Goal: Task Accomplishment & Management: Complete application form

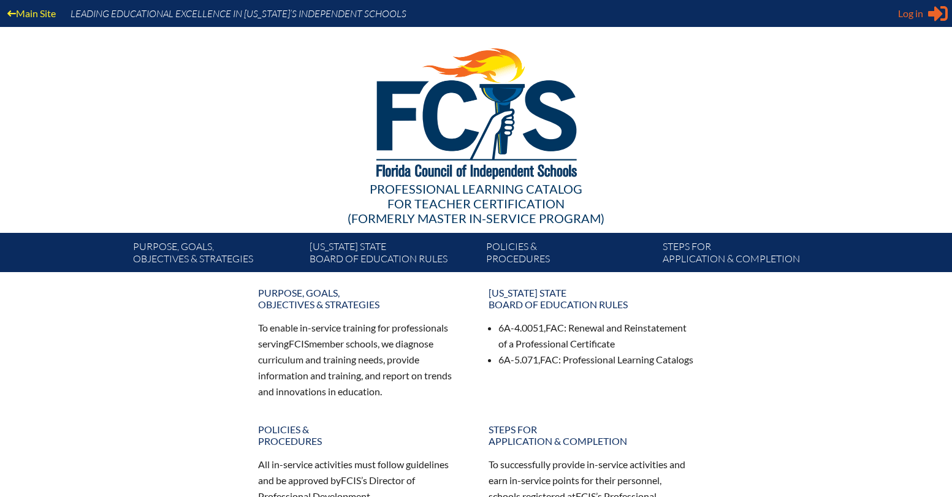
click at [905, 15] on span "Log in" at bounding box center [910, 13] width 25 height 15
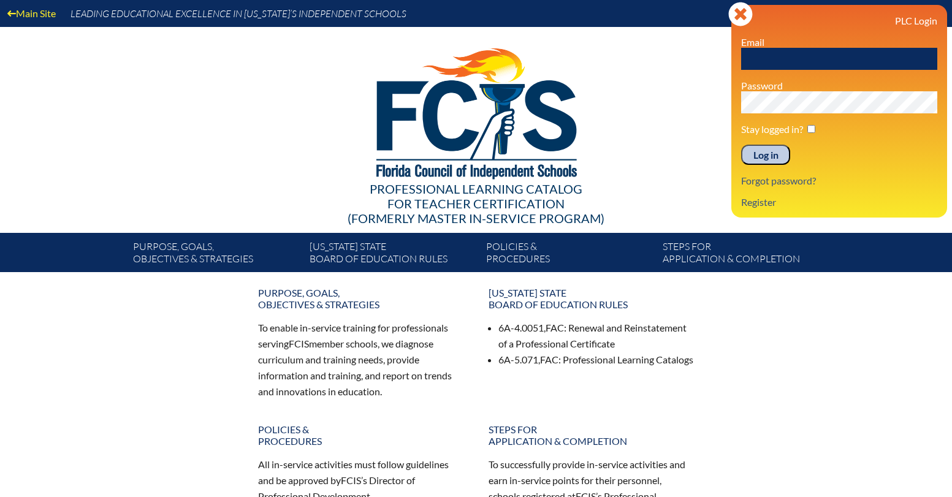
click at [778, 58] on input "text" at bounding box center [839, 59] width 196 height 22
type input "[PERSON_NAME][EMAIL_ADDRESS][PERSON_NAME][DOMAIN_NAME]"
click at [767, 154] on input "Log in" at bounding box center [765, 155] width 49 height 21
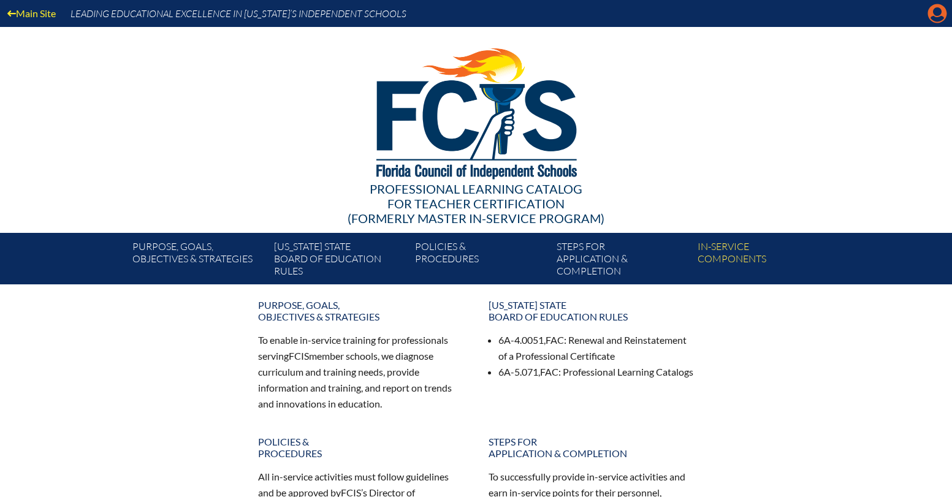
click at [941, 12] on icon at bounding box center [937, 13] width 19 height 19
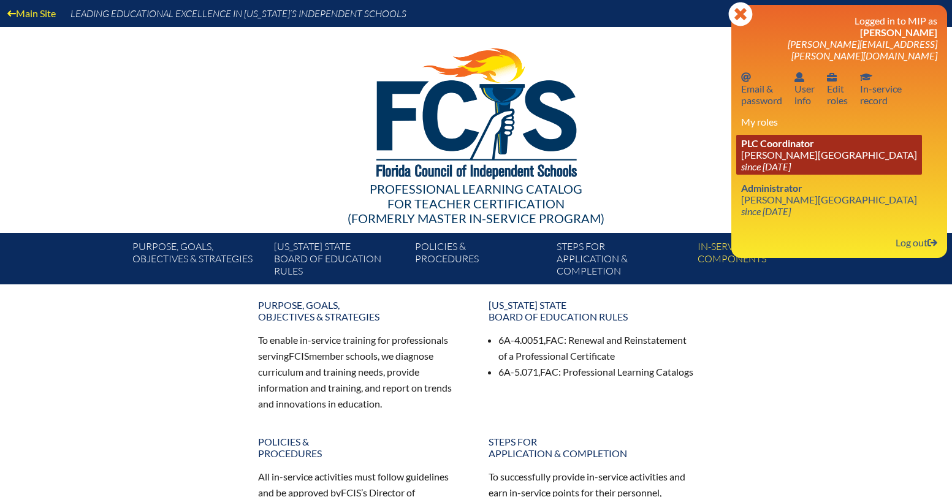
click at [817, 147] on link "PLC Coordinator Lake Mary Preparatory School since 2021 Jul 1" at bounding box center [829, 155] width 186 height 40
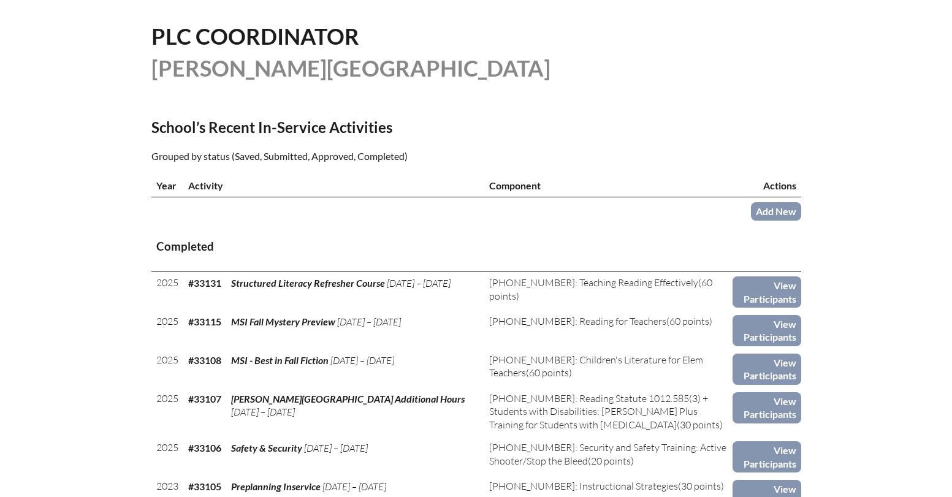
scroll to position [320, 0]
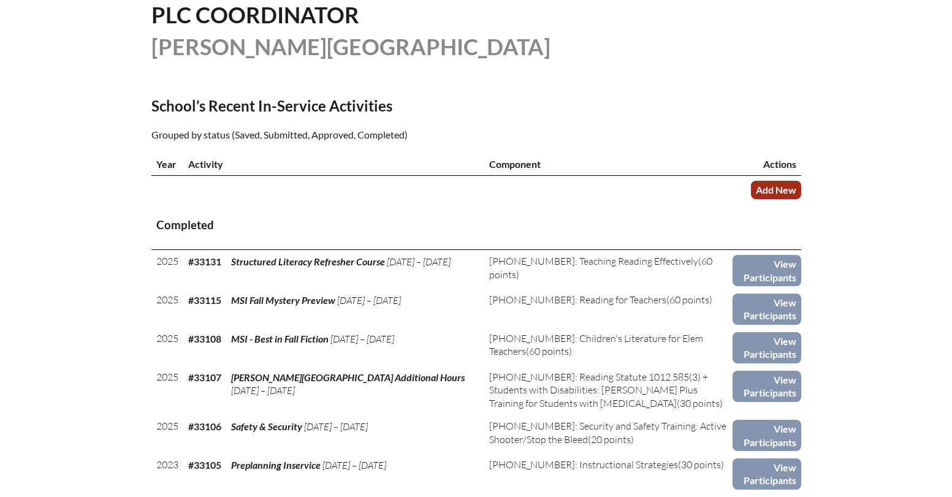
click at [768, 189] on link "Add New" at bounding box center [776, 190] width 50 height 18
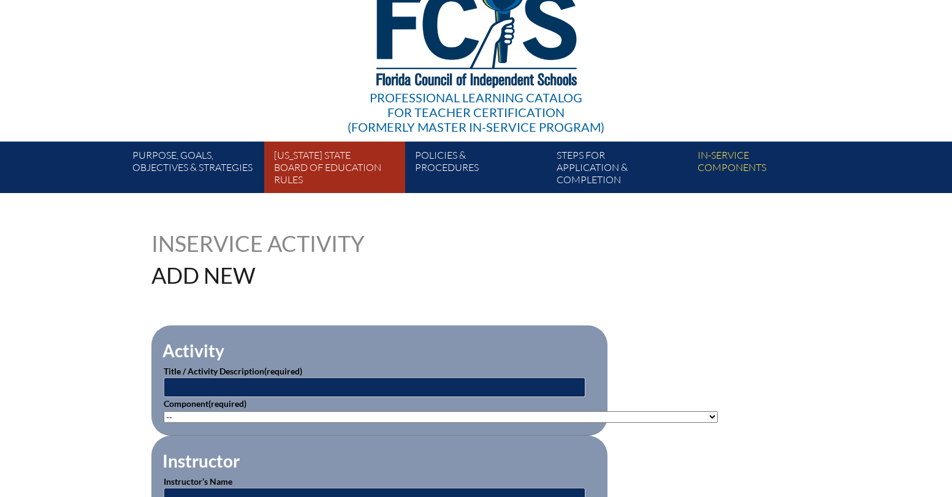
scroll to position [93, 0]
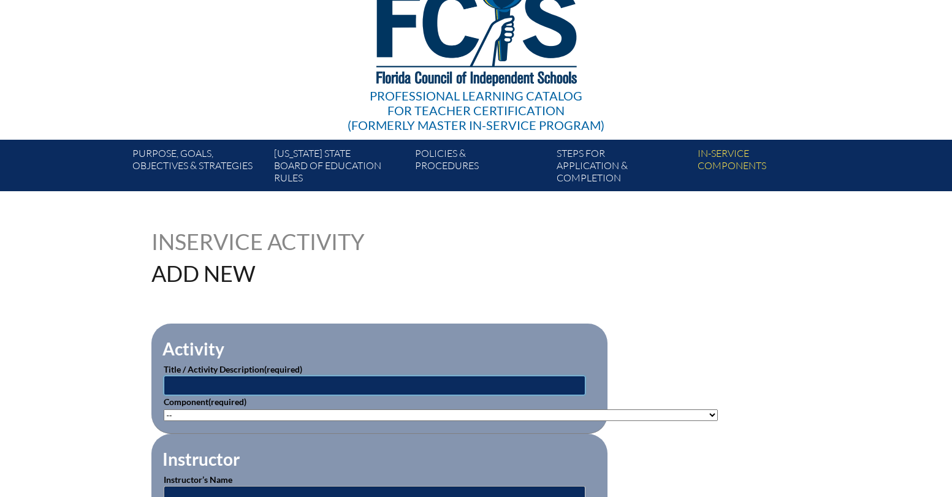
click at [227, 388] on input "text" at bounding box center [375, 386] width 422 height 20
type input "SWD Course"
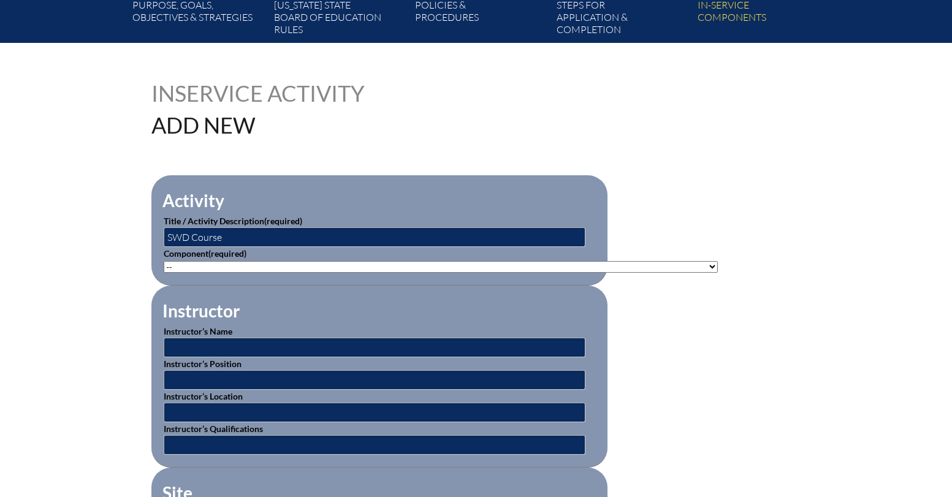
scroll to position [242, 0]
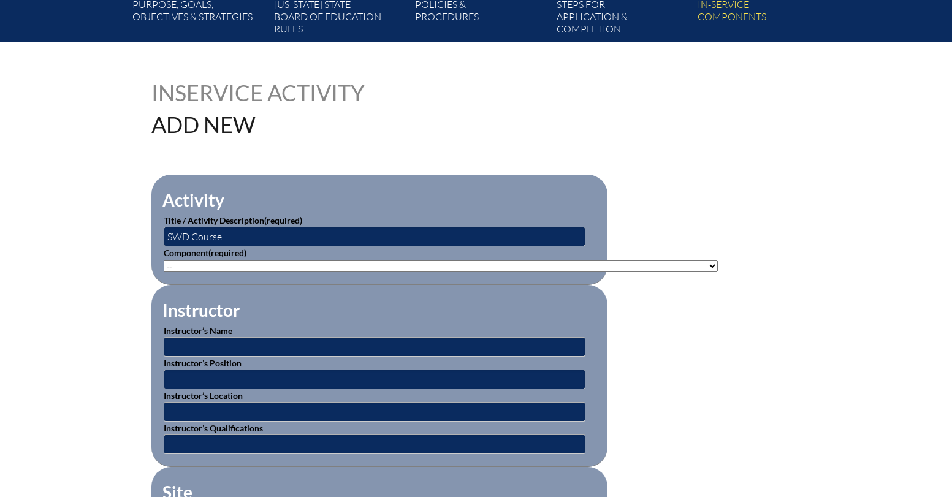
click at [453, 263] on select"]"] "-- 1-000-001: Appropriate Art Activities 1-000-002: Concept and Art Process for…" at bounding box center [441, 266] width 554 height 12
click at [515, 262] on select"]"] "-- 1-000-001: Appropriate Art Activities 1-000-002: Concept and Art Process for…" at bounding box center [441, 266] width 554 height 12
click at [591, 265] on select"]"] "-- 1-000-001: Appropriate Art Activities 1-000-002: Concept and Art Process for…" at bounding box center [441, 266] width 554 height 12
select select"]"] "203426"
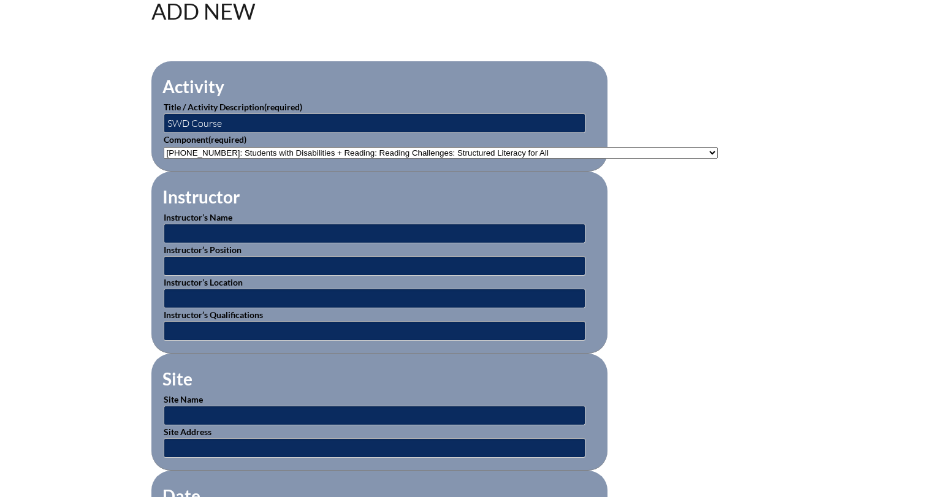
scroll to position [381, 0]
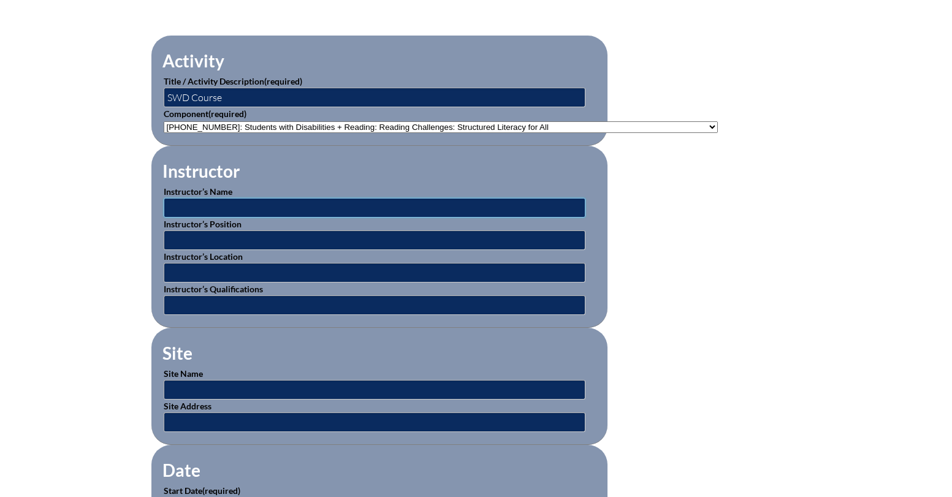
click at [175, 204] on input "text" at bounding box center [375, 208] width 422 height 20
type input "Beacon"
click at [202, 384] on input "text" at bounding box center [375, 390] width 422 height 20
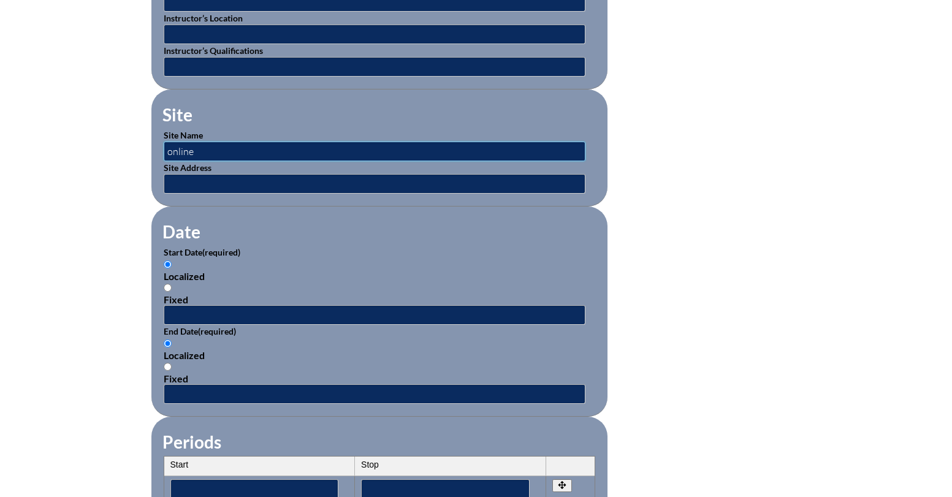
scroll to position [622, 0]
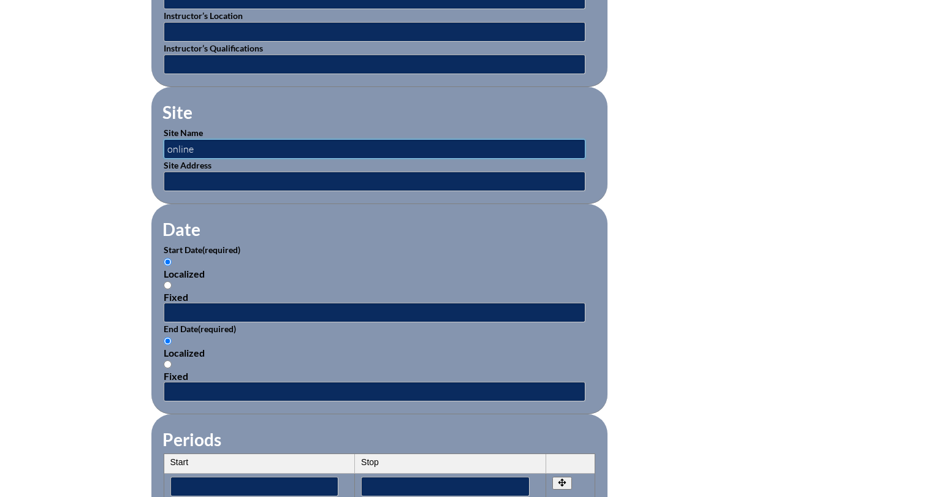
type input "online"
click at [179, 308] on input "text" at bounding box center [375, 313] width 422 height 20
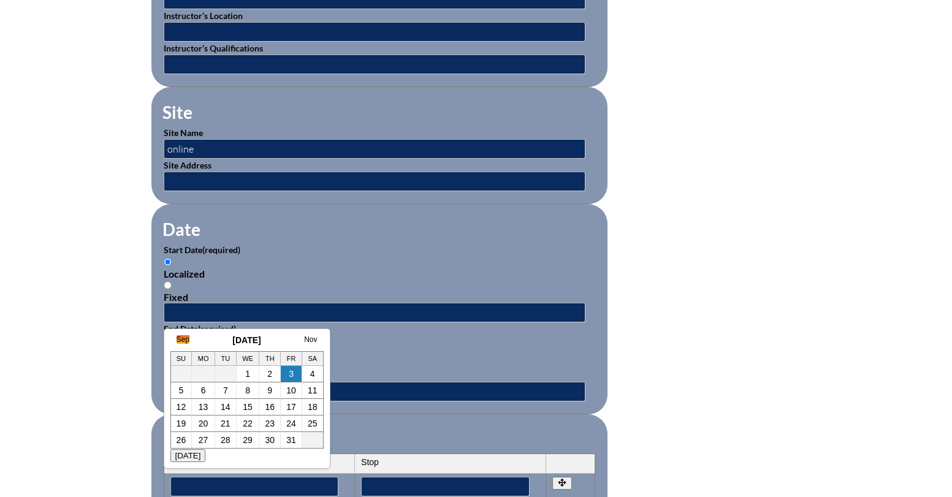
click at [182, 340] on link "Sep" at bounding box center [182, 339] width 13 height 9
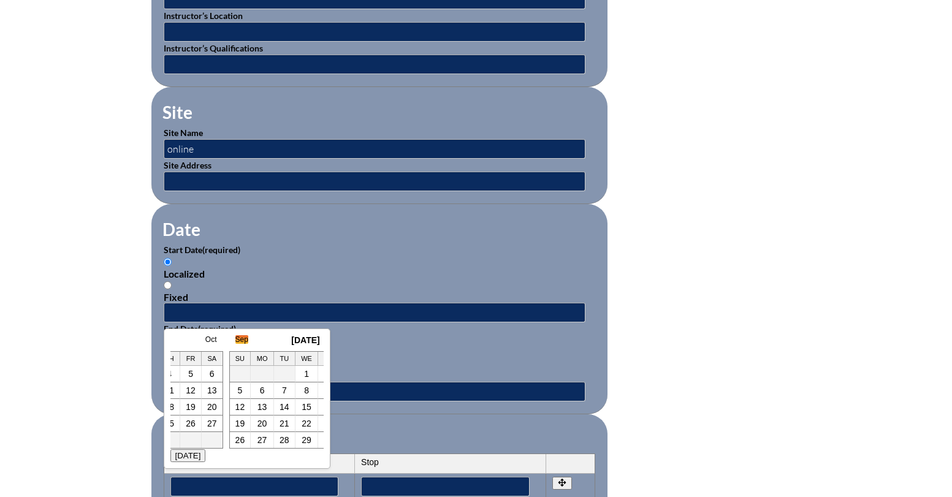
scroll to position [0, 12]
click at [192, 388] on link "8" at bounding box center [191, 390] width 5 height 10
type input "2025-09-08 1:31 PM"
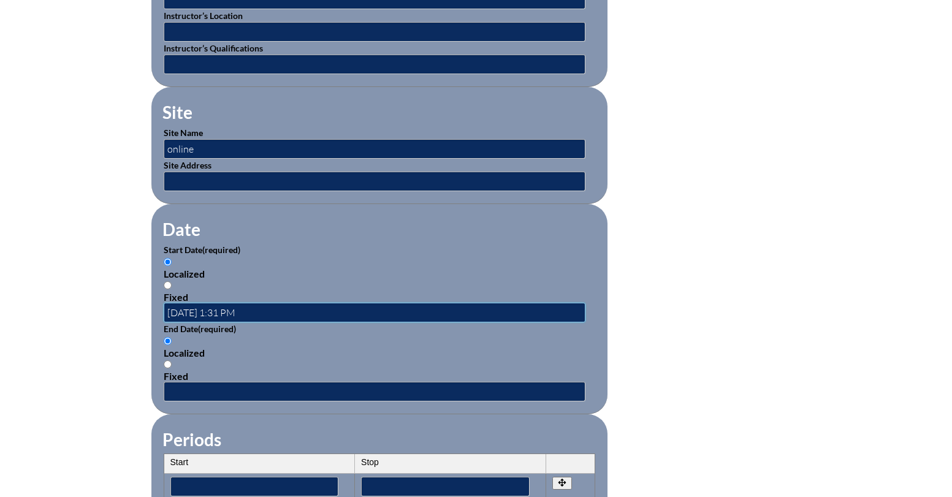
scroll to position [0, 0]
click at [186, 384] on input "text" at bounding box center [375, 392] width 422 height 20
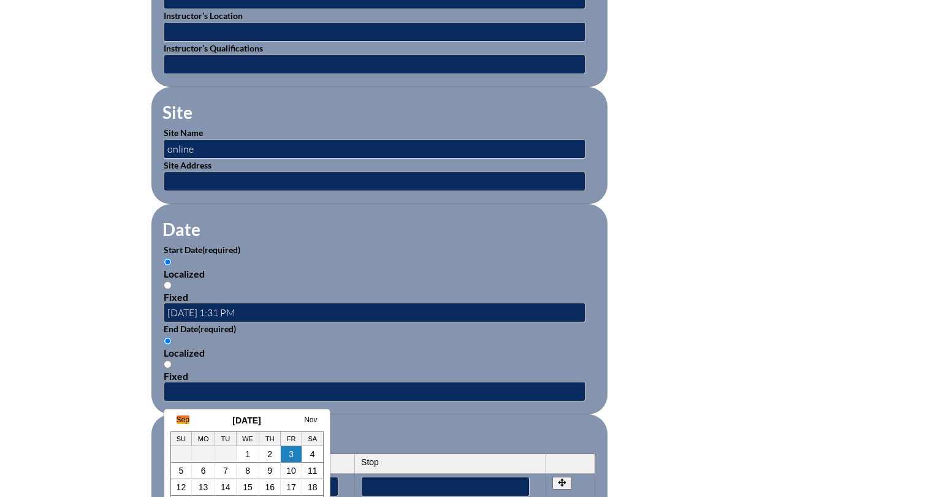
click at [182, 421] on link "Sep" at bounding box center [182, 419] width 13 height 9
click at [192, 469] on link "8" at bounding box center [191, 471] width 5 height 10
type input "2025-09-08 1:32 PM"
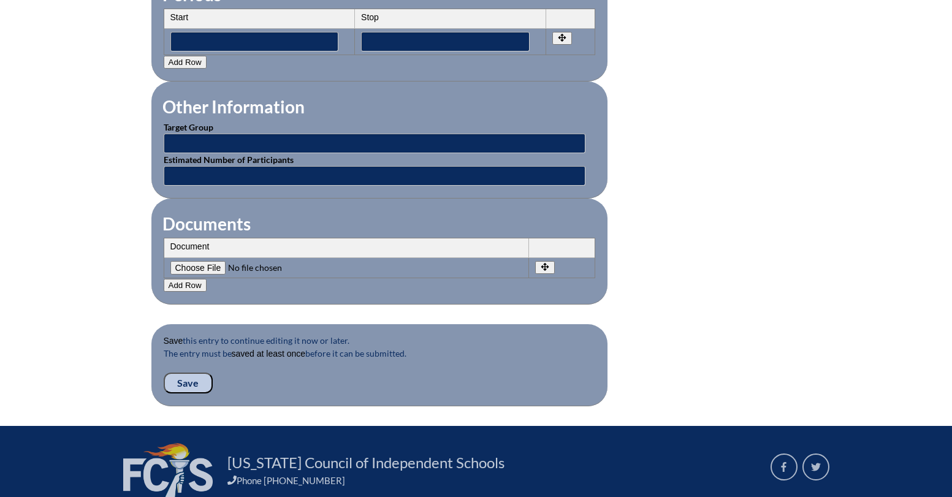
scroll to position [1080, 0]
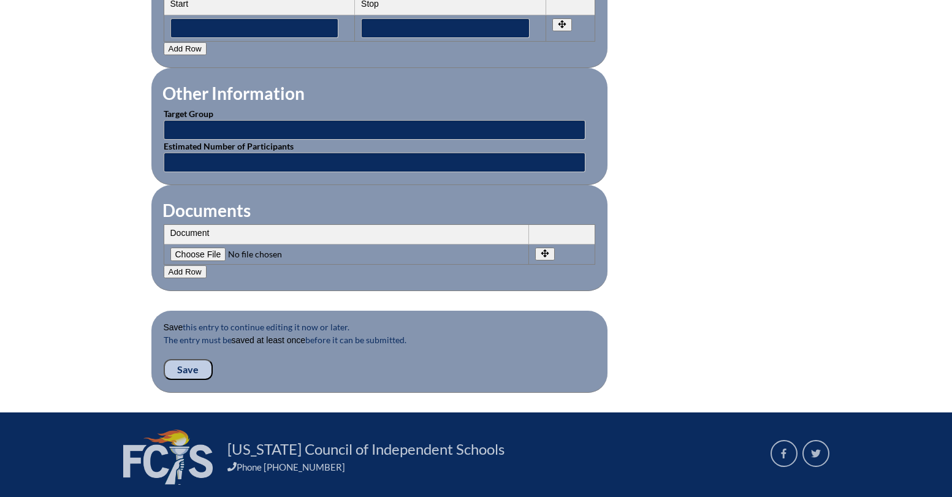
click at [189, 367] on input "Save" at bounding box center [188, 369] width 49 height 21
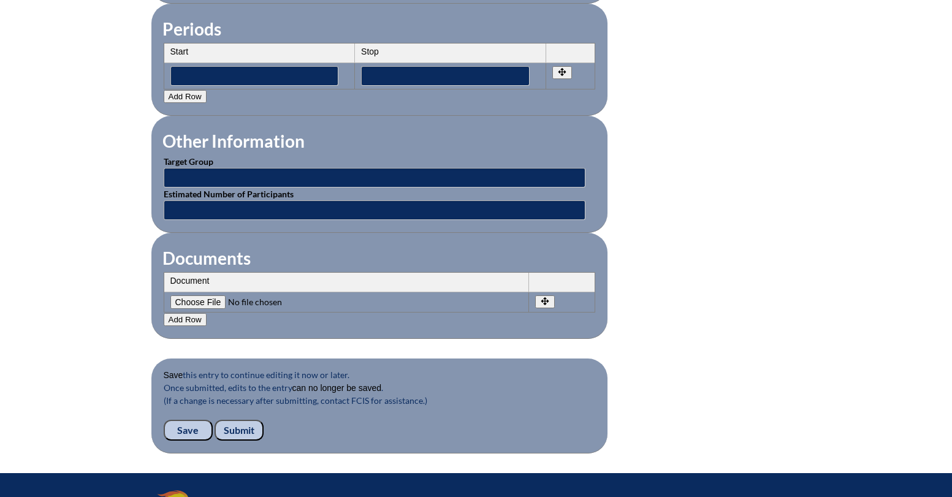
scroll to position [1034, 0]
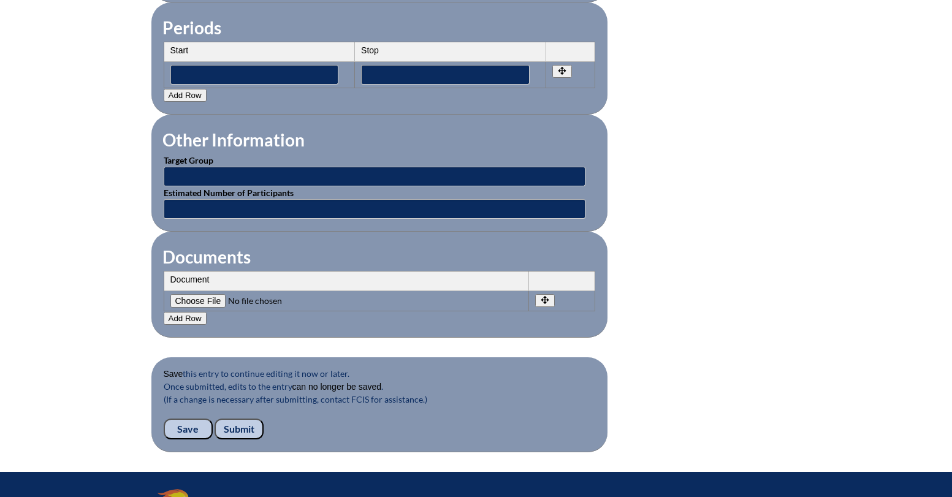
click at [229, 427] on input "Submit" at bounding box center [238, 428] width 49 height 21
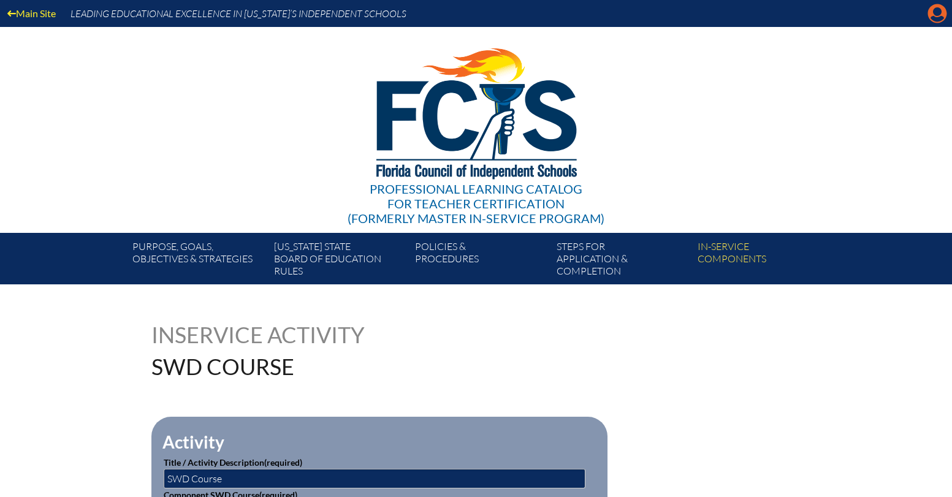
click at [944, 13] on icon at bounding box center [937, 13] width 19 height 19
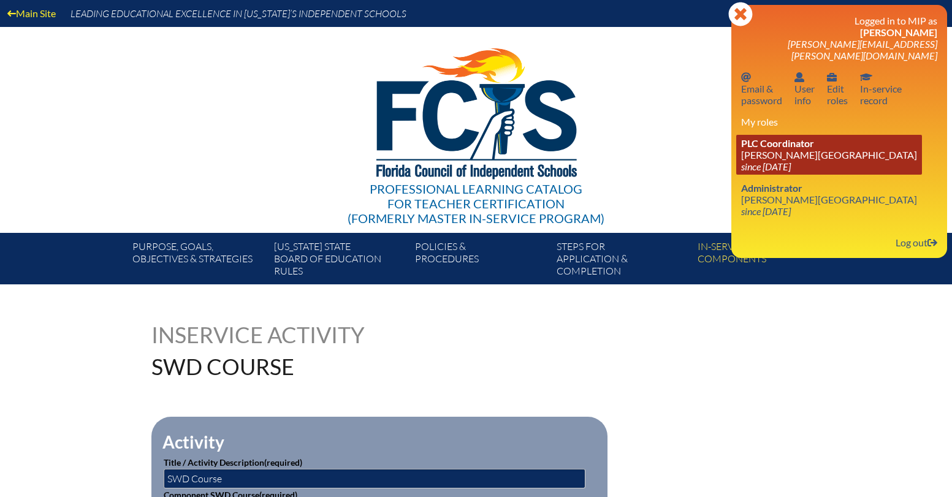
click at [796, 149] on link "PLC Coordinator [PERSON_NAME][GEOGRAPHIC_DATA] since [DATE]" at bounding box center [829, 155] width 186 height 40
click at [757, 137] on span "PLC Coordinator" at bounding box center [777, 143] width 73 height 12
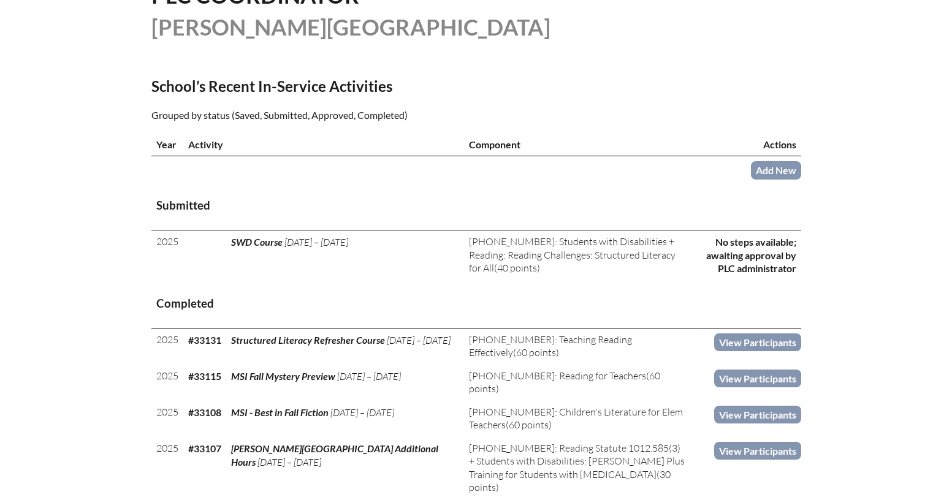
scroll to position [341, 0]
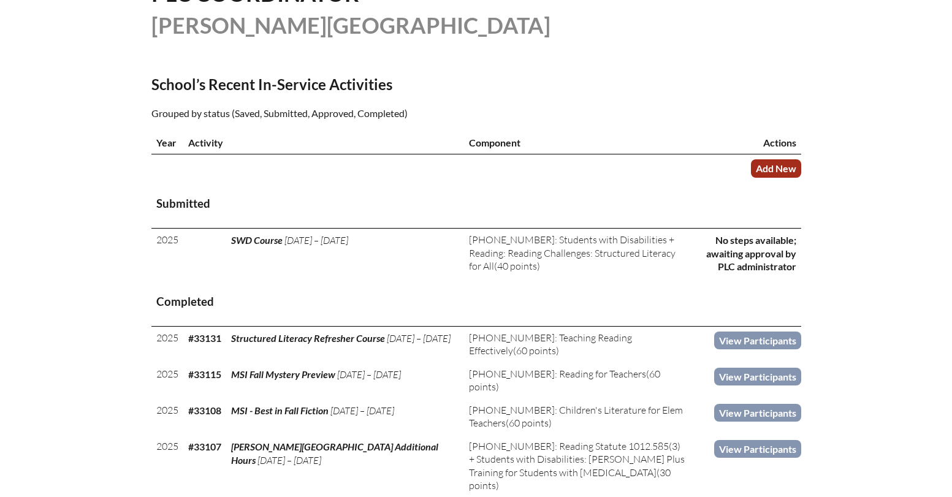
click at [774, 172] on link "Add New" at bounding box center [776, 168] width 50 height 18
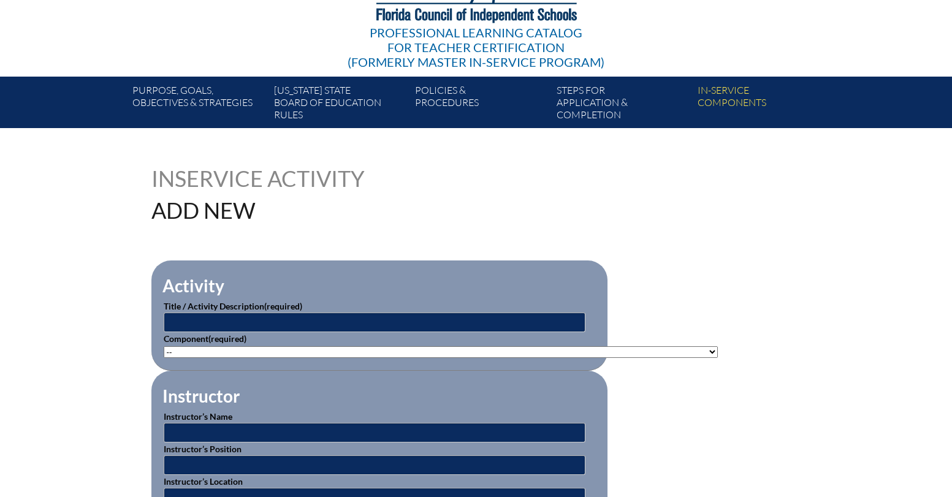
scroll to position [185, 0]
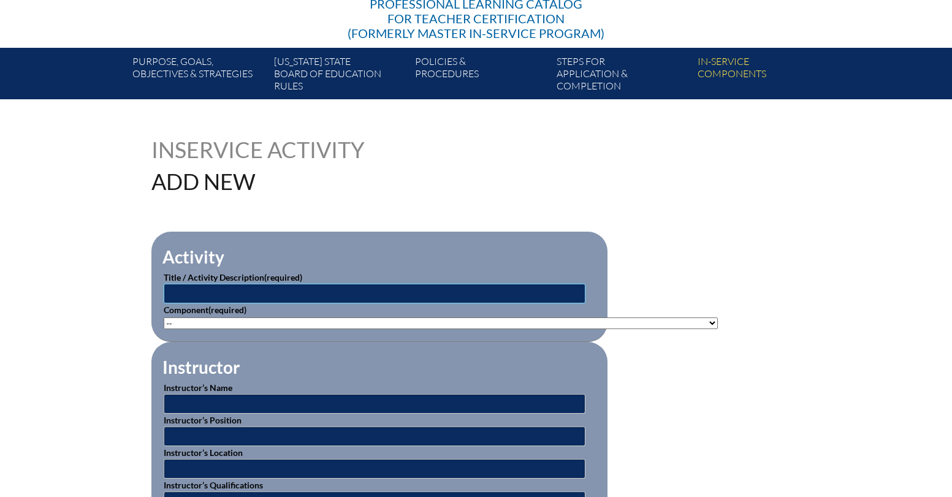
click at [360, 295] on input "text" at bounding box center [375, 294] width 422 height 20
type input "SWD"
click at [496, 318] on select"]"] "-- 1-000-001: Appropriate Art Activities 1-000-002: Concept and Art Process for…" at bounding box center [441, 323] width 554 height 12
select select"]"] "223299"
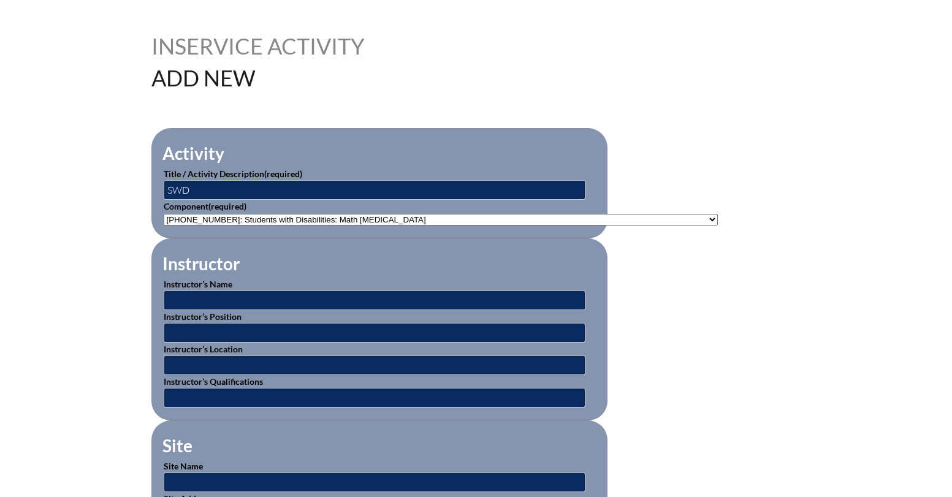
scroll to position [290, 0]
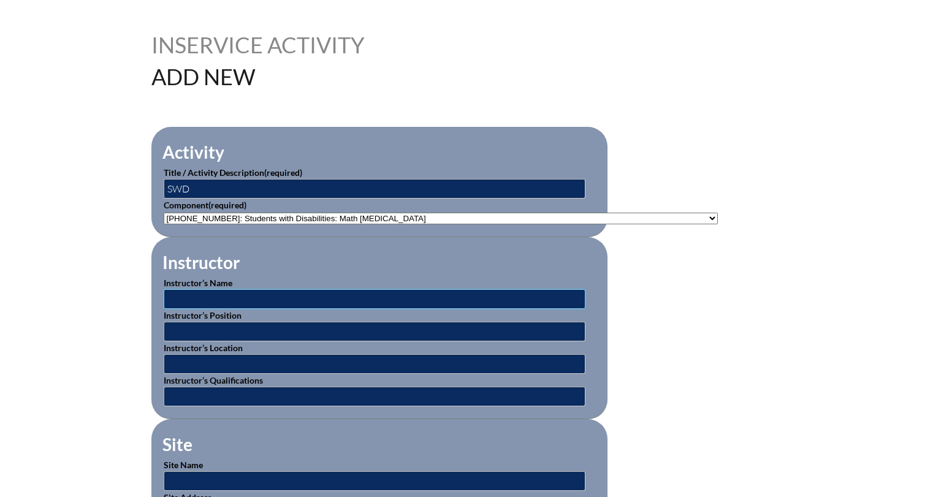
click at [196, 301] on input "text" at bounding box center [375, 299] width 422 height 20
type input "Beacon"
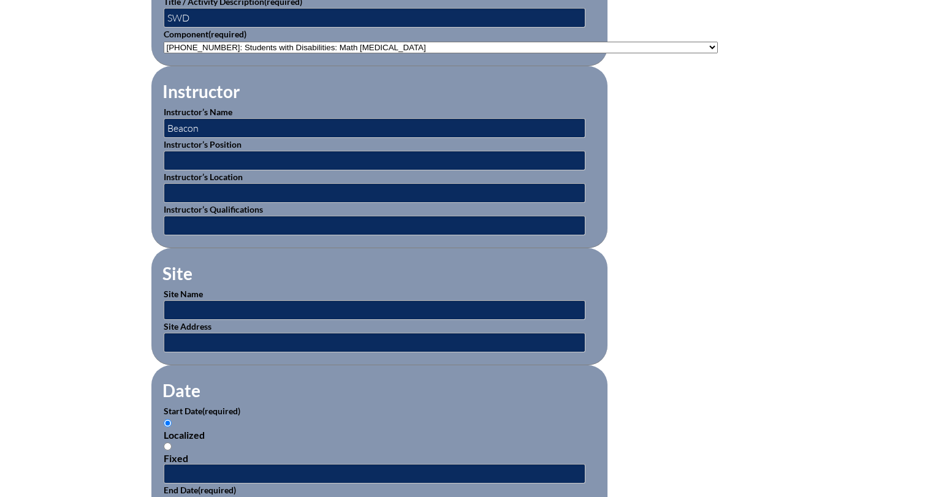
scroll to position [467, 0]
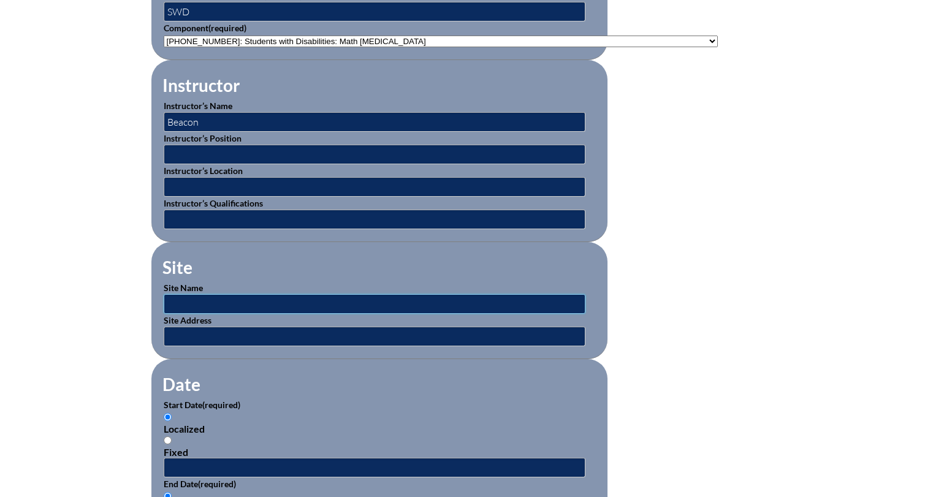
click at [182, 300] on input "text" at bounding box center [375, 304] width 422 height 20
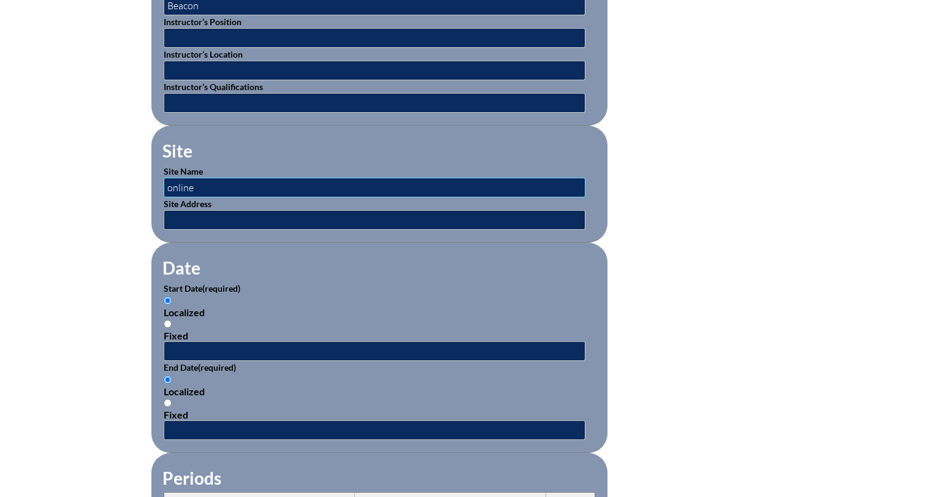
scroll to position [588, 0]
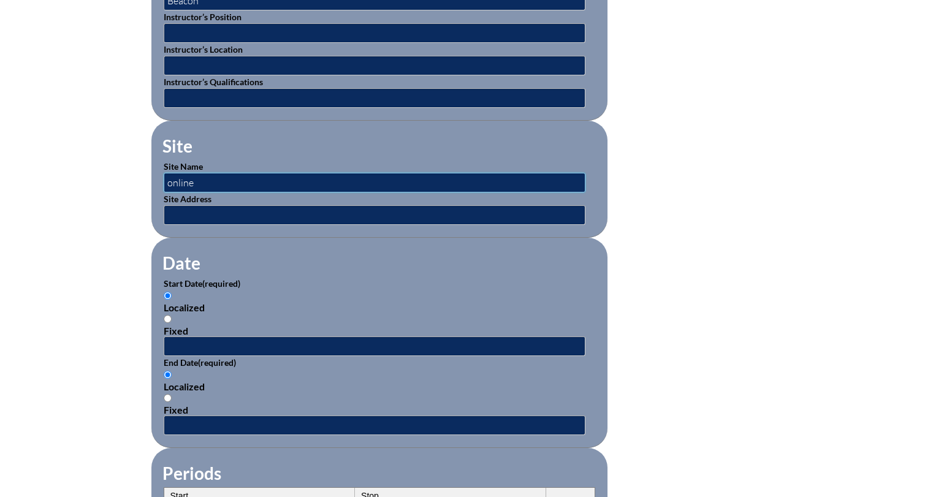
type input "online"
click at [175, 342] on input "text" at bounding box center [375, 346] width 422 height 20
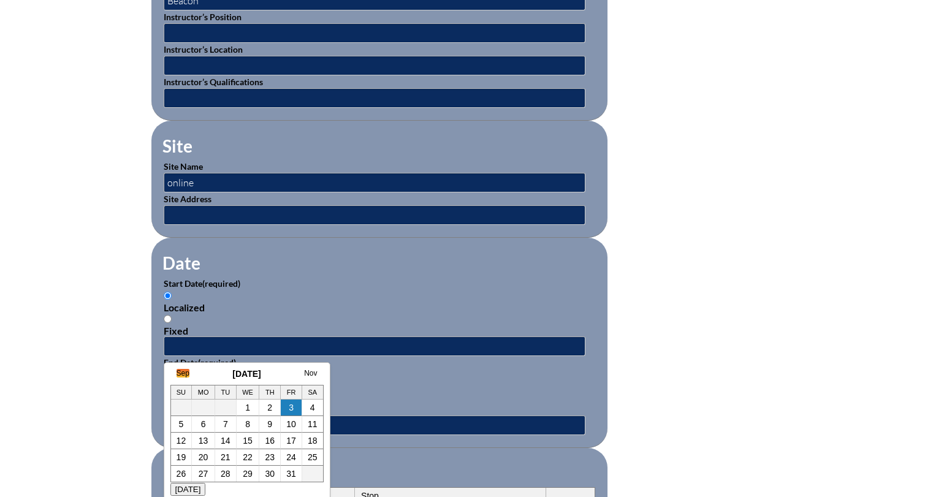
click at [179, 372] on link "Sep" at bounding box center [182, 373] width 13 height 9
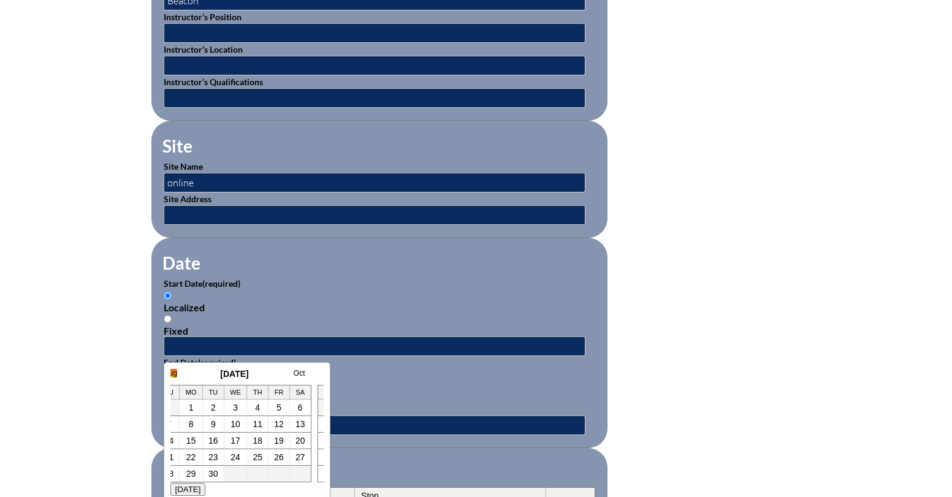
click at [176, 373] on link "Aug" at bounding box center [170, 373] width 13 height 9
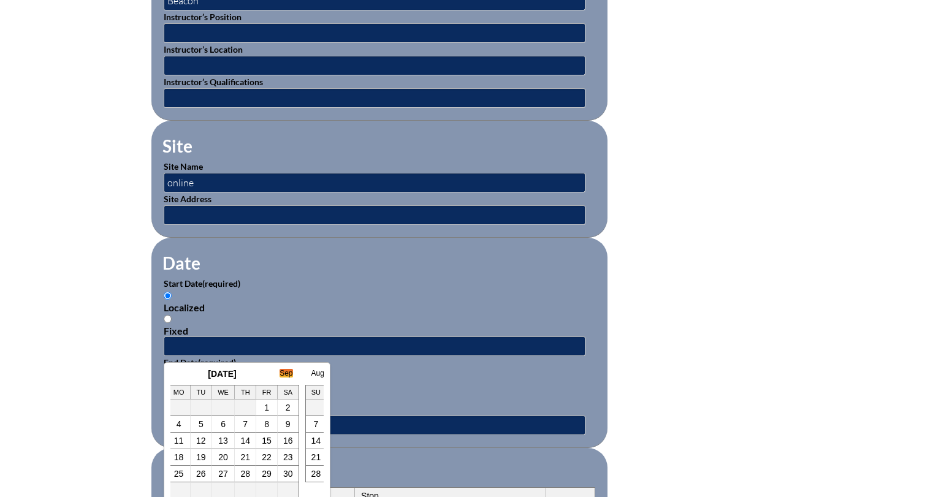
click at [289, 373] on link "Sep" at bounding box center [285, 373] width 13 height 9
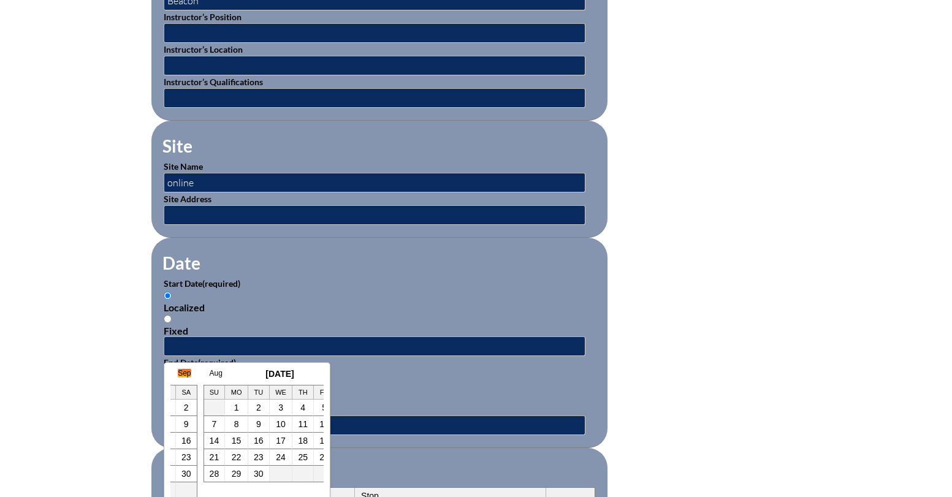
scroll to position [0, 184]
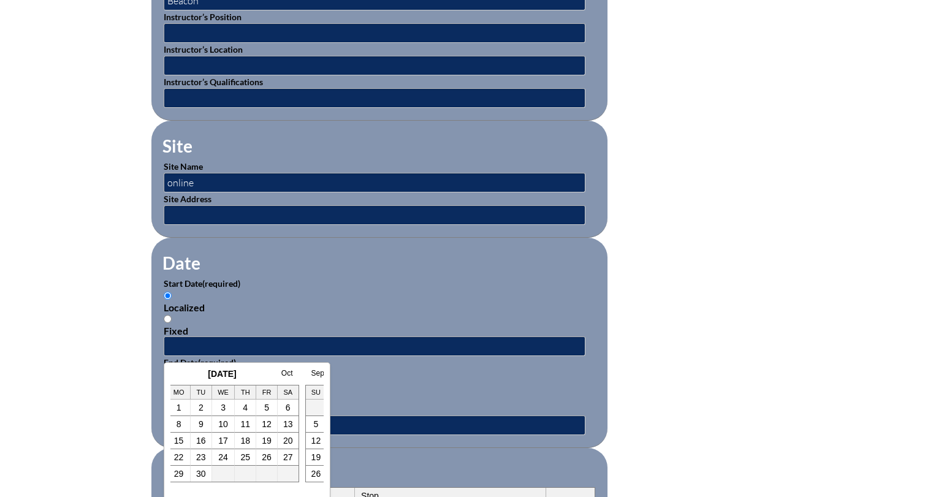
click at [172, 375] on h3 "[DATE]" at bounding box center [222, 374] width 153 height 10
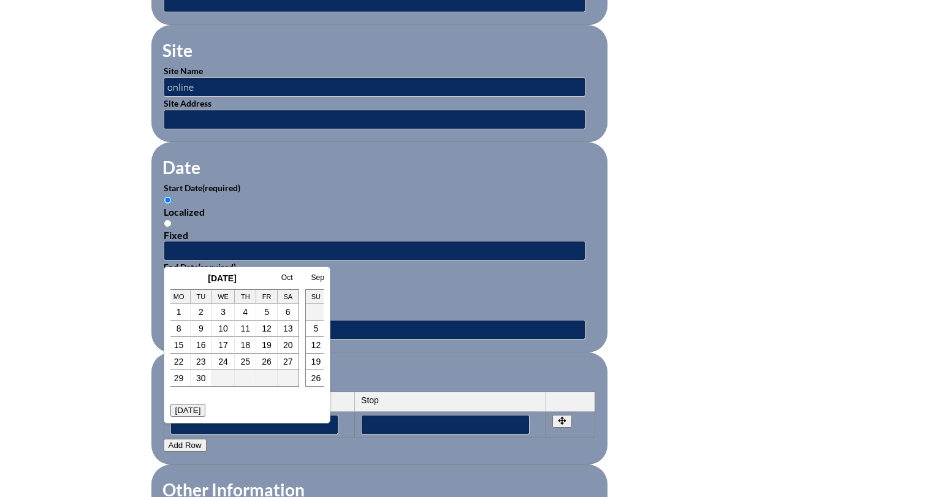
scroll to position [702, 0]
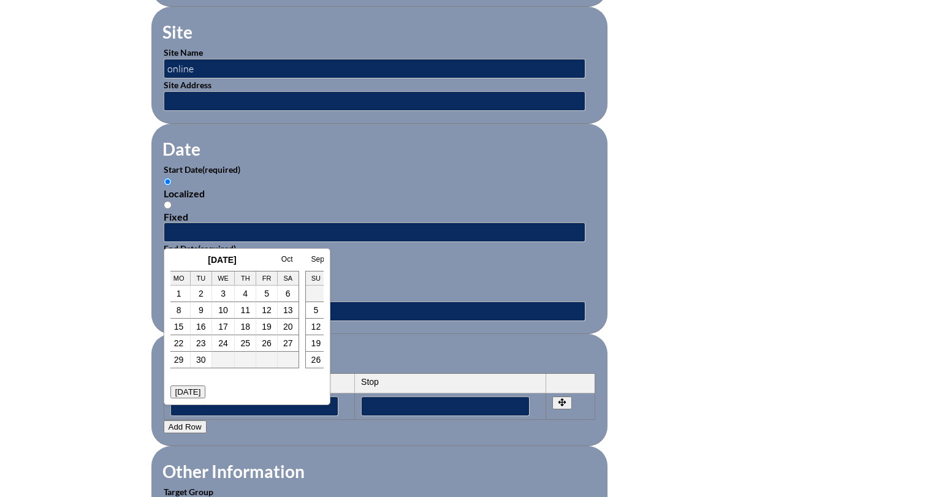
click at [178, 260] on h3 "[DATE]" at bounding box center [222, 260] width 153 height 10
click at [186, 392] on button "Today" at bounding box center [188, 391] width 36 height 13
type input "2025-10-03 1:34 PM"
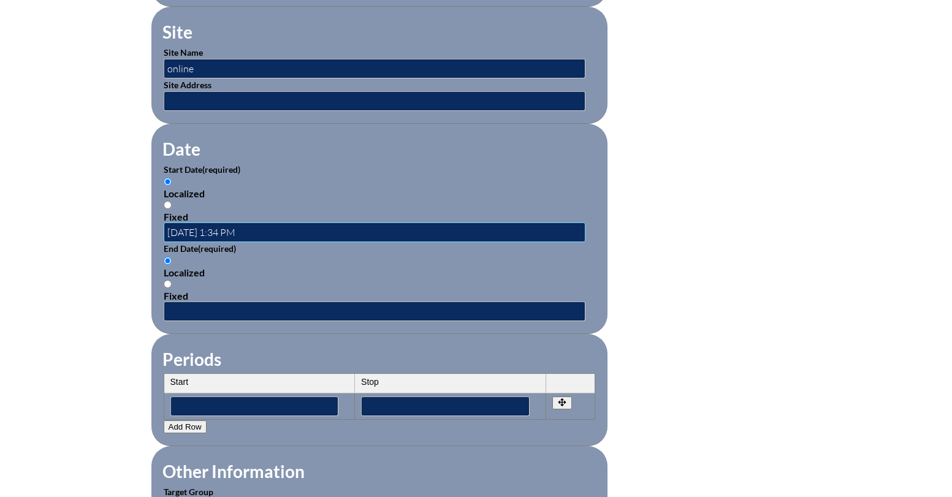
scroll to position [0, 0]
click at [181, 226] on input "2025-10-03 1:34 PM" at bounding box center [375, 232] width 422 height 20
click at [228, 227] on input "2025-10-03 1:34 PM" at bounding box center [375, 232] width 422 height 20
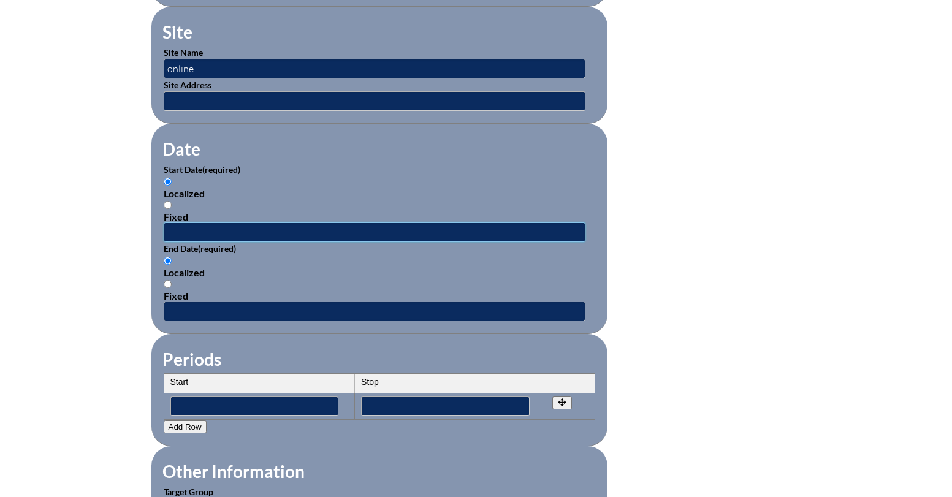
click at [182, 223] on input "text" at bounding box center [375, 232] width 422 height 20
click at [197, 232] on input "text" at bounding box center [375, 232] width 422 height 20
click at [213, 201] on div "Localized Fixed" at bounding box center [379, 199] width 431 height 47
click at [168, 204] on input "Fixed" at bounding box center [168, 205] width 8 height 8
radio input "true"
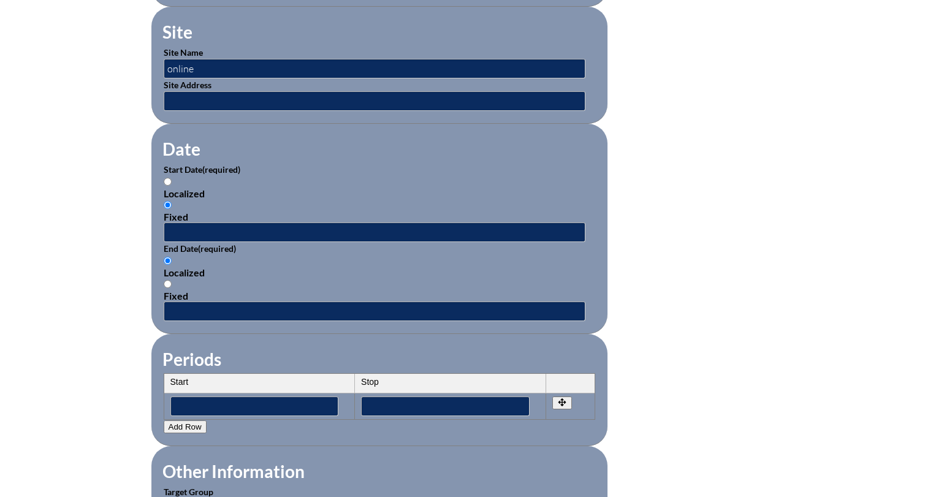
click at [168, 178] on input "Localized" at bounding box center [168, 182] width 8 height 8
radio input "true"
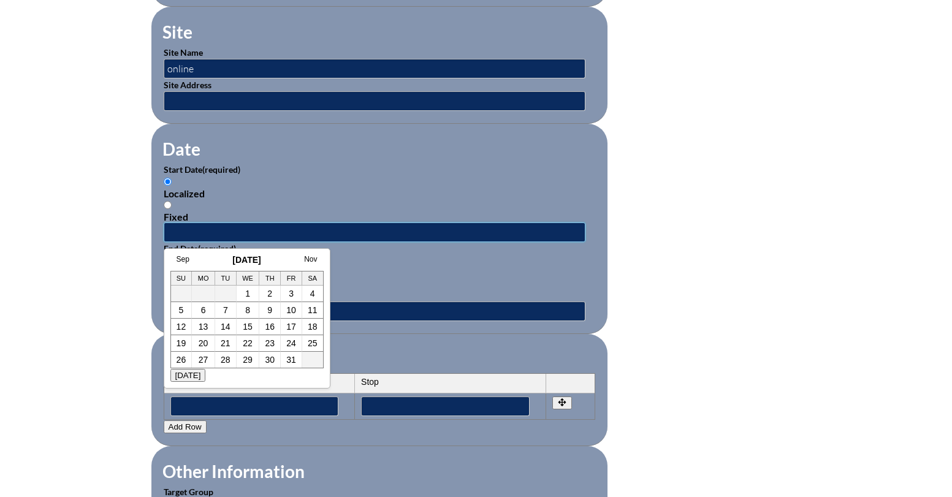
click at [178, 237] on input "text" at bounding box center [375, 232] width 422 height 20
click at [183, 260] on link "Sep" at bounding box center [182, 259] width 13 height 9
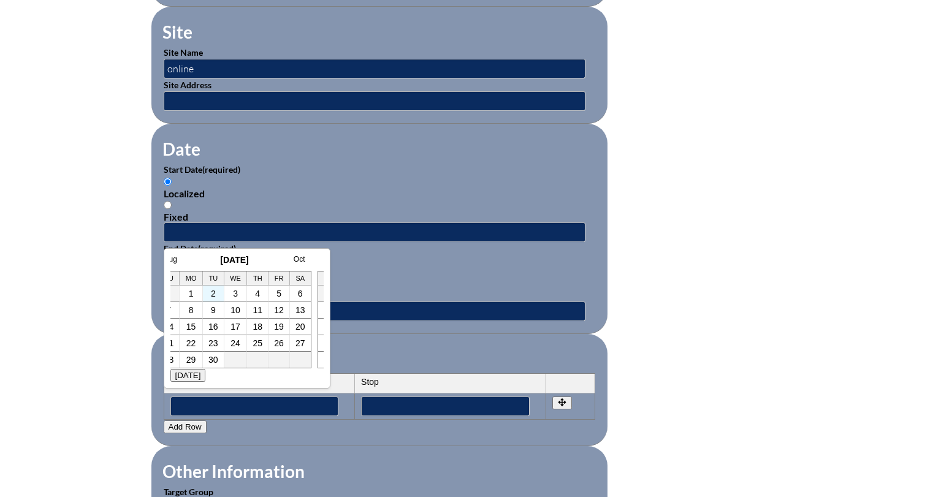
click at [209, 291] on td "2" at bounding box center [213, 294] width 21 height 17
click at [211, 293] on link "2" at bounding box center [213, 294] width 5 height 10
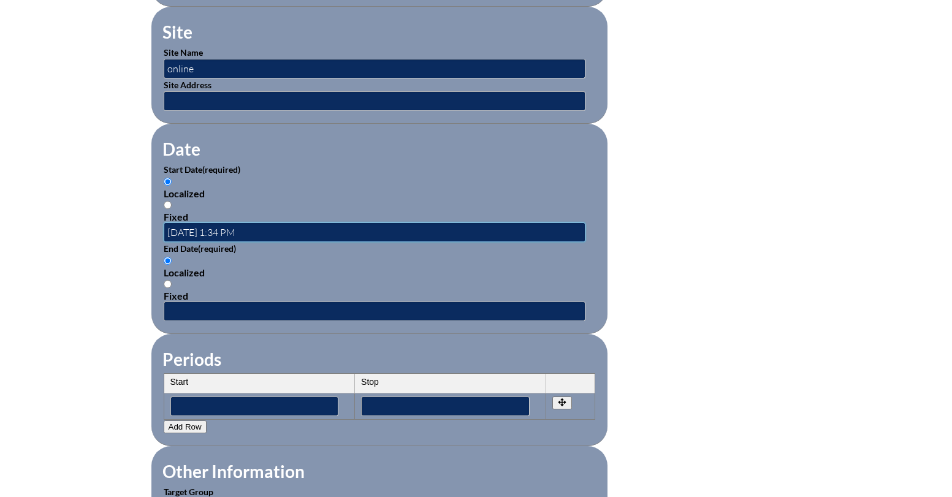
scroll to position [0, 0]
click at [214, 229] on input "2025-09-02 1:34 PM" at bounding box center [375, 232] width 422 height 20
click at [203, 227] on input "2025-09-02 1:34 PM" at bounding box center [375, 232] width 422 height 20
type input "2025-07-29 1:34 PM"
click at [178, 306] on input "text" at bounding box center [375, 311] width 422 height 20
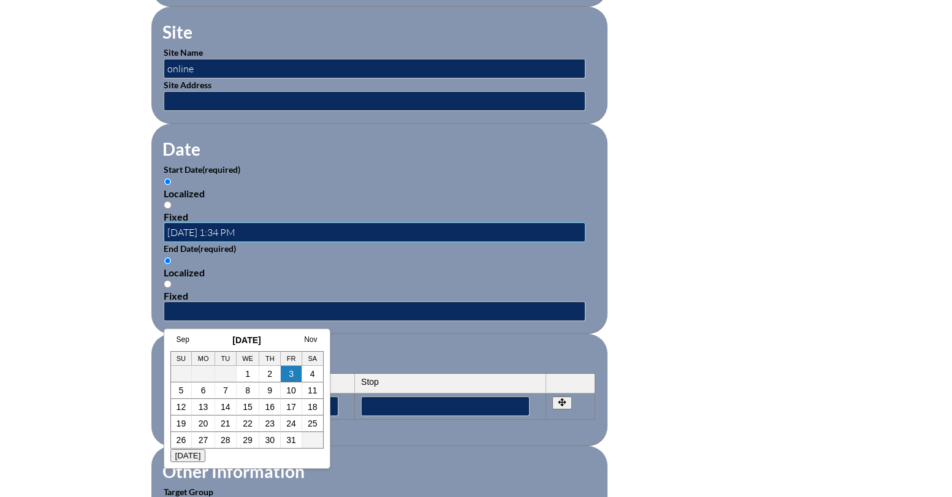
click at [202, 230] on input "2025-07-29 1:34 PM" at bounding box center [375, 232] width 422 height 20
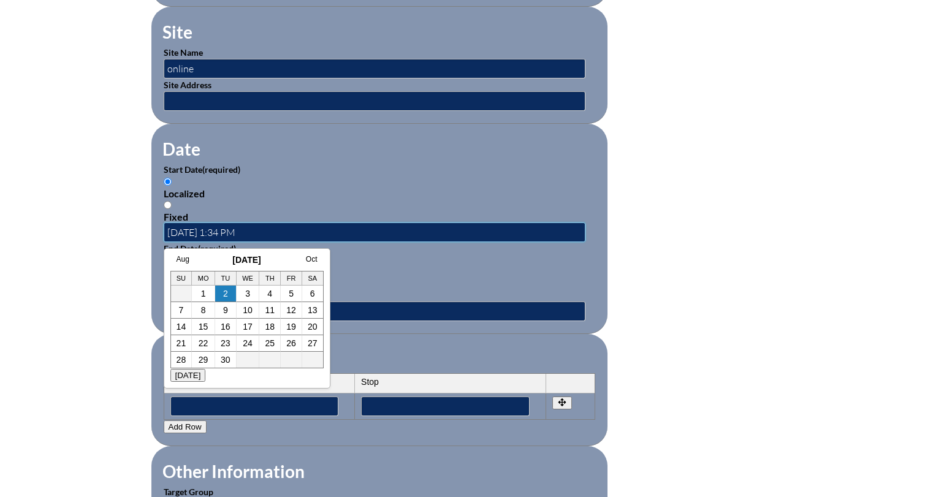
click at [202, 230] on input "2025-07-29 1:34 PM" at bounding box center [375, 232] width 422 height 20
click at [378, 300] on div "Fixed" at bounding box center [379, 296] width 431 height 12
click at [172, 288] on input "Fixed" at bounding box center [168, 284] width 8 height 8
radio input "true"
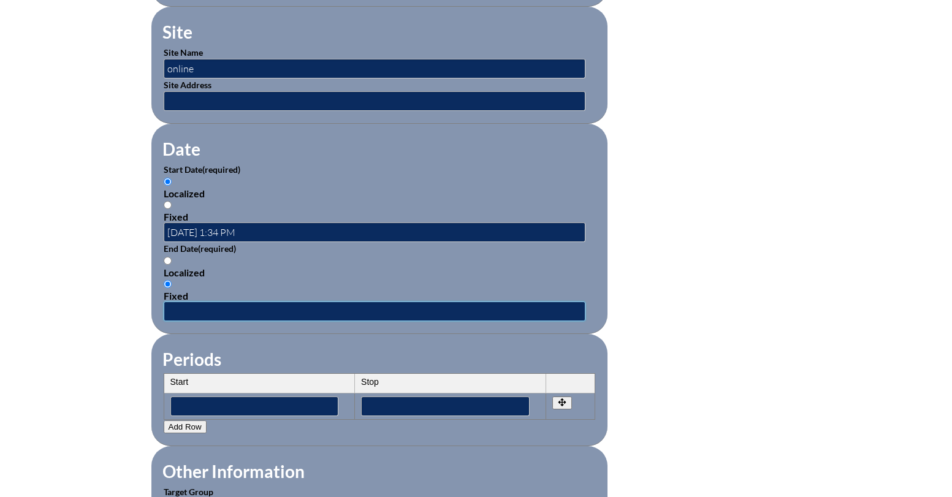
click at [335, 309] on input "text" at bounding box center [375, 311] width 422 height 20
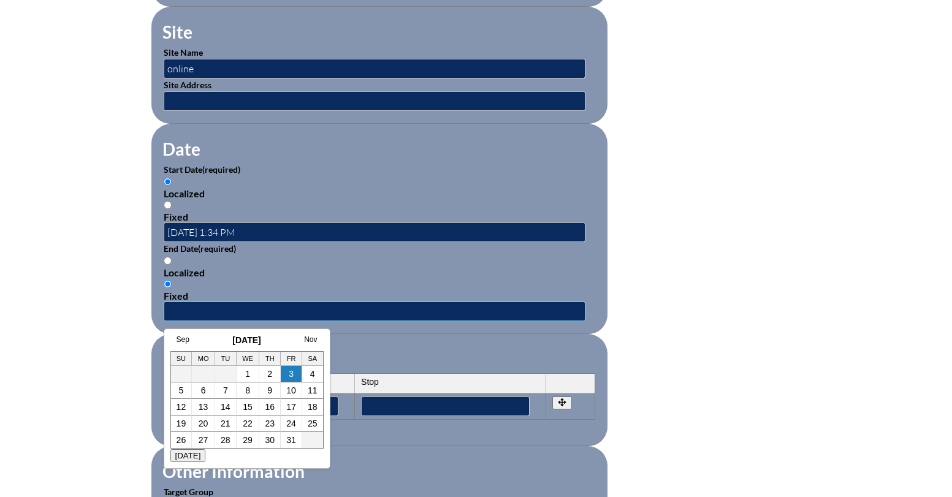
paste input "2025-07-29 1:34 PM"
type input "2025-07-29 1:34 PM"
click at [108, 356] on div "Inservice Activity Add New Activity Title / Activity Description (required) SWD…" at bounding box center [476, 195] width 952 height 1149
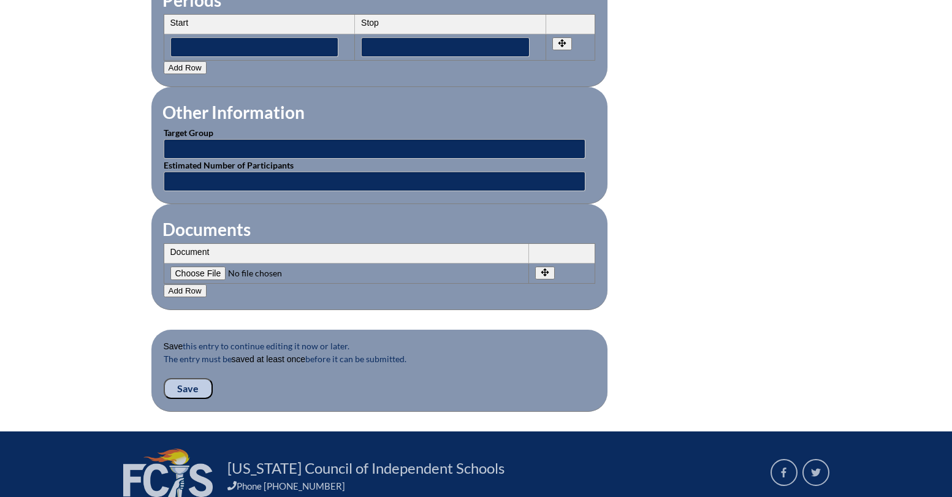
scroll to position [1099, 0]
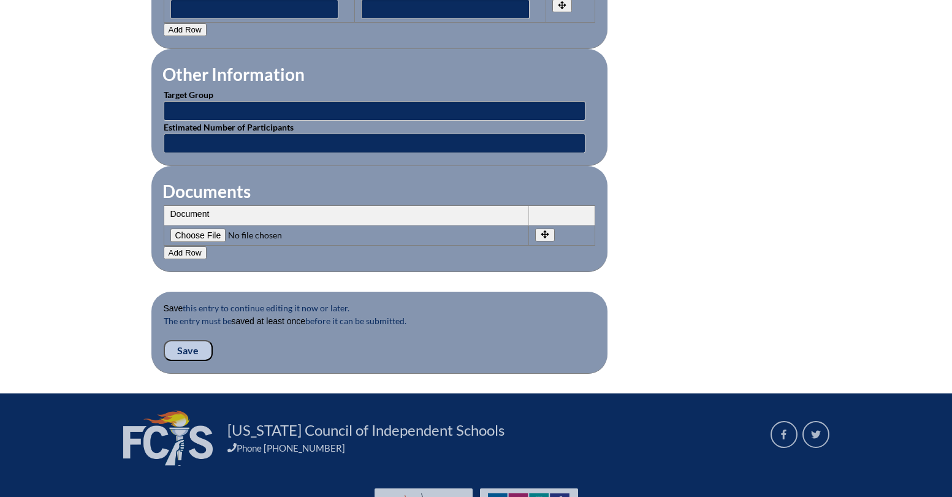
click at [187, 348] on input "Save" at bounding box center [188, 350] width 49 height 21
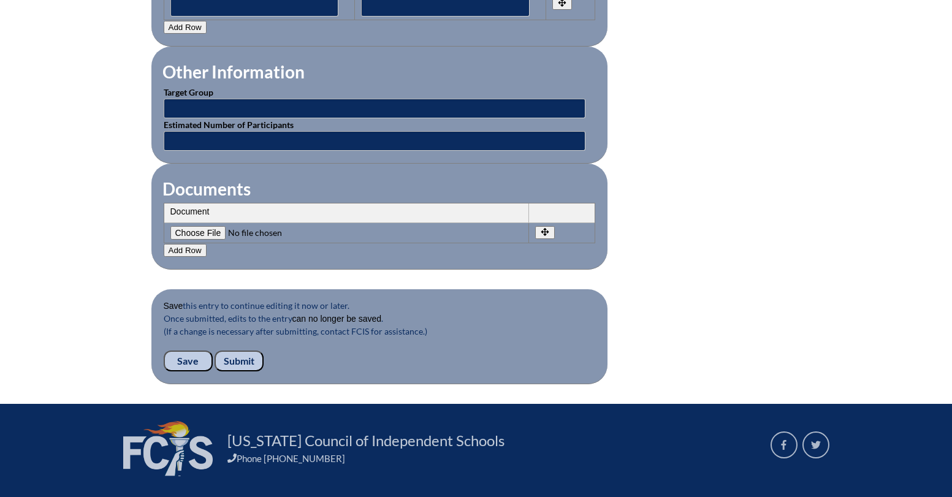
scroll to position [1185, 0]
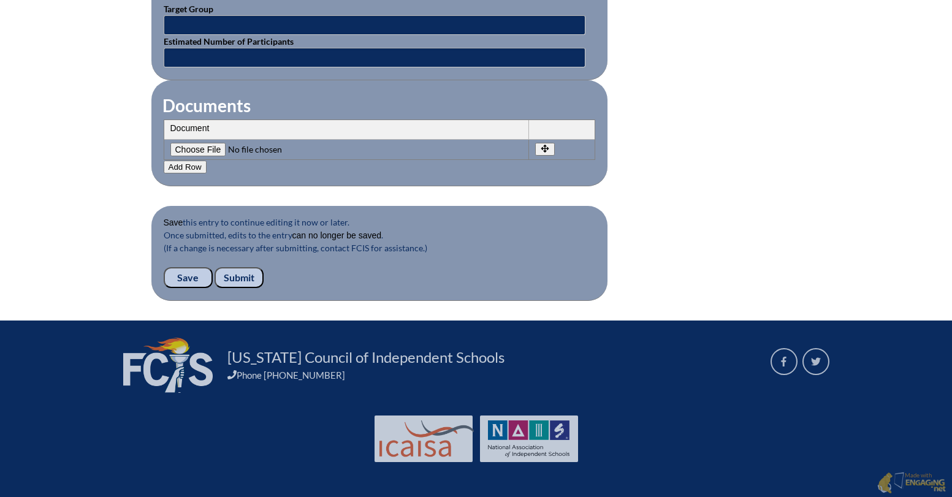
click at [243, 274] on input "Submit" at bounding box center [238, 277] width 49 height 21
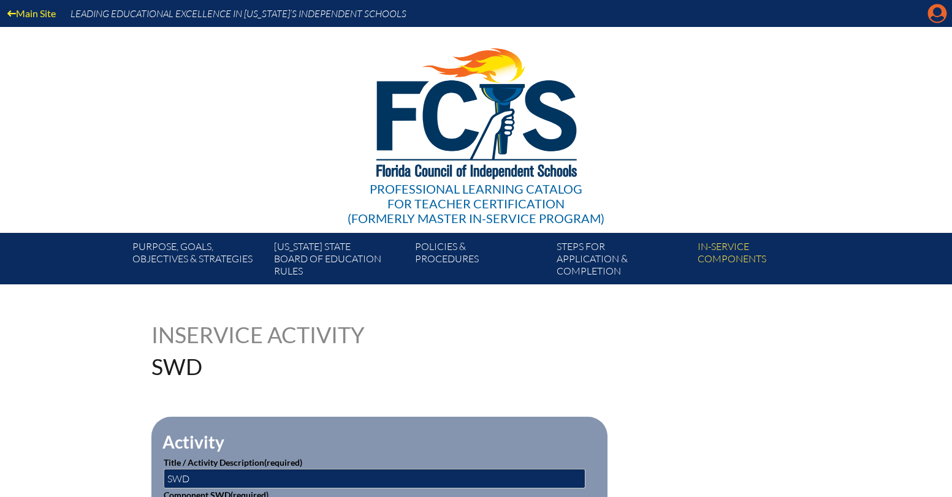
click at [931, 12] on icon at bounding box center [937, 13] width 19 height 19
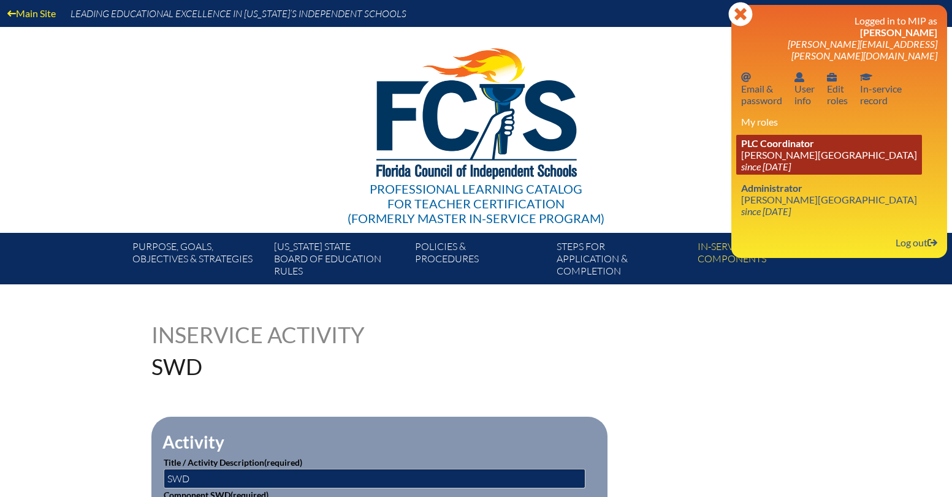
click at [812, 146] on link "PLC Coordinator Lake Mary Preparatory School since 2021 Jul 1" at bounding box center [829, 155] width 186 height 40
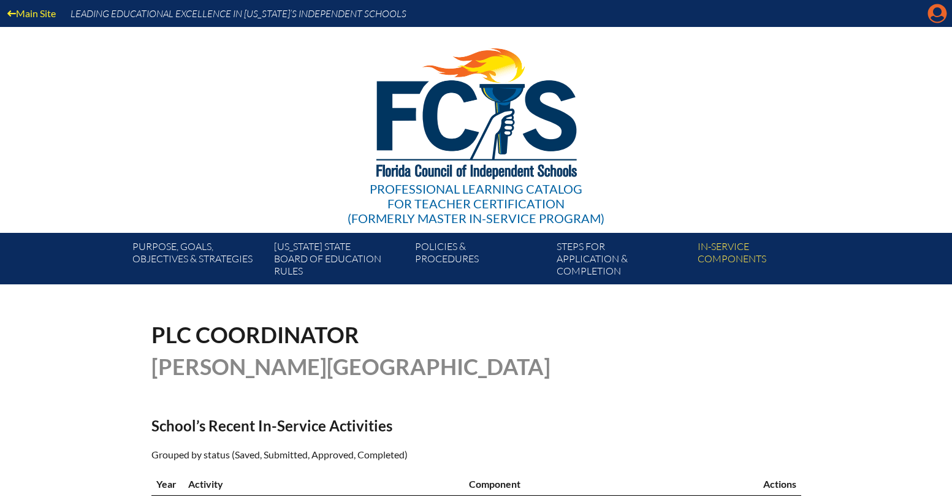
click at [933, 4] on icon "Manage account" at bounding box center [937, 14] width 20 height 20
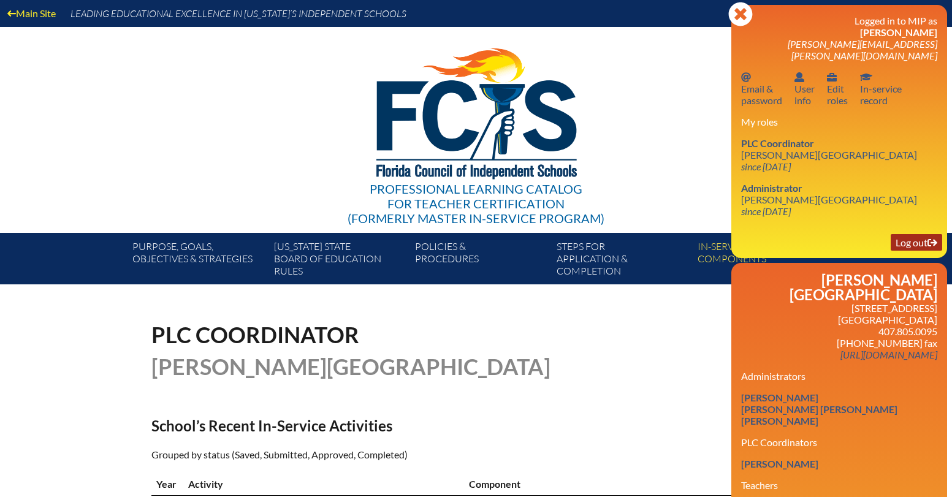
click at [909, 234] on link "Log out Log out" at bounding box center [915, 242] width 51 height 17
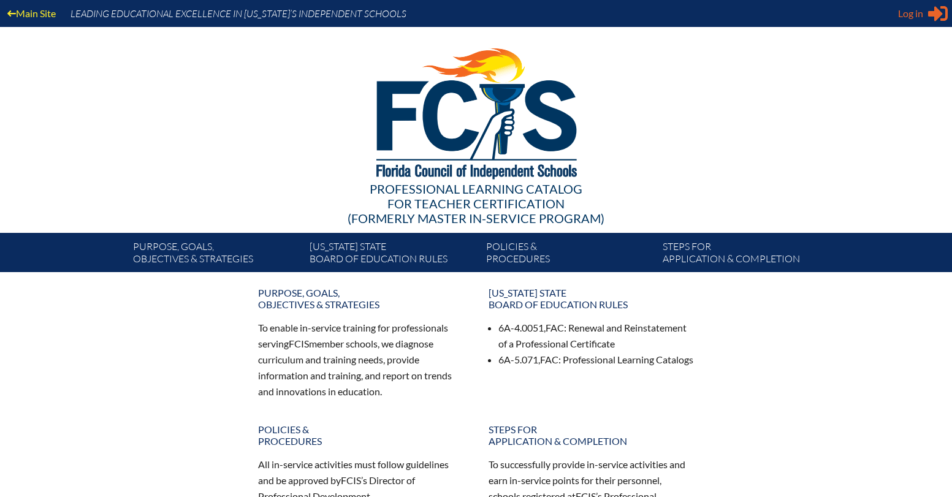
click at [914, 11] on span "Log in" at bounding box center [910, 13] width 25 height 15
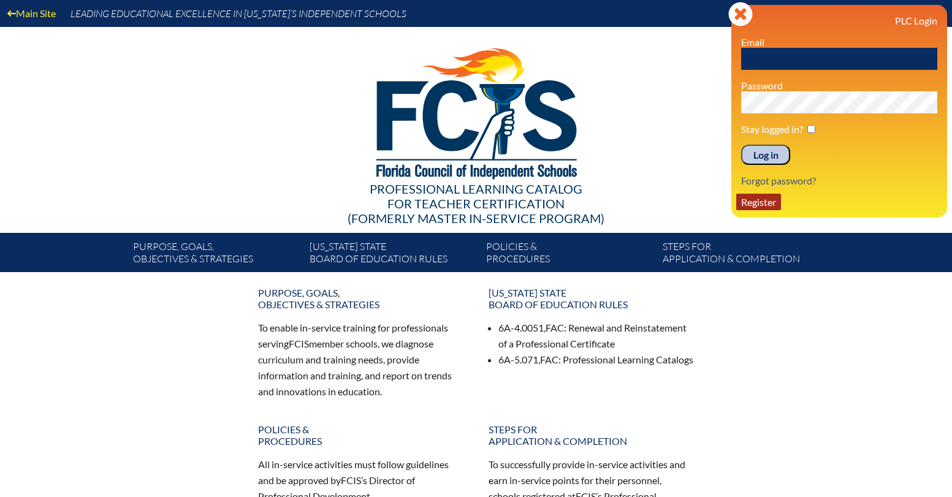
click at [770, 202] on link "Register" at bounding box center [758, 202] width 45 height 17
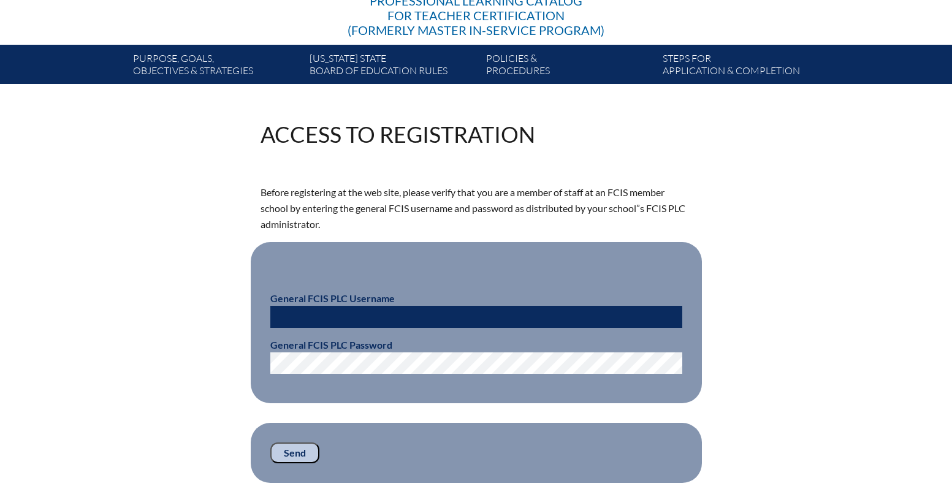
scroll to position [194, 0]
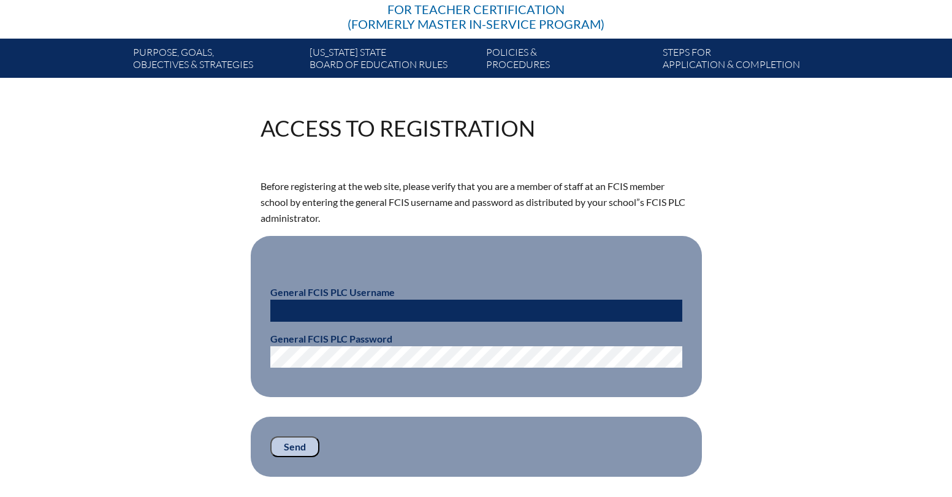
click at [426, 312] on input "text" at bounding box center [476, 311] width 412 height 22
type input "fcismember"
click at [298, 444] on input "Send" at bounding box center [294, 446] width 49 height 21
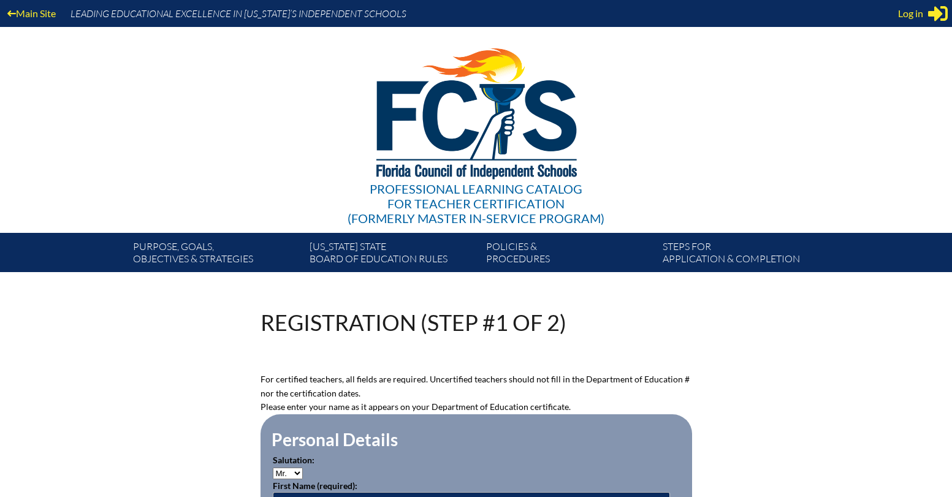
scroll to position [194, 0]
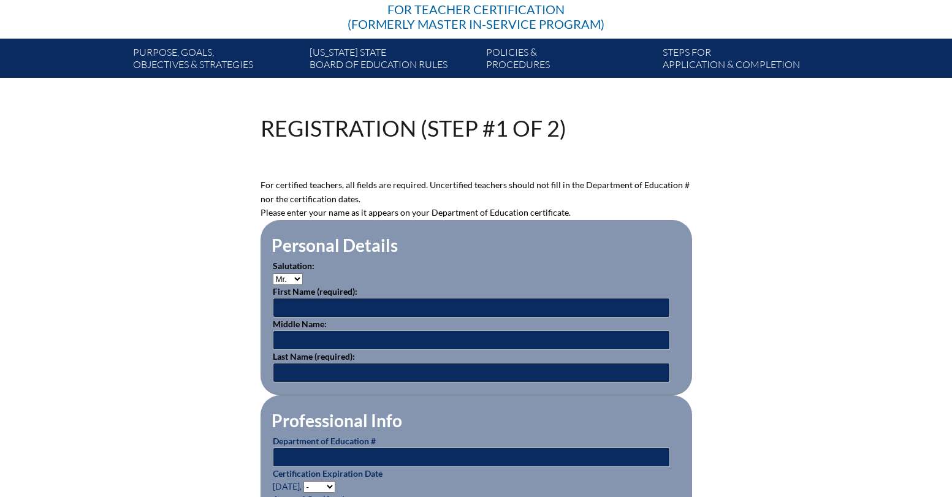
click at [290, 273] on select "Mr. Mrs. Ms. Dr. Rev." at bounding box center [288, 279] width 30 height 12
click at [298, 276] on select "Mr. Mrs. Ms. Dr. Rev." at bounding box center [288, 279] width 30 height 12
select select "Dr."
click at [309, 305] on input "text" at bounding box center [471, 308] width 397 height 20
type input "Jenna"
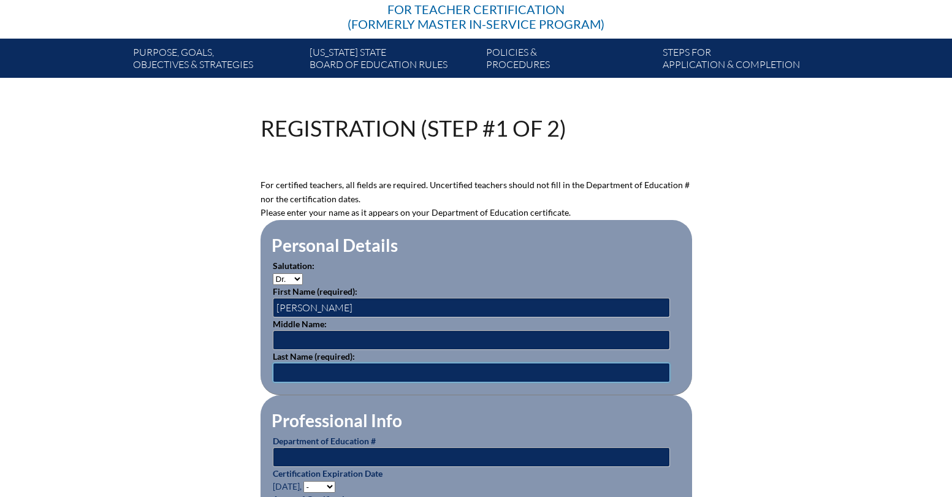
click at [276, 375] on input "text" at bounding box center [471, 373] width 397 height 20
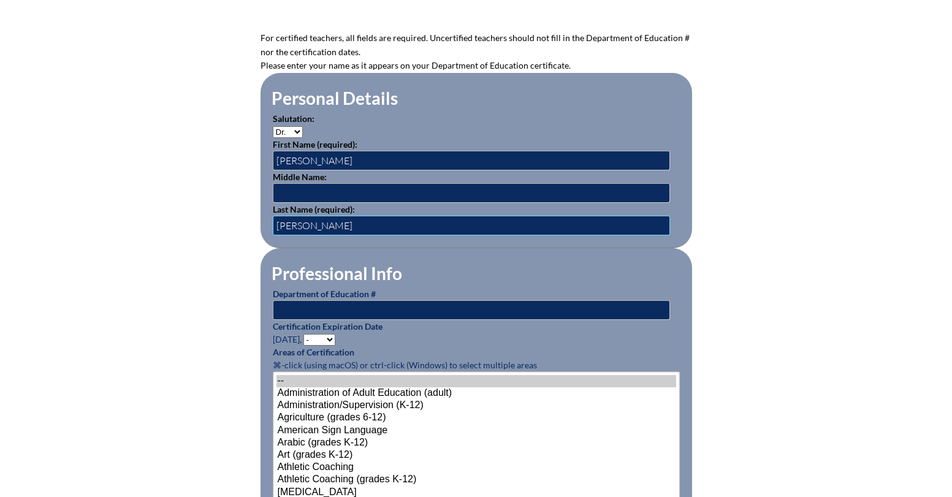
scroll to position [372, 0]
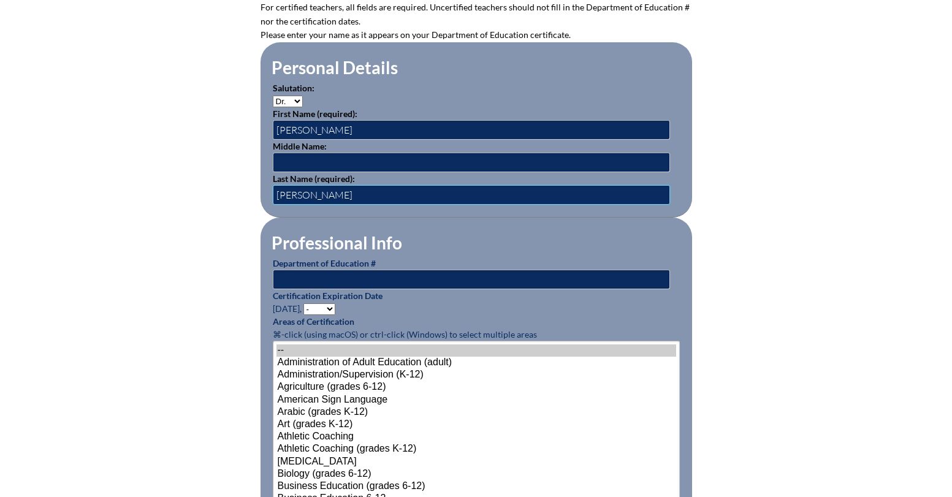
type input "Nikles"
click at [295, 275] on input "text" at bounding box center [471, 280] width 397 height 20
type input "1170341"
click at [334, 307] on select "- 2031 2030 2029 2028 2027 2026 2025 2024 2023 2022 2021 2020 2019 2018 2017 20…" at bounding box center [319, 309] width 32 height 12
select select "2027"
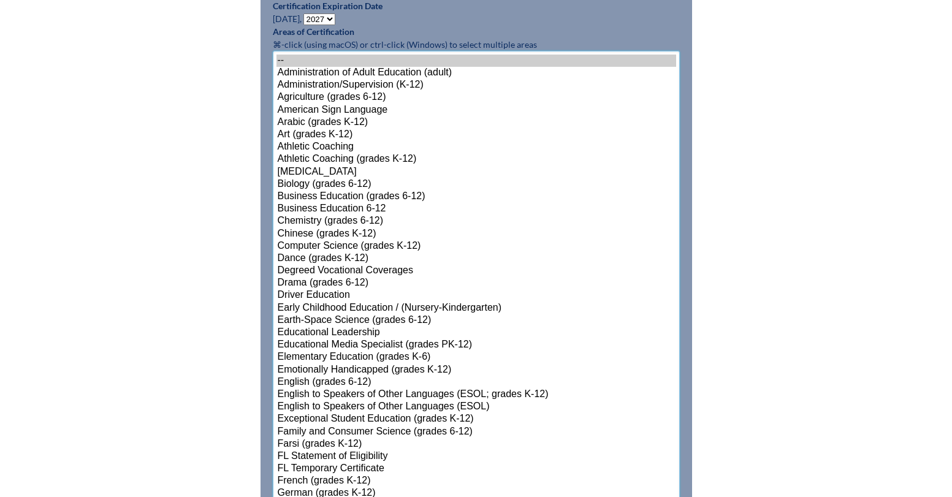
scroll to position [711, 0]
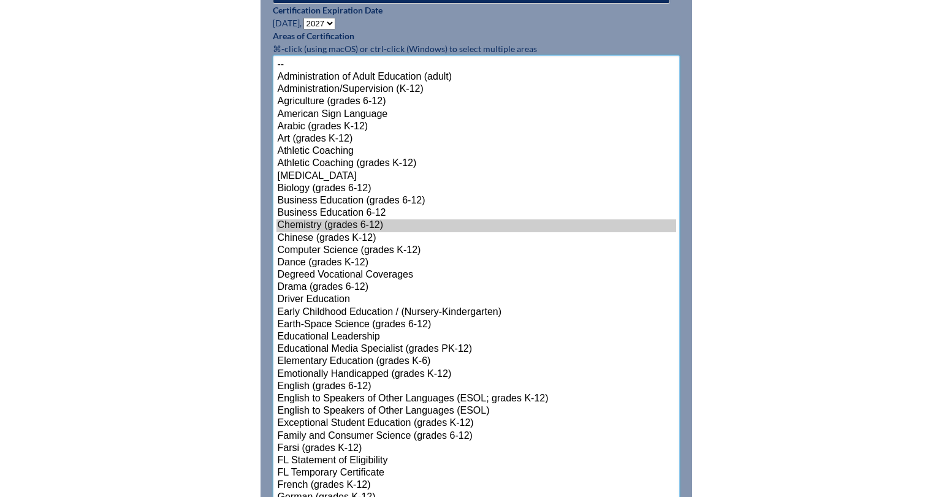
scroll to position [658, 0]
click at [320, 185] on option "Biology (grades 6-12)" at bounding box center [475, 188] width 399 height 12
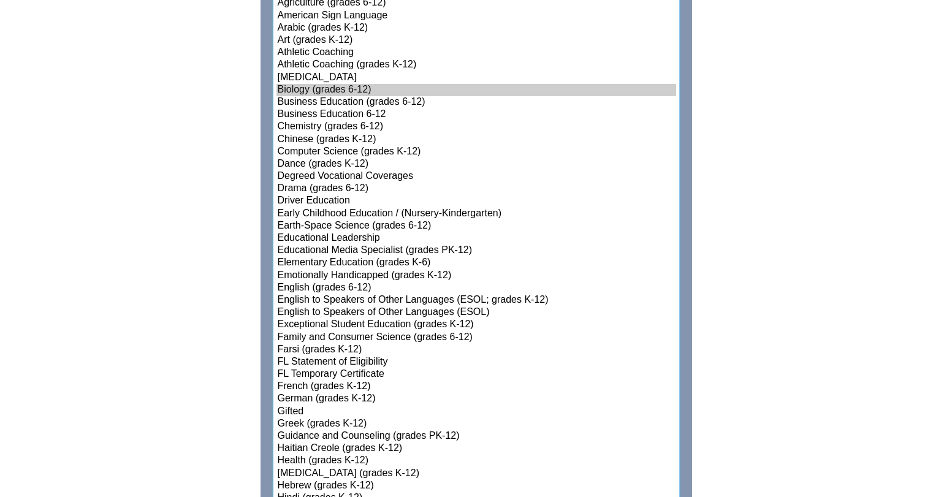
scroll to position [757, 0]
select select"]"] "15145"
click at [322, 408] on option "Gifted" at bounding box center [475, 411] width 399 height 12
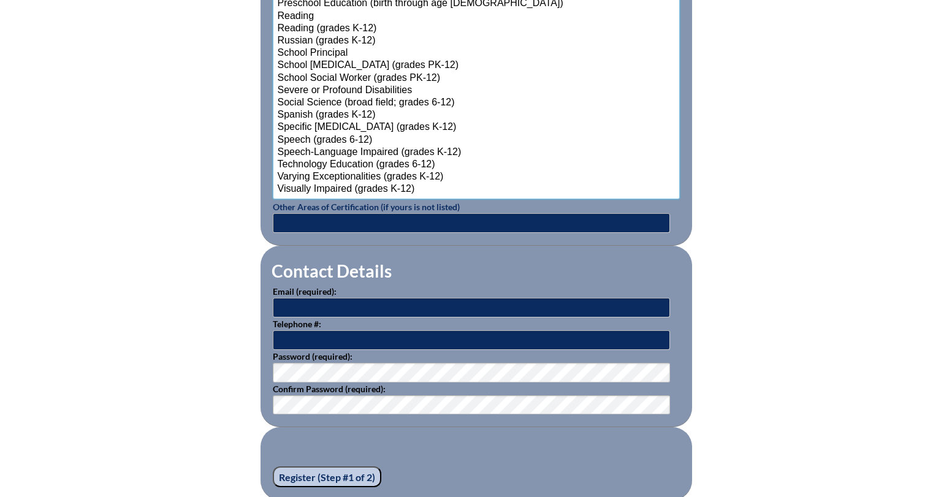
scroll to position [1552, 0]
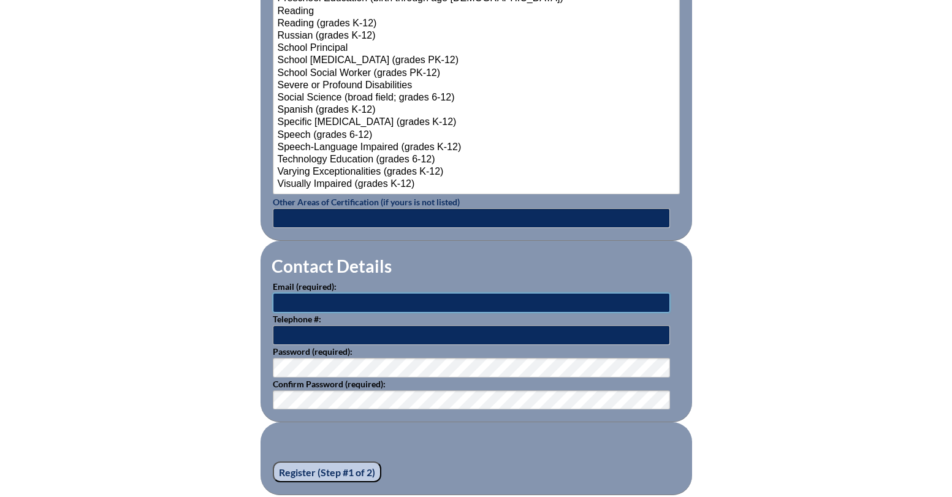
click at [309, 301] on input "text" at bounding box center [471, 303] width 397 height 20
type input "j"
type input "[PERSON_NAME][EMAIL_ADDRESS][PERSON_NAME][DOMAIN_NAME]"
click at [293, 328] on input "text" at bounding box center [471, 335] width 397 height 20
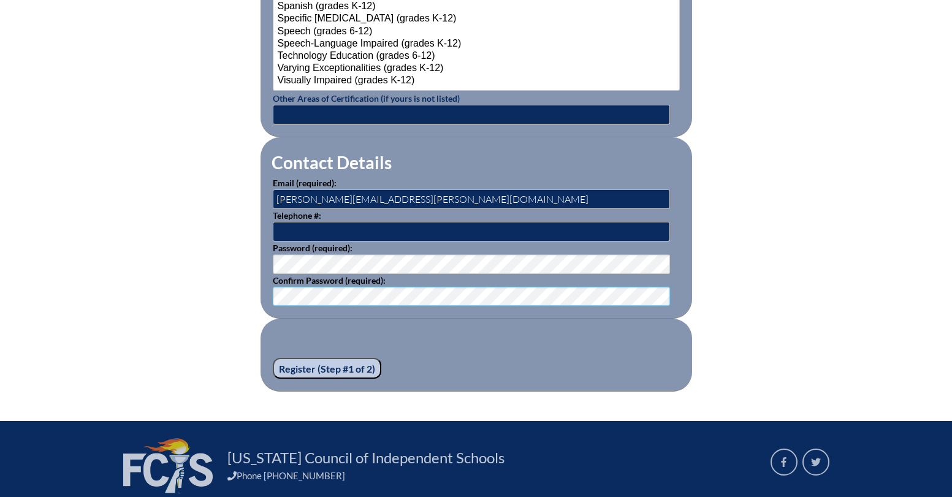
scroll to position [1654, 0]
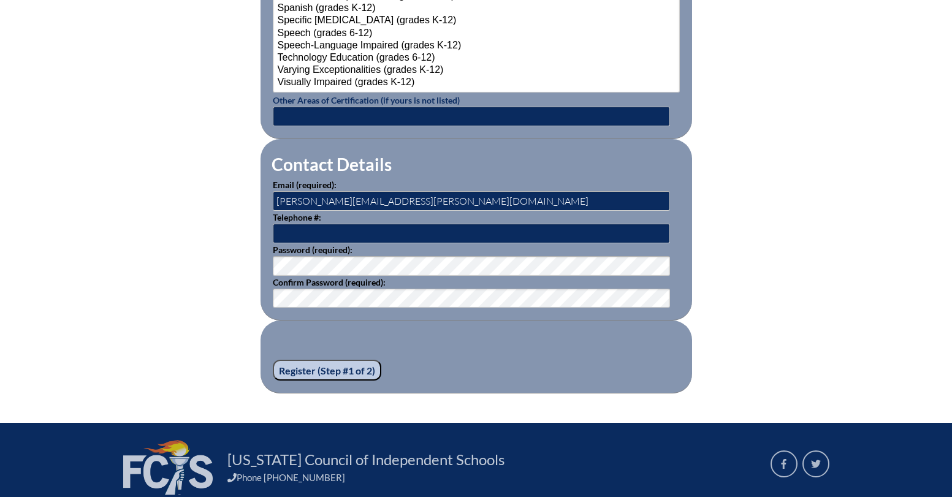
click at [317, 367] on input "Register (Step #1 of 2)" at bounding box center [327, 370] width 108 height 21
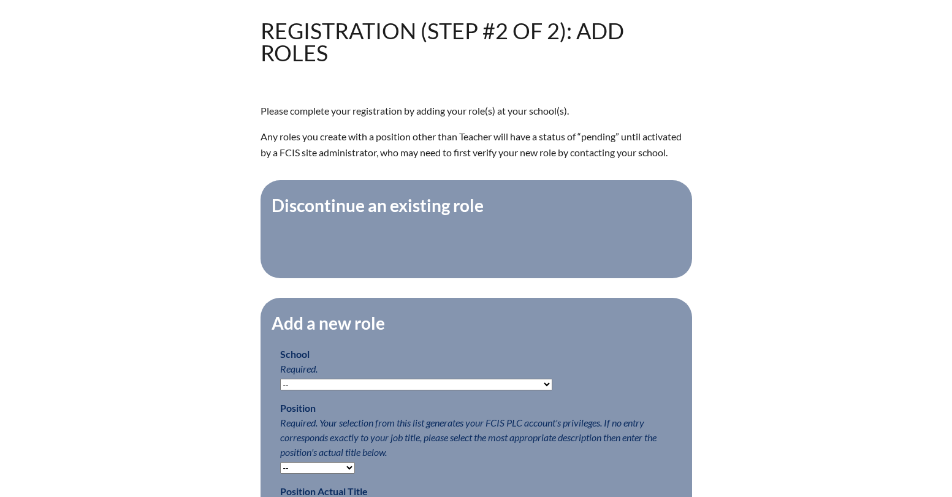
scroll to position [305, 0]
click at [311, 382] on select "-- [MEDICAL_DATA] Inspired Academy Academy at [GEOGRAPHIC_DATA] Academy at the …" at bounding box center [416, 384] width 272 height 12
select select "20302"
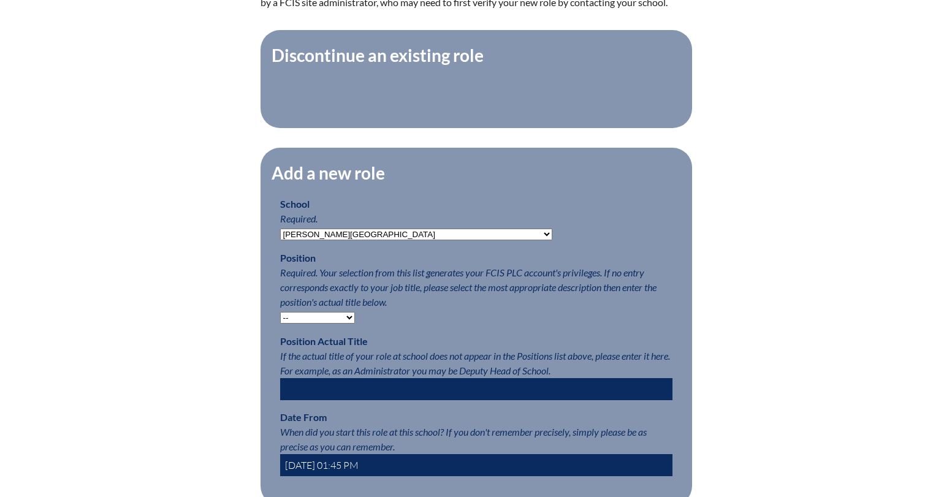
scroll to position [456, 0]
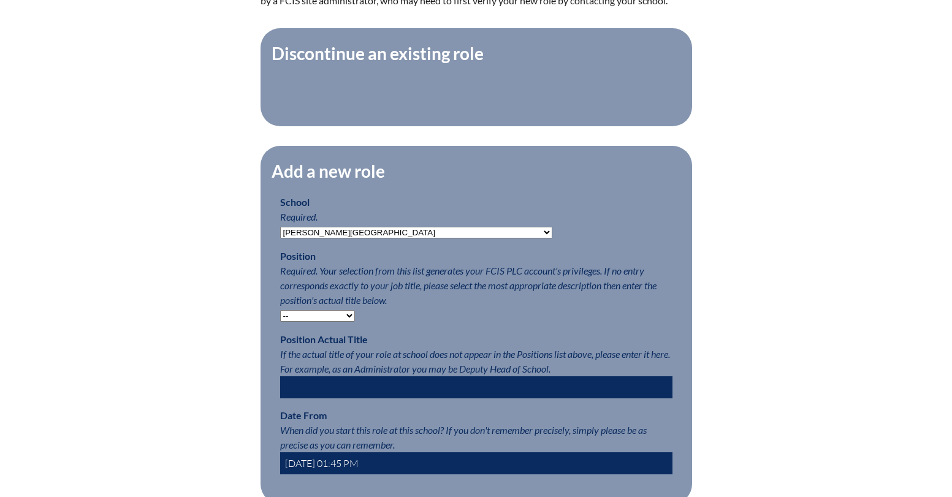
click at [307, 315] on select "-- Teacher PLC Coordinator Head of School Administrator" at bounding box center [317, 316] width 75 height 12
select select "15563"
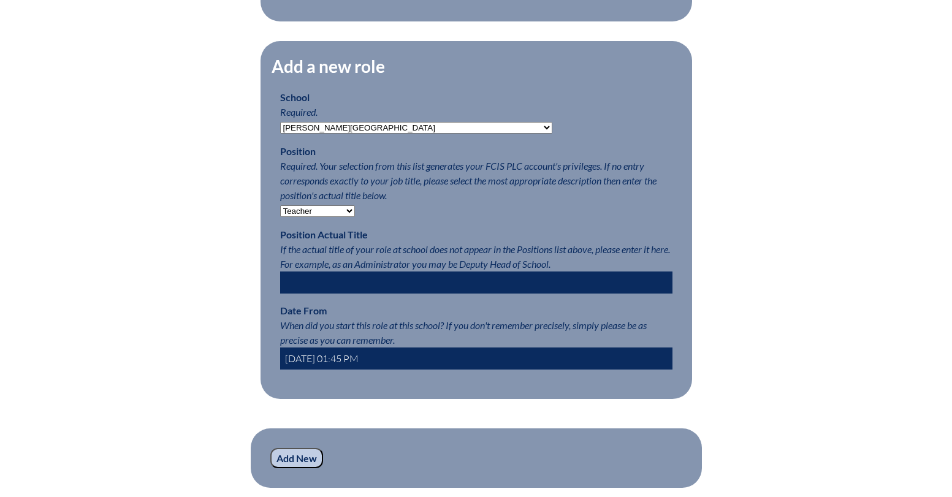
scroll to position [569, 0]
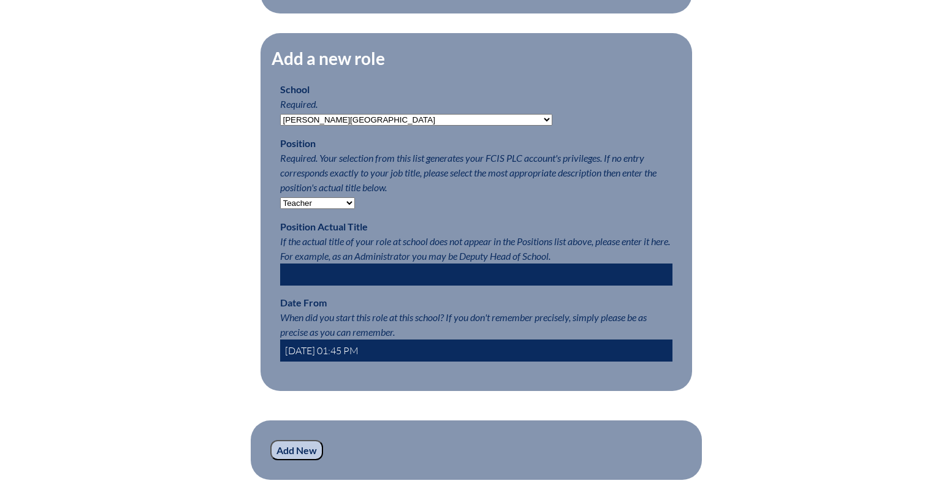
click at [301, 268] on input "text" at bounding box center [476, 274] width 392 height 22
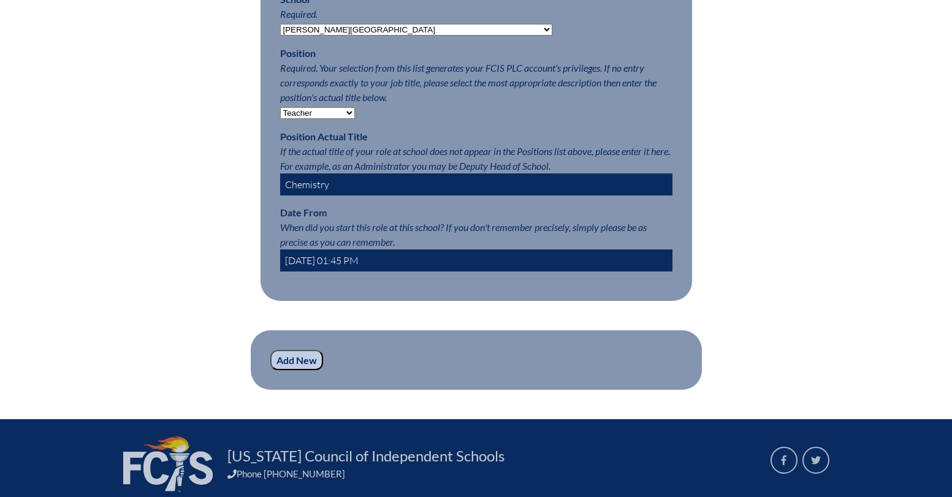
scroll to position [659, 0]
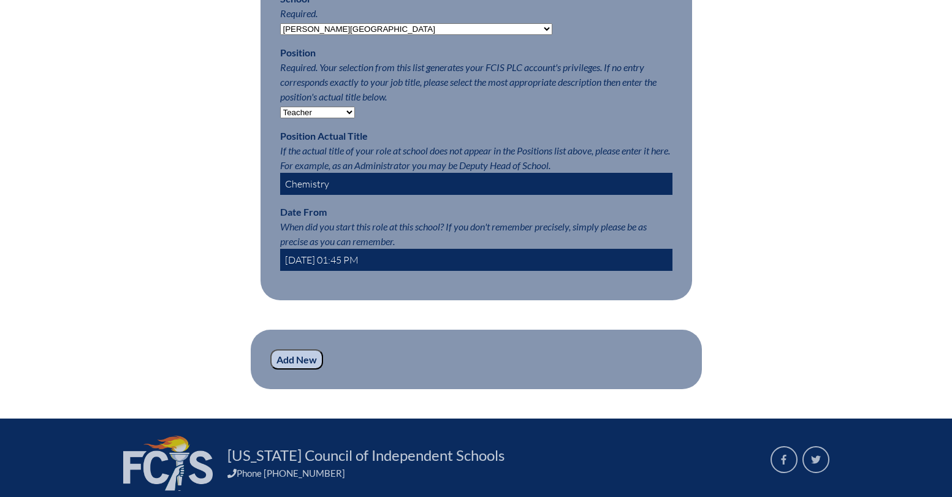
type input "Chemistry"
click at [320, 257] on input "[DATE] 01:45 PM" at bounding box center [476, 260] width 392 height 22
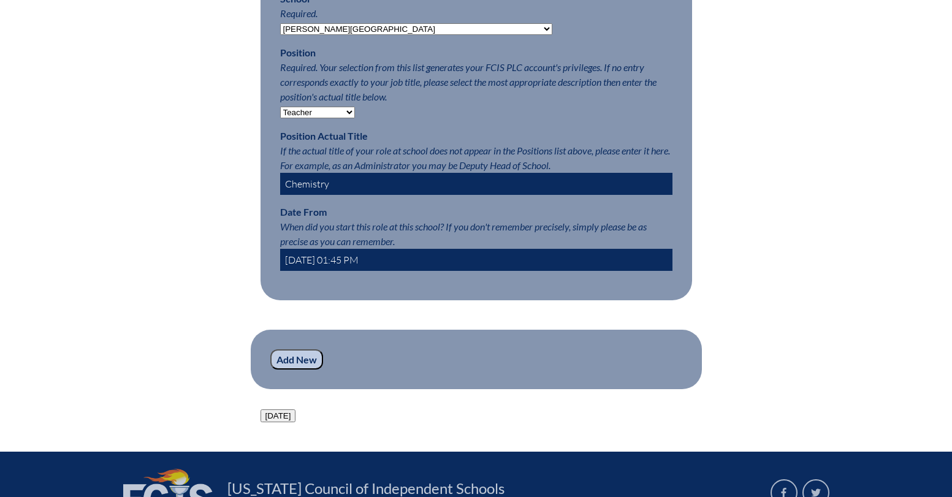
type input "[DATE] 01:45 PM"
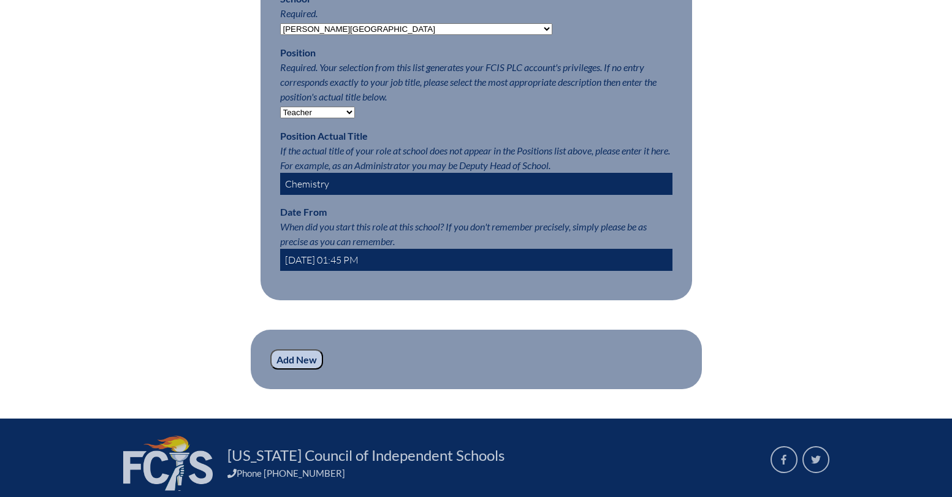
click at [298, 364] on input "Add New" at bounding box center [296, 359] width 53 height 21
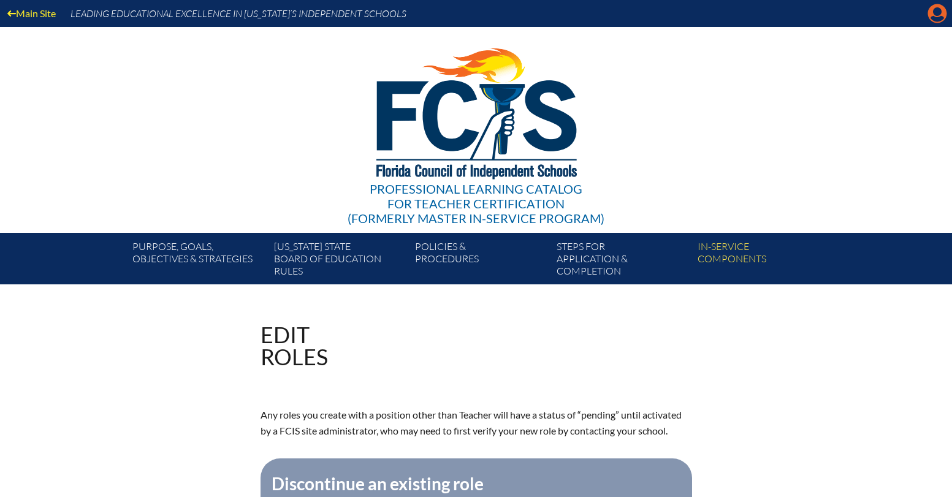
click at [937, 9] on icon "Manage account" at bounding box center [937, 14] width 20 height 20
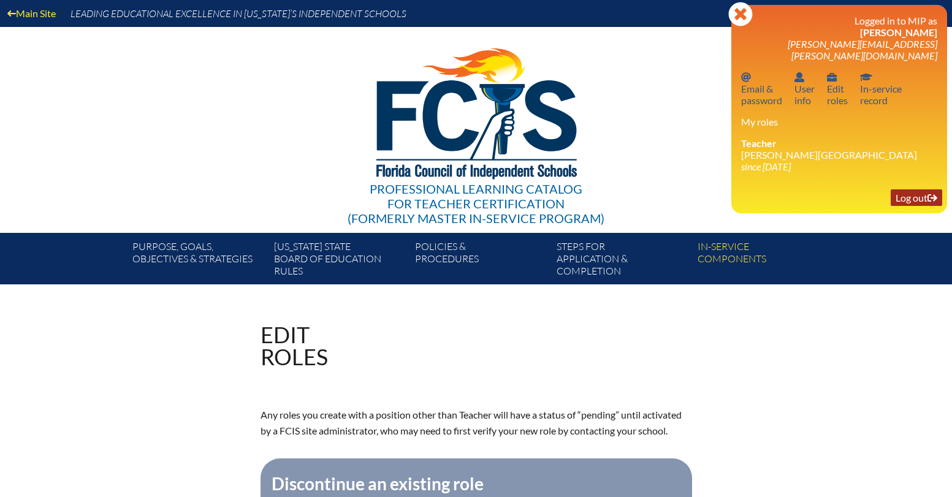
click at [916, 189] on link "Log out Log out" at bounding box center [915, 197] width 51 height 17
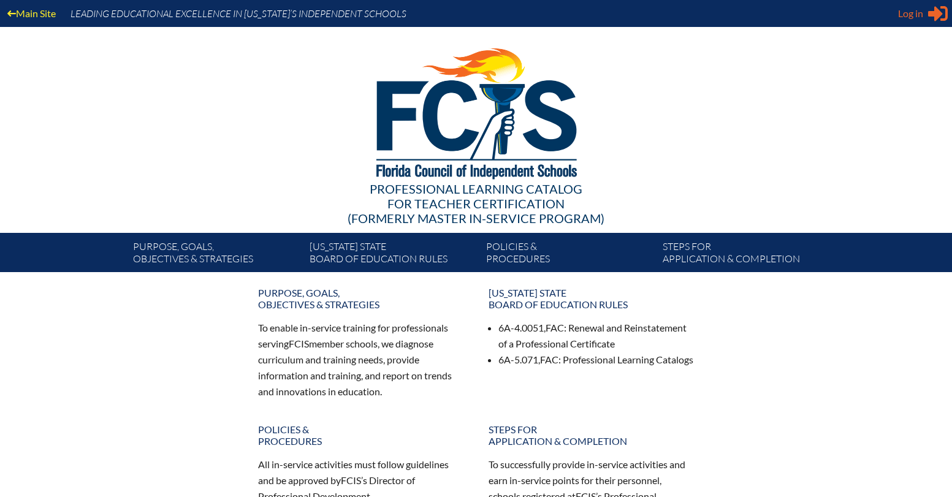
click at [903, 9] on span "Log in" at bounding box center [910, 13] width 25 height 15
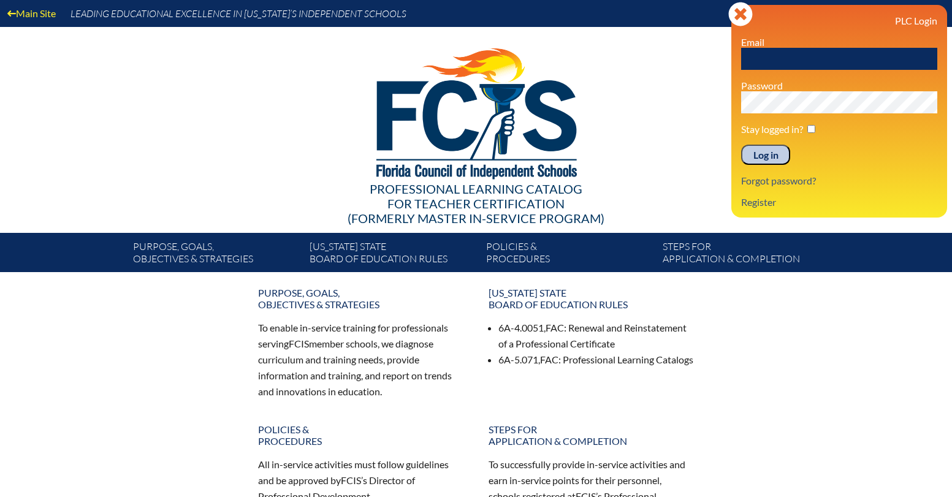
click at [816, 62] on input "text" at bounding box center [839, 59] width 196 height 22
type input "[PERSON_NAME][EMAIL_ADDRESS][PERSON_NAME][DOMAIN_NAME]"
click at [762, 156] on input "Log in" at bounding box center [765, 155] width 49 height 21
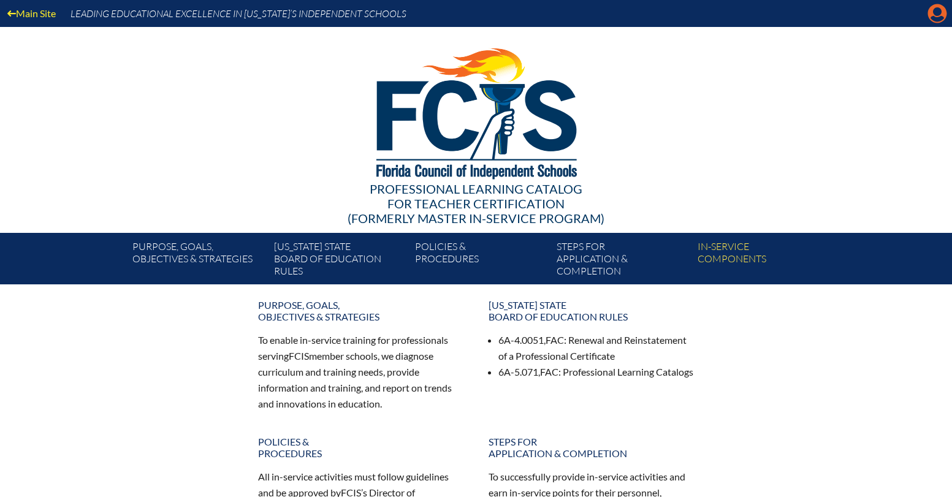
click at [928, 12] on icon at bounding box center [937, 13] width 19 height 19
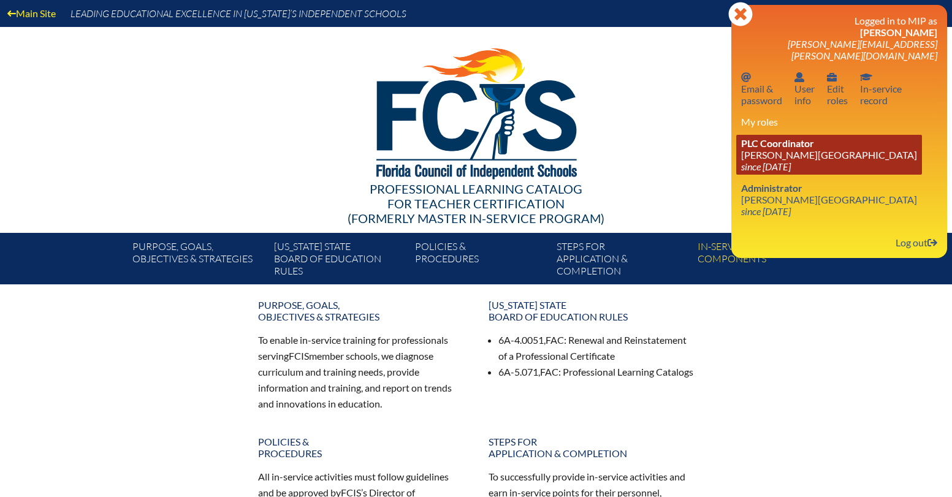
click at [825, 149] on link "PLC Coordinator [PERSON_NAME][GEOGRAPHIC_DATA] since [DATE]" at bounding box center [829, 155] width 186 height 40
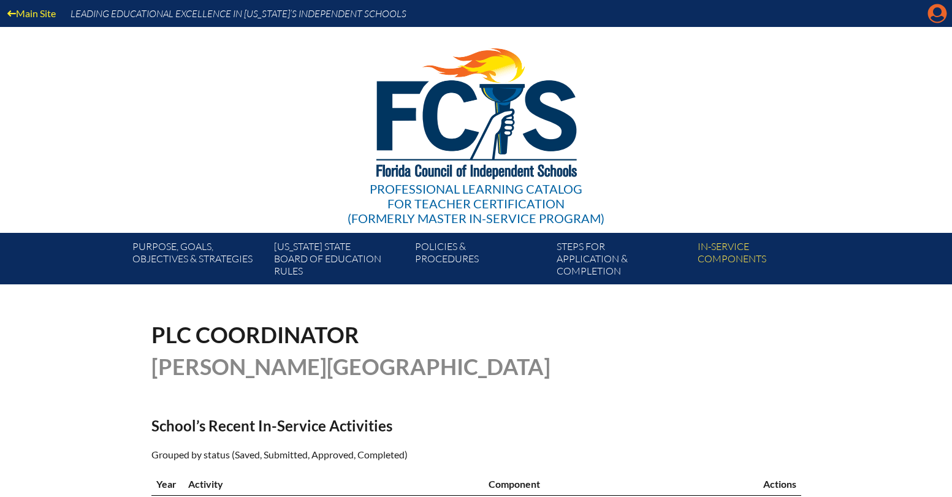
click at [939, 9] on icon "Manage account" at bounding box center [937, 14] width 20 height 20
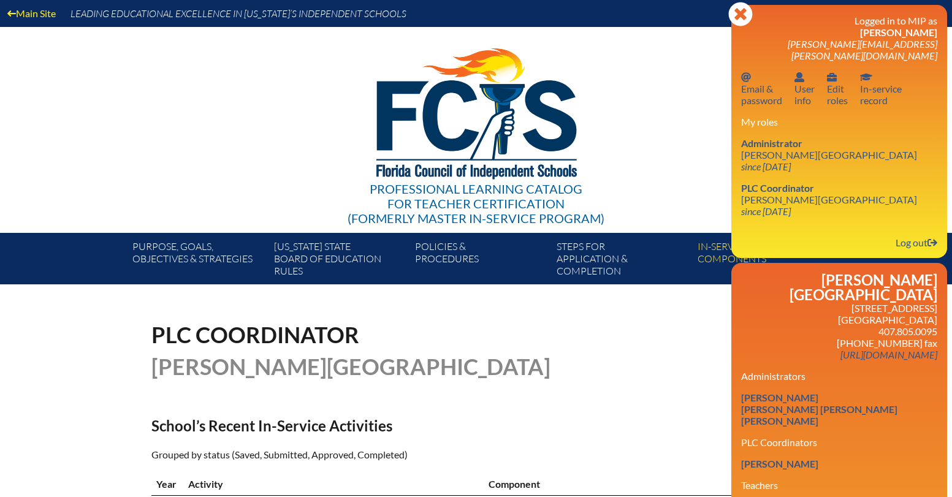
click at [639, 324] on div "PLC Coordinator [PERSON_NAME][GEOGRAPHIC_DATA]" at bounding box center [475, 351] width 649 height 54
click at [740, 9] on icon at bounding box center [740, 14] width 24 height 24
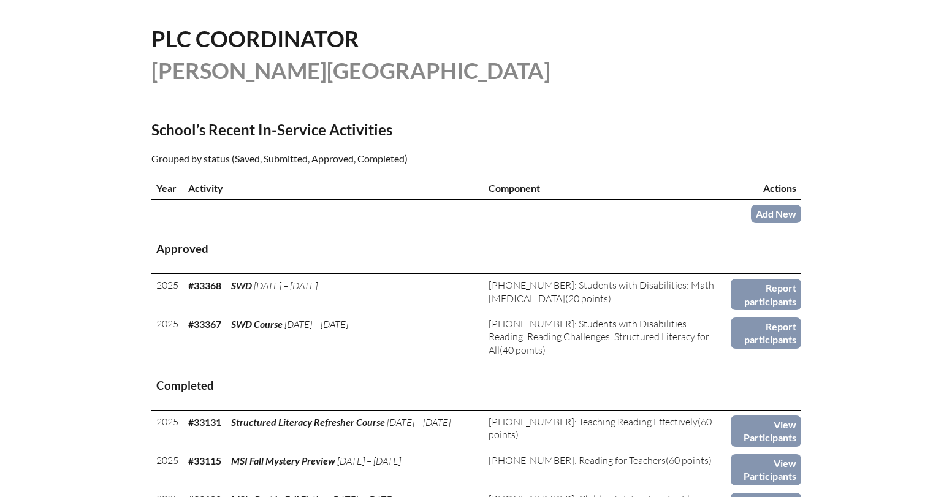
scroll to position [308, 0]
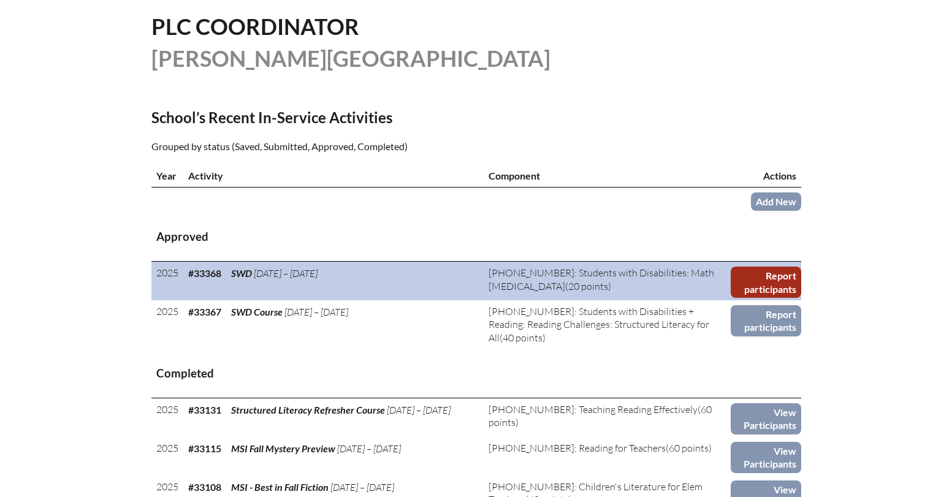
click at [763, 274] on link "Report participants" at bounding box center [765, 282] width 70 height 31
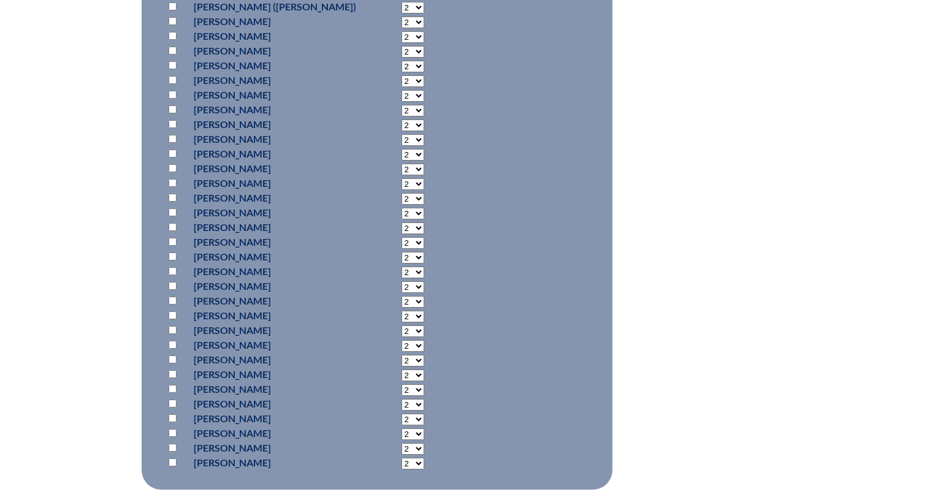
scroll to position [888, 0]
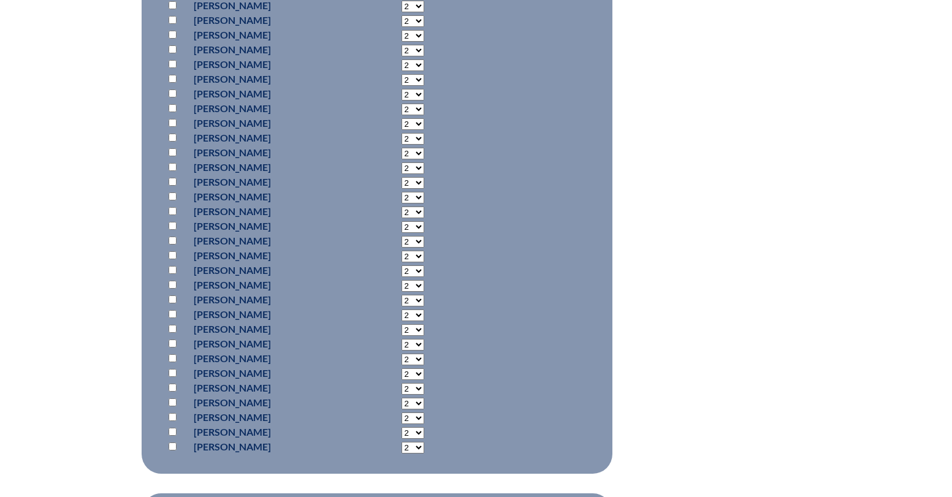
click at [173, 286] on input "checkbox" at bounding box center [172, 285] width 8 height 8
checkbox input "true"
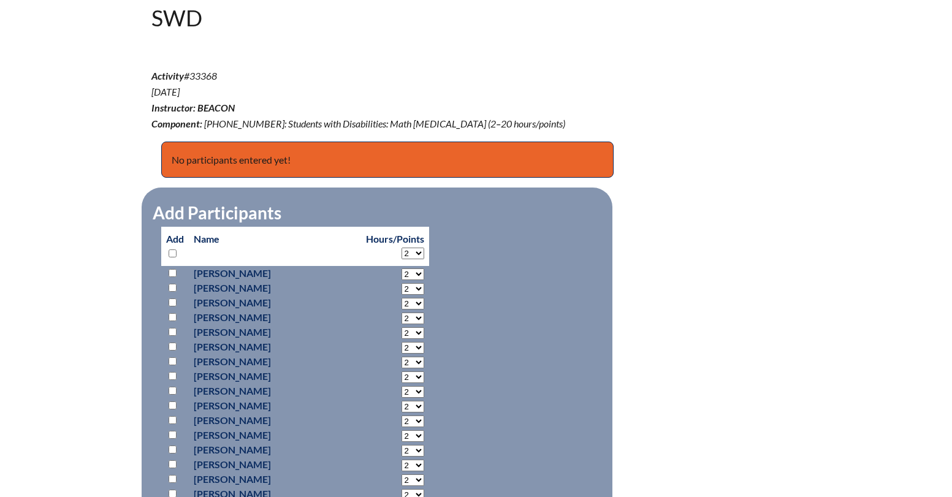
scroll to position [355, 0]
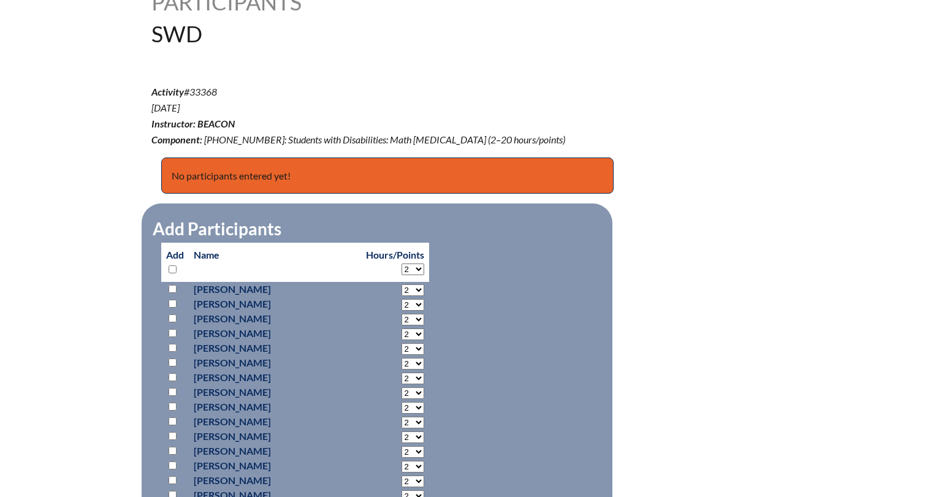
click at [401, 265] on select "2 3 4 5 6 7 8 9 10 11 12 13 14 15 16 17 18 19 20" at bounding box center [412, 269] width 23 height 12
select select "20"
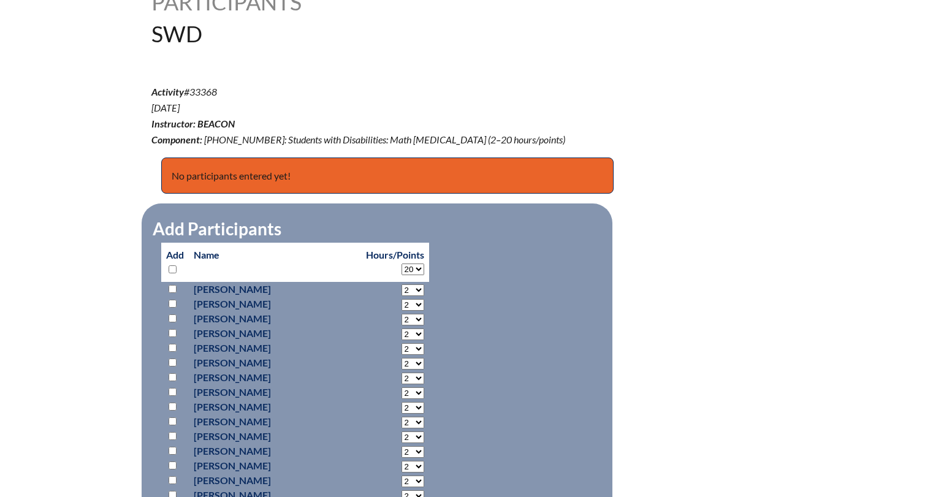
select select "20"
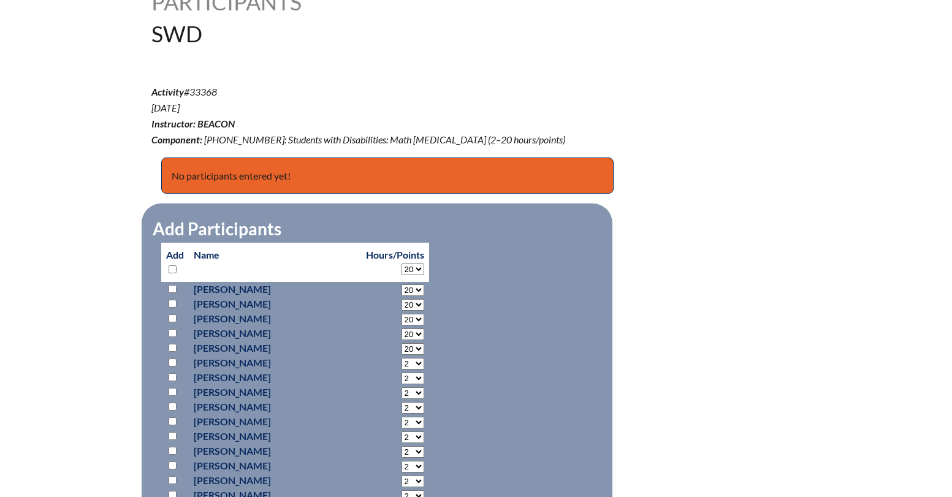
select select "20"
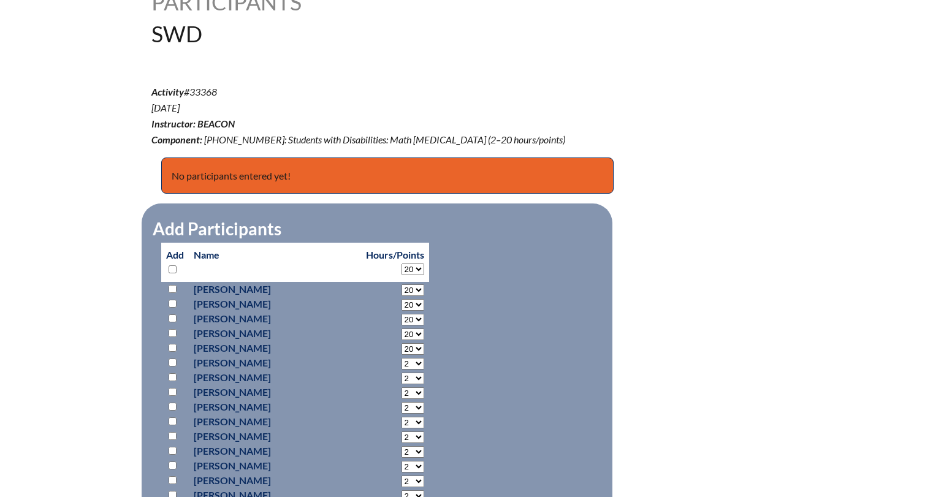
select select "20"
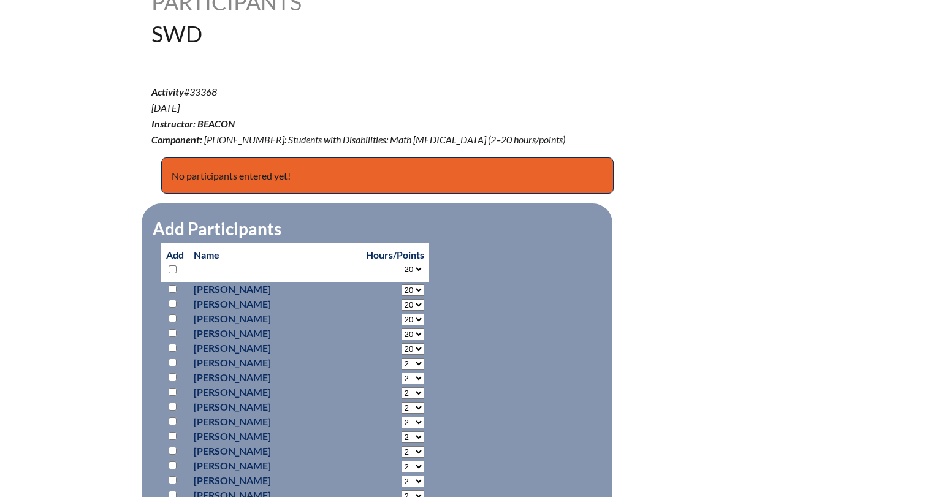
select select "20"
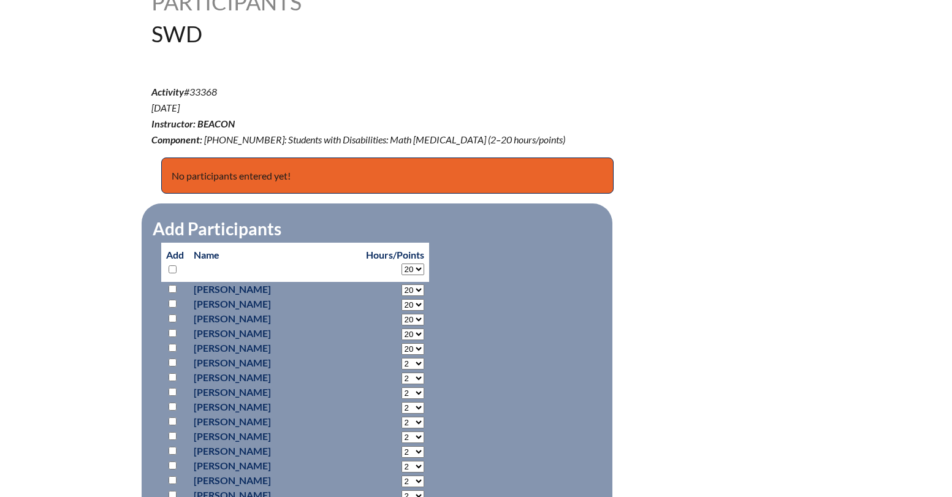
select select "20"
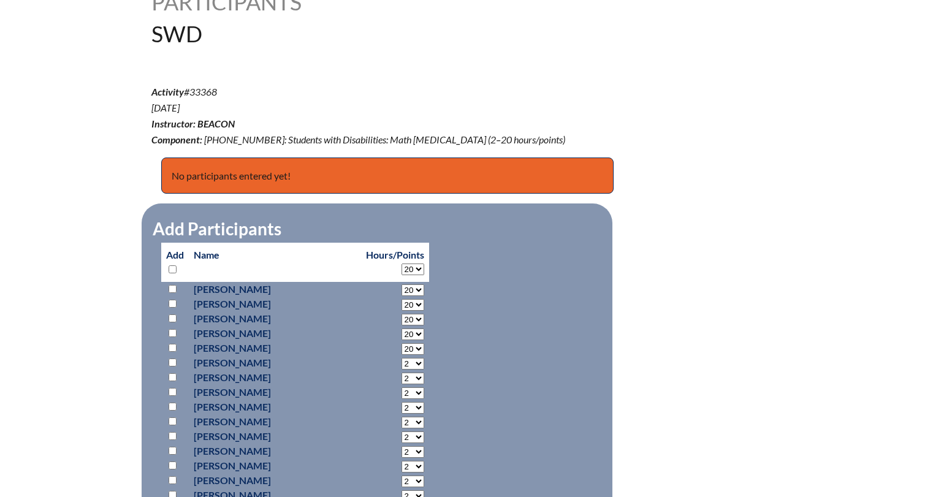
select select "20"
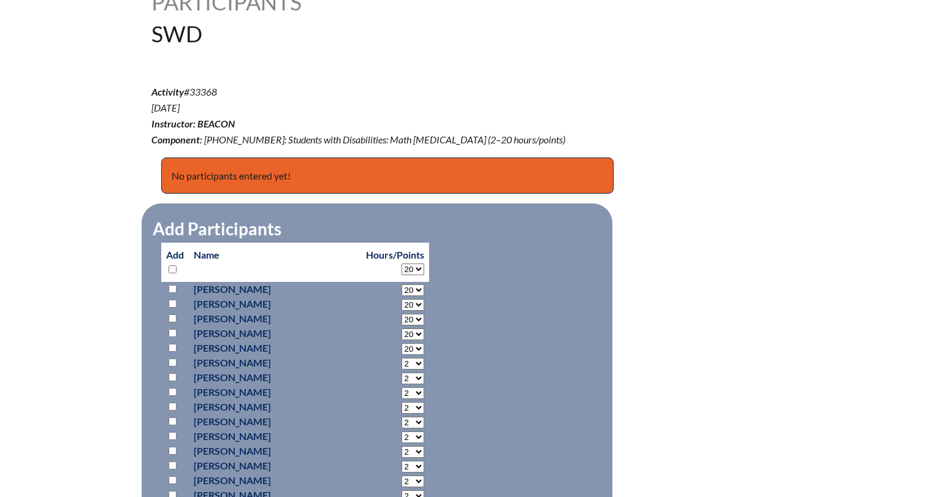
select select "20"
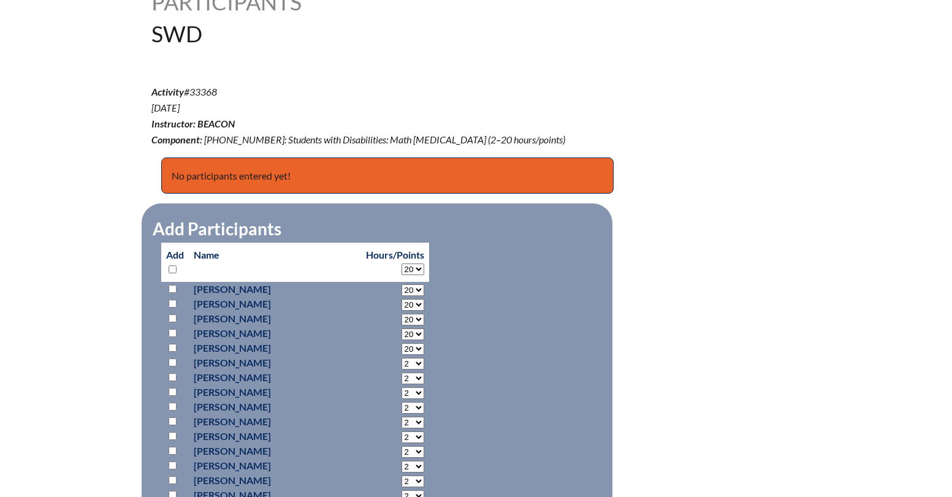
select select "20"
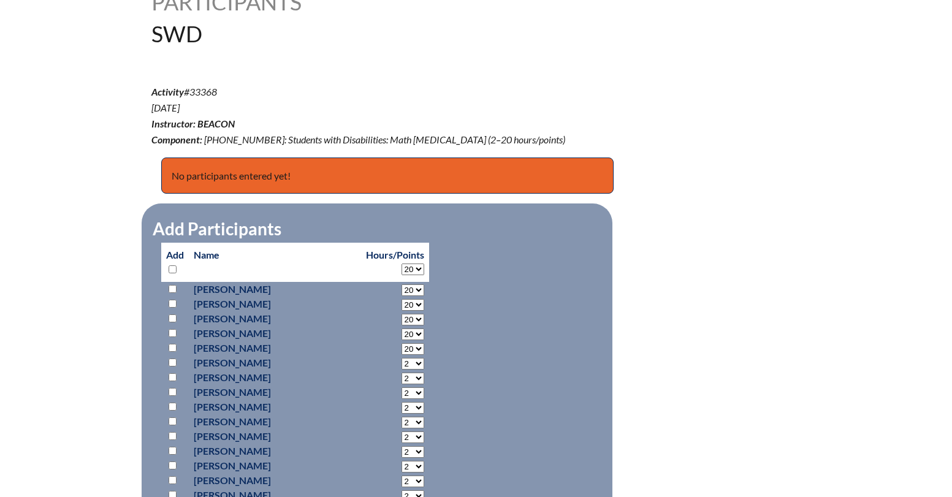
select select "20"
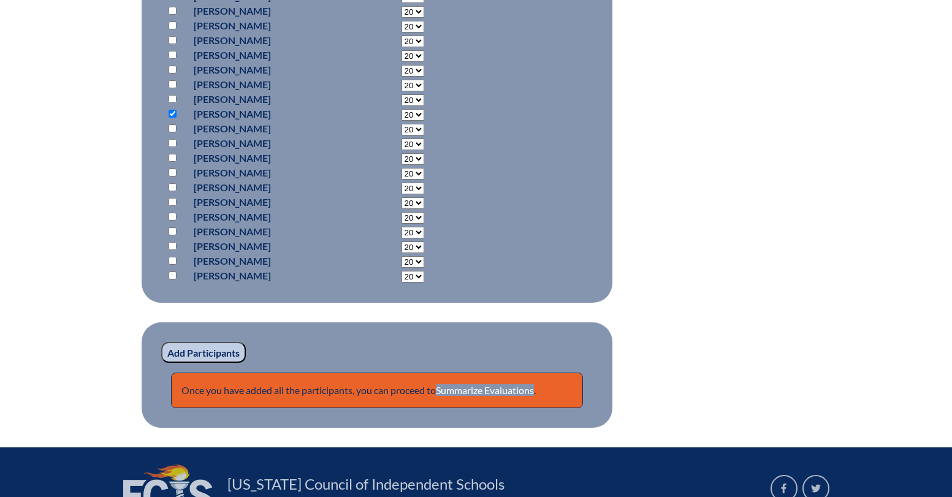
scroll to position [1061, 0]
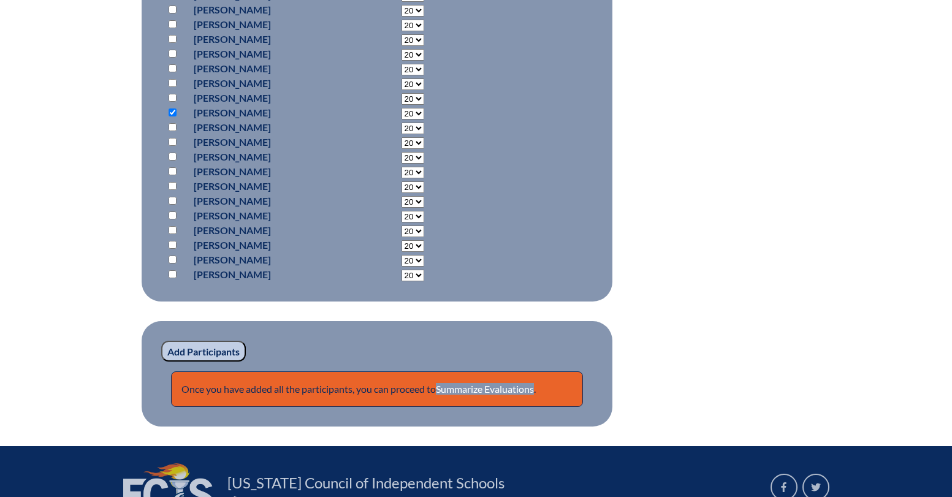
click at [220, 350] on input "Add Participants" at bounding box center [203, 351] width 85 height 21
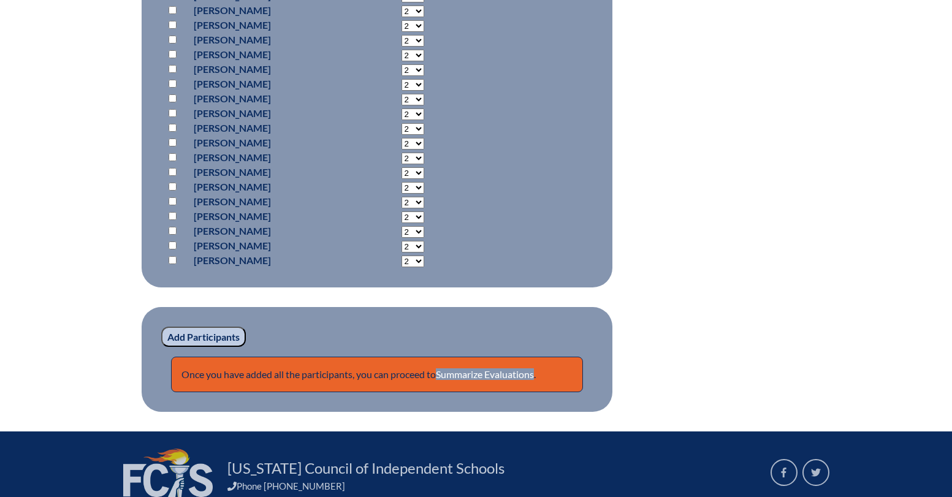
scroll to position [1239, 0]
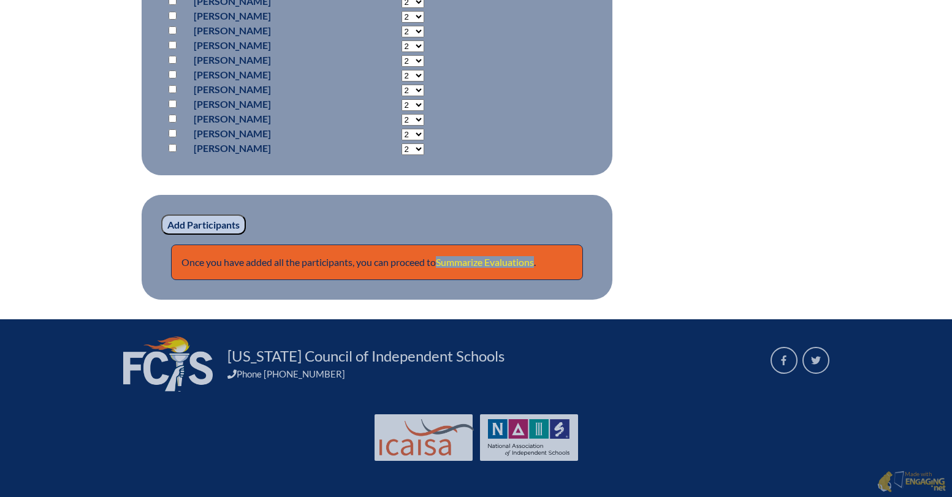
click at [484, 265] on link "Summarize Evaluations" at bounding box center [485, 262] width 98 height 12
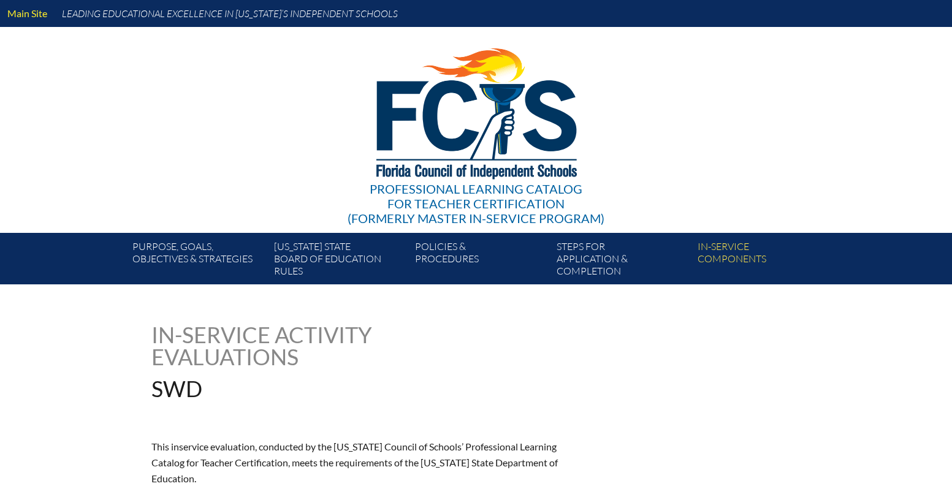
type input "0"
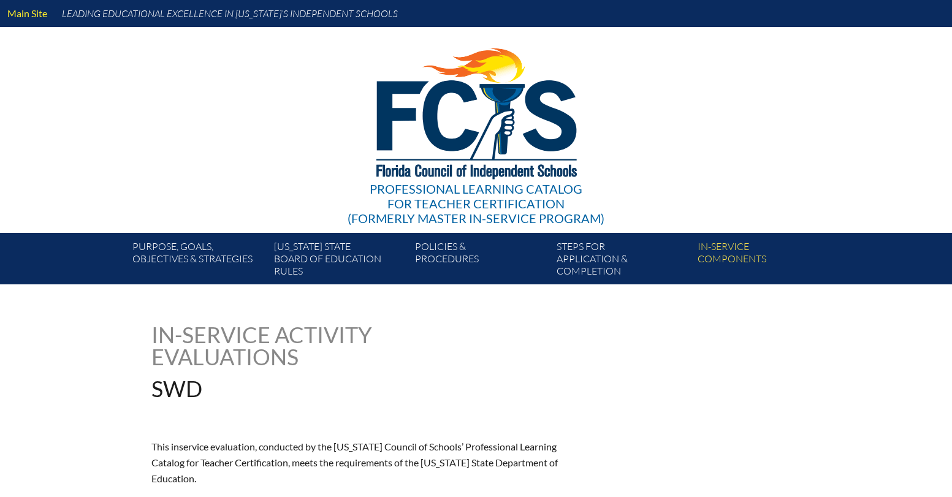
type input "0"
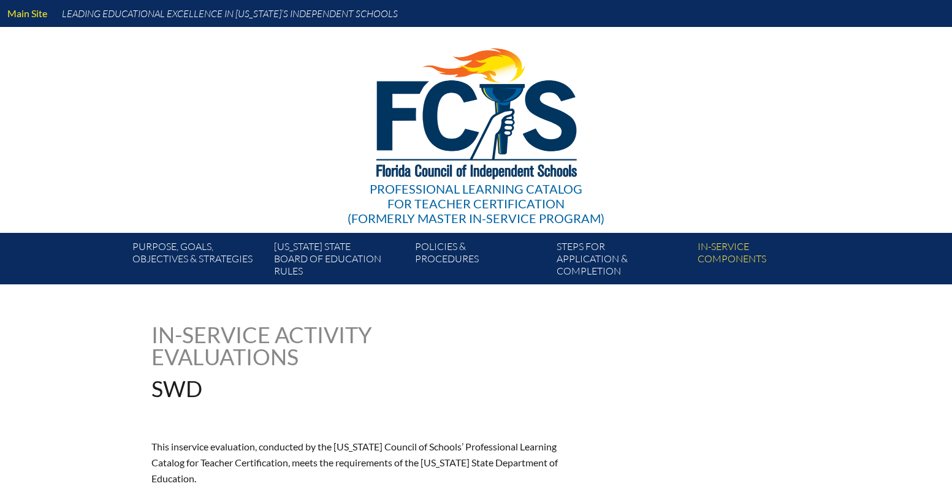
type input "0"
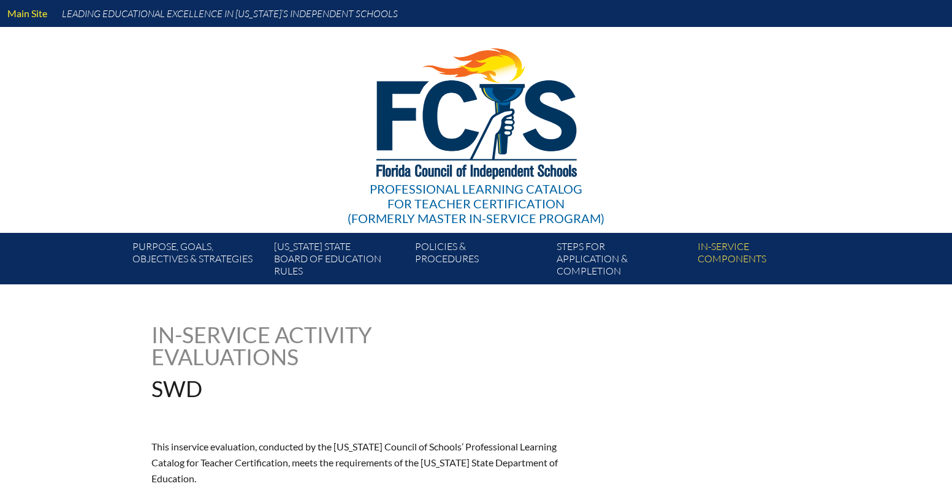
type input "0"
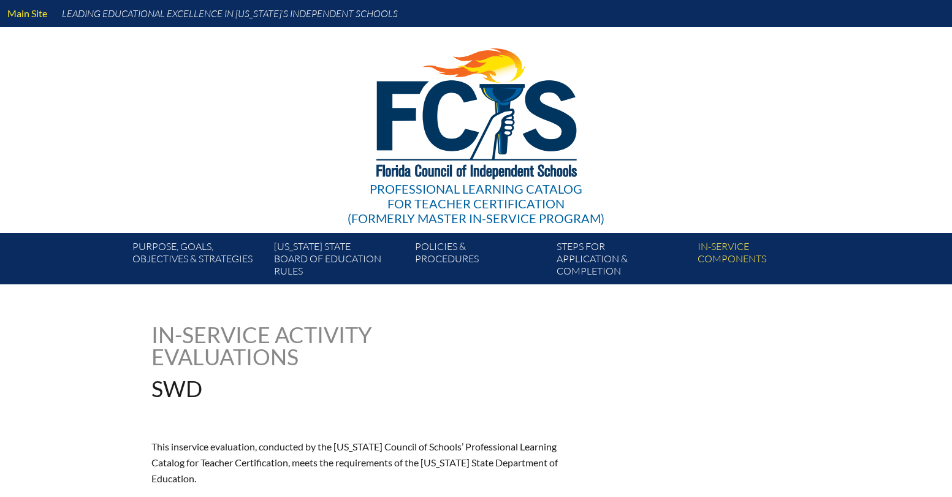
type input "0"
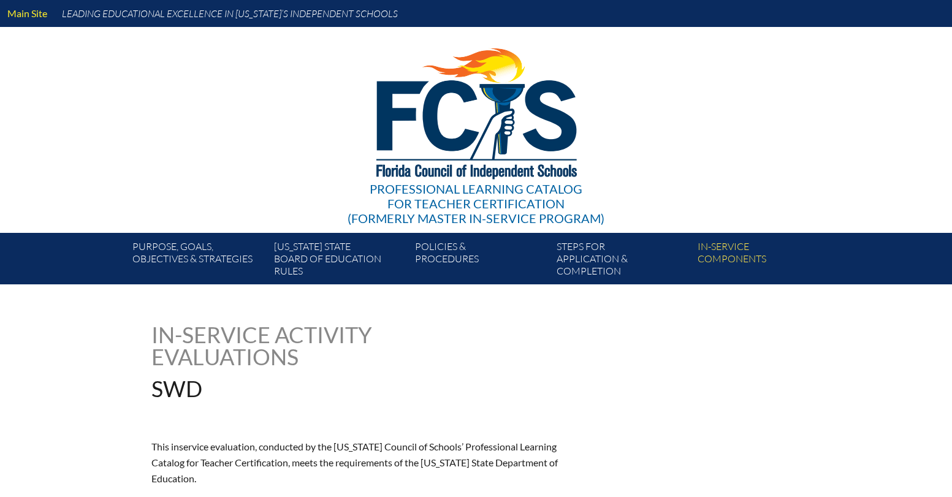
type input "0"
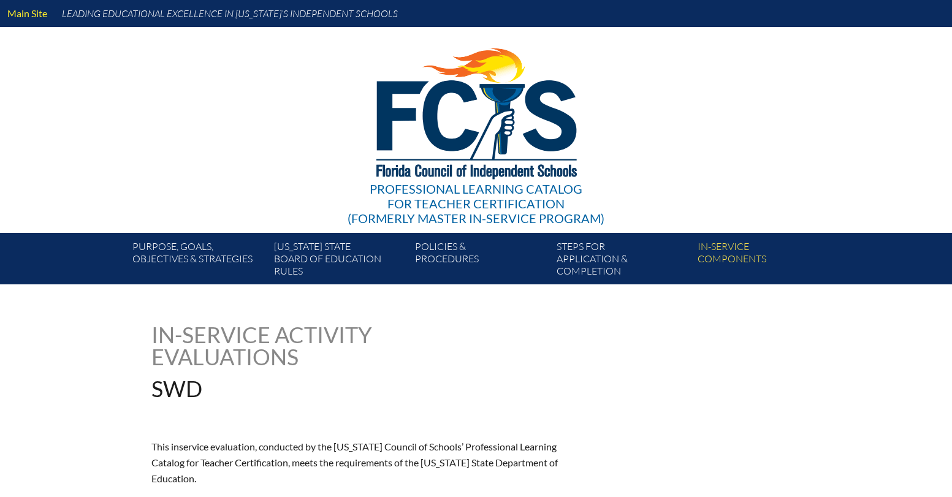
type input "0"
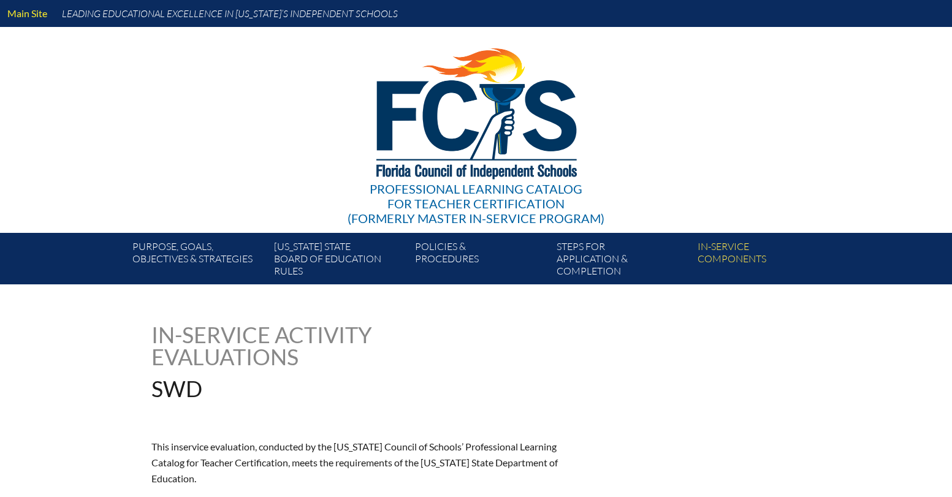
type input "0"
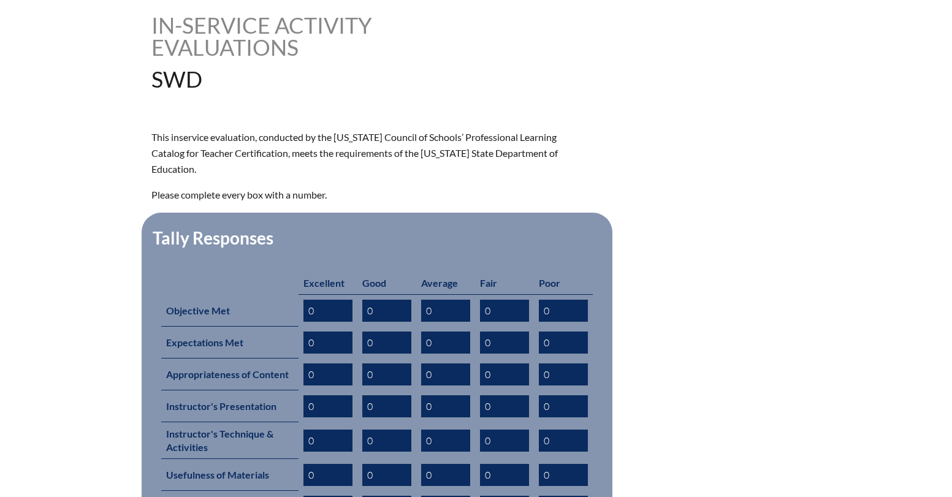
scroll to position [315, 0]
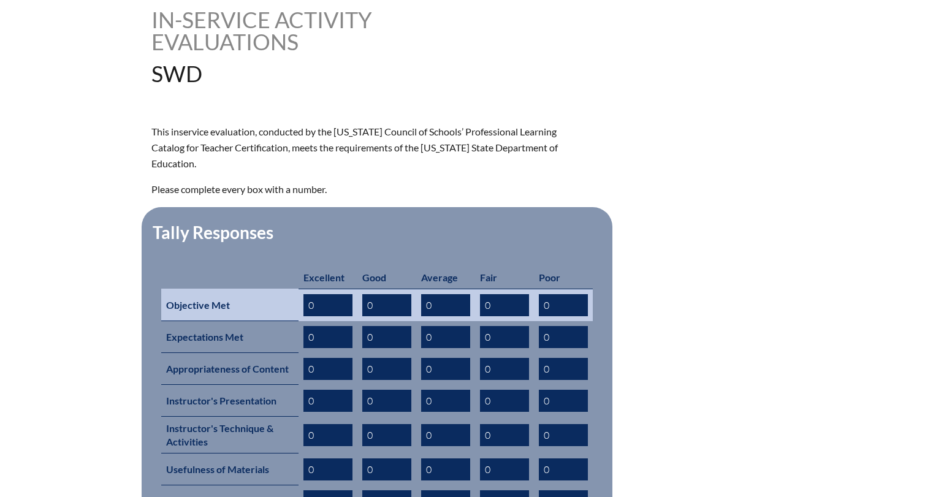
click at [321, 294] on input "0" at bounding box center [327, 305] width 49 height 22
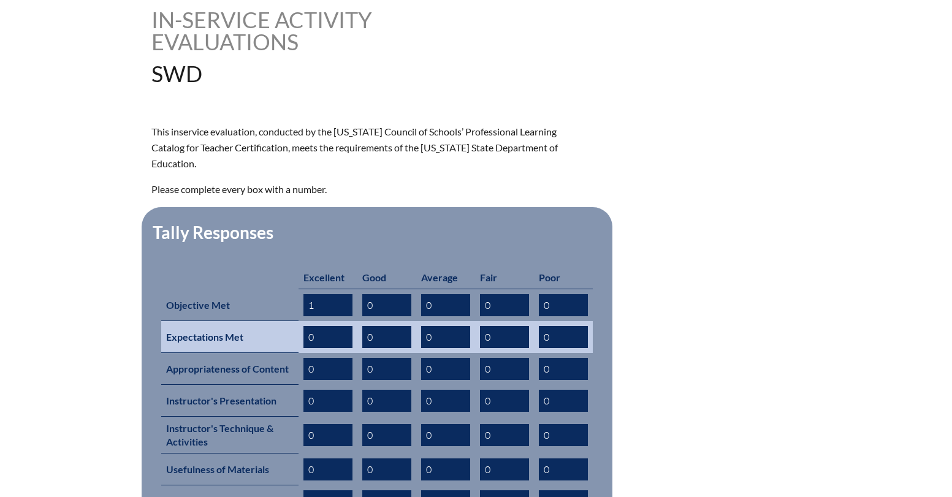
type input "1"
click at [324, 326] on input "0" at bounding box center [327, 337] width 49 height 22
click at [317, 326] on input "0" at bounding box center [327, 337] width 49 height 22
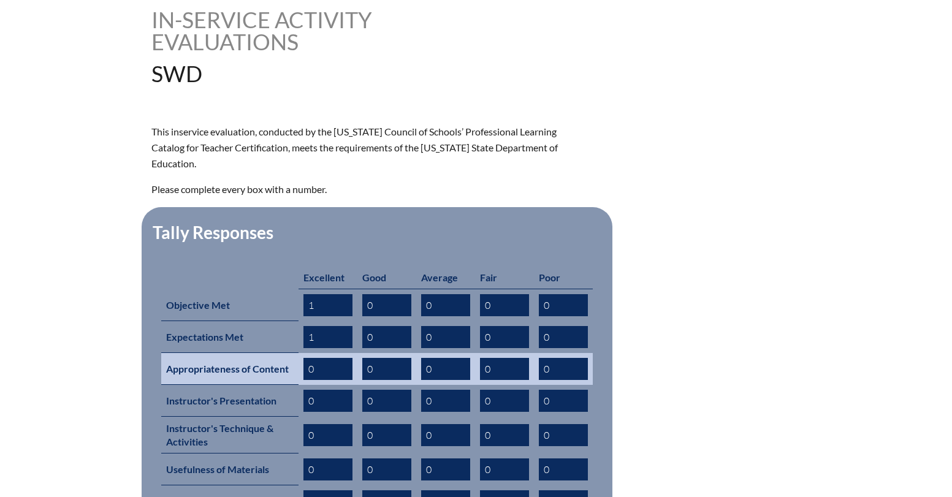
type input "1"
click at [318, 358] on input "0" at bounding box center [327, 369] width 49 height 22
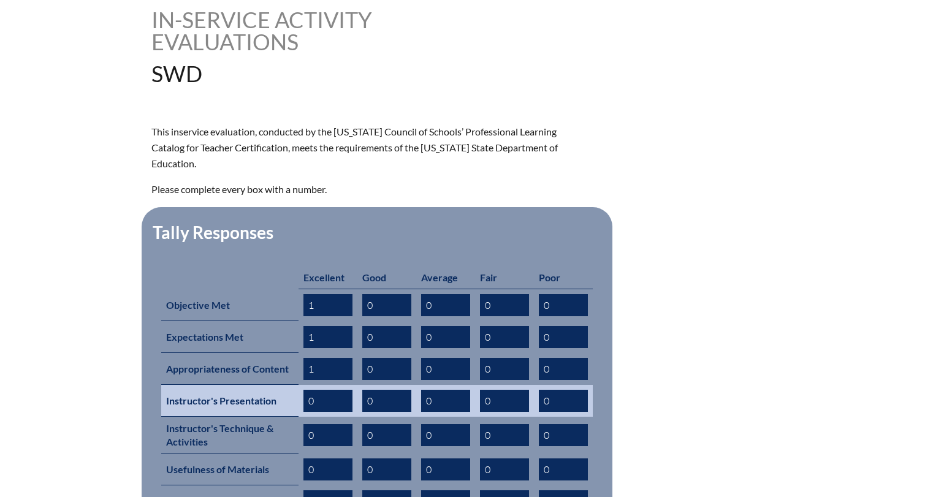
type input "1"
click at [327, 390] on input "0" at bounding box center [327, 401] width 49 height 22
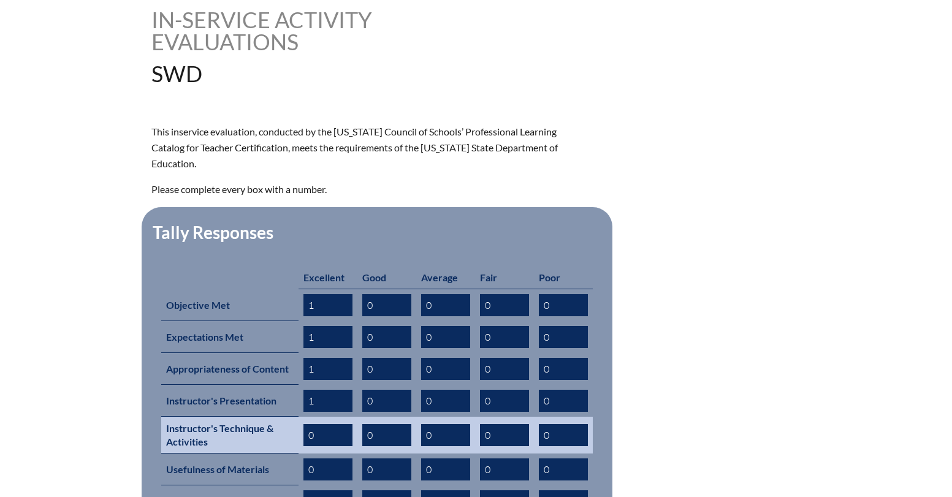
type input "1"
click at [310, 424] on input "0" at bounding box center [327, 435] width 49 height 22
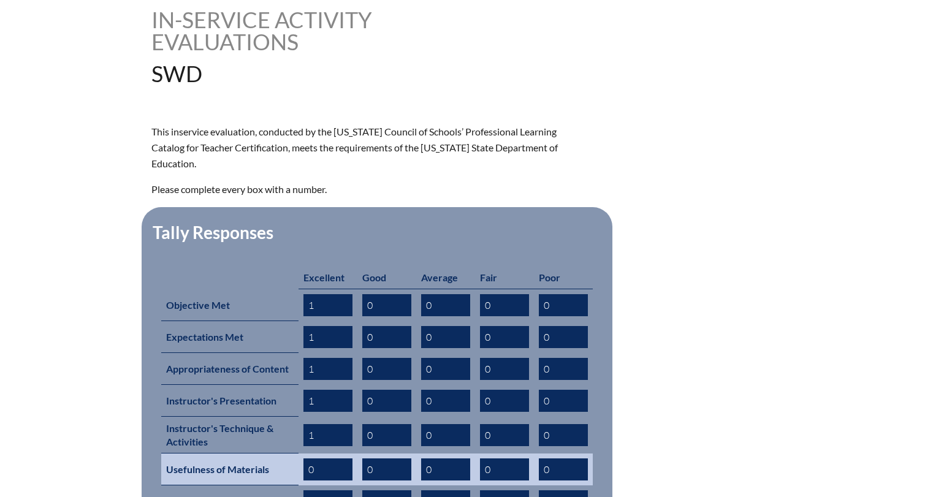
type input "1"
click at [311, 458] on input "0" at bounding box center [327, 469] width 49 height 22
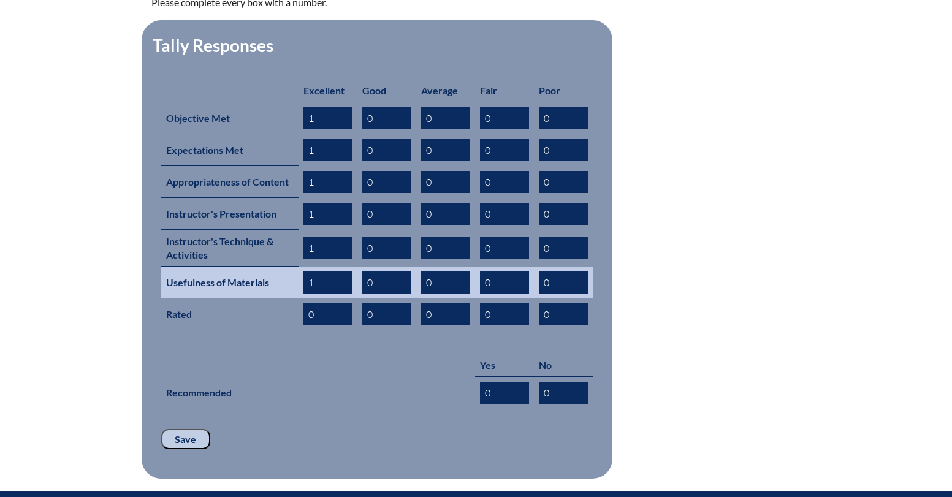
scroll to position [507, 0]
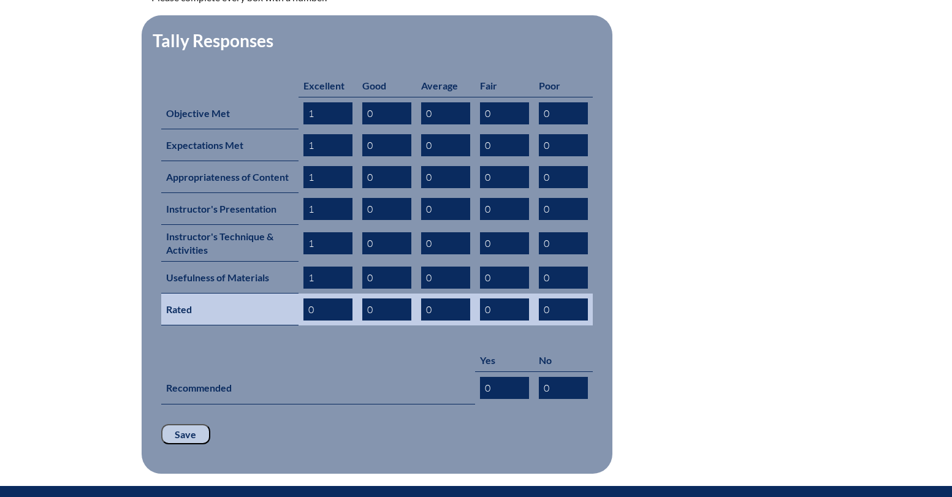
type input "1"
click at [322, 298] on input "0" at bounding box center [327, 309] width 49 height 22
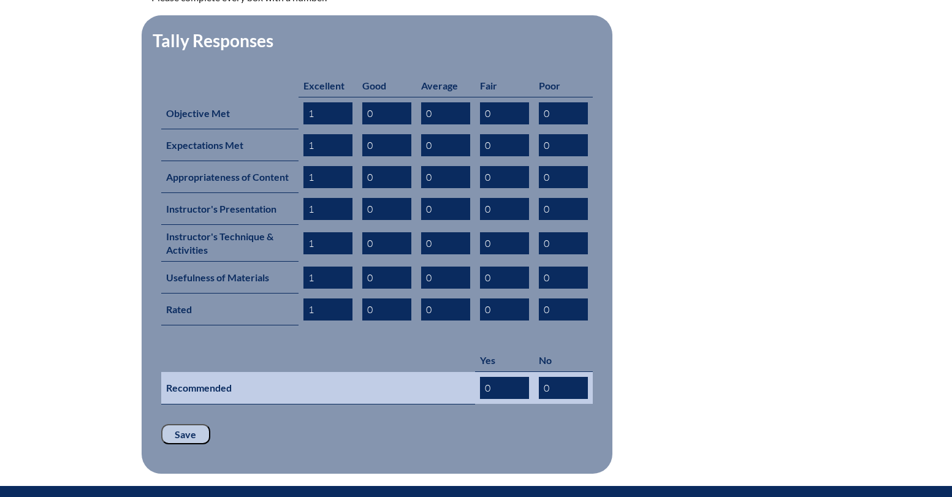
type input "1"
click at [501, 377] on input "0" at bounding box center [504, 388] width 49 height 22
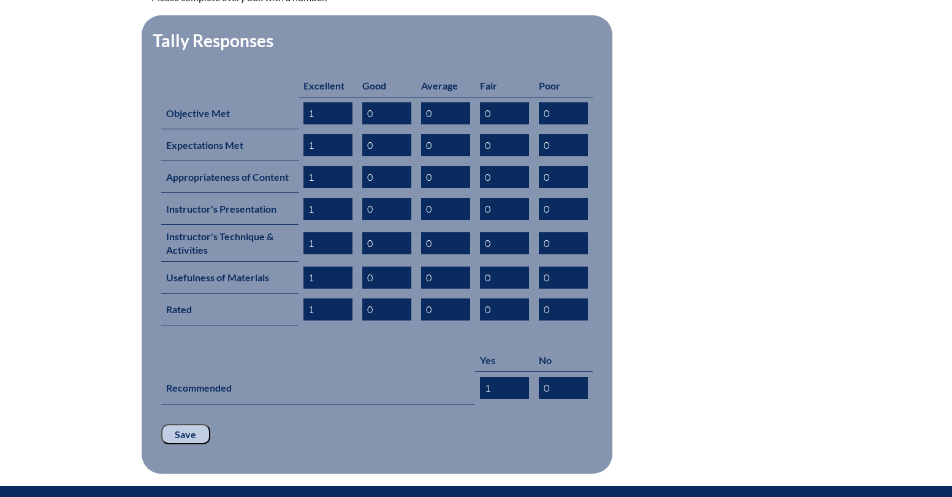
type input "1"
click at [192, 424] on input "Save" at bounding box center [185, 434] width 49 height 21
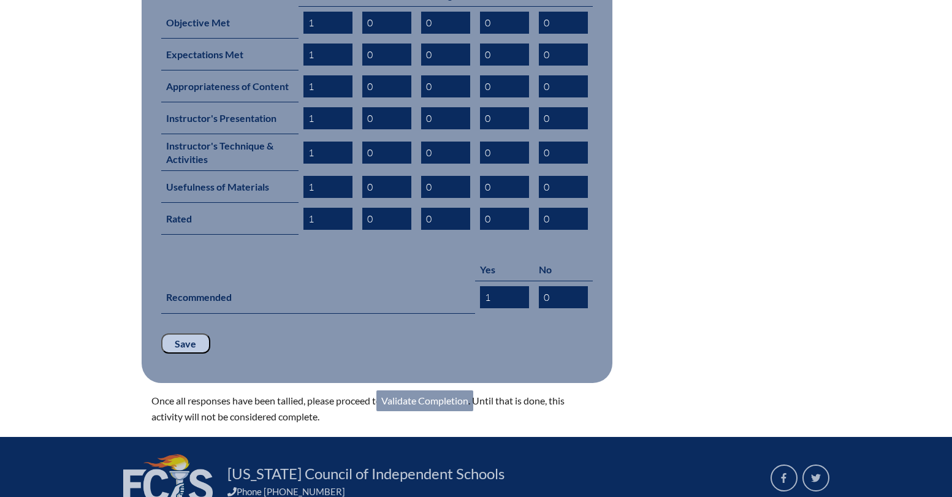
scroll to position [599, 0]
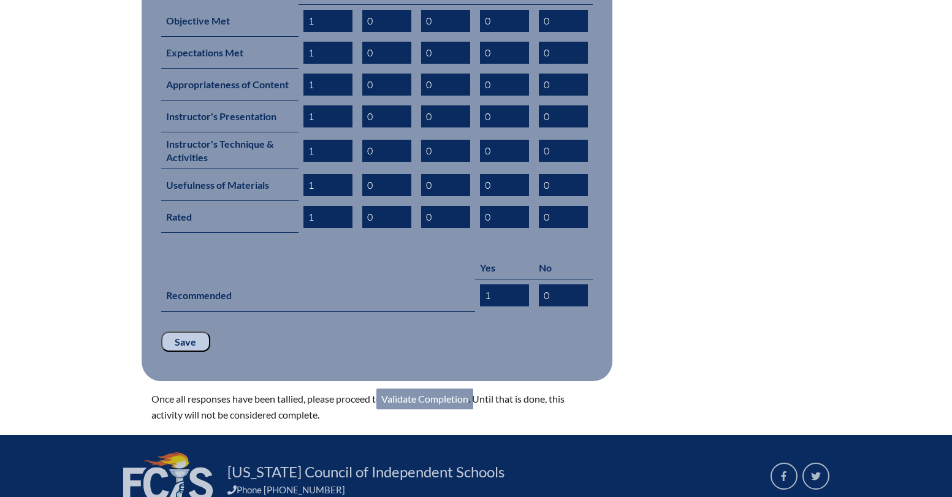
click at [178, 331] on input "Save" at bounding box center [185, 341] width 49 height 21
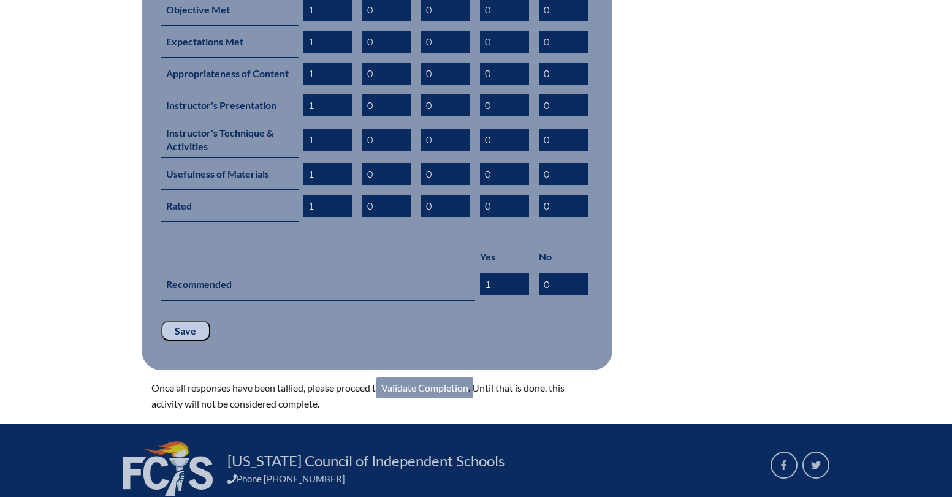
scroll to position [614, 0]
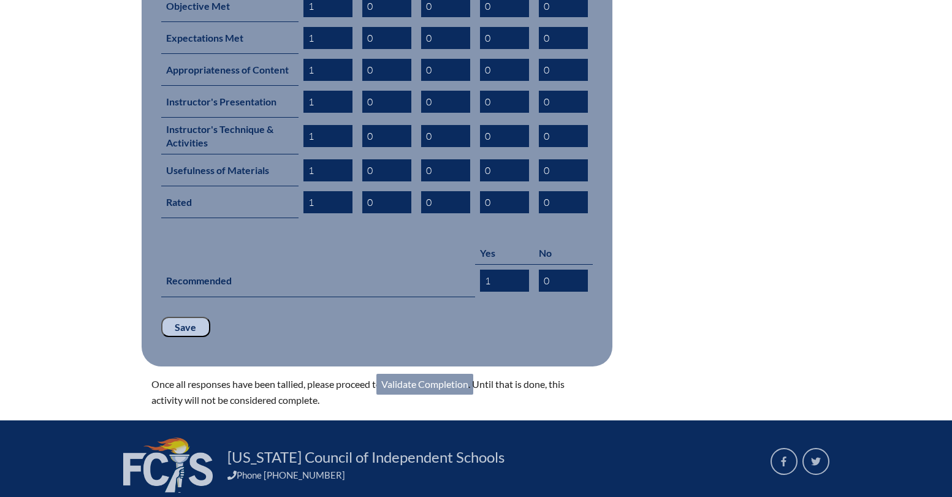
click at [425, 374] on link "Validate Completion" at bounding box center [424, 384] width 97 height 21
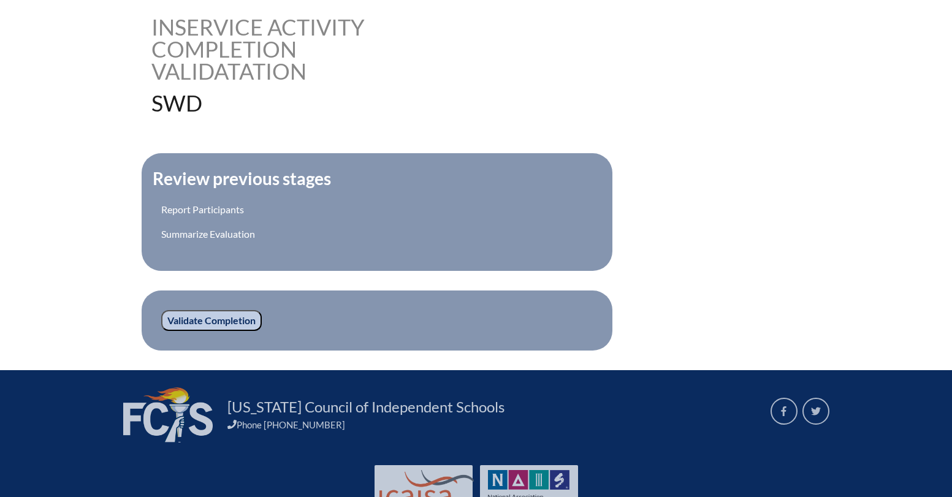
scroll to position [309, 0]
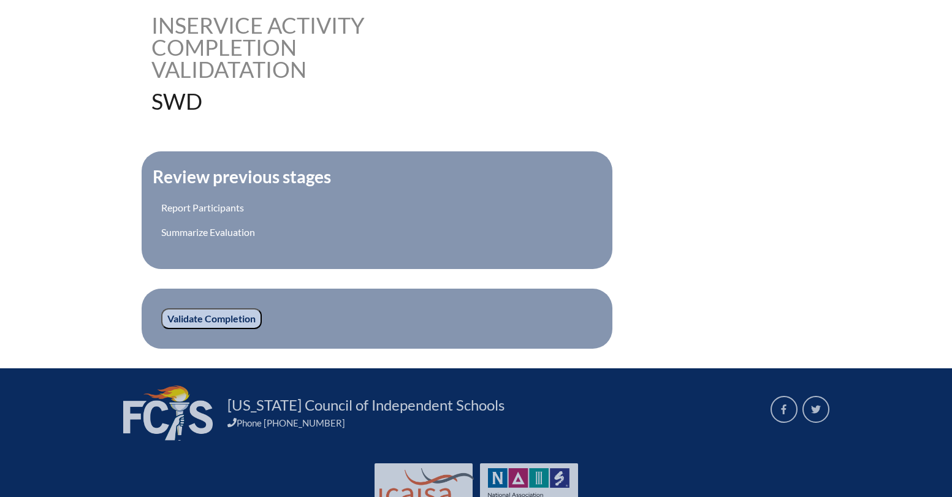
click at [226, 316] on input "Validate Completion" at bounding box center [211, 318] width 100 height 21
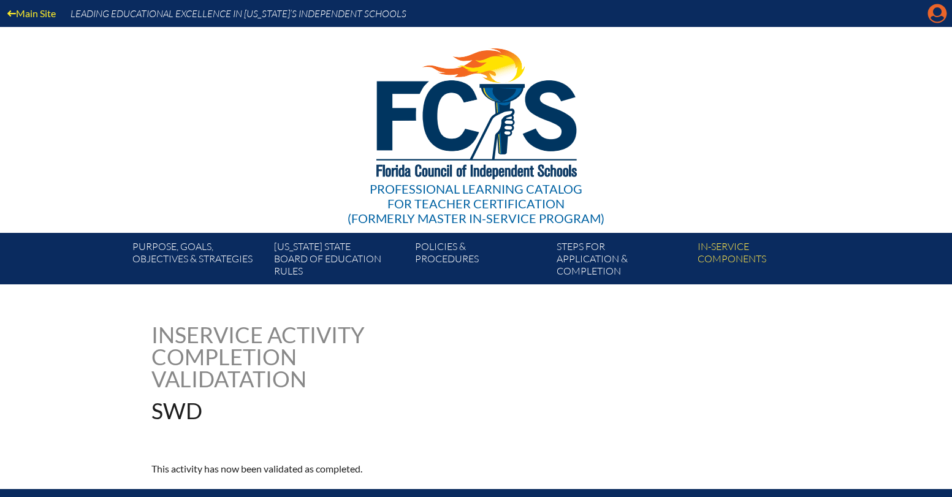
click at [933, 10] on icon "Manage account" at bounding box center [937, 14] width 20 height 20
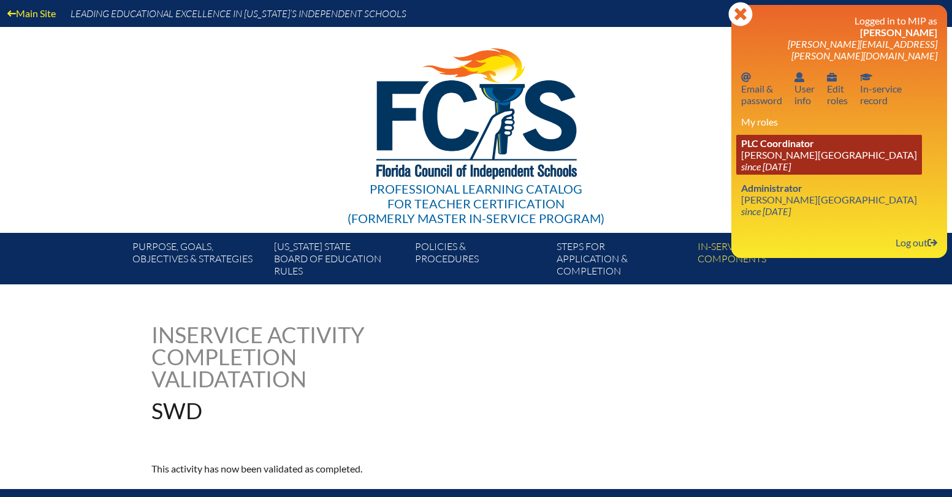
click at [820, 147] on link "PLC Coordinator [PERSON_NAME][GEOGRAPHIC_DATA] since [DATE]" at bounding box center [829, 155] width 186 height 40
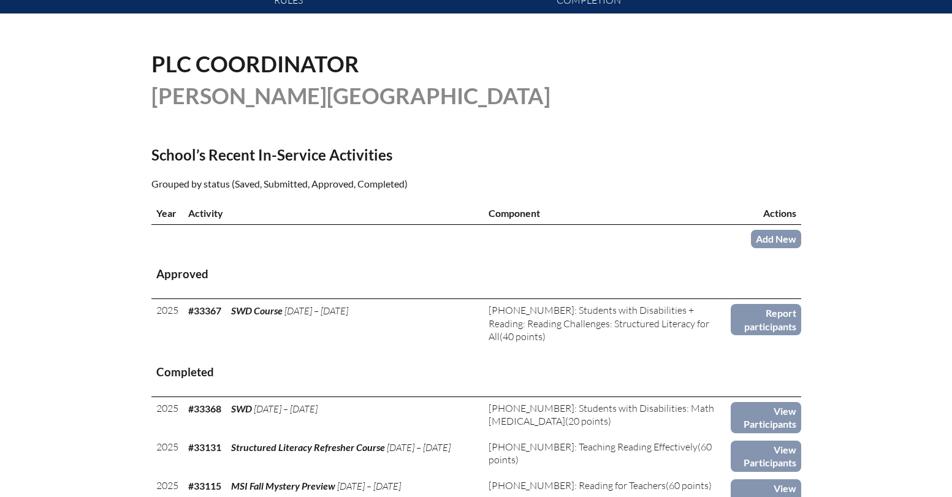
scroll to position [272, 0]
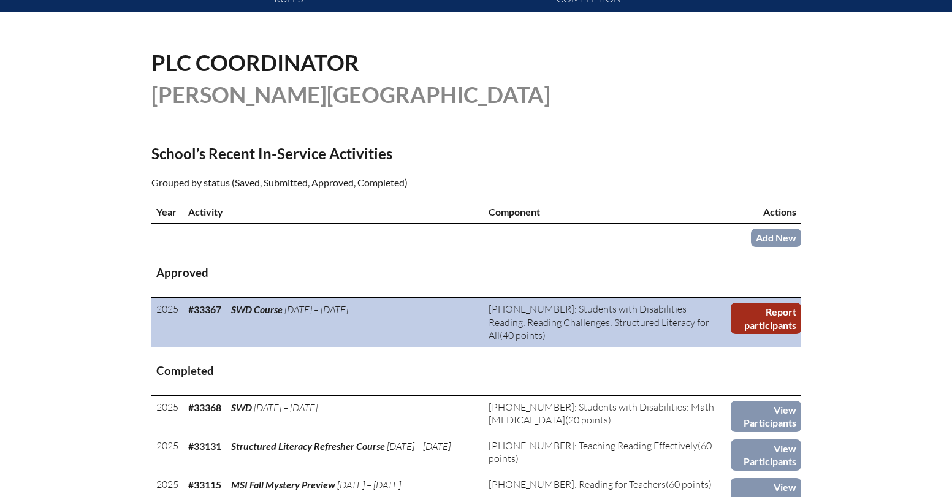
click at [748, 306] on link "Report participants" at bounding box center [765, 318] width 70 height 31
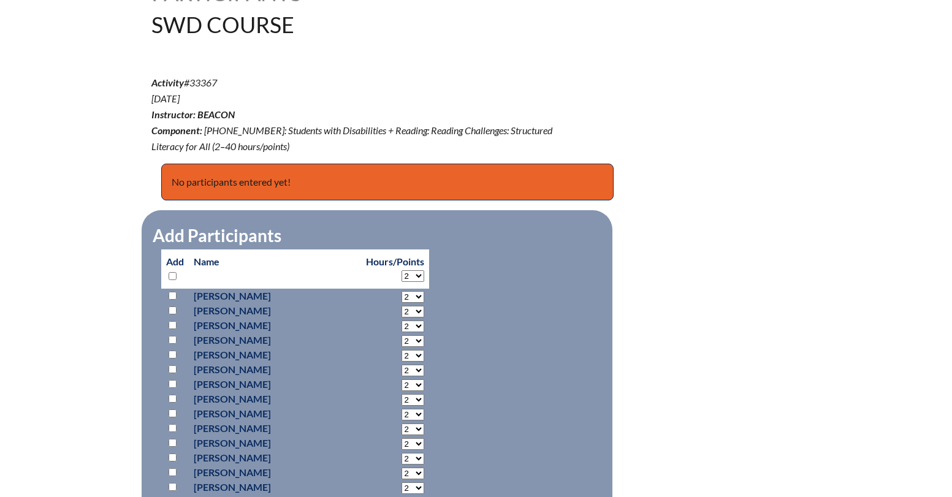
scroll to position [365, 0]
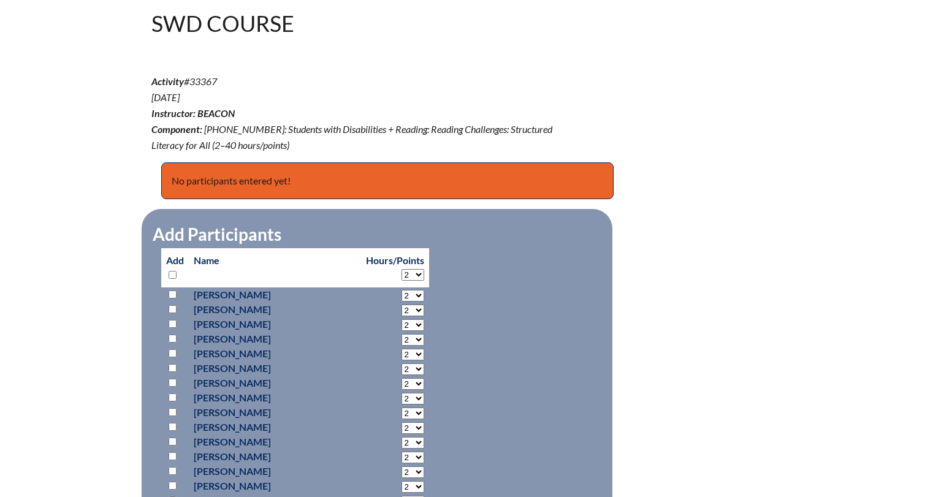
click at [174, 324] on input "checkbox" at bounding box center [172, 324] width 8 height 8
checkbox input "true"
click at [401, 323] on select "2 3 4 5 6 7 8 9 10 11 12 13 14 15 16 17 18 19 20 21 22 23" at bounding box center [412, 325] width 23 height 12
select select "40"
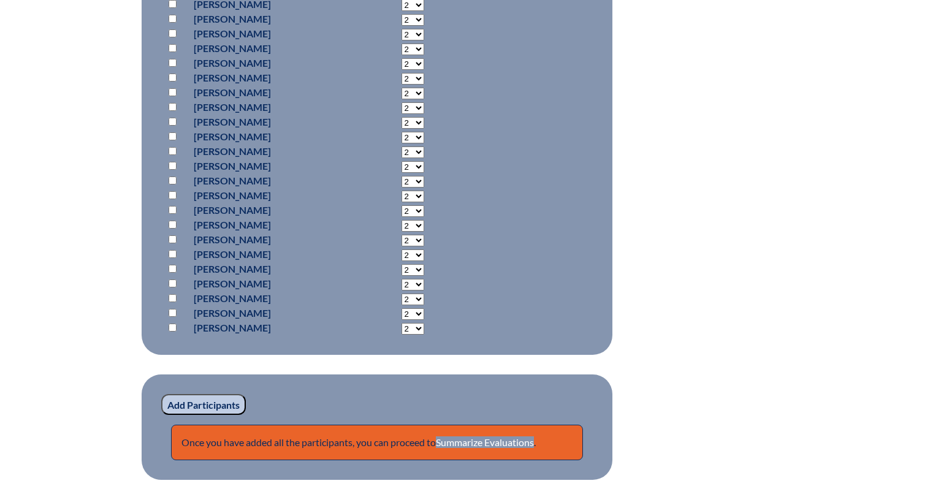
scroll to position [1037, 0]
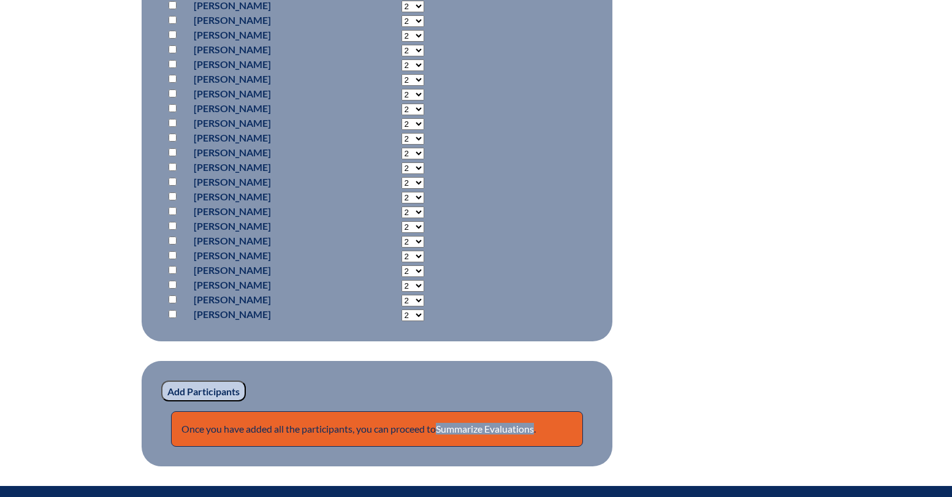
click at [218, 389] on input "Add Participants" at bounding box center [203, 390] width 85 height 21
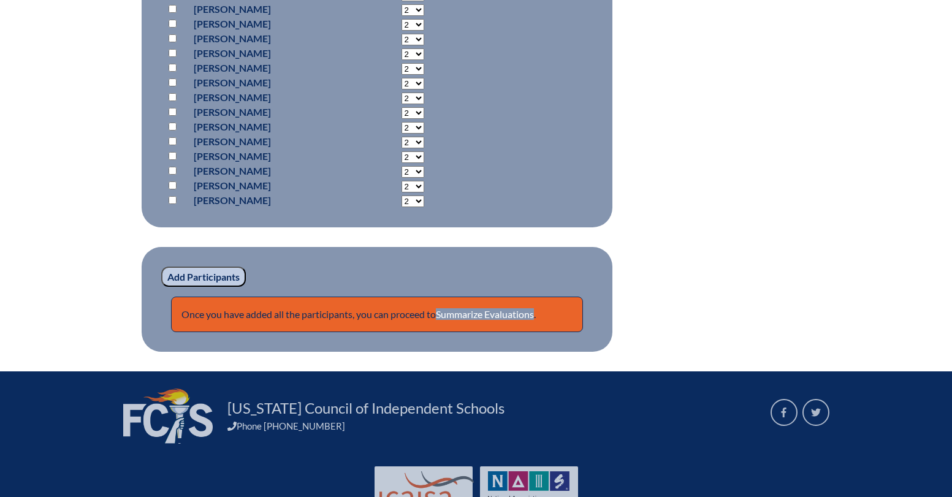
scroll to position [1248, 0]
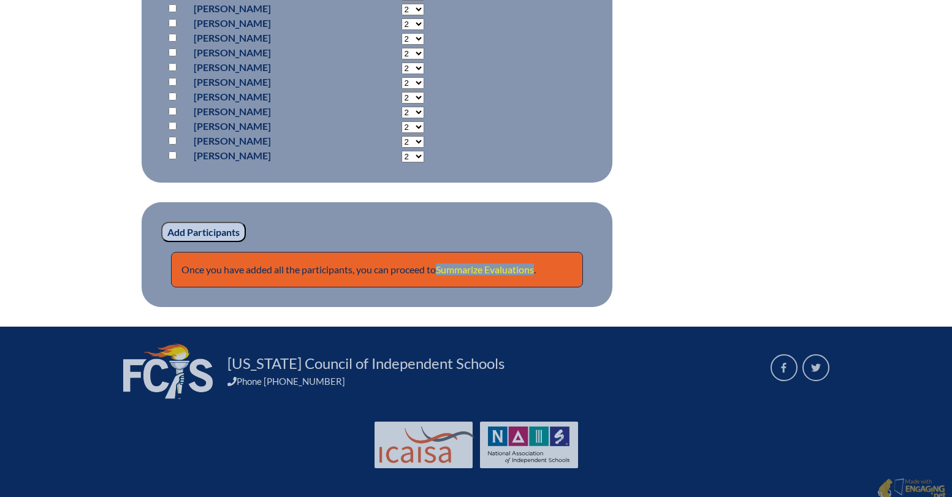
click at [472, 265] on link "Summarize Evaluations" at bounding box center [485, 269] width 98 height 12
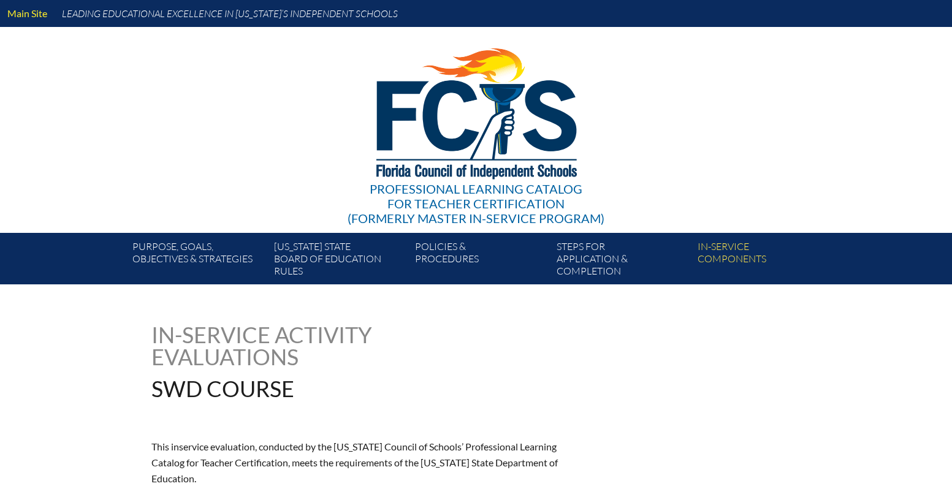
type input "0"
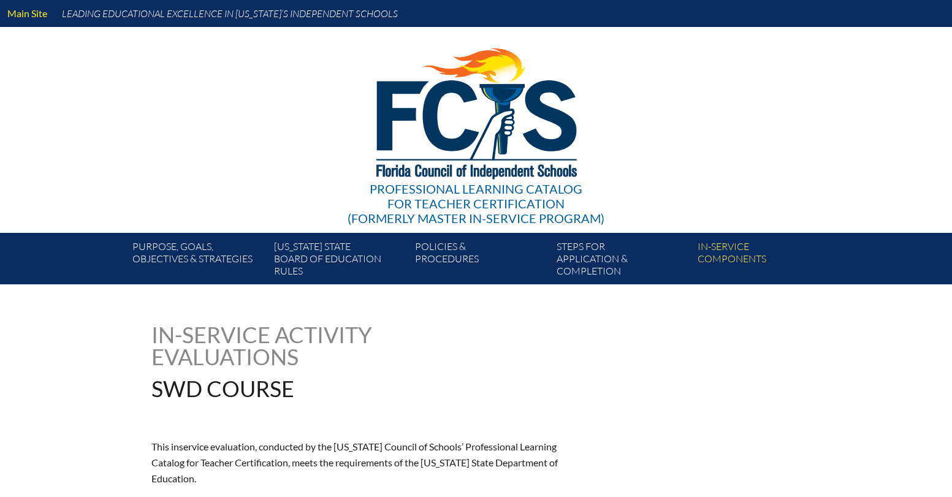
type input "0"
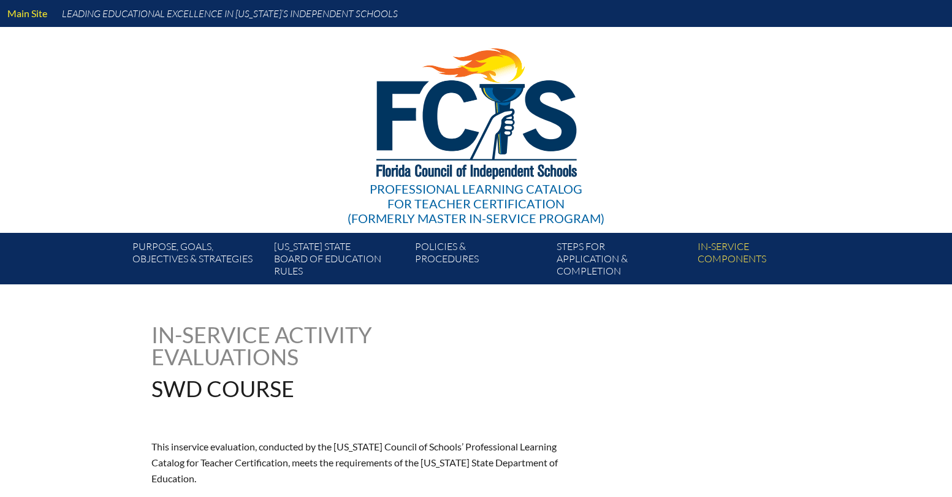
type input "0"
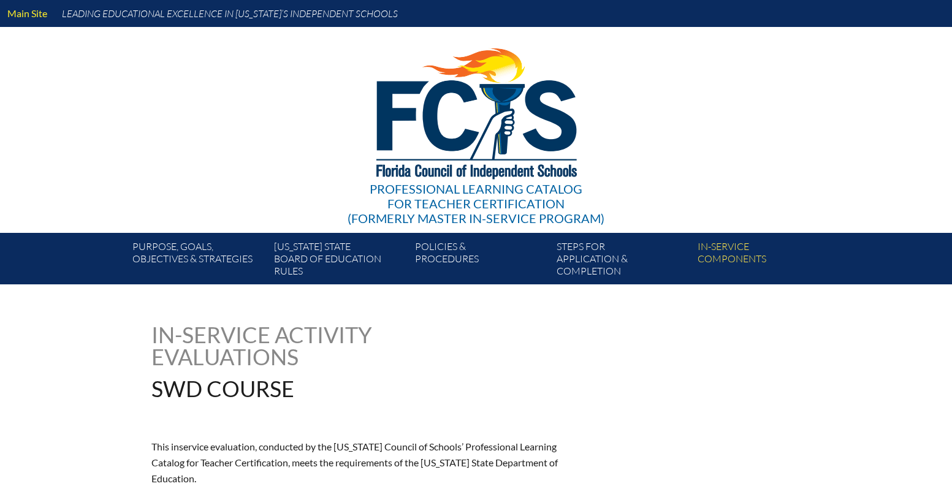
type input "0"
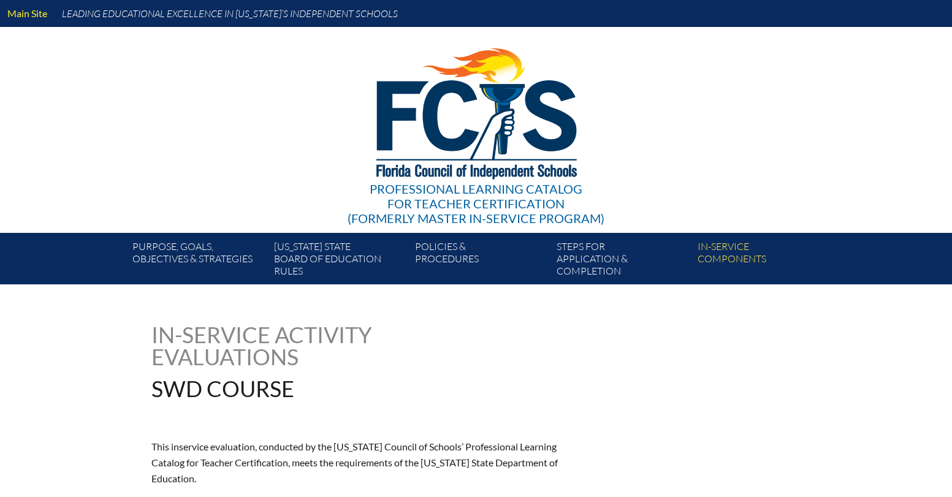
type input "0"
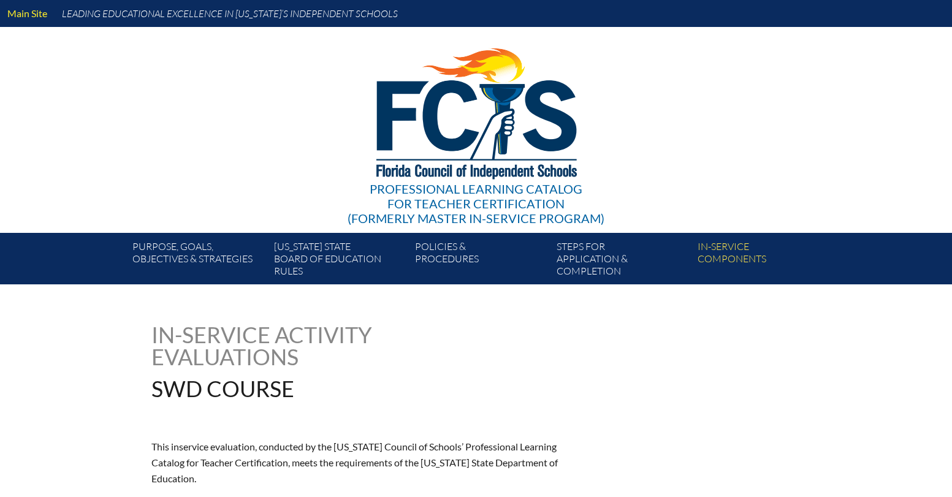
type input "0"
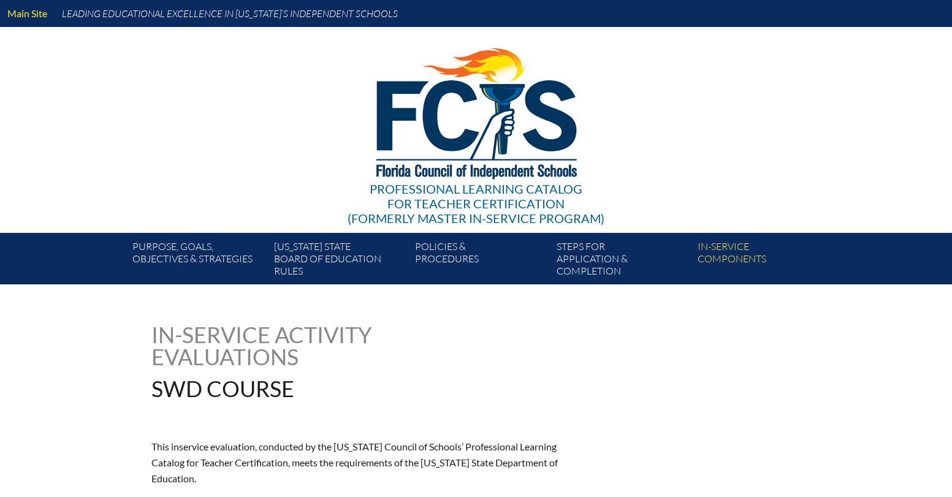
type input "0"
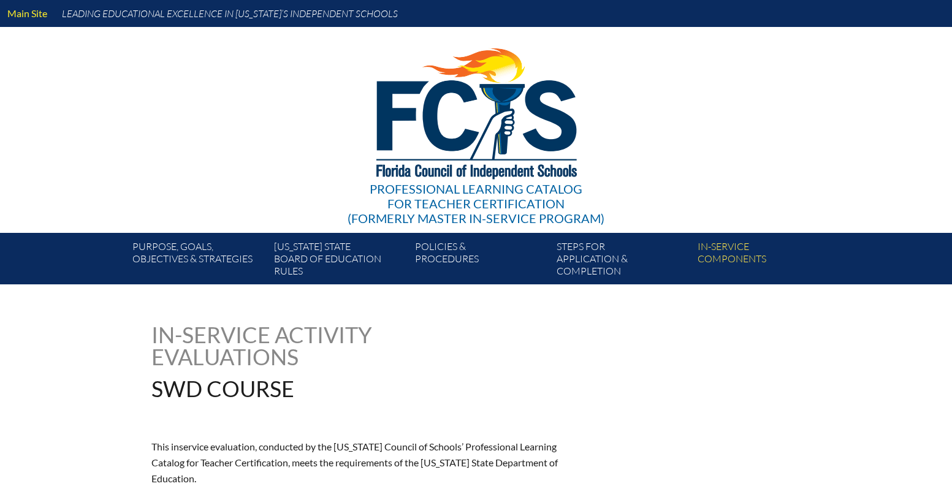
type input "0"
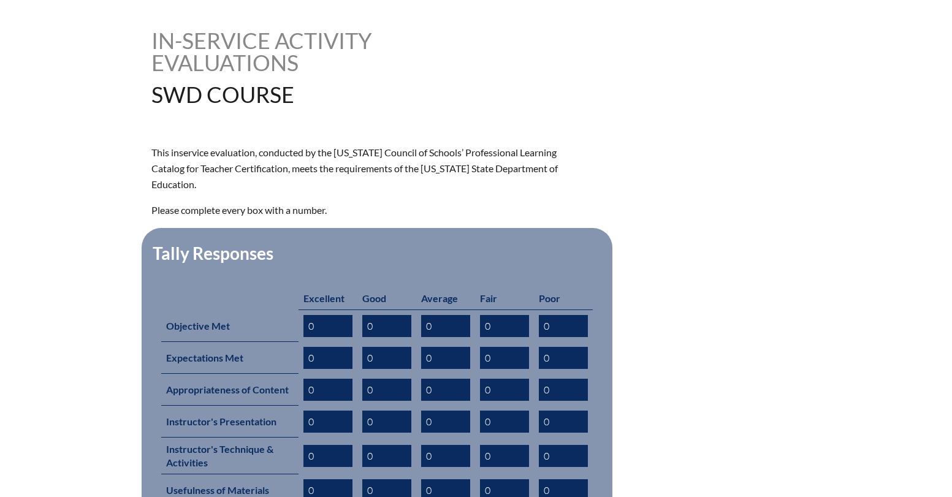
scroll to position [297, 0]
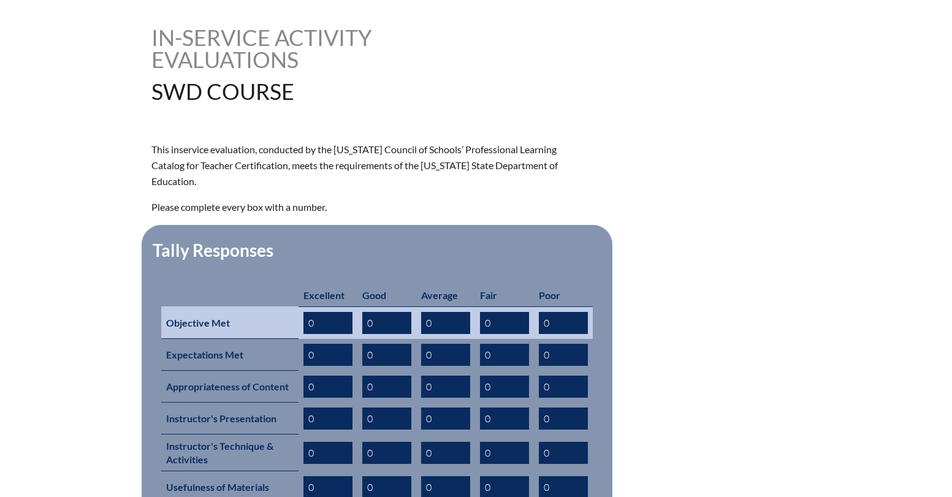
click at [324, 312] on input "0" at bounding box center [327, 323] width 49 height 22
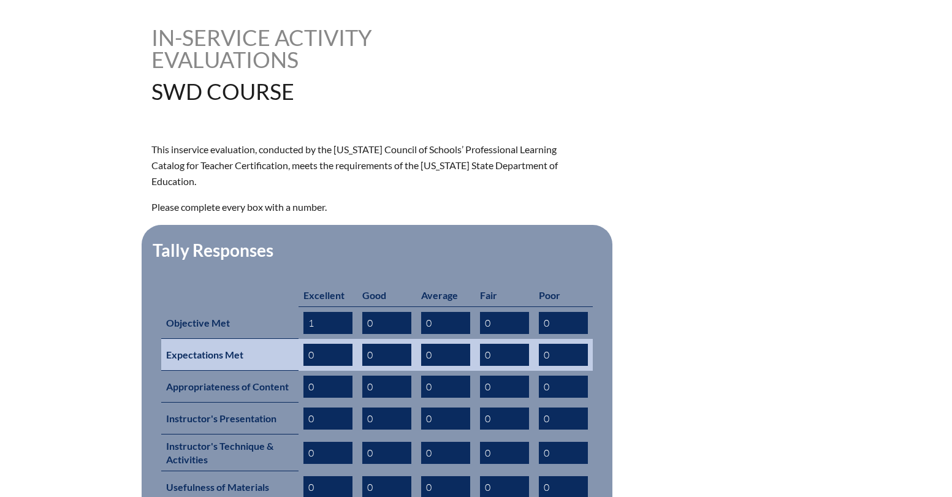
type input "1"
click at [322, 344] on input "0" at bounding box center [327, 355] width 49 height 22
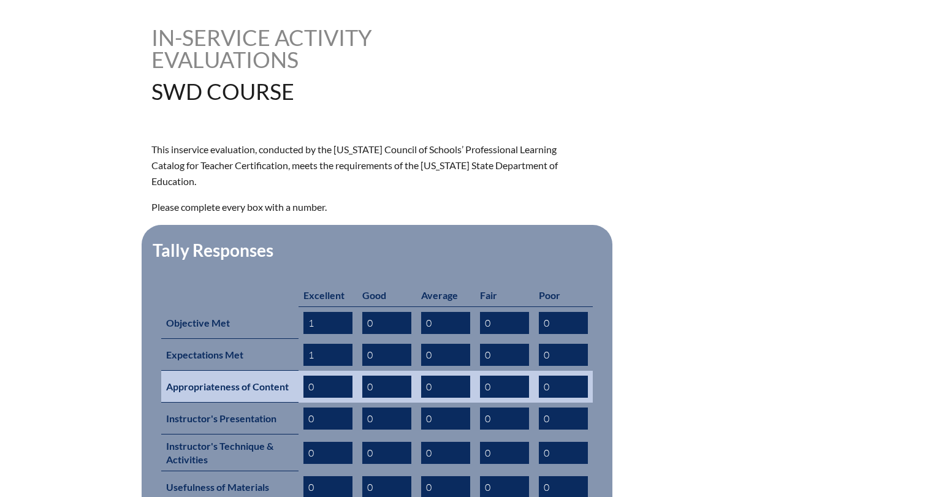
type input "1"
click at [319, 376] on input "0" at bounding box center [327, 387] width 49 height 22
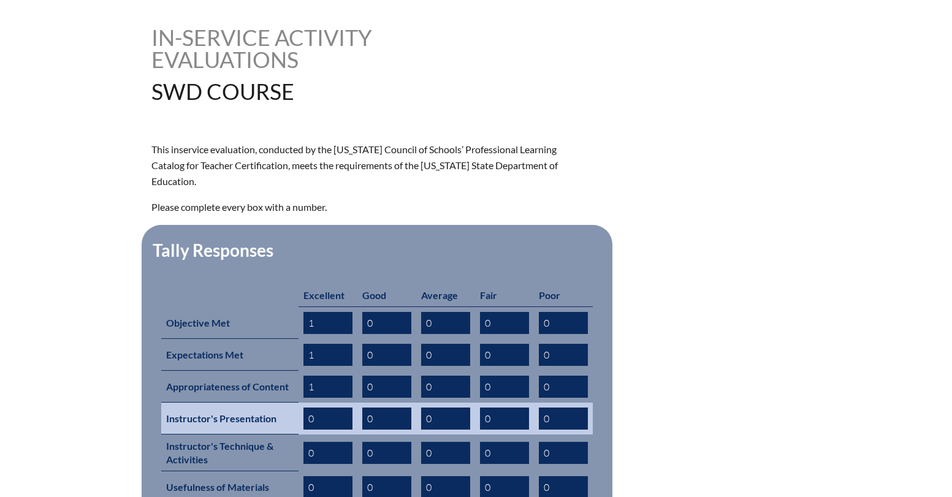
type input "1"
click at [322, 407] on input "0" at bounding box center [327, 418] width 49 height 22
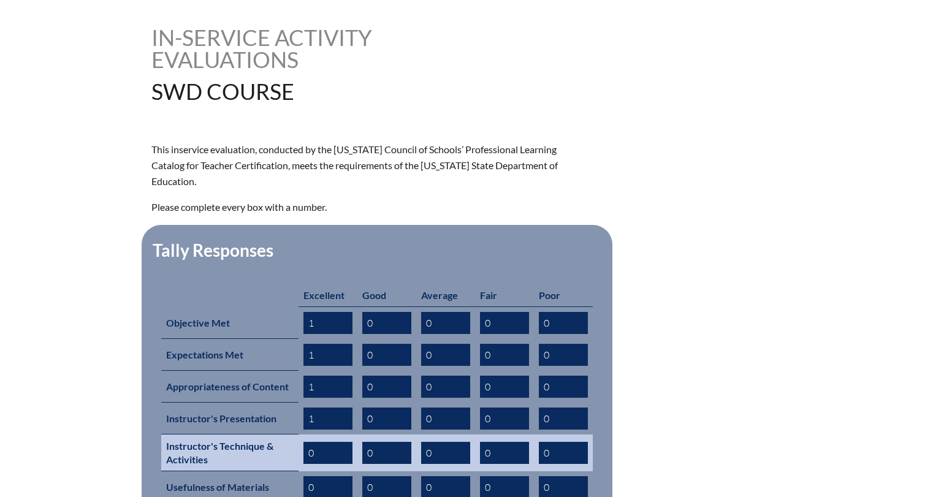
type input "1"
click at [300, 437] on td "0" at bounding box center [327, 452] width 59 height 37
click at [317, 442] on input "0" at bounding box center [327, 453] width 49 height 22
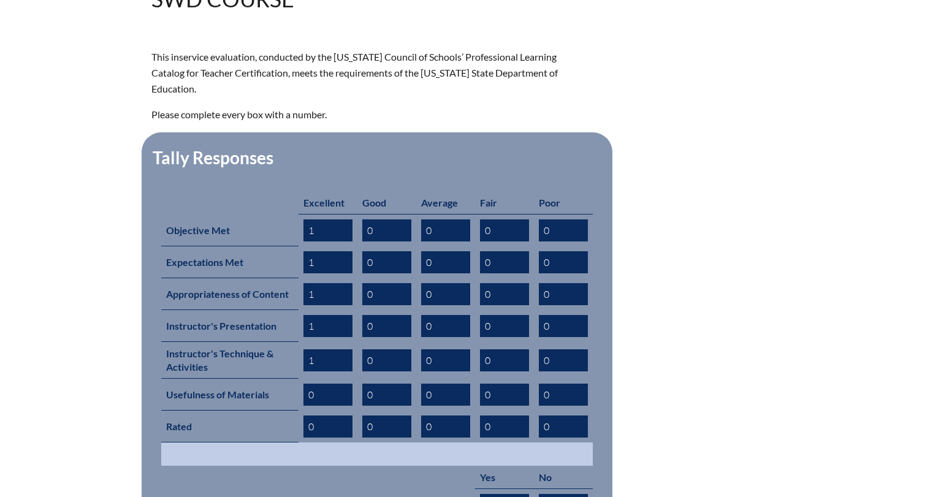
scroll to position [392, 0]
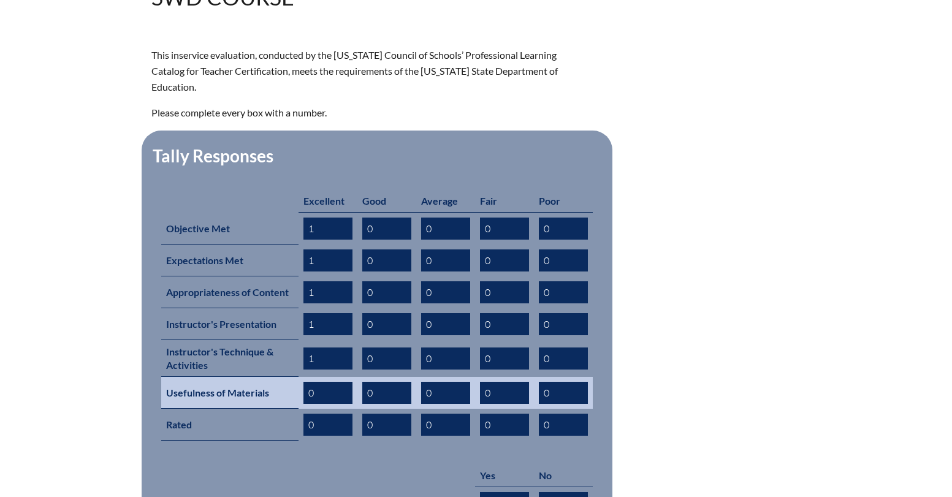
type input "1"
click at [323, 382] on input "0" at bounding box center [327, 393] width 49 height 22
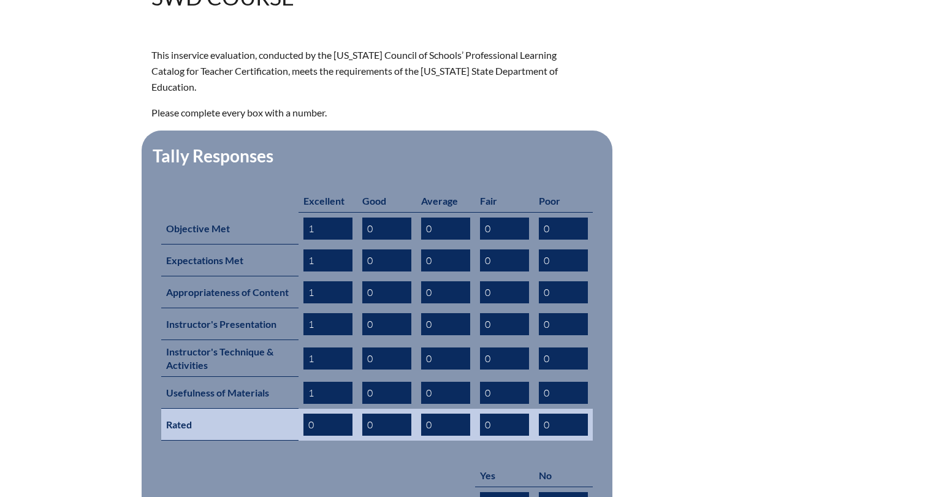
type input "1"
click at [322, 414] on input "0" at bounding box center [327, 425] width 49 height 22
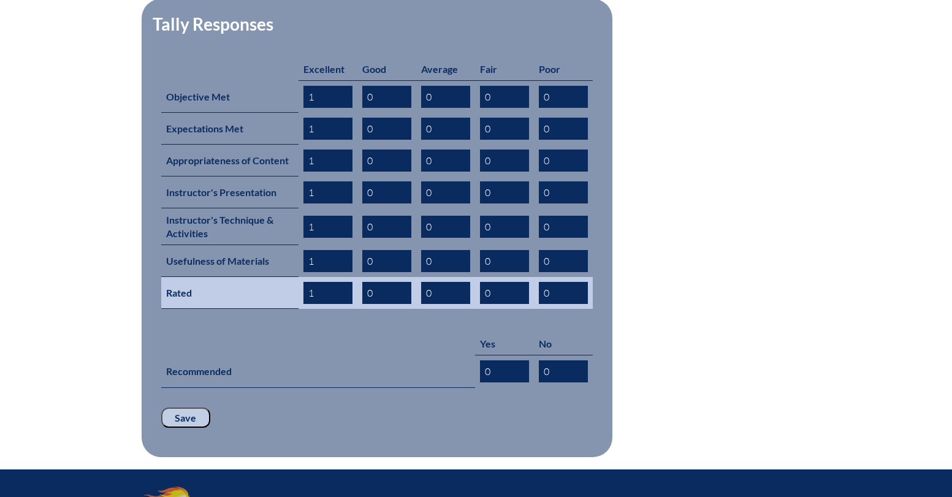
scroll to position [547, 0]
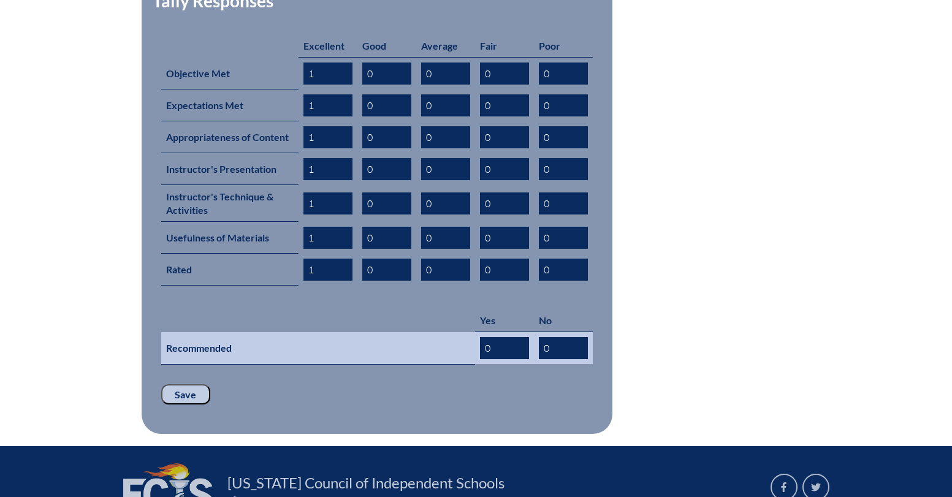
type input "1"
click at [507, 337] on input "0" at bounding box center [504, 348] width 49 height 22
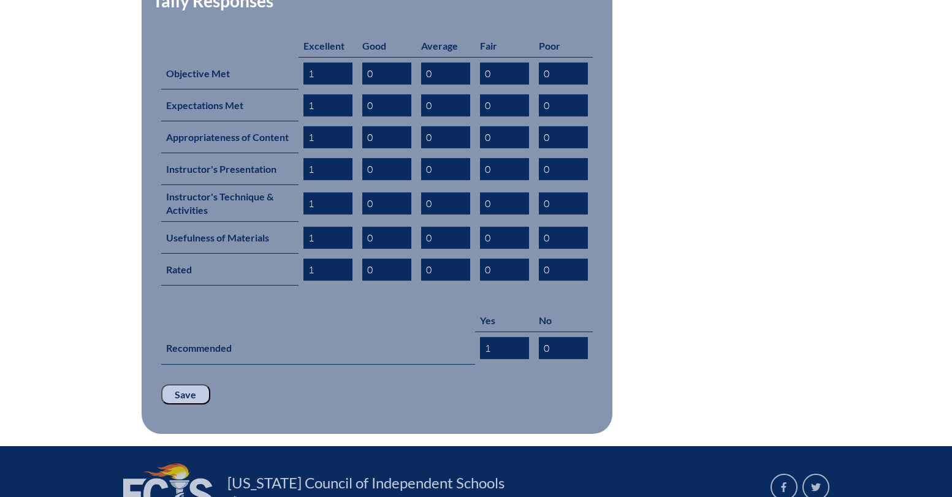
type input "1"
click at [178, 384] on input "Save" at bounding box center [185, 394] width 49 height 21
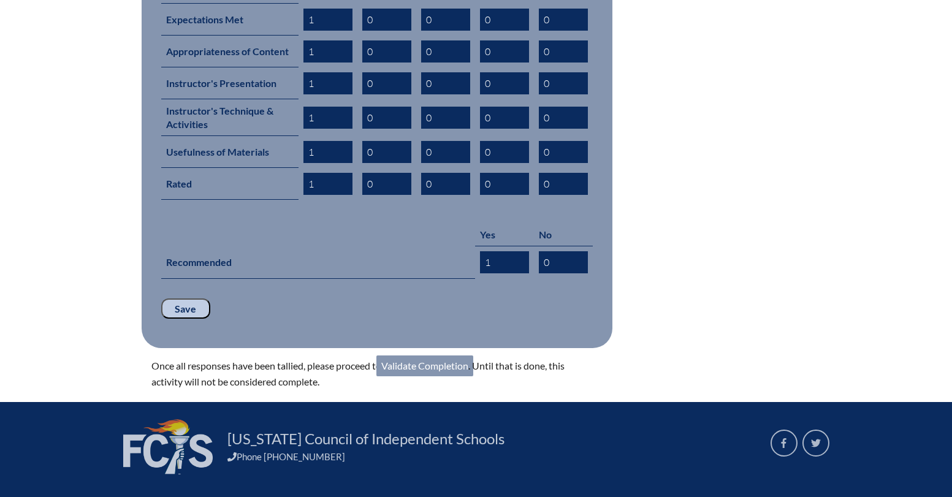
scroll to position [633, 0]
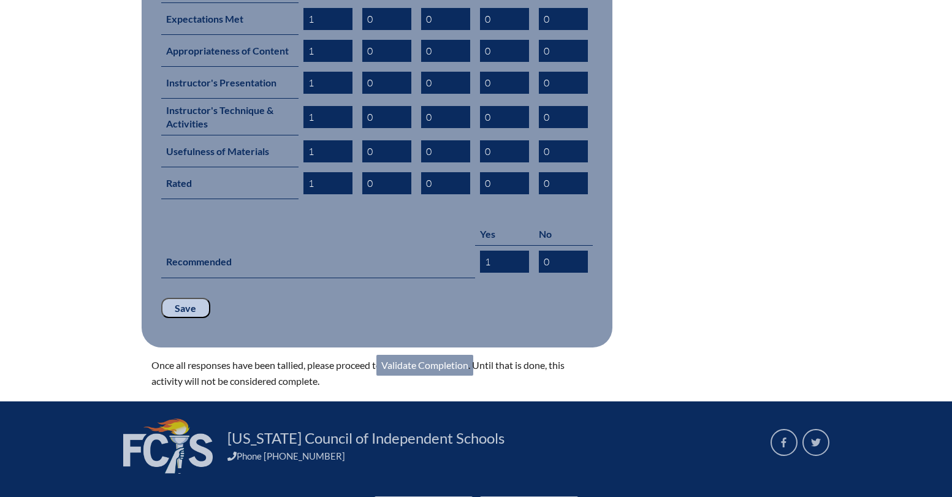
click at [199, 298] on input "Save" at bounding box center [185, 308] width 49 height 21
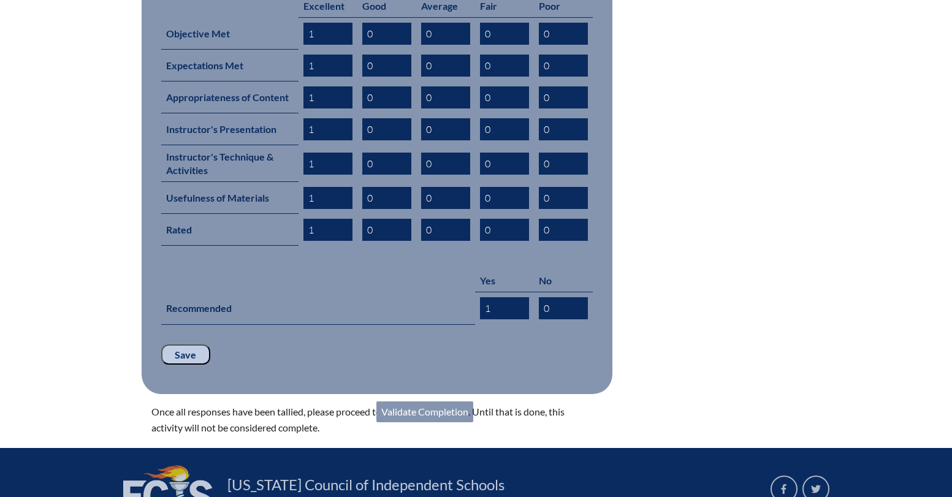
scroll to position [697, 0]
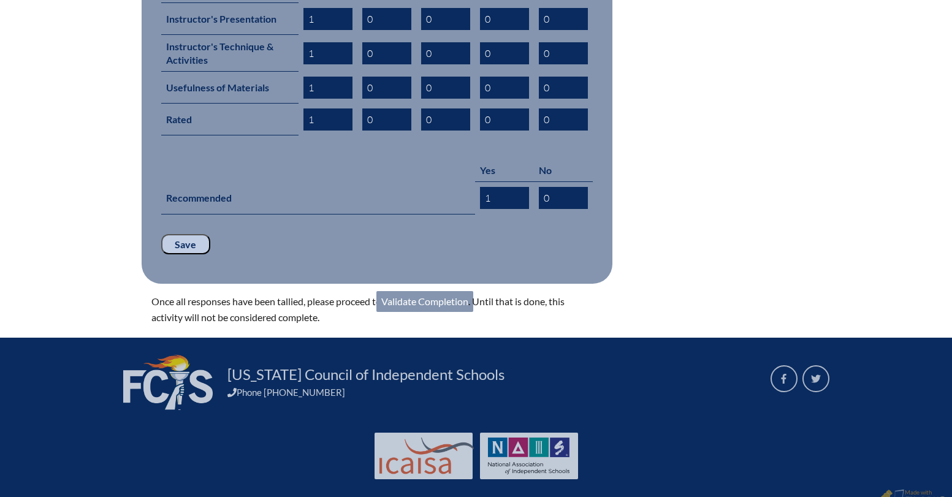
click at [411, 291] on link "Validate Completion" at bounding box center [424, 301] width 97 height 21
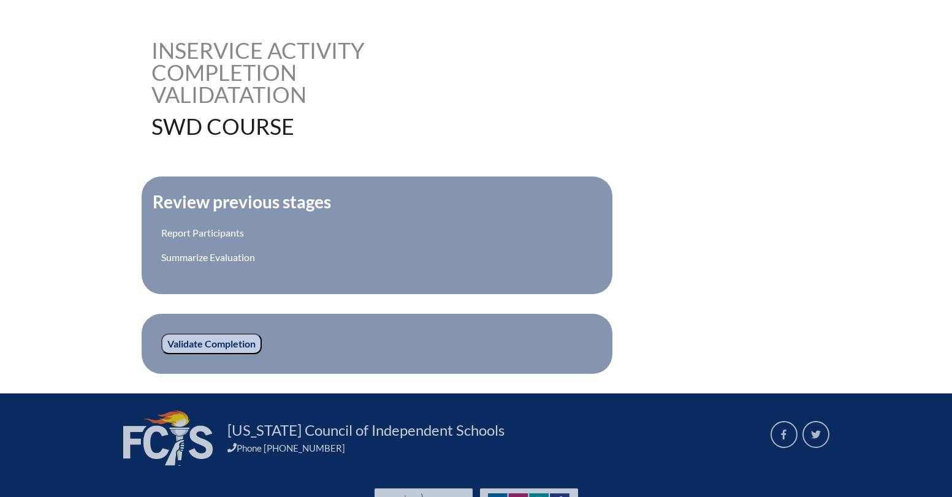
scroll to position [288, 0]
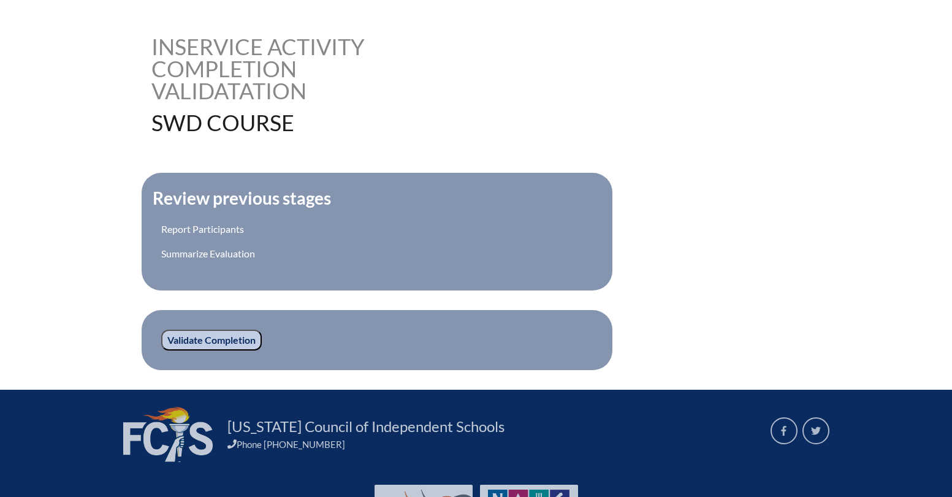
click at [224, 335] on input "Validate Completion" at bounding box center [211, 340] width 100 height 21
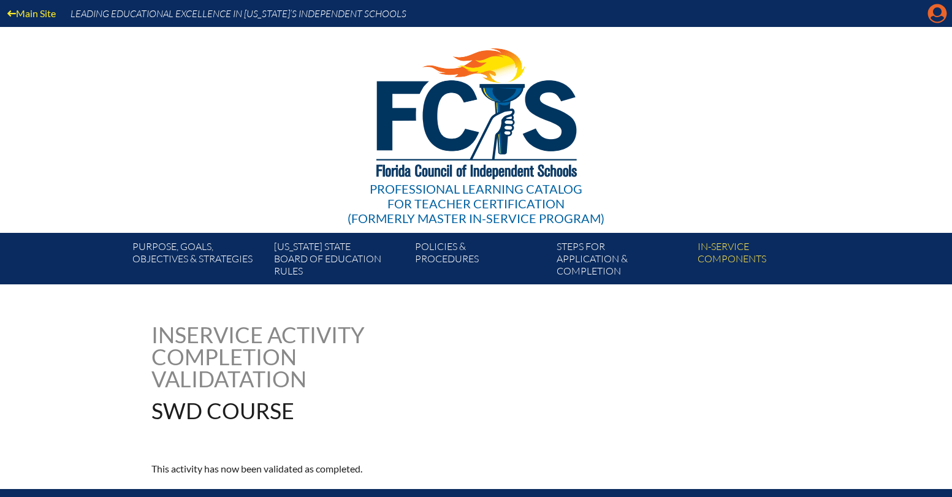
click at [931, 13] on icon at bounding box center [937, 13] width 19 height 19
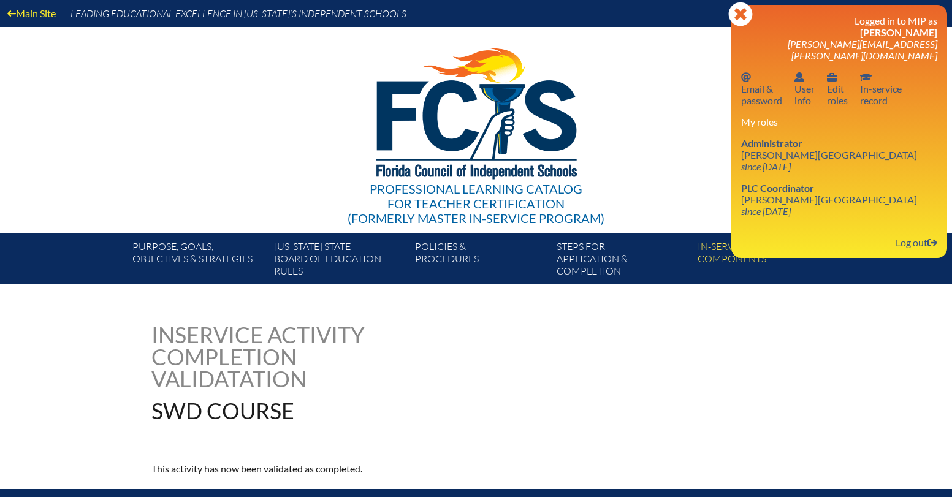
click at [823, 348] on div "swd-course--68e0089b3b3f93.60767820 Inservice Activity Completion Validatation …" at bounding box center [476, 400] width 952 height 153
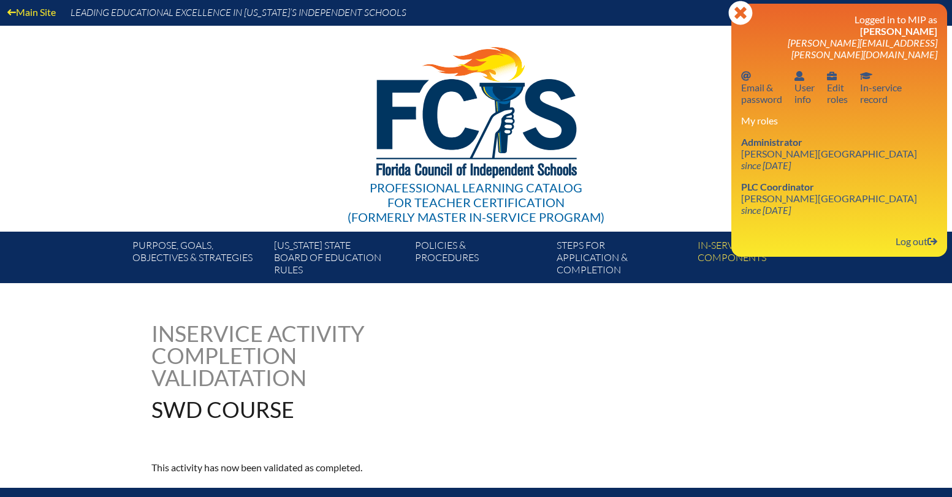
scroll to position [2, 0]
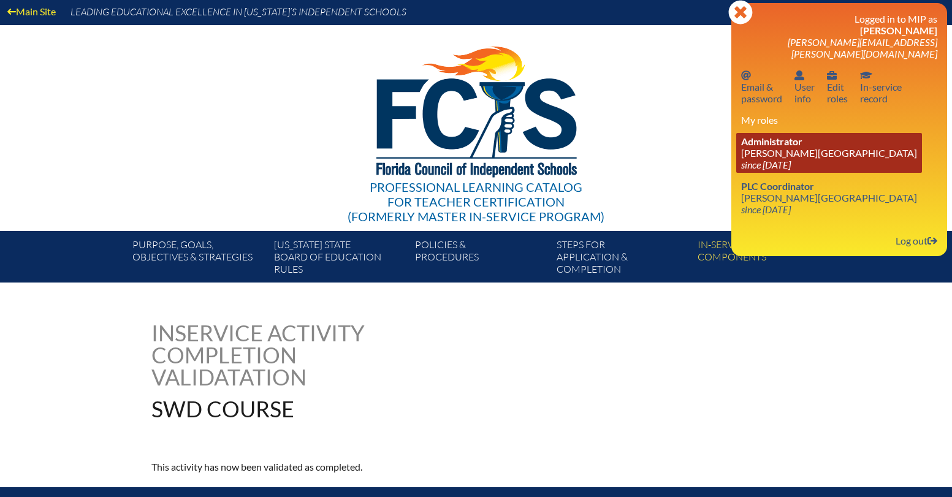
click at [823, 156] on link "Administrator Lake Mary Preparatory School since 2021 Jul 1" at bounding box center [829, 153] width 186 height 40
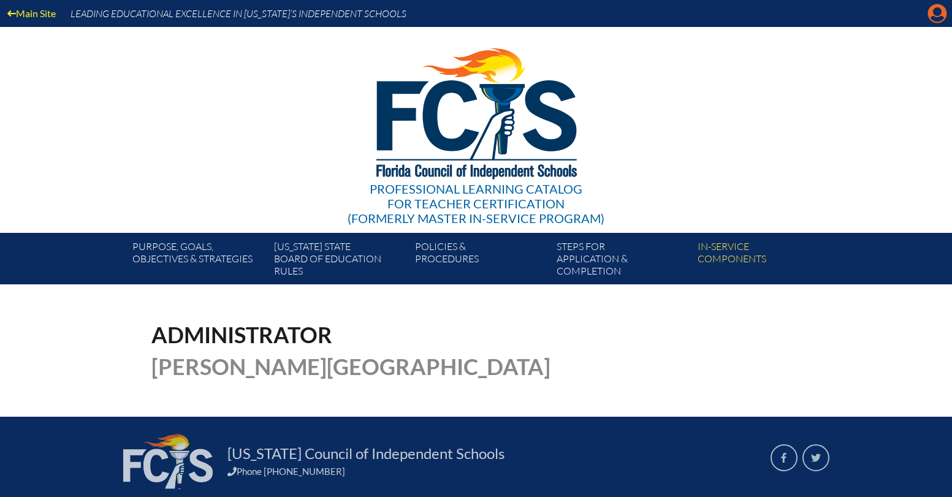
click at [929, 16] on icon at bounding box center [937, 13] width 19 height 19
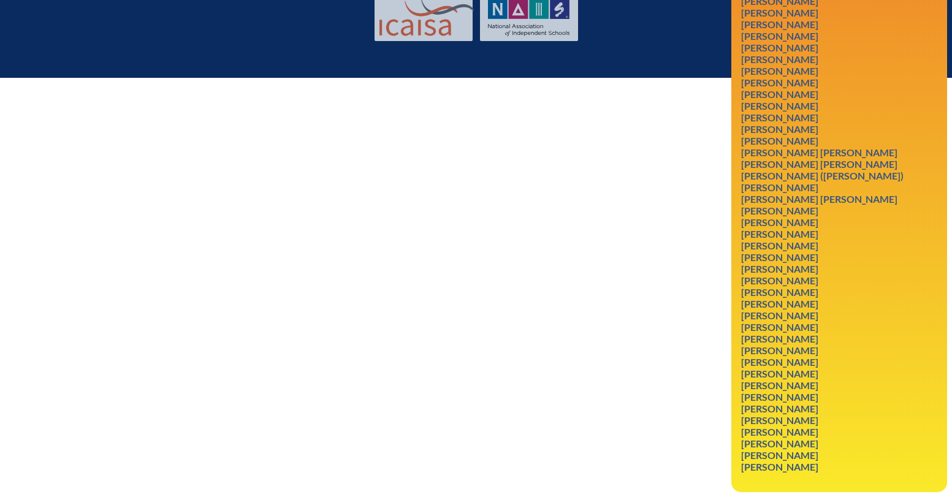
scroll to position [430, 0]
click at [823, 230] on link "[PERSON_NAME]" at bounding box center [779, 222] width 87 height 17
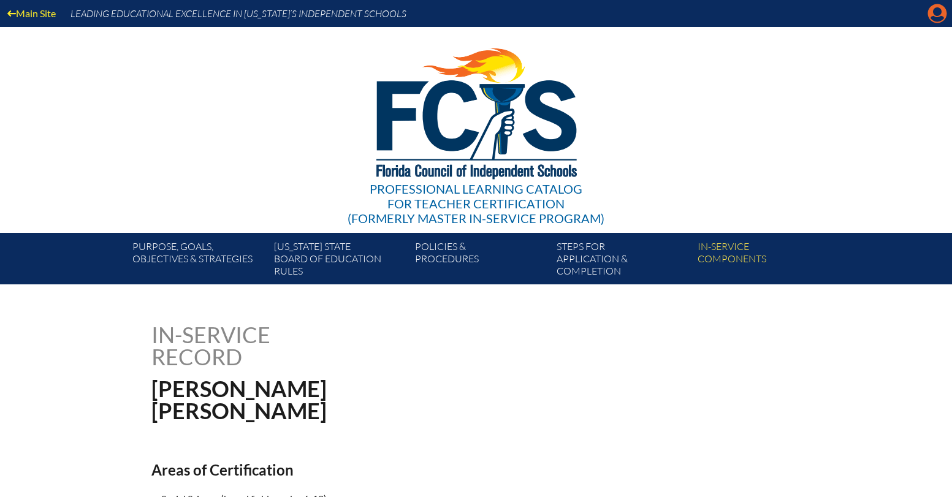
click at [931, 13] on icon at bounding box center [937, 13] width 19 height 19
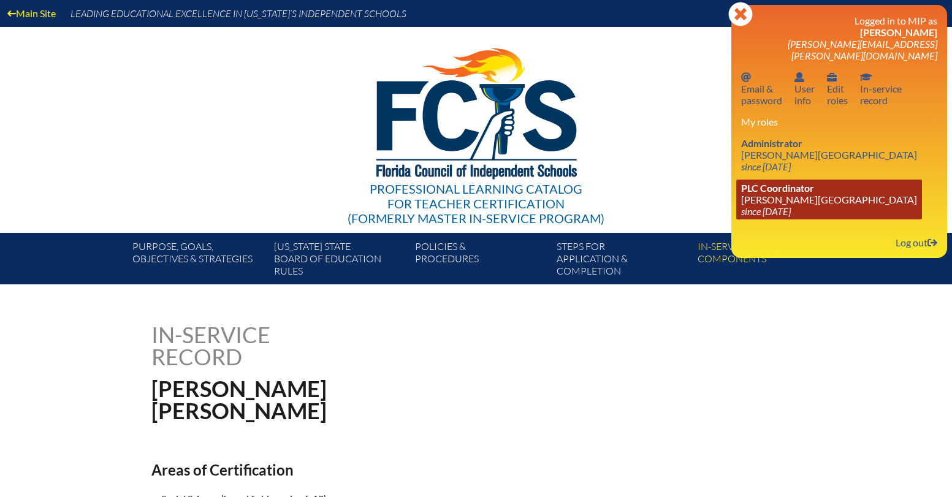
click at [808, 200] on link "PLC Coordinator [PERSON_NAME][GEOGRAPHIC_DATA] since [DATE]" at bounding box center [829, 200] width 186 height 40
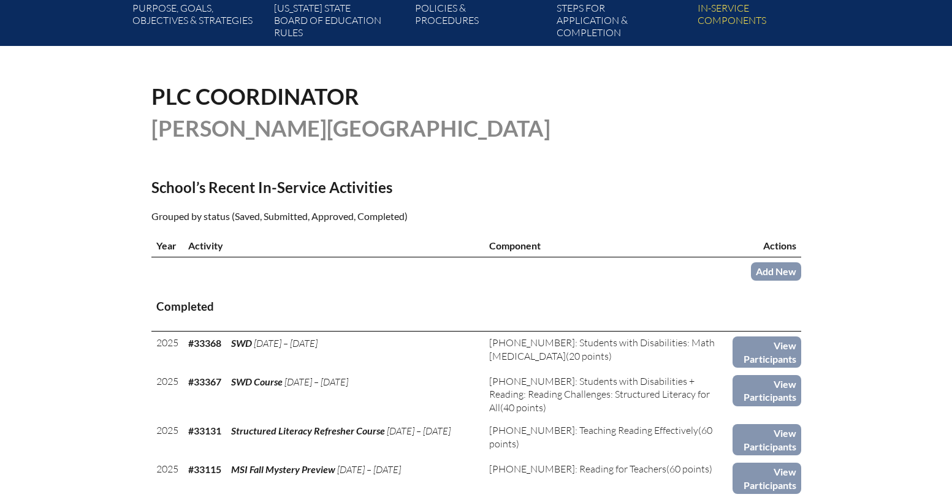
scroll to position [263, 0]
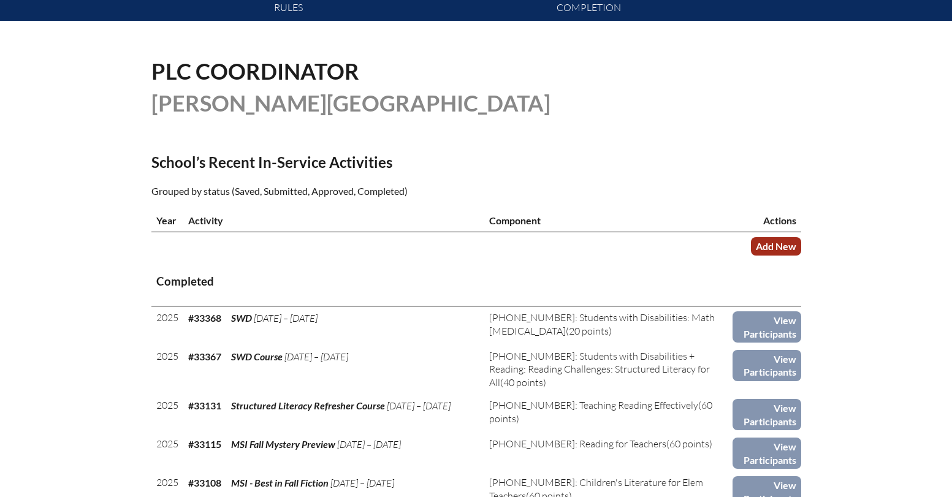
click at [768, 246] on link "Add New" at bounding box center [776, 246] width 50 height 18
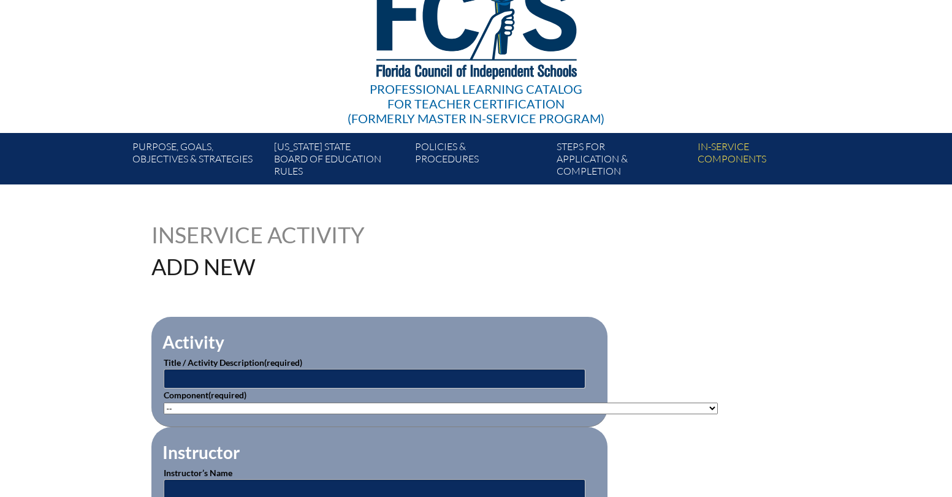
scroll to position [104, 0]
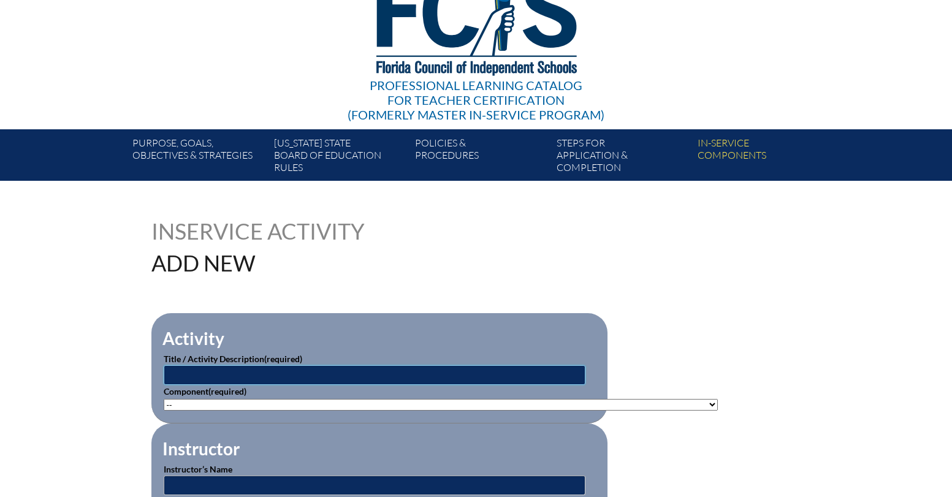
click at [371, 368] on input "text" at bounding box center [375, 375] width 422 height 20
type input "AP Reading"
click at [385, 407] on select"]"] "-- [PHONE_NUMBER]: Appropriate Art Activities [PHONE_NUMBER]: Concept and Art P…" at bounding box center [441, 405] width 554 height 12
select select"]"] "20457"
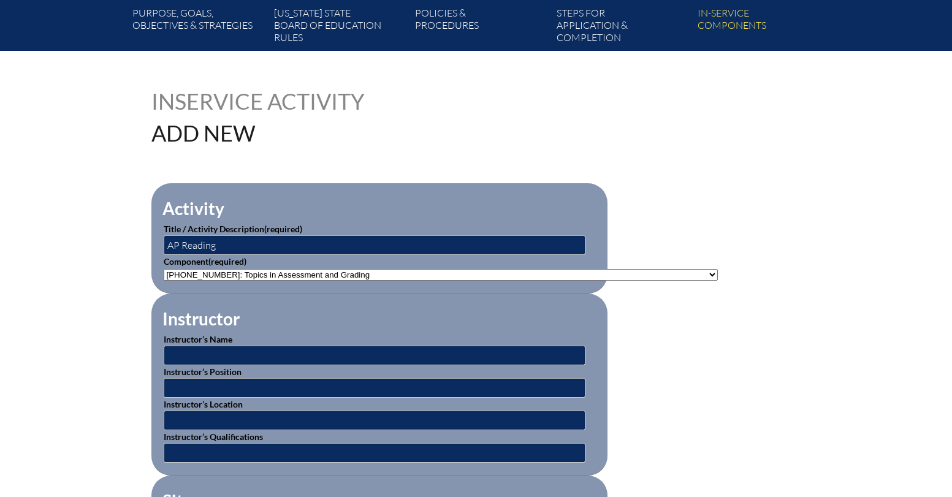
scroll to position [234, 0]
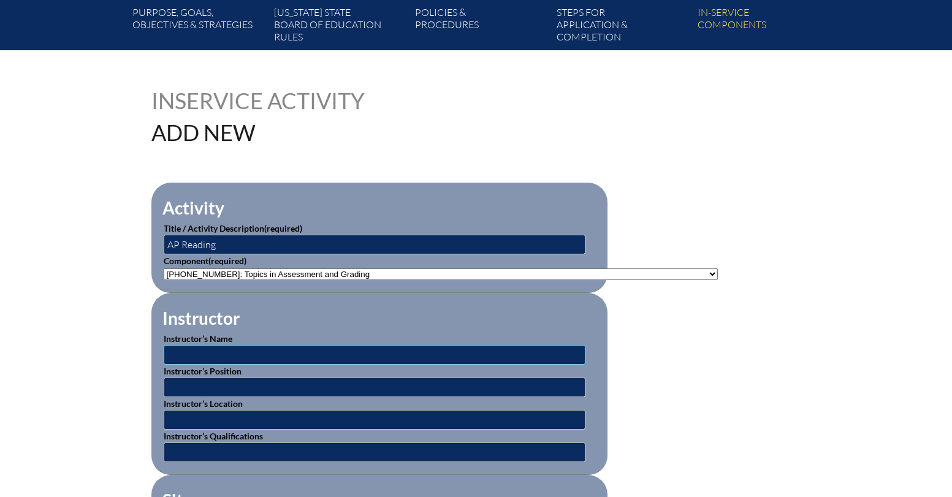
click at [187, 349] on input "text" at bounding box center [375, 355] width 422 height 20
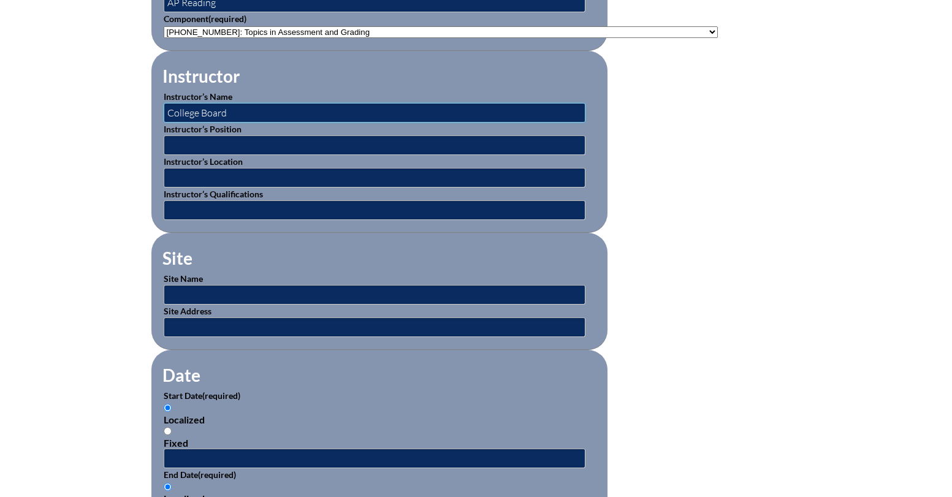
scroll to position [602, 0]
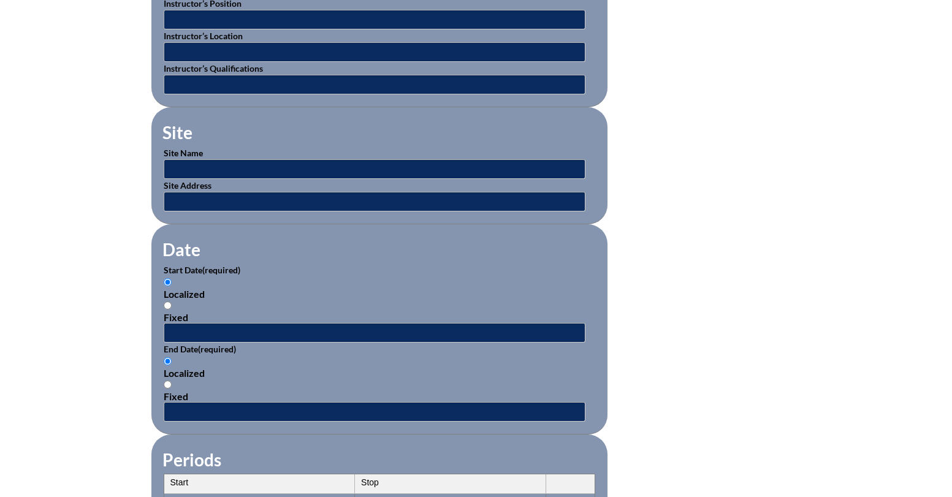
type input "College Board"
click at [187, 328] on input "text" at bounding box center [375, 333] width 422 height 20
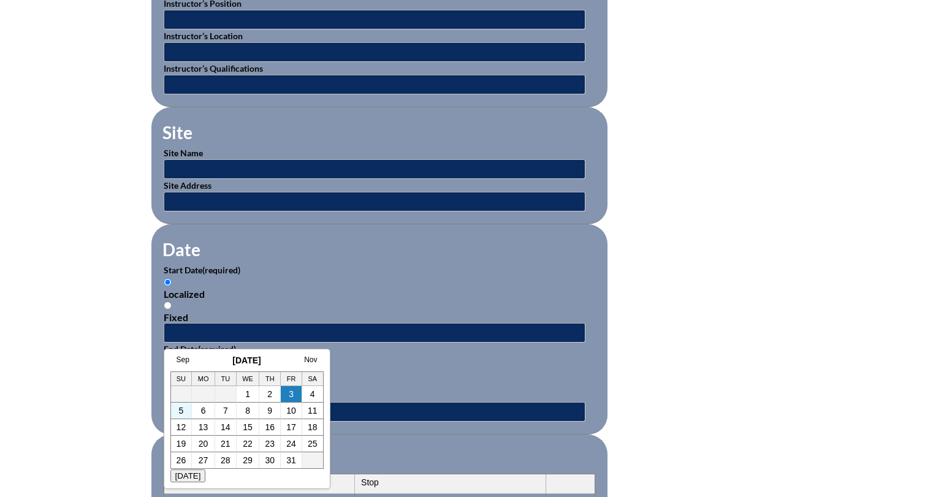
click at [187, 406] on td "5" at bounding box center [181, 411] width 21 height 17
click at [180, 411] on link "5" at bounding box center [181, 411] width 5 height 10
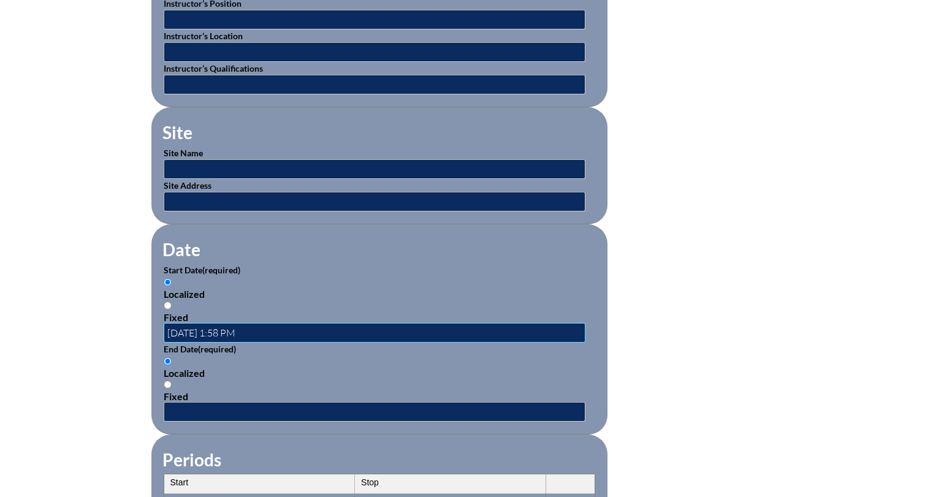
click at [203, 331] on input "2025-10-05 1:58 PM" at bounding box center [375, 333] width 422 height 20
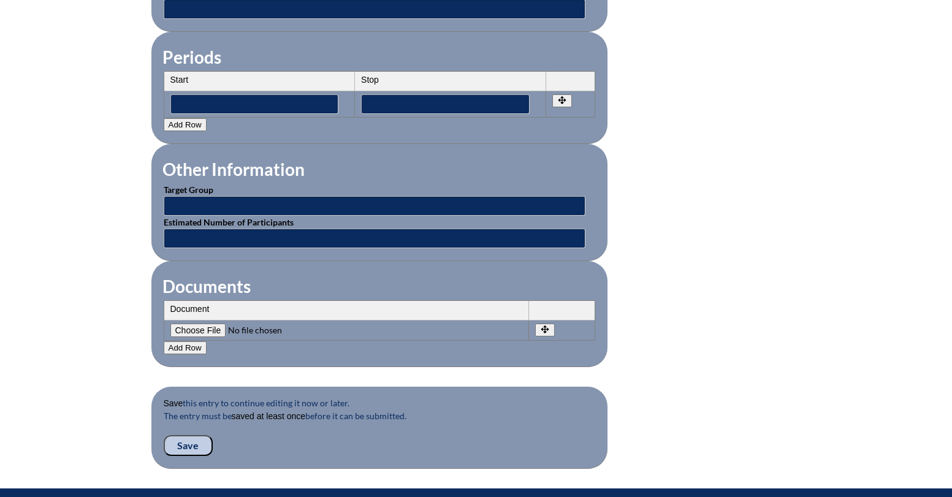
scroll to position [1022, 0]
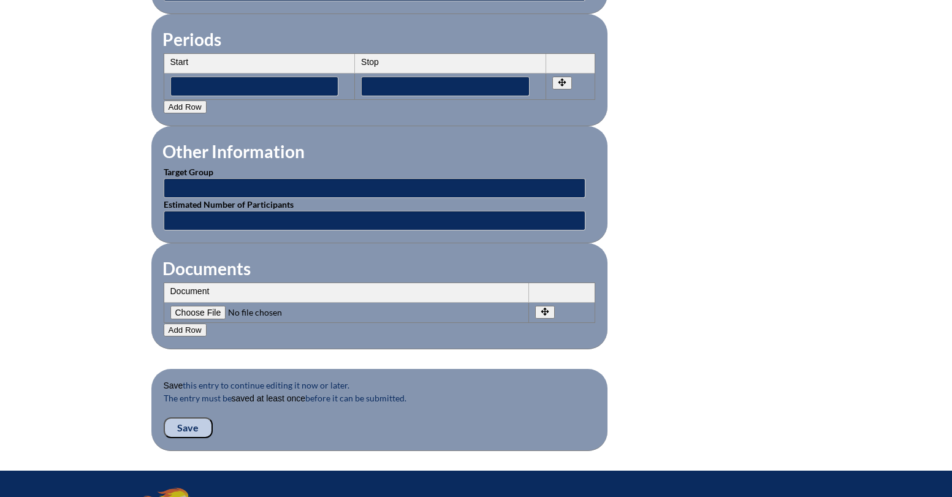
type input "[DATE] 1:58 PM"
click at [194, 423] on input "Save" at bounding box center [188, 427] width 49 height 21
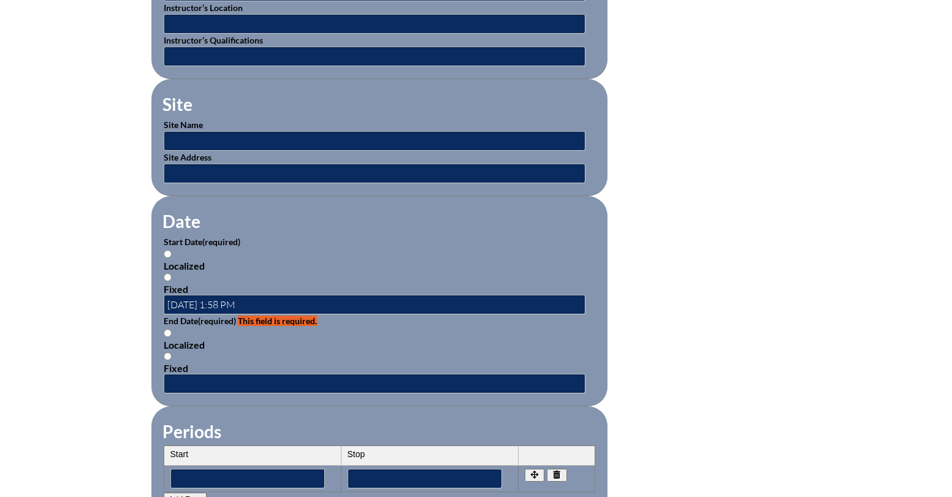
scroll to position [657, 0]
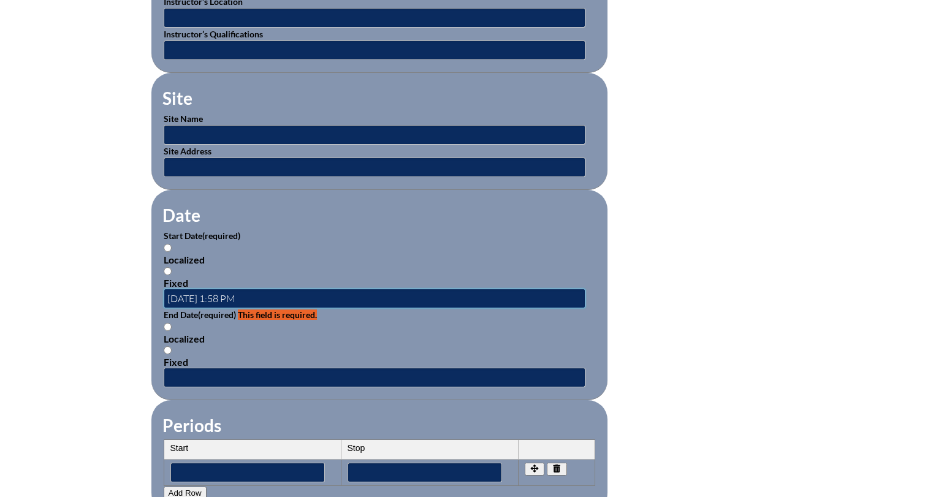
click at [187, 290] on input "[DATE] 1:58 PM" at bounding box center [375, 299] width 422 height 20
click at [186, 374] on input "text" at bounding box center [375, 378] width 422 height 20
paste input "[DATE] 1:58 PM"
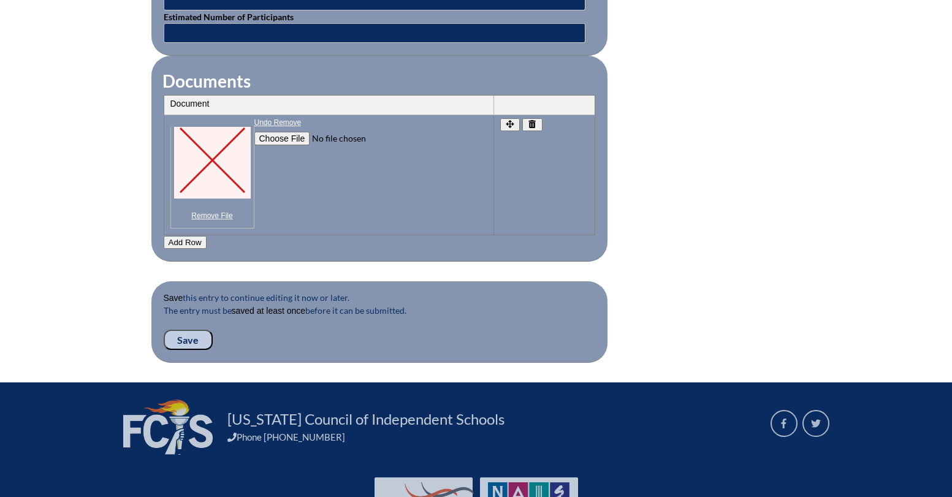
scroll to position [1292, 0]
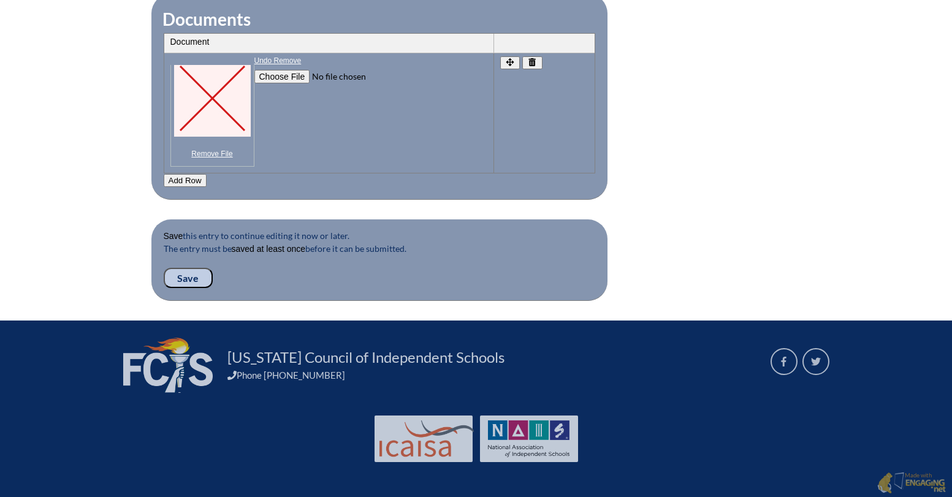
type input "[DATE] 1:58 PM"
click at [189, 268] on input "Save" at bounding box center [188, 278] width 49 height 21
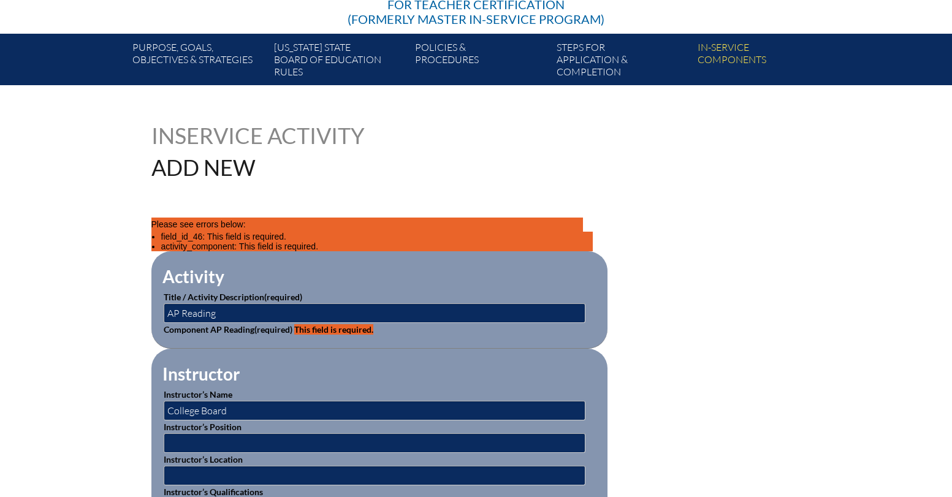
scroll to position [202, 0]
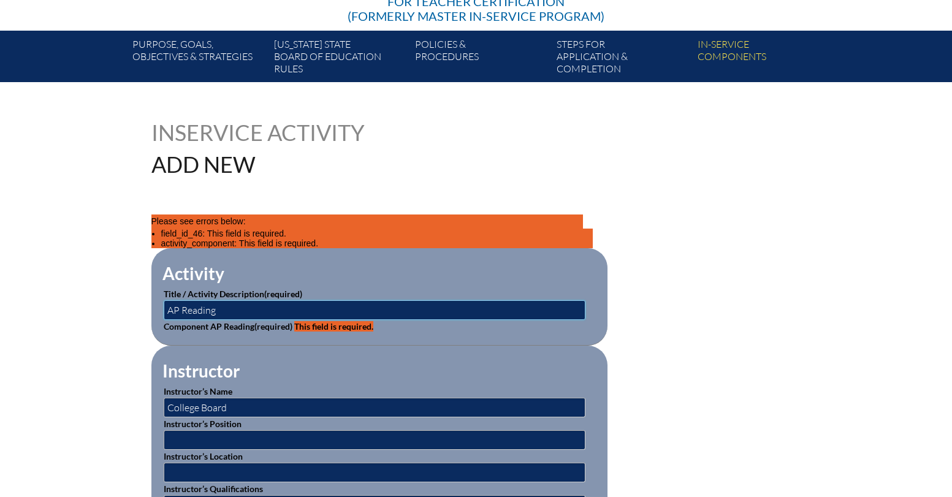
click at [286, 306] on input "AP Reading" at bounding box center [375, 310] width 422 height 20
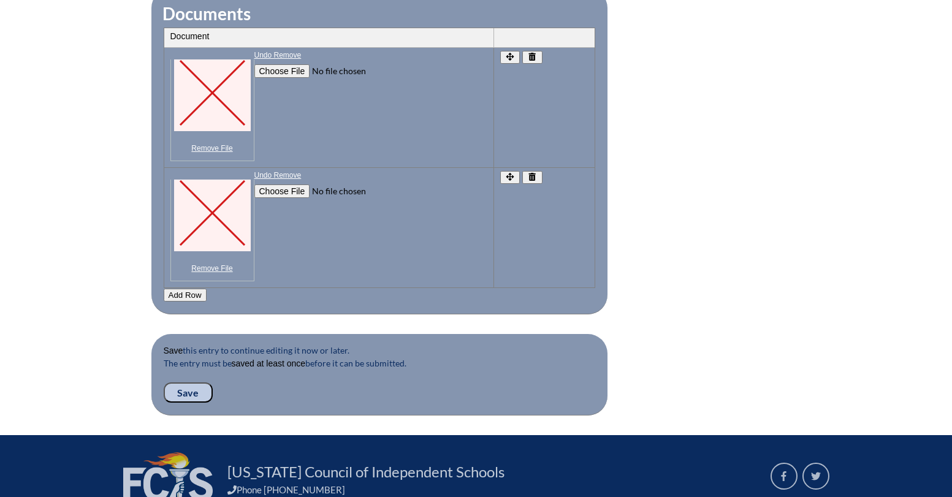
scroll to position [1325, 0]
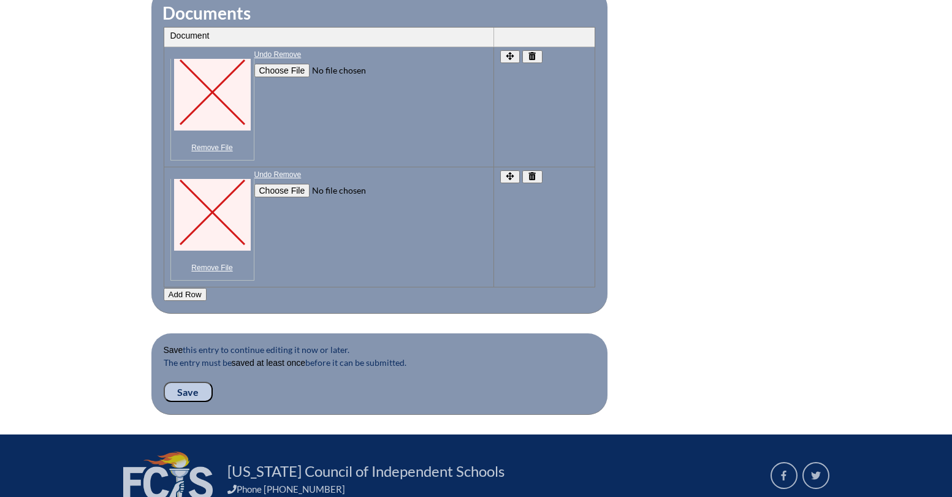
type input "AP Reading"
click at [182, 389] on input "Save" at bounding box center [188, 392] width 49 height 21
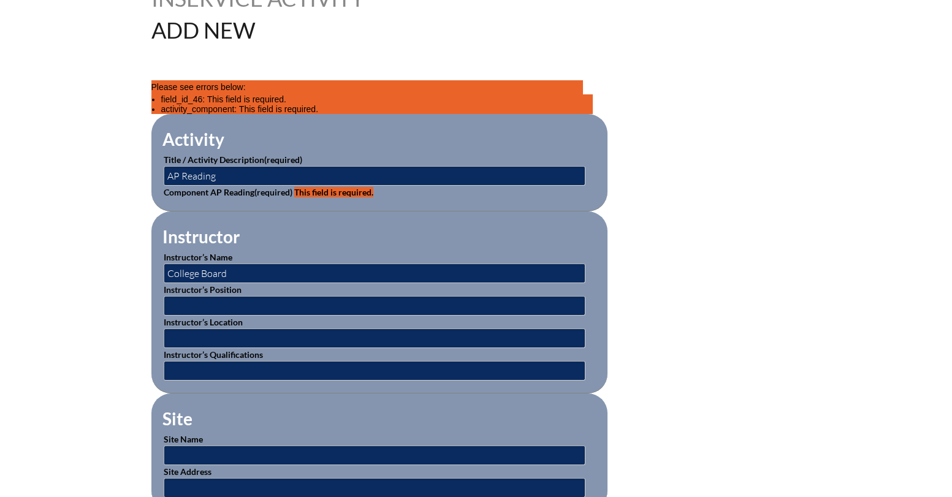
scroll to position [337, 0]
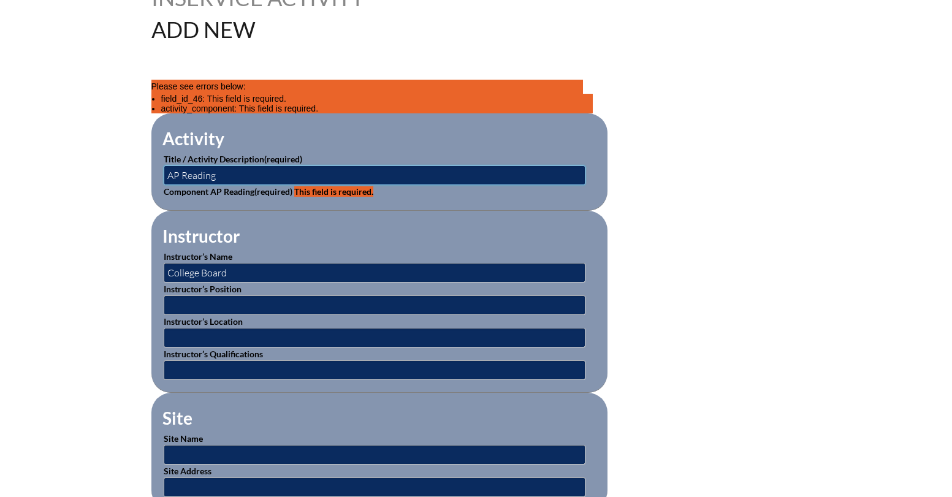
click at [236, 171] on input "AP Reading" at bounding box center [375, 175] width 422 height 20
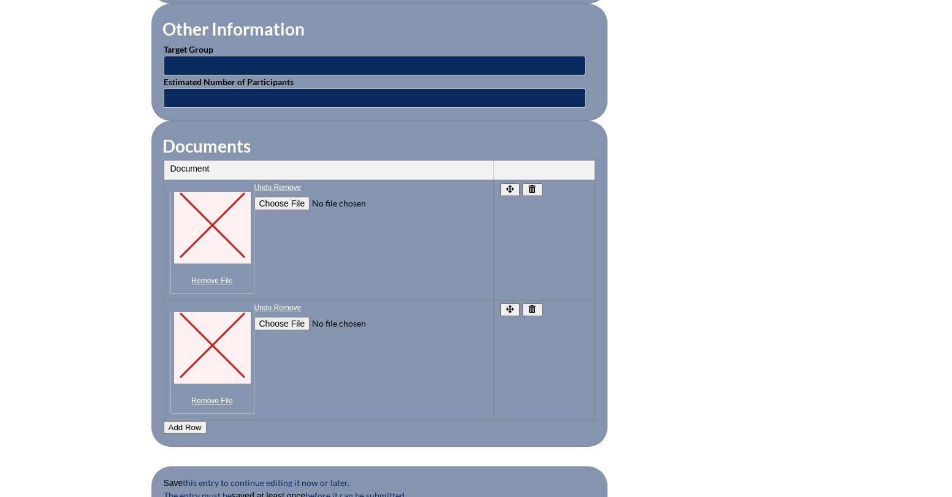
scroll to position [1279, 0]
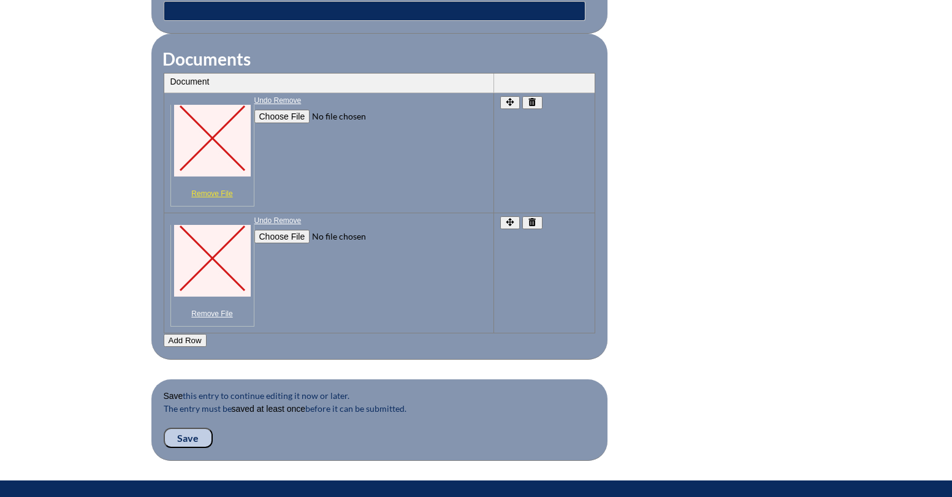
type input "AP Reading Training"
click at [214, 193] on link "Remove File" at bounding box center [212, 193] width 77 height 9
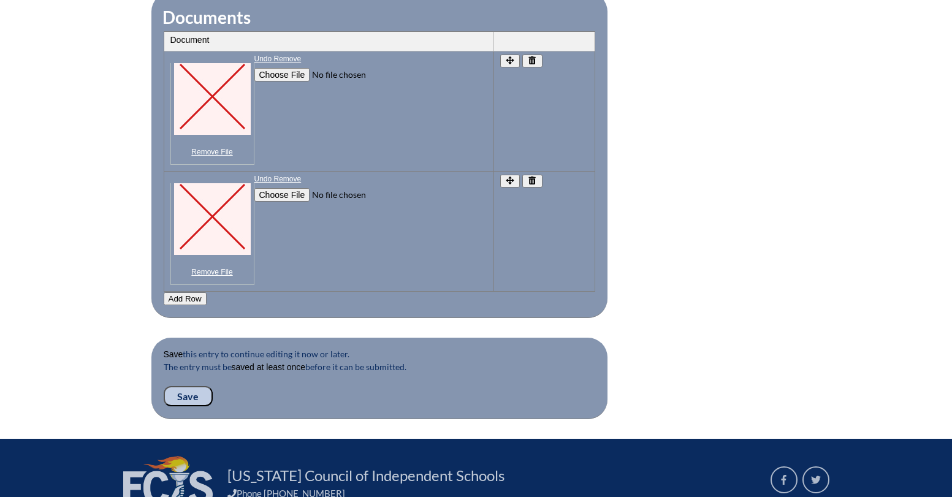
scroll to position [1439, 0]
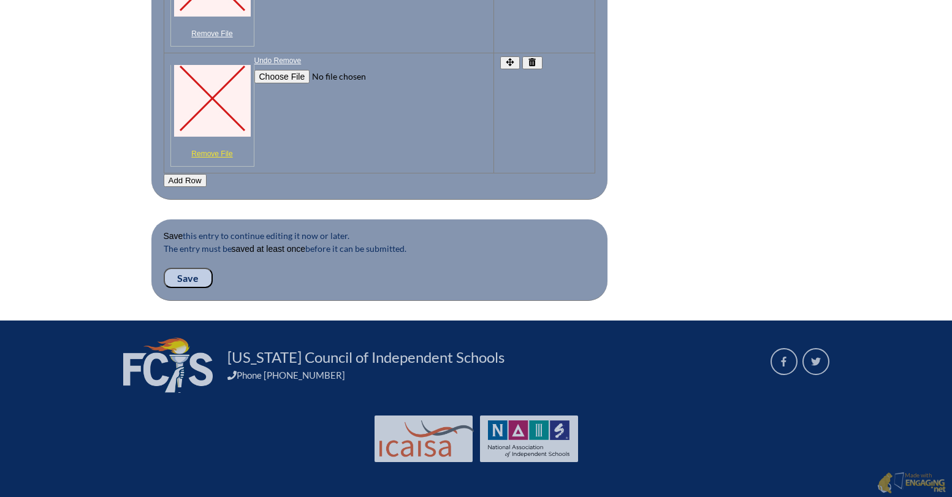
click at [216, 149] on link "Remove File" at bounding box center [212, 153] width 77 height 9
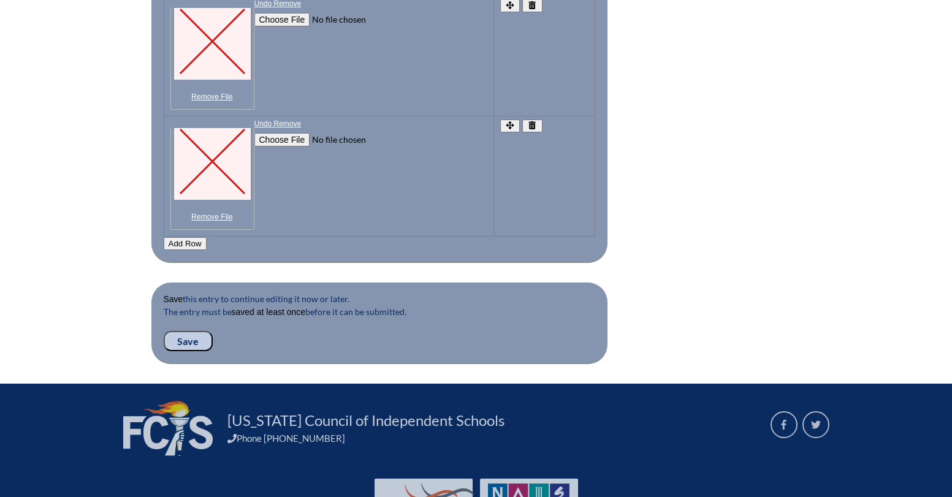
scroll to position [1342, 0]
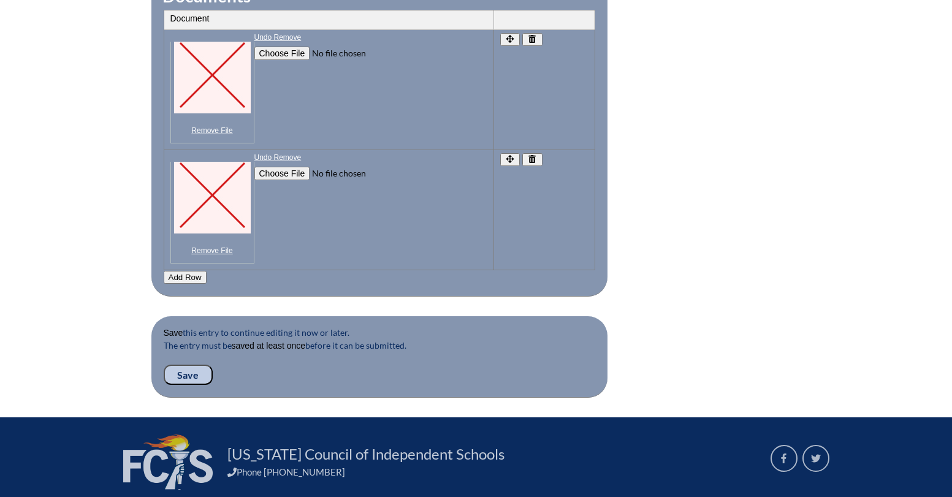
click at [537, 35] on icon "button" at bounding box center [532, 39] width 10 height 8
click at [531, 156] on icon "button" at bounding box center [532, 159] width 10 height 8
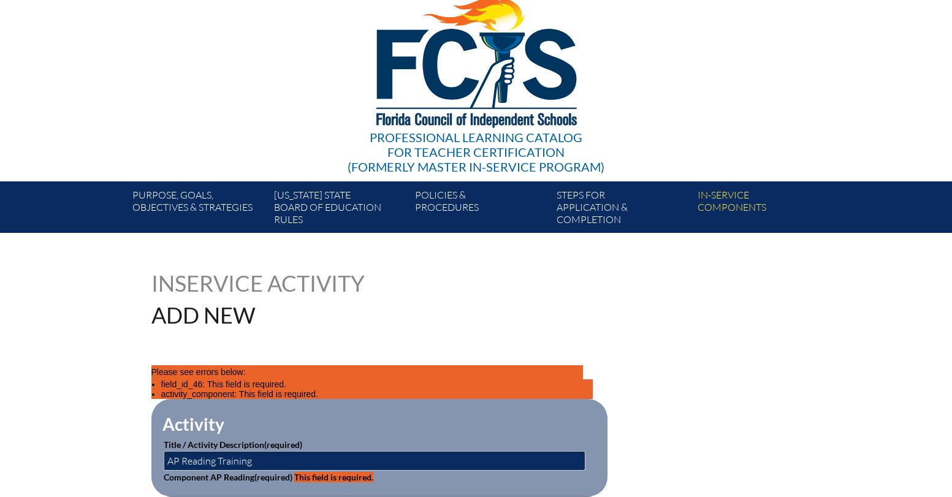
scroll to position [0, 0]
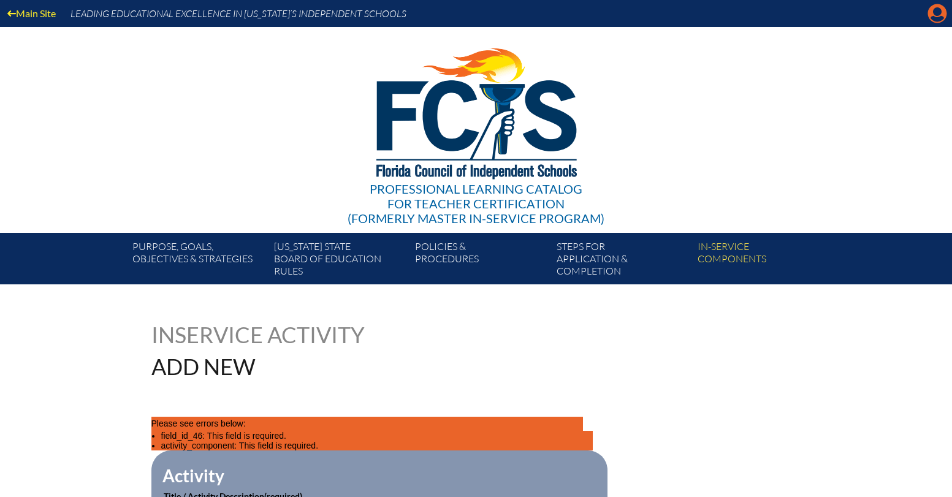
click at [933, 12] on icon "Manage account" at bounding box center [937, 14] width 20 height 20
click at [933, 10] on icon "Manage account" at bounding box center [937, 14] width 20 height 20
click at [934, 12] on icon "Manage account" at bounding box center [937, 14] width 20 height 20
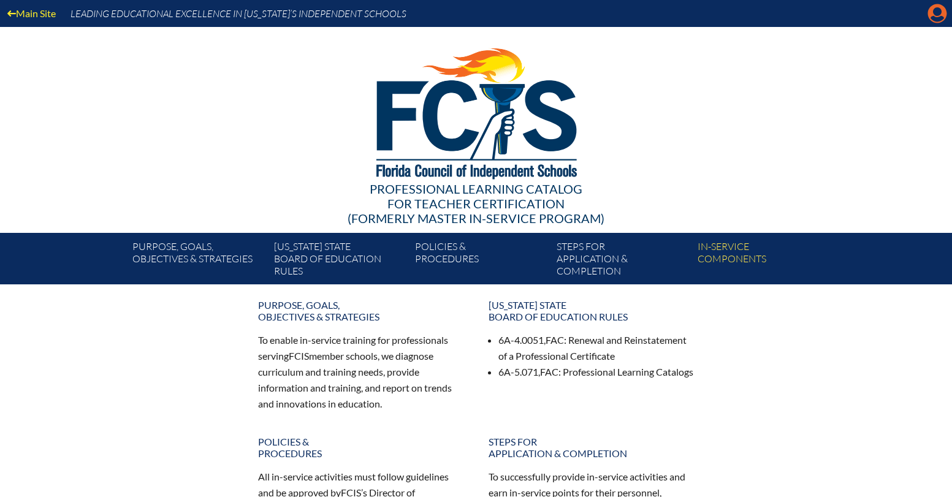
click at [934, 13] on icon "Manage account" at bounding box center [937, 14] width 20 height 20
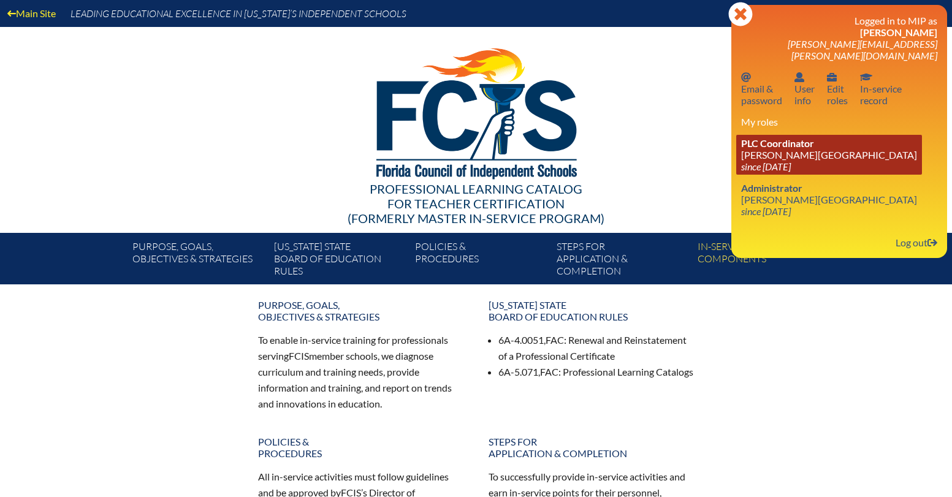
click at [790, 161] on icon "since [DATE]" at bounding box center [766, 167] width 50 height 12
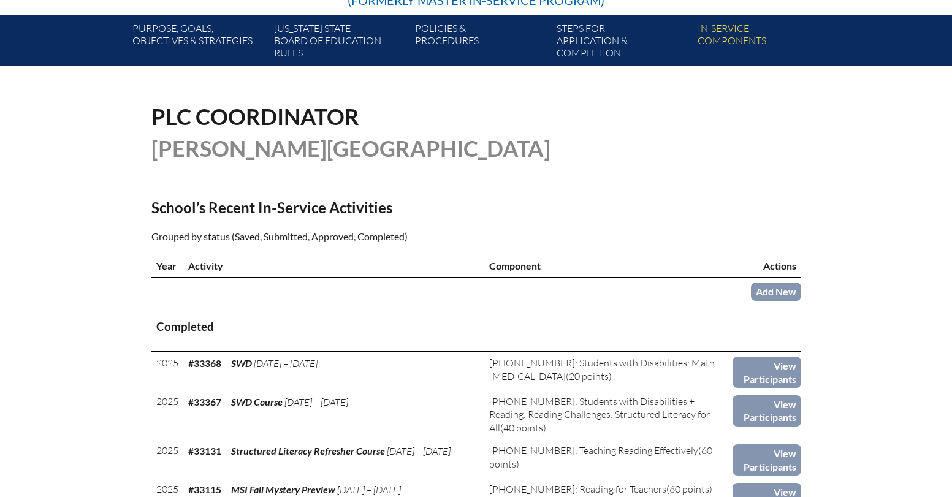
scroll to position [225, 0]
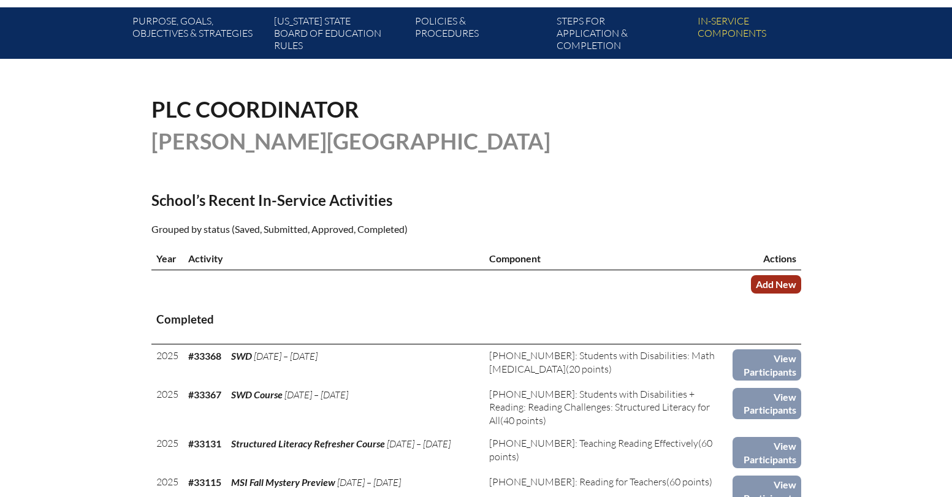
click at [768, 279] on link "Add New" at bounding box center [776, 284] width 50 height 18
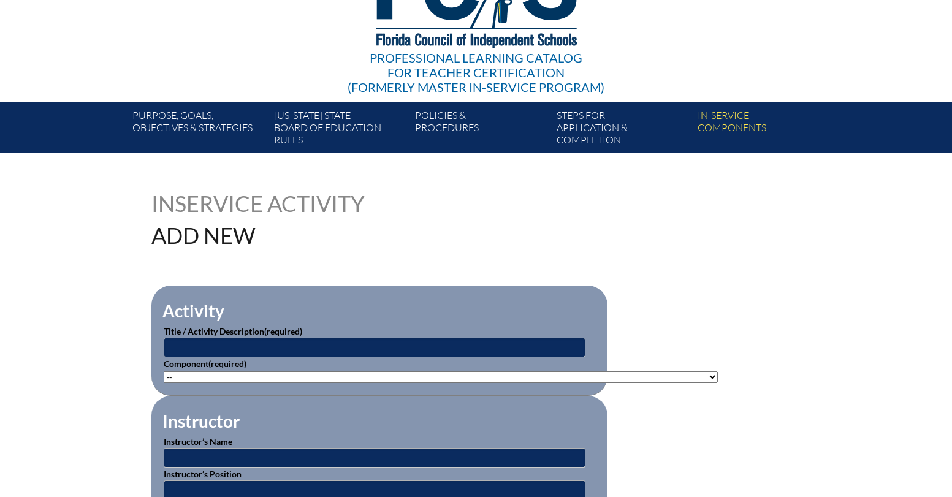
scroll to position [135, 0]
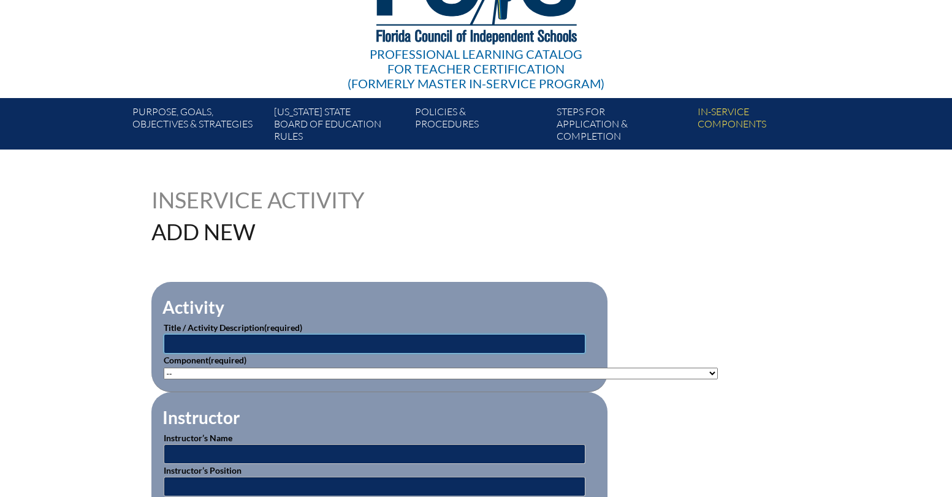
click at [252, 339] on input "text" at bounding box center [375, 344] width 422 height 20
type input "AP Reading"
click at [267, 369] on select"]"] "-- [PHONE_NUMBER]: Appropriate Art Activities [PHONE_NUMBER]: Concept and Art P…" at bounding box center [441, 374] width 554 height 12
select select"]"] "20417"
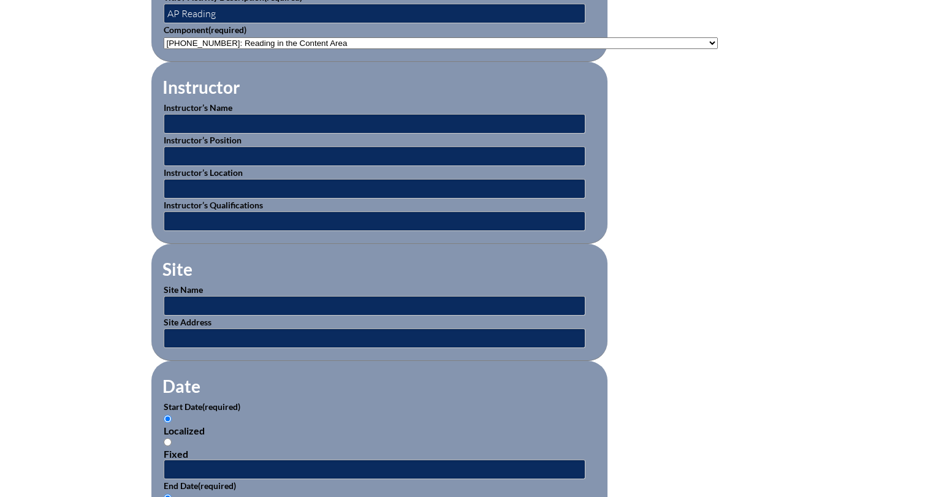
scroll to position [466, 0]
click at [195, 119] on input "text" at bounding box center [375, 123] width 422 height 20
type input "College Board"
click at [189, 303] on input "text" at bounding box center [375, 305] width 422 height 20
type input "C"
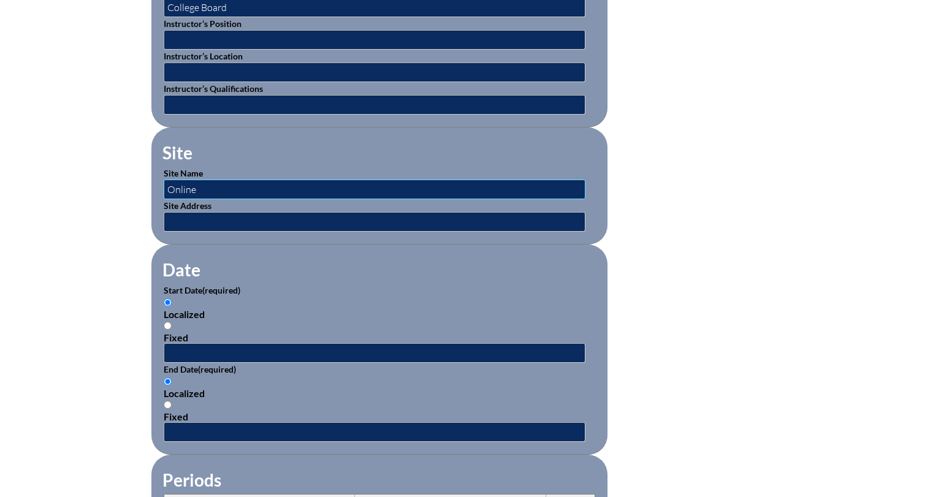
scroll to position [610, 0]
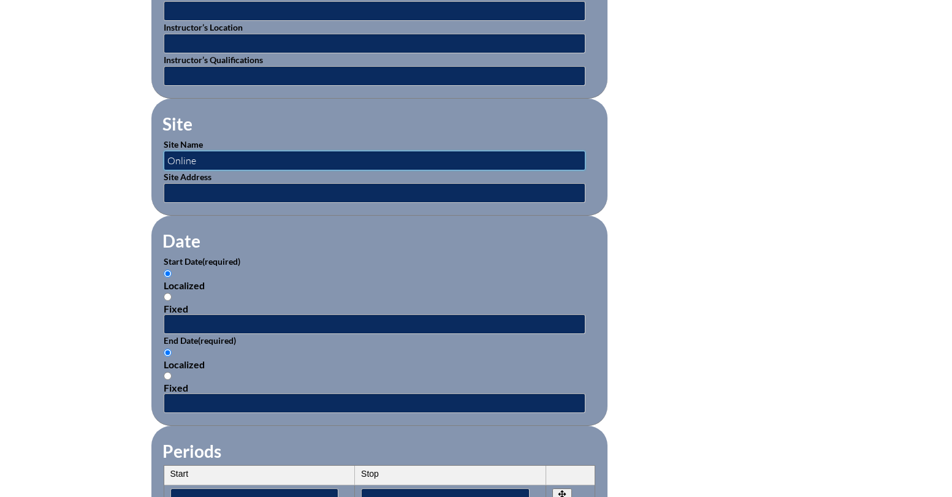
type input "Online"
click at [176, 319] on input "text" at bounding box center [375, 324] width 422 height 20
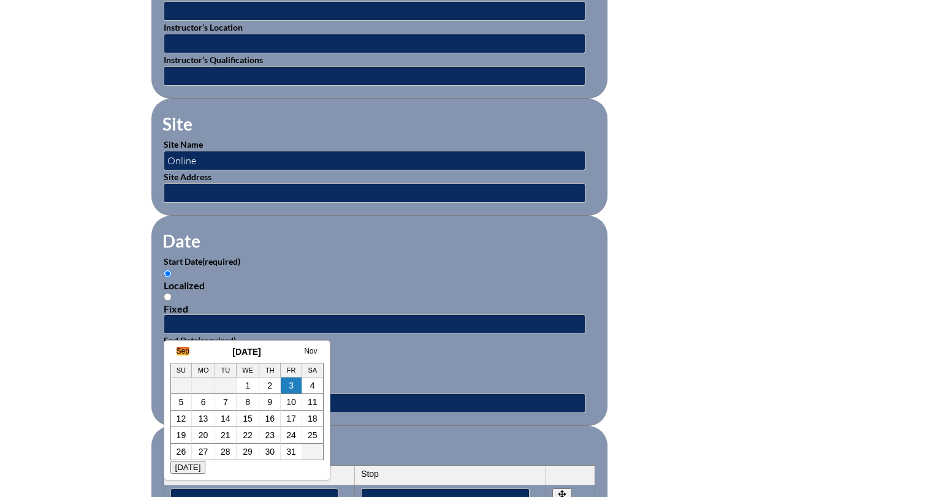
click at [183, 351] on link "Sep" at bounding box center [182, 351] width 13 height 9
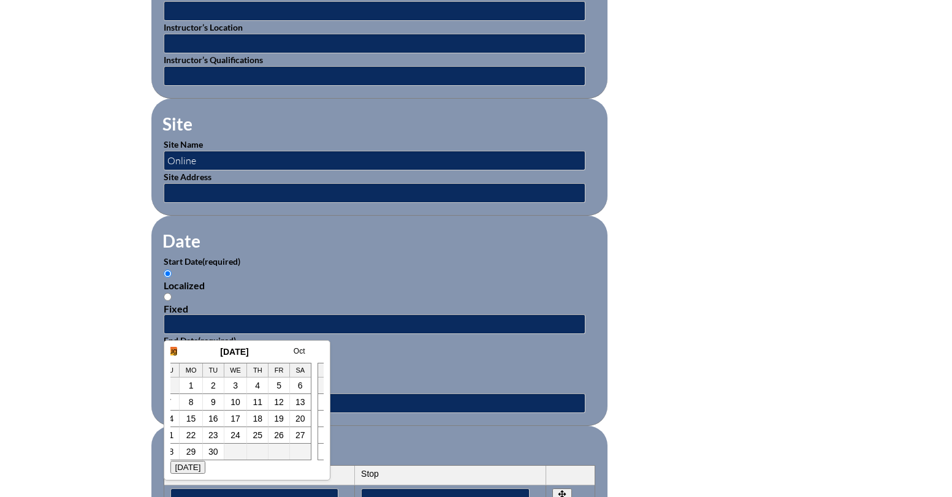
click at [173, 351] on link "Aug" at bounding box center [170, 351] width 13 height 9
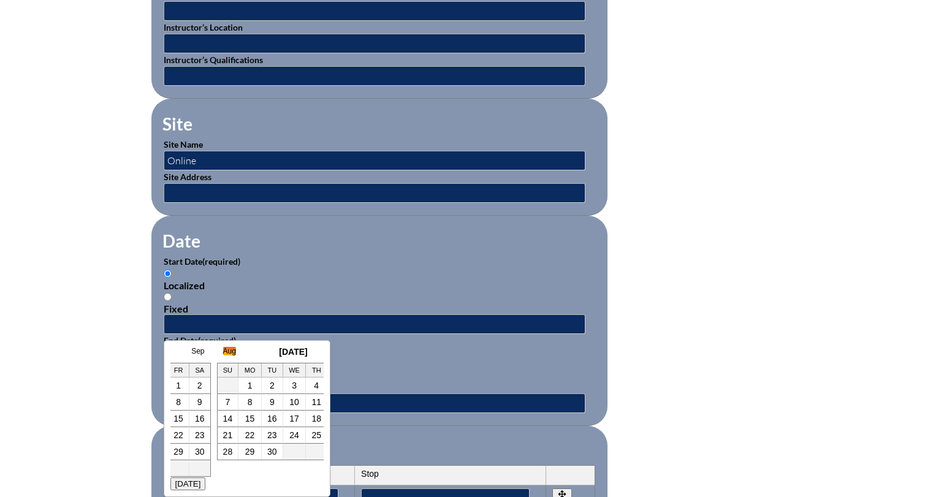
scroll to position [0, 25]
click at [268, 386] on link "1" at bounding box center [266, 385] width 5 height 10
type input "[DATE] 2:03 PM"
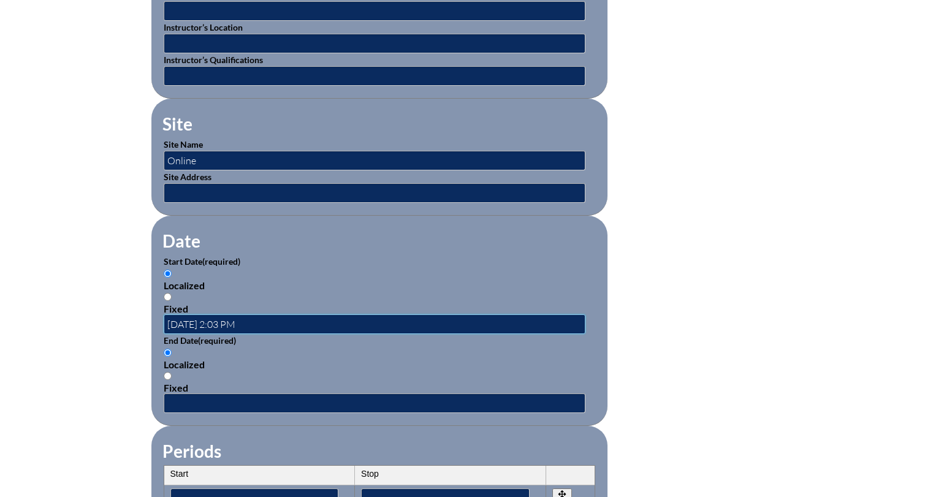
scroll to position [0, 0]
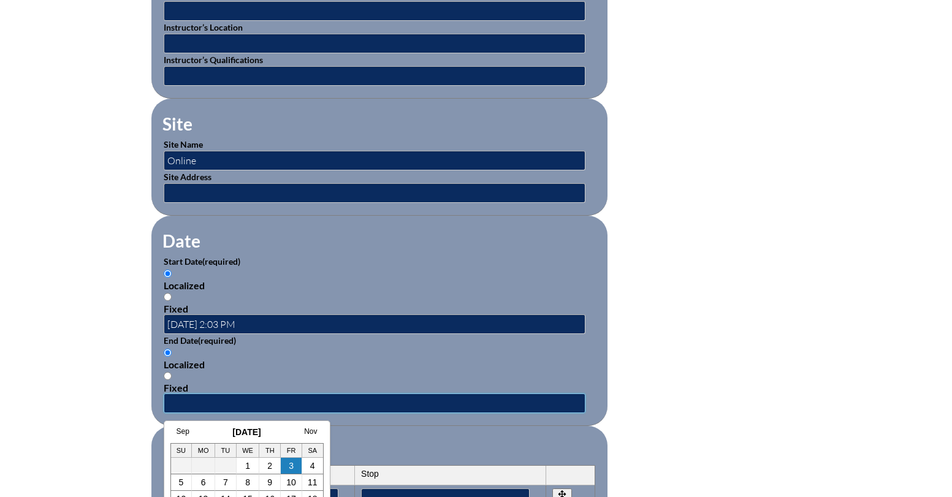
click at [173, 398] on input "text" at bounding box center [375, 403] width 422 height 20
click at [181, 431] on link "Sep" at bounding box center [182, 431] width 13 height 9
click at [176, 431] on link "Aug" at bounding box center [170, 431] width 13 height 9
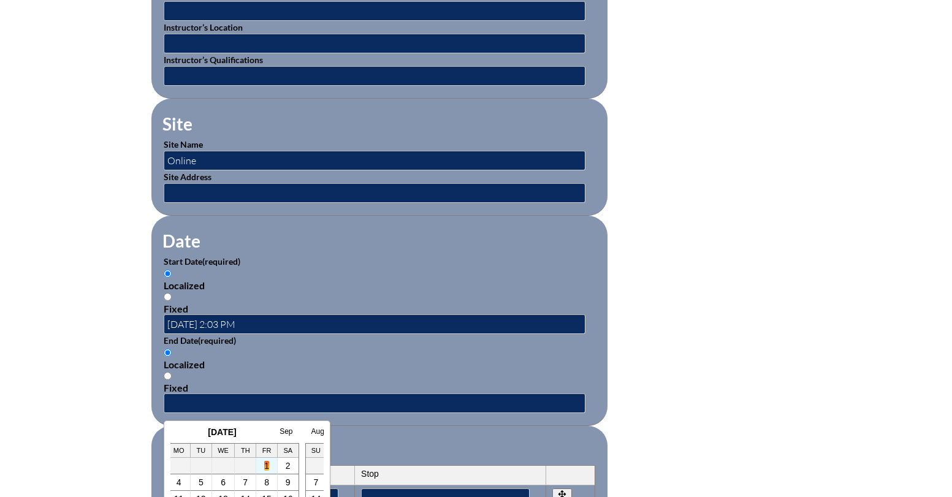
click at [264, 464] on link "1" at bounding box center [266, 466] width 5 height 10
type input "2025-08-01 2:03 PM"
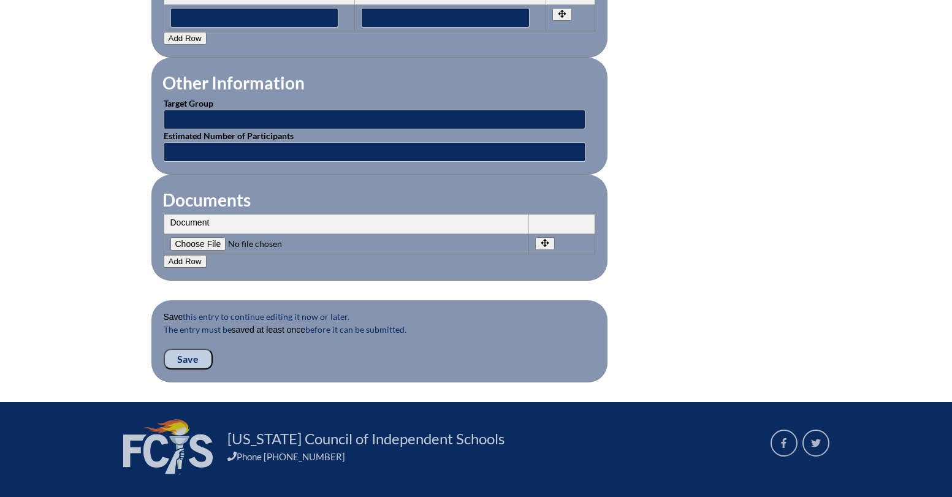
scroll to position [1089, 0]
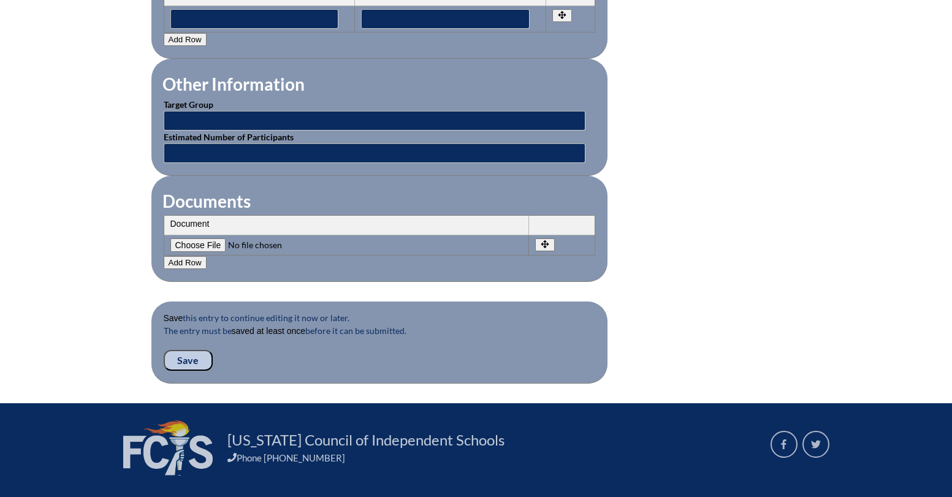
click at [173, 361] on input "Save" at bounding box center [188, 360] width 49 height 21
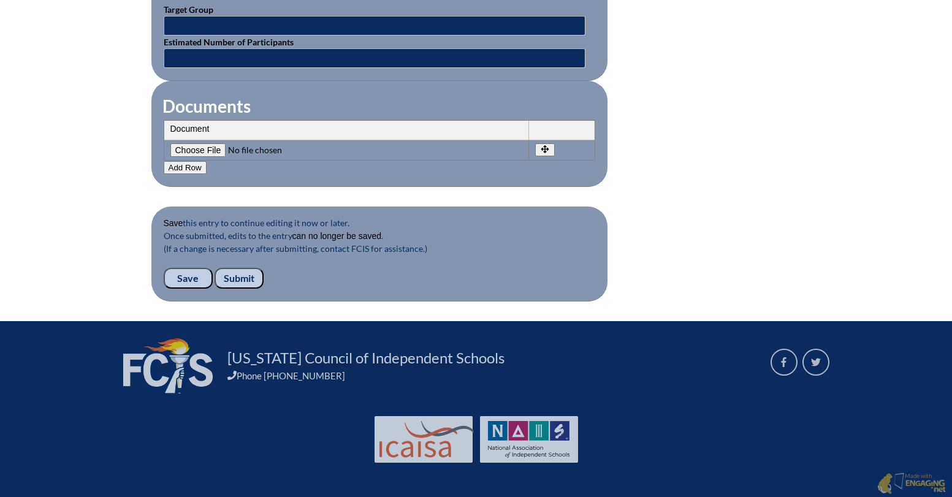
scroll to position [1185, 0]
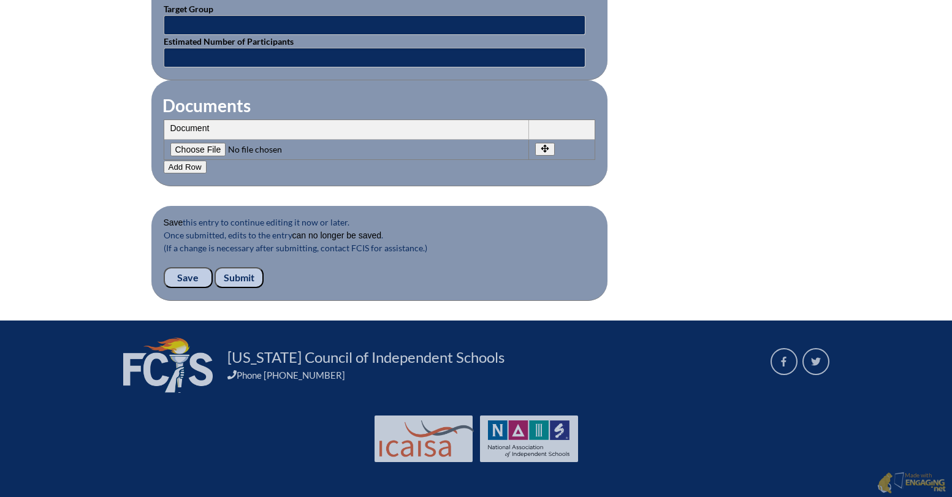
click at [240, 271] on input "Submit" at bounding box center [238, 277] width 49 height 21
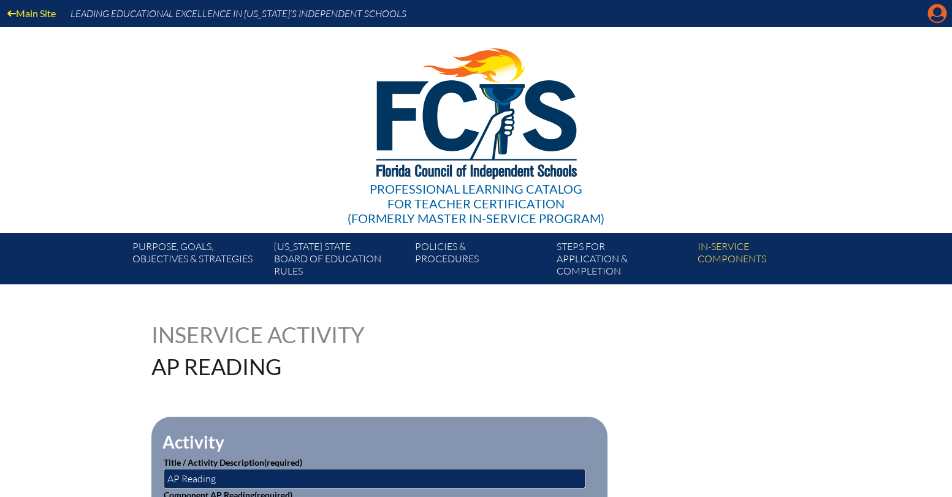
click at [937, 12] on icon "Manage account" at bounding box center [937, 14] width 20 height 20
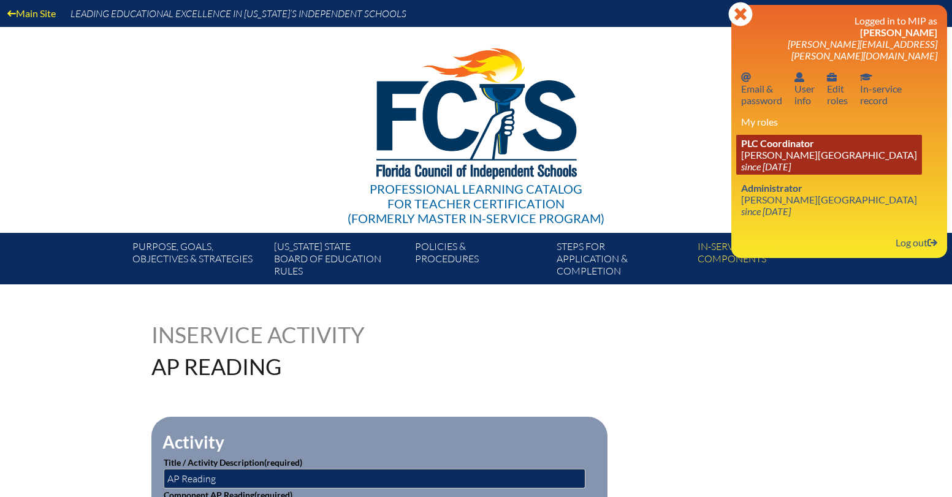
click at [803, 142] on link "PLC Coordinator Lake Mary Preparatory School since 2021 Jul 1" at bounding box center [829, 155] width 186 height 40
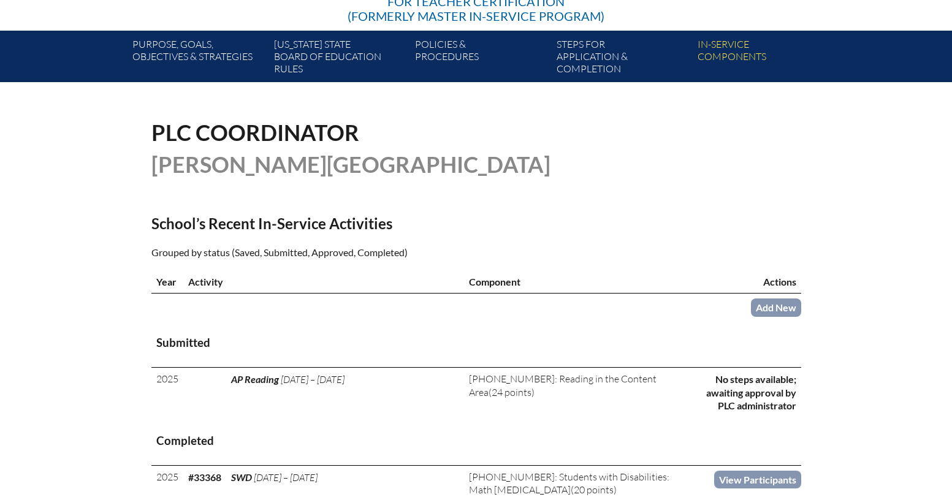
scroll to position [212, 0]
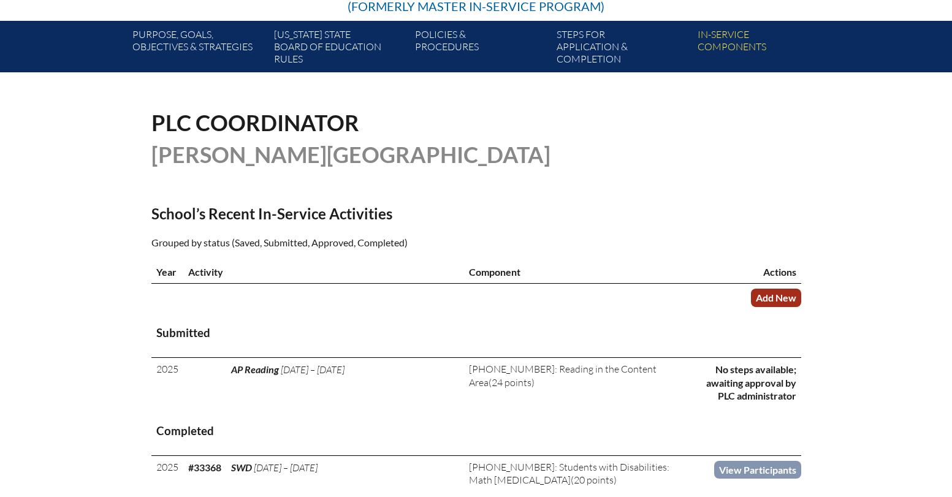
click at [773, 298] on link "Add New" at bounding box center [776, 298] width 50 height 18
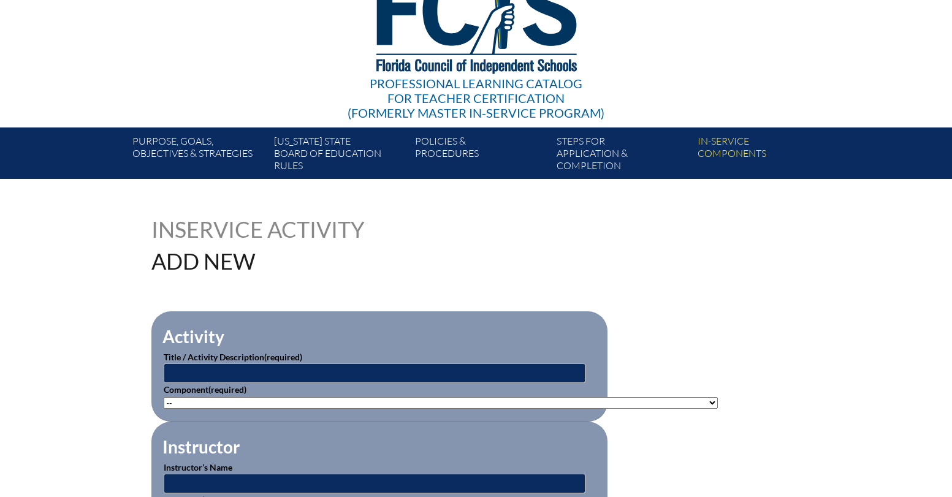
scroll to position [111, 0]
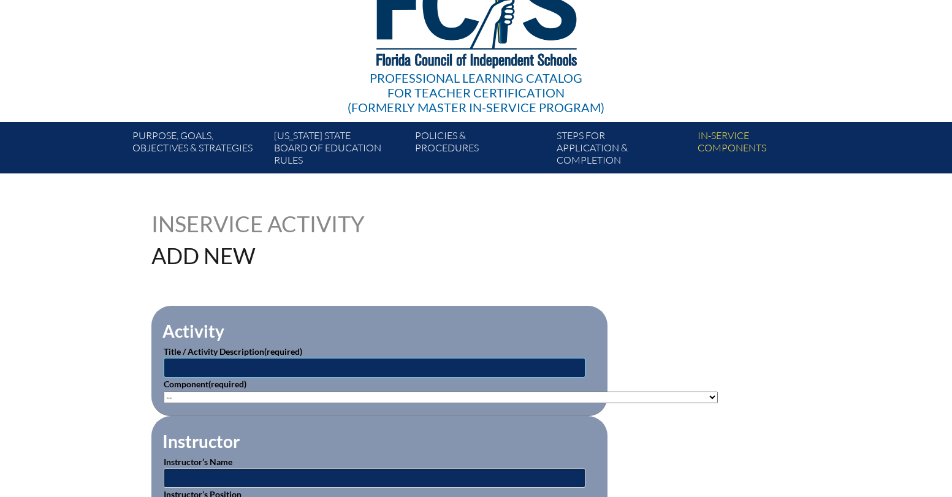
click at [450, 368] on input "text" at bounding box center [375, 368] width 422 height 20
type input "AP Reading"
click at [434, 396] on select"]"] "-- [PHONE_NUMBER]: Appropriate Art Activities [PHONE_NUMBER]: Concept and Art P…" at bounding box center [441, 398] width 554 height 12
select select"]"] "20417"
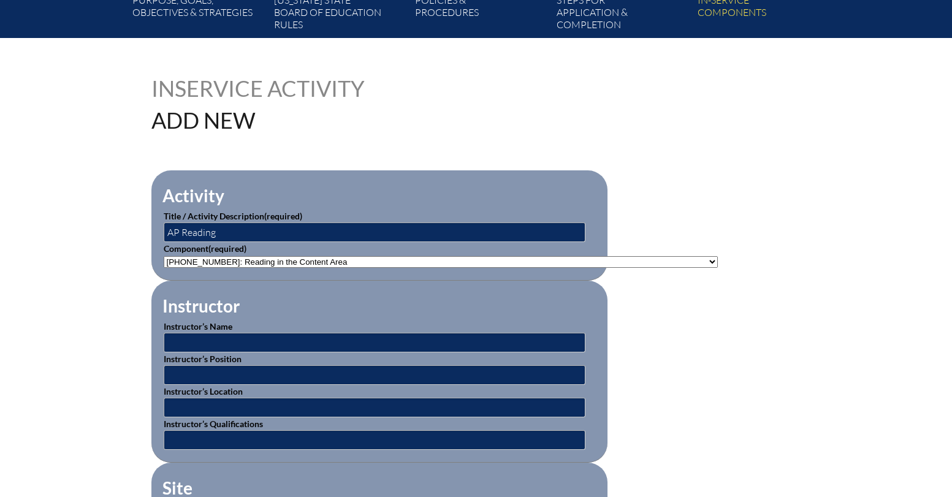
scroll to position [247, 0]
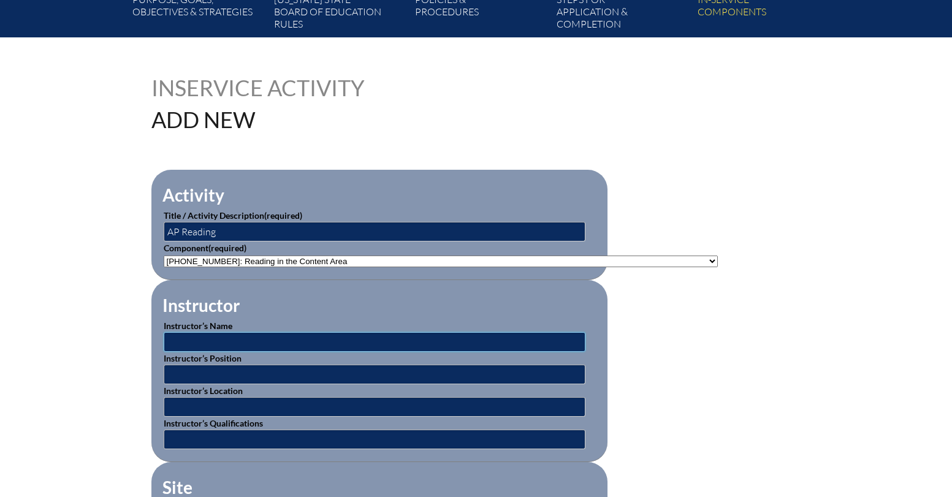
click at [190, 339] on input "text" at bounding box center [375, 342] width 422 height 20
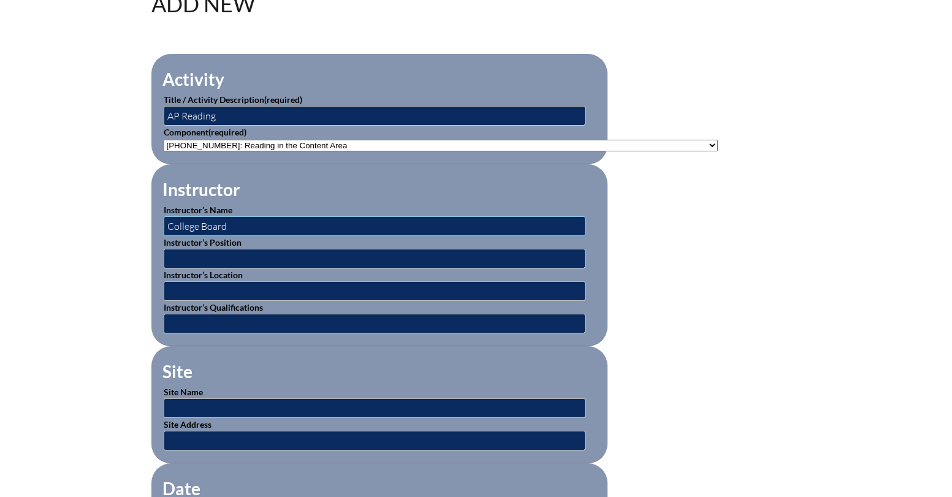
scroll to position [365, 0]
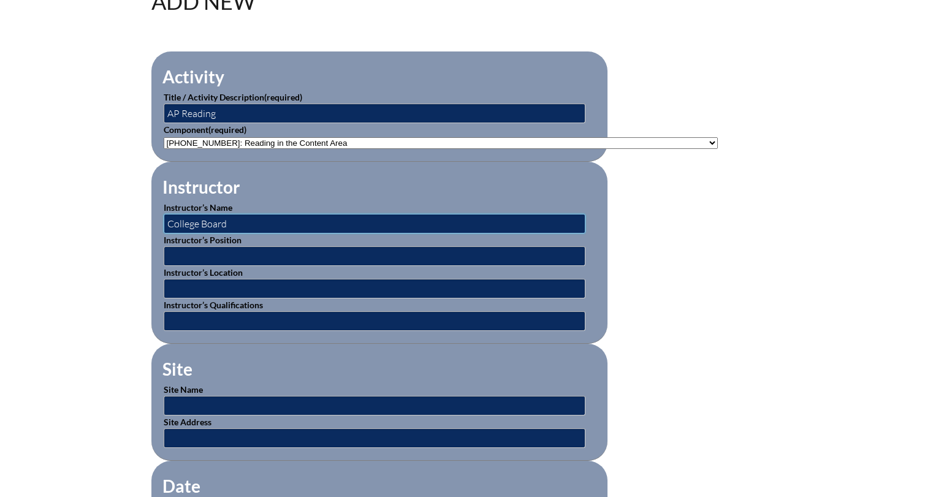
type input "College Board"
click at [177, 403] on input "text" at bounding box center [375, 406] width 422 height 20
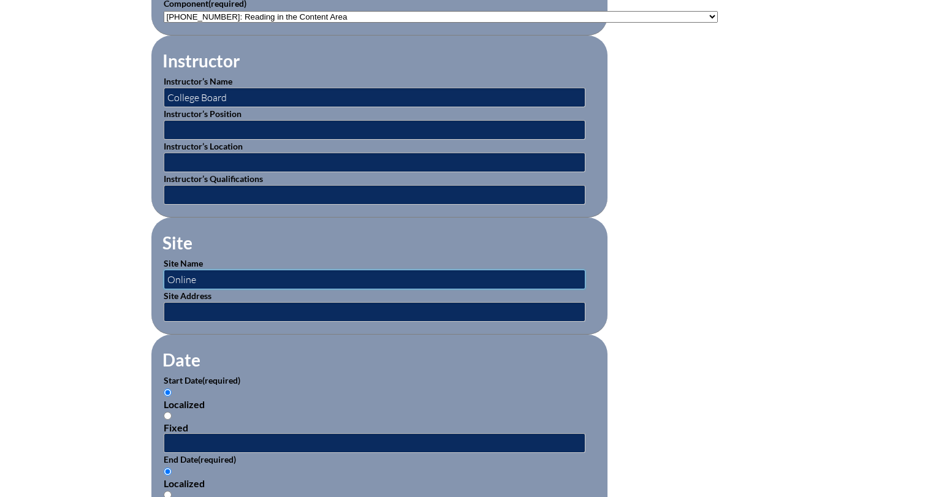
scroll to position [640, 0]
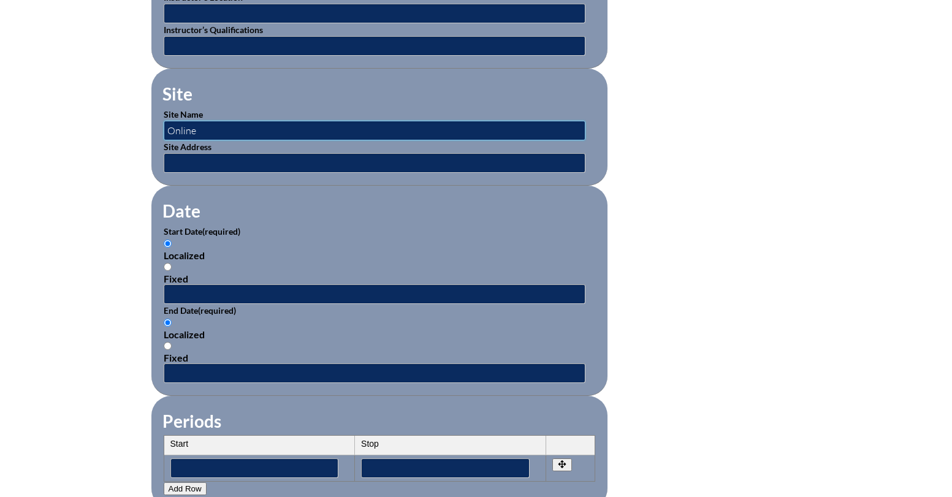
type input "Online"
click at [272, 296] on input "text" at bounding box center [375, 294] width 422 height 20
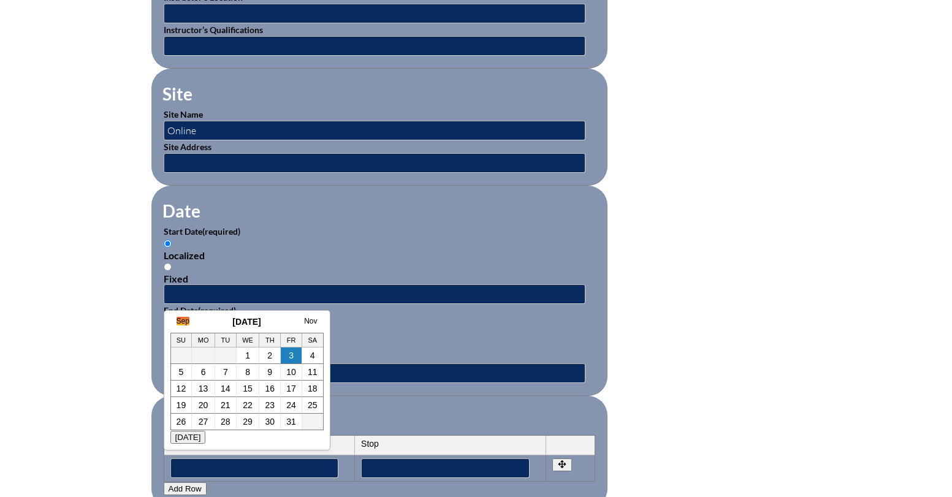
click at [178, 319] on link "Sep" at bounding box center [182, 321] width 13 height 9
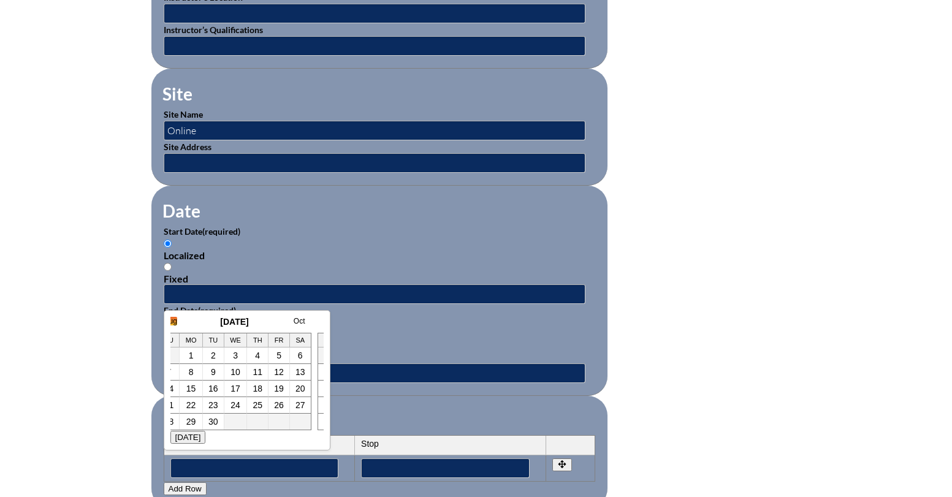
click at [175, 320] on link "Aug" at bounding box center [170, 321] width 13 height 9
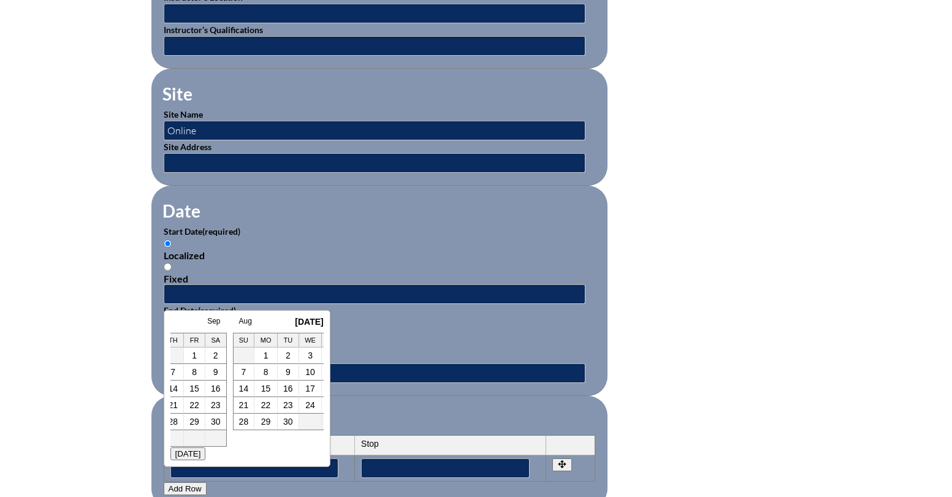
scroll to position [0, 25]
click at [269, 352] on td "1" at bounding box center [266, 355] width 21 height 17
click at [267, 351] on link "1" at bounding box center [266, 355] width 5 height 10
type input "2025-08-01 2:05 PM"
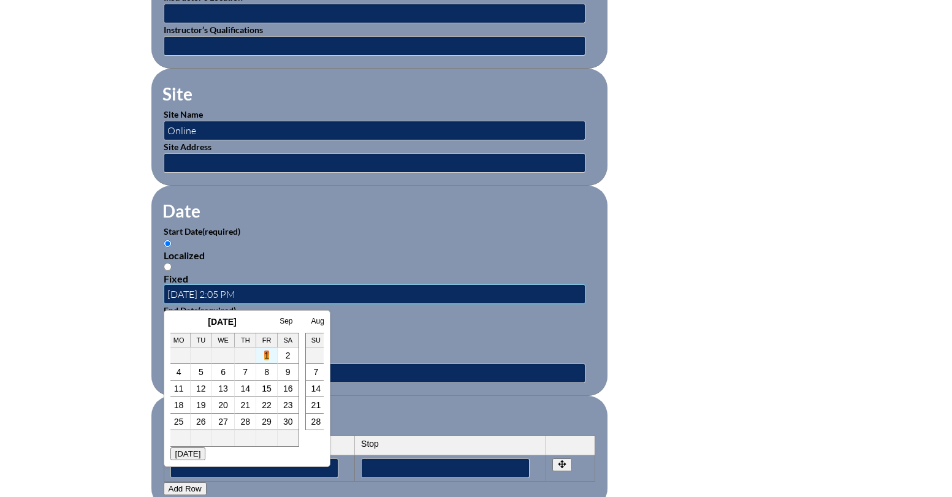
scroll to position [0, 0]
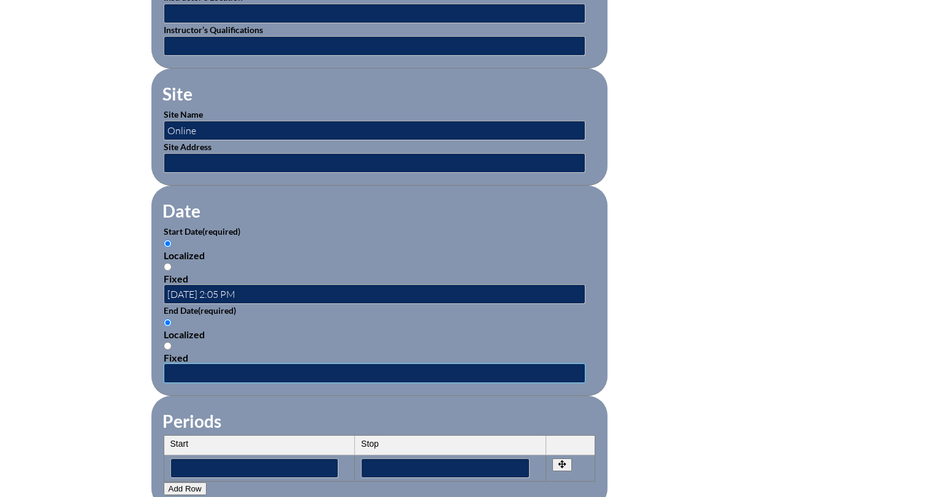
click at [175, 364] on input "text" at bounding box center [375, 373] width 422 height 20
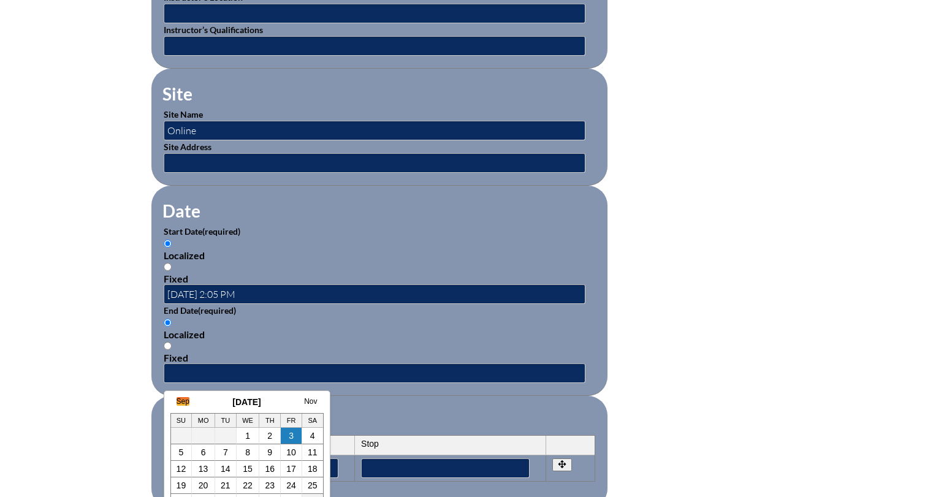
click at [185, 399] on link "Sep" at bounding box center [182, 401] width 13 height 9
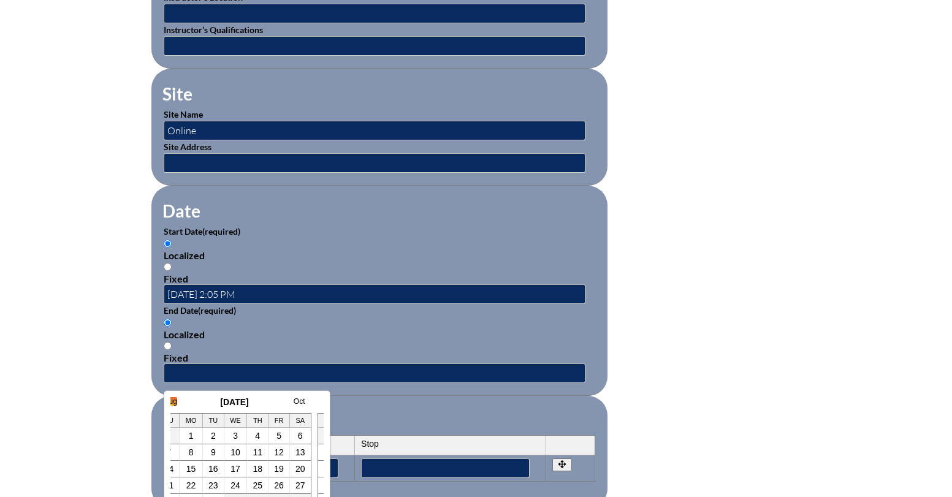
click at [173, 399] on link "Aug" at bounding box center [170, 401] width 13 height 9
click at [273, 434] on td "1" at bounding box center [266, 436] width 21 height 17
click at [265, 436] on link "1" at bounding box center [266, 436] width 5 height 10
type input "2025-08-01 2:05 PM"
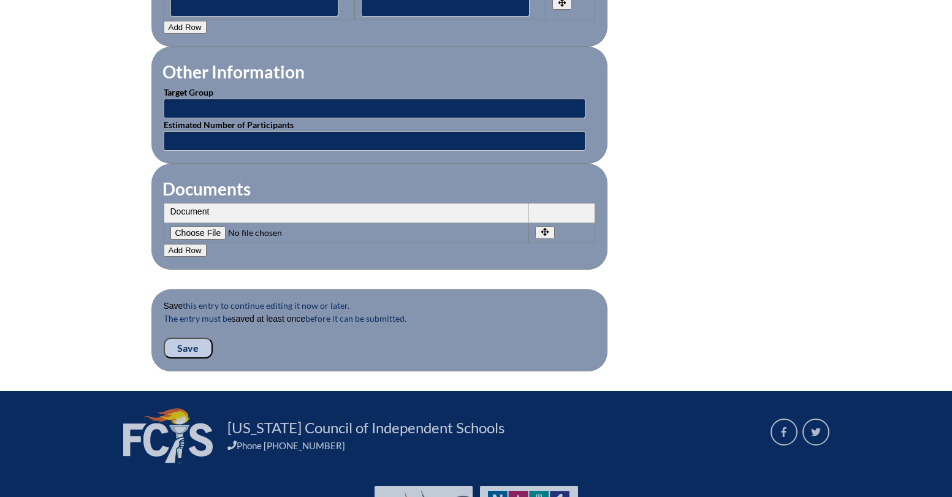
scroll to position [1104, 0]
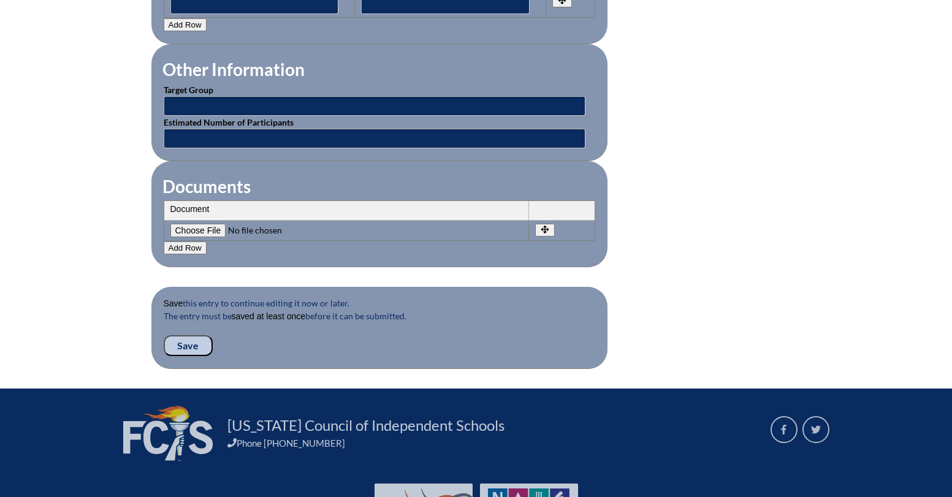
click at [186, 343] on input "Save" at bounding box center [188, 345] width 49 height 21
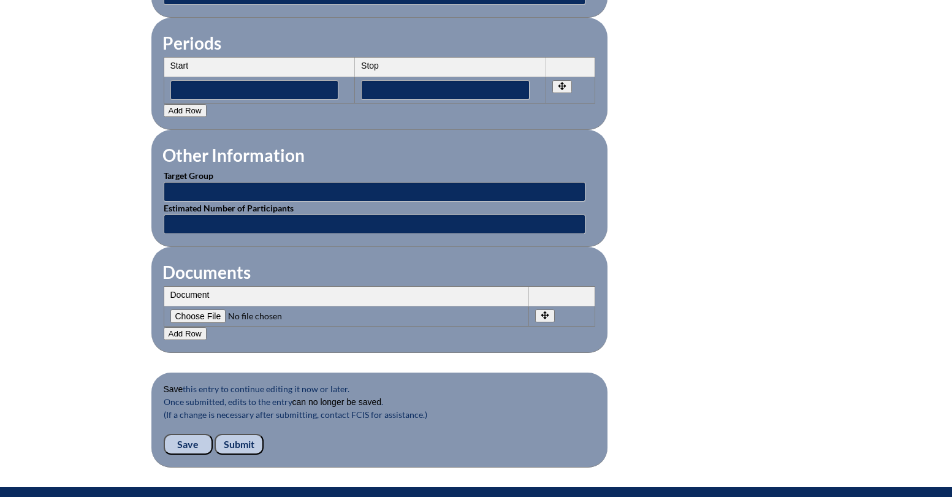
scroll to position [1185, 0]
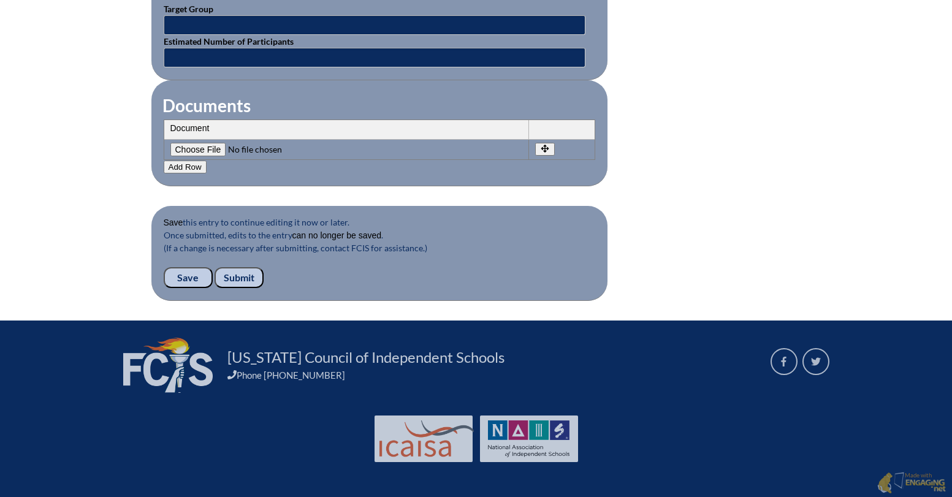
click at [238, 269] on input "Submit" at bounding box center [238, 277] width 49 height 21
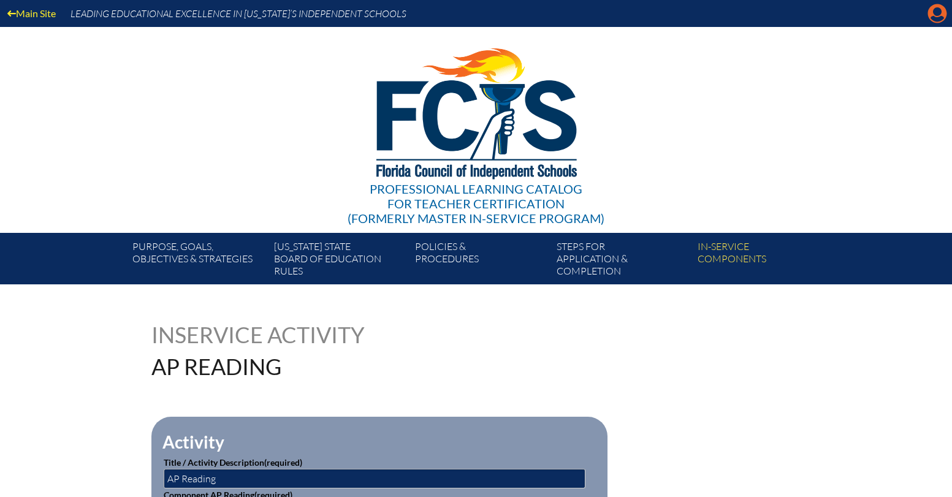
click at [938, 14] on icon "Manage account" at bounding box center [937, 14] width 20 height 20
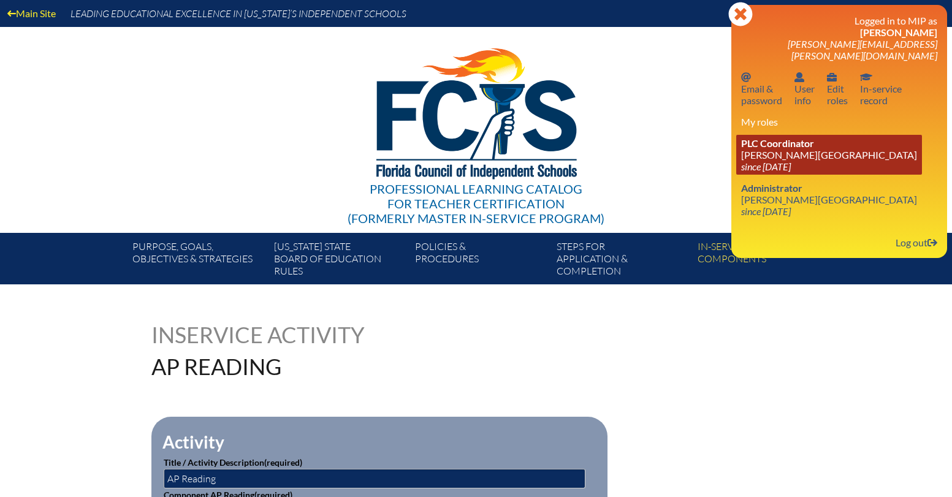
click at [816, 143] on link "PLC Coordinator [PERSON_NAME][GEOGRAPHIC_DATA] since [DATE]" at bounding box center [829, 155] width 186 height 40
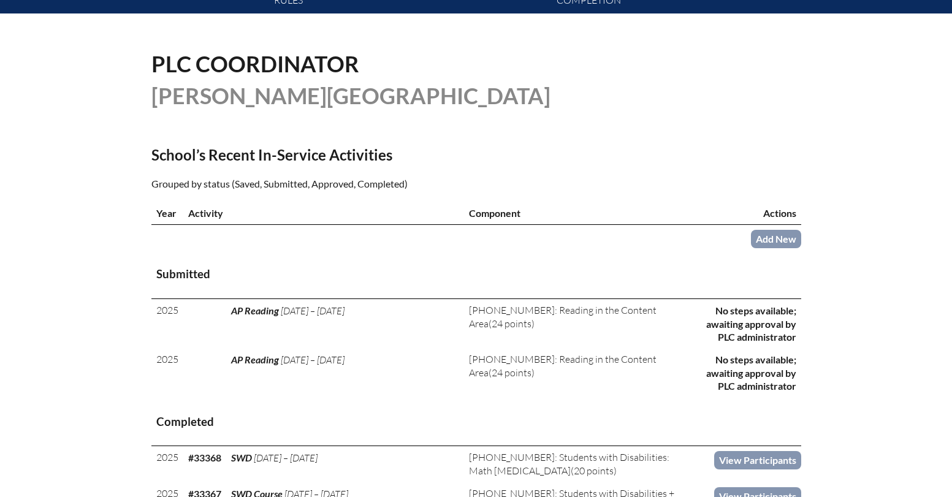
scroll to position [286, 0]
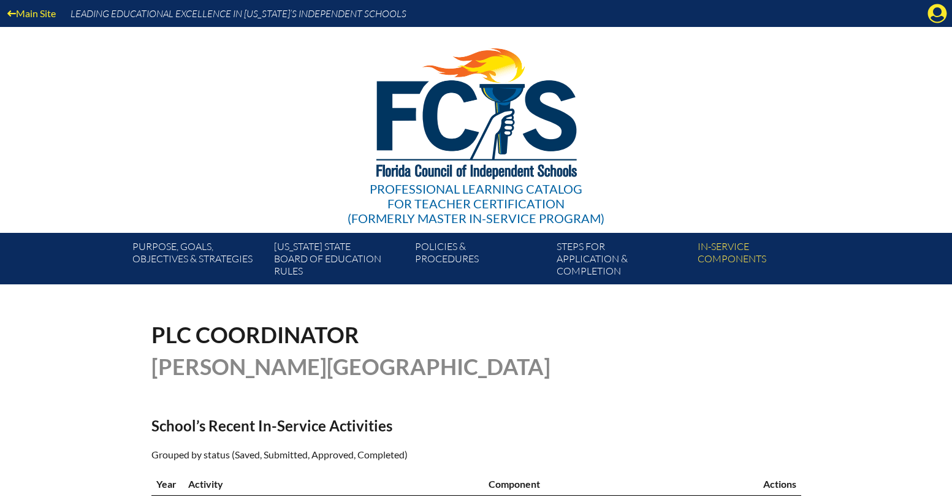
scroll to position [286, 0]
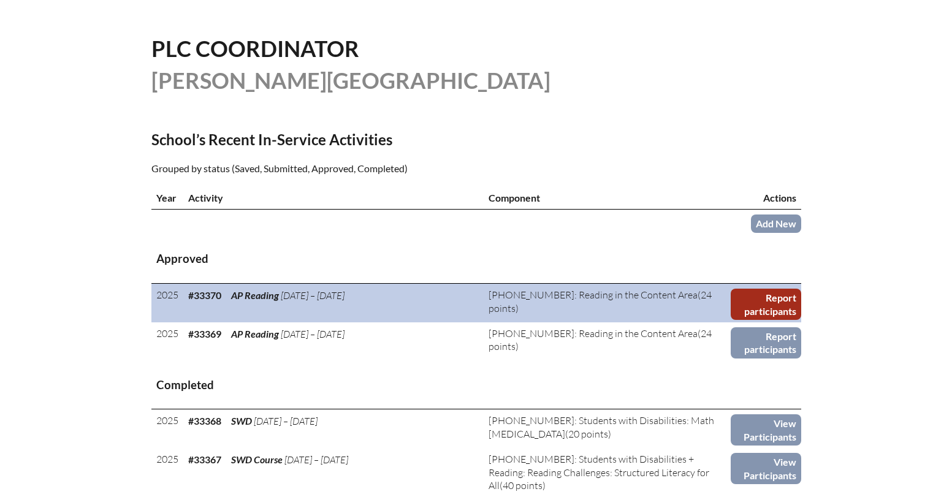
click at [782, 305] on link "Report participants" at bounding box center [765, 304] width 70 height 31
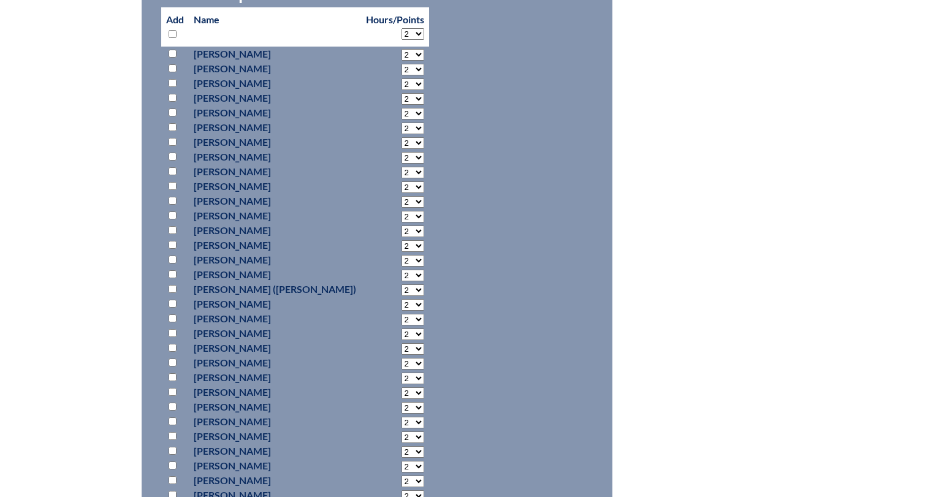
scroll to position [211, 0]
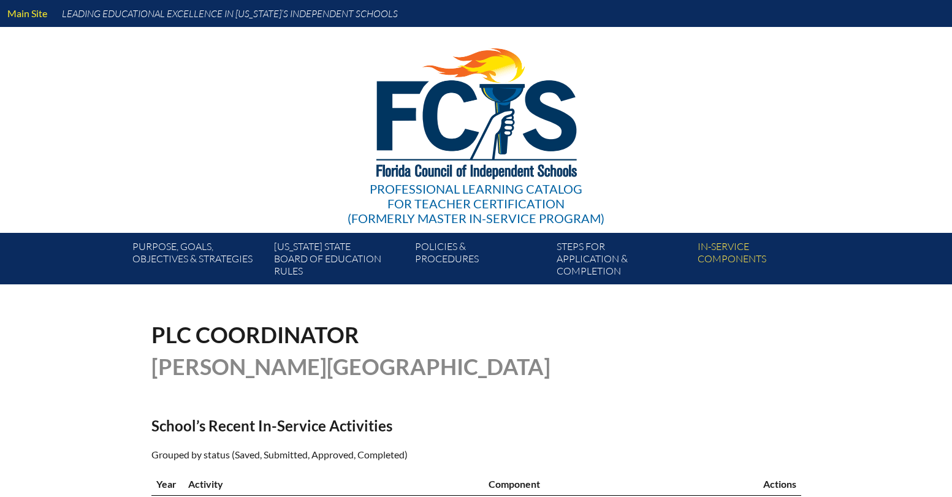
scroll to position [286, 0]
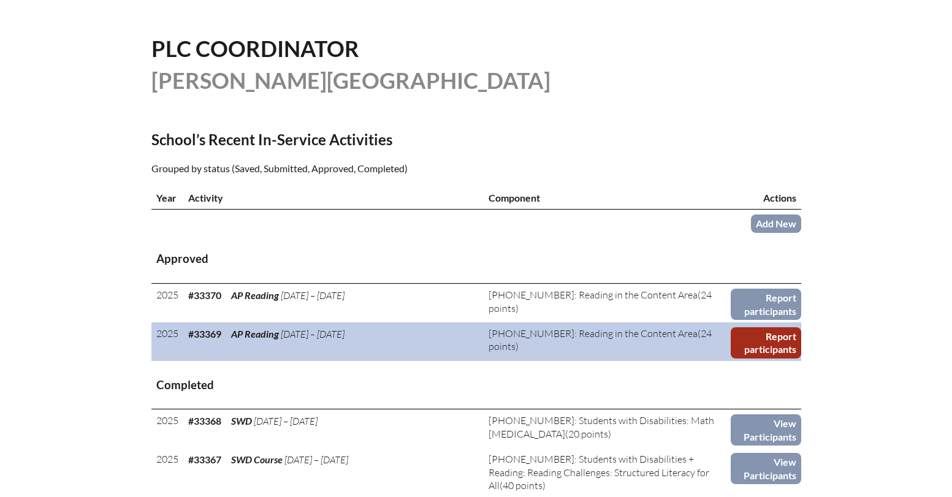
click at [777, 344] on link "Report participants" at bounding box center [765, 342] width 70 height 31
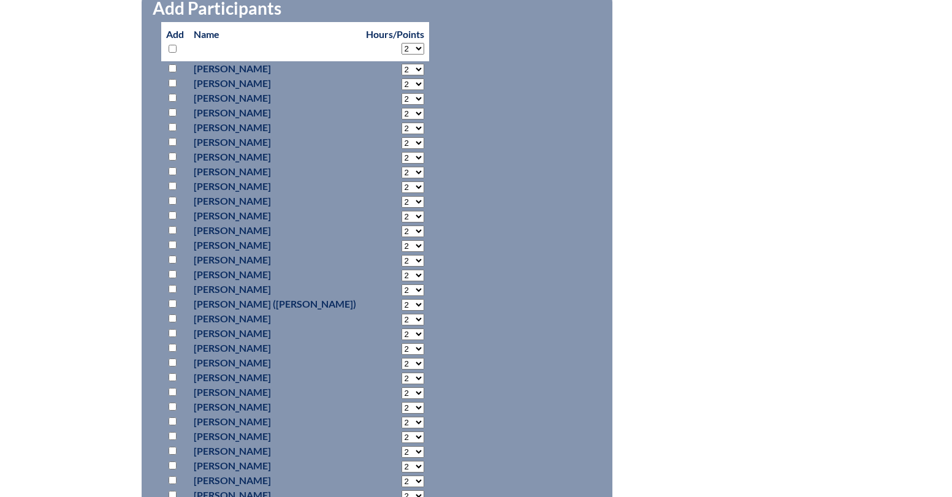
scroll to position [591, 0]
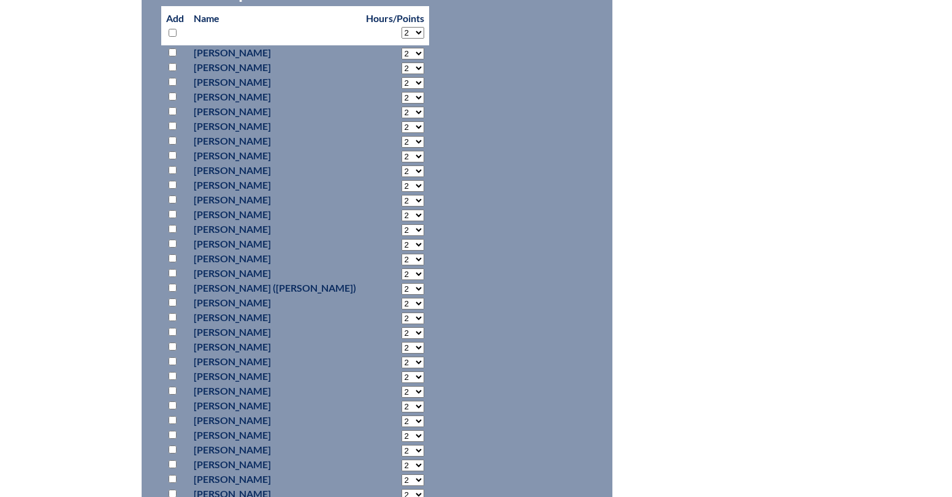
click at [401, 346] on select "2 3 4 5 6 7 8 9 10 11 12 13 14 15 16 17 18 19 20 21 22 23" at bounding box center [412, 348] width 23 height 12
select select "20"
click at [170, 346] on input "checkbox" at bounding box center [172, 346] width 8 height 8
checkbox input "true"
click at [401, 349] on select "2 3 4 5 6 7 8 9 10 11 12 13 14 15 16 17 18 19 20 21 22 23" at bounding box center [412, 348] width 23 height 12
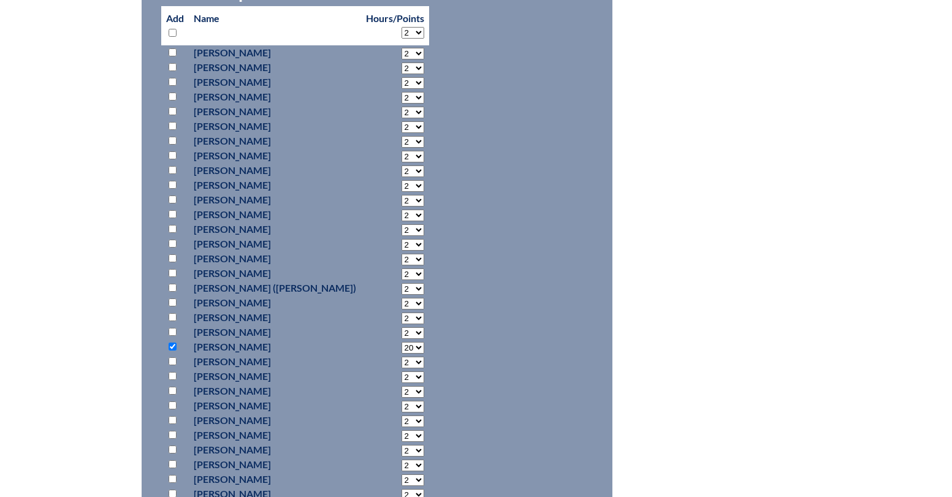
select select "24"
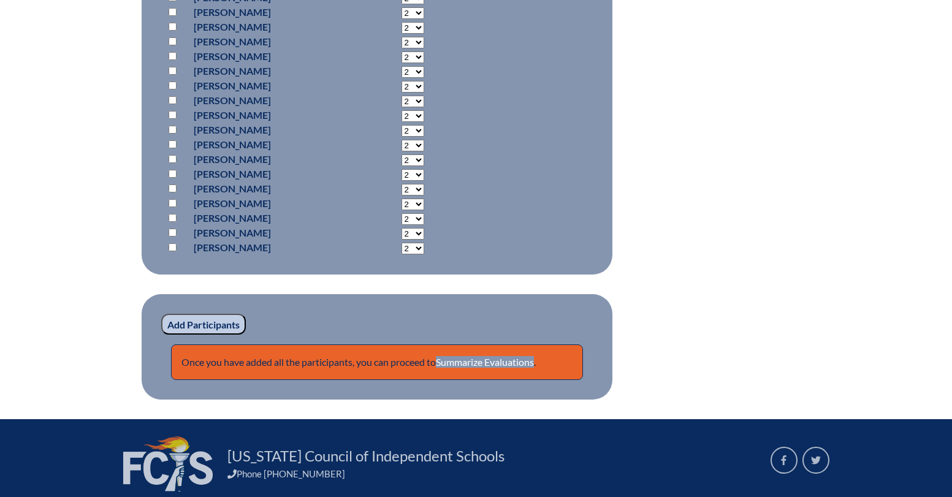
scroll to position [1097, 0]
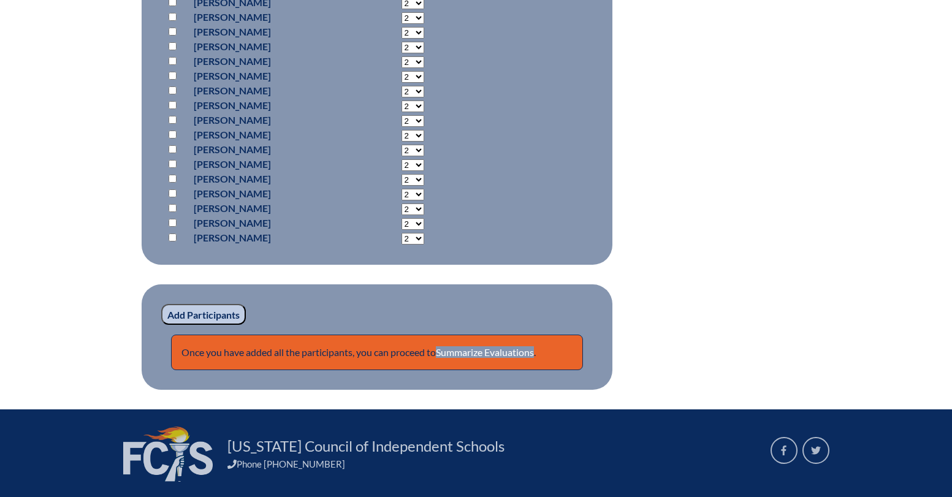
click at [203, 315] on input "Add Participants" at bounding box center [203, 314] width 85 height 21
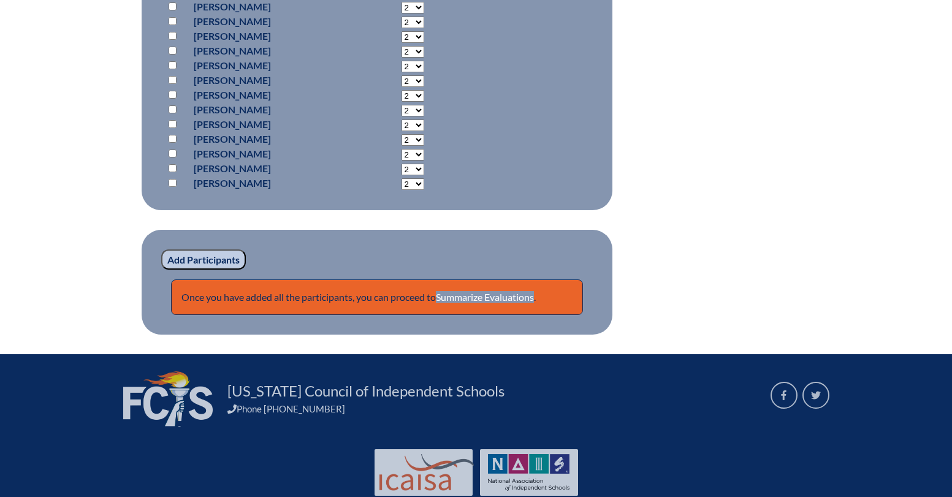
scroll to position [1227, 0]
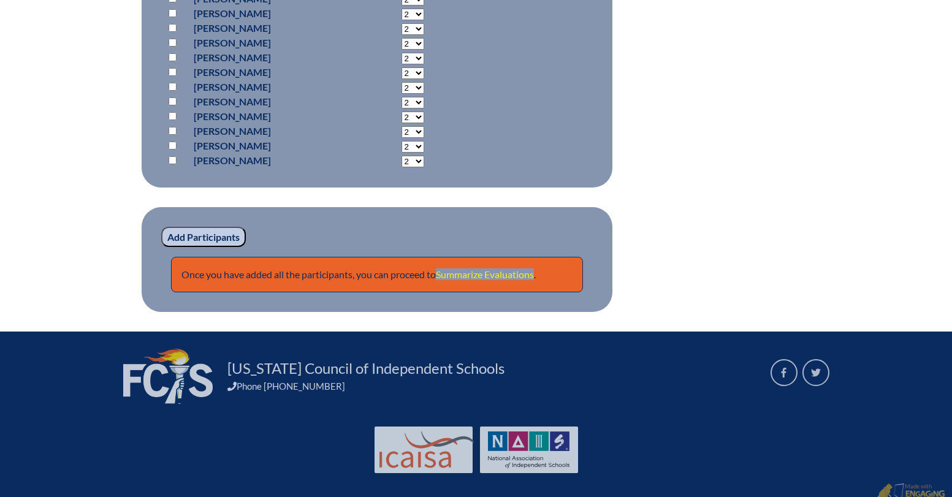
click at [492, 271] on link "Summarize Evaluations" at bounding box center [485, 274] width 98 height 12
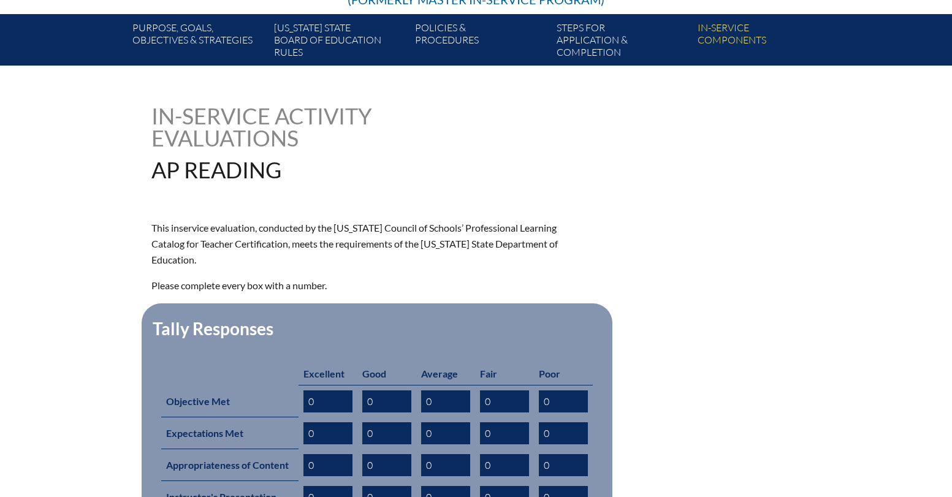
scroll to position [369, 0]
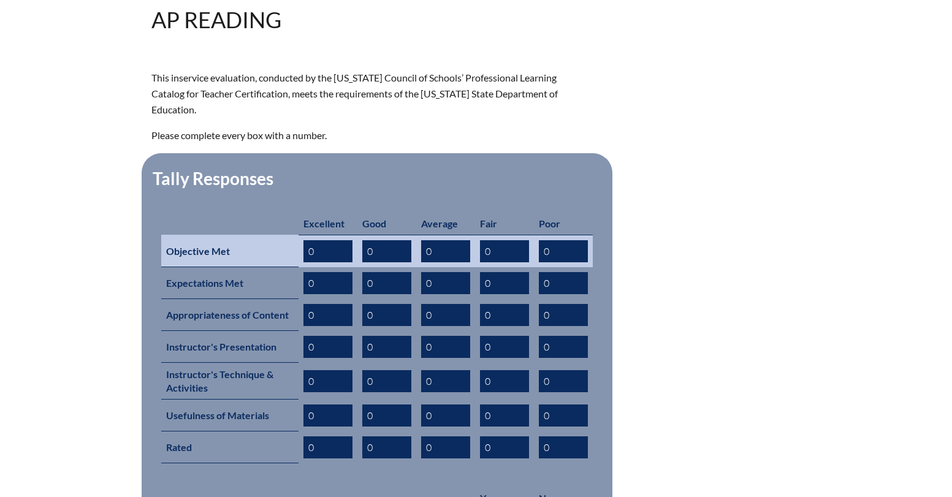
click at [347, 241] on input "0" at bounding box center [327, 251] width 49 height 22
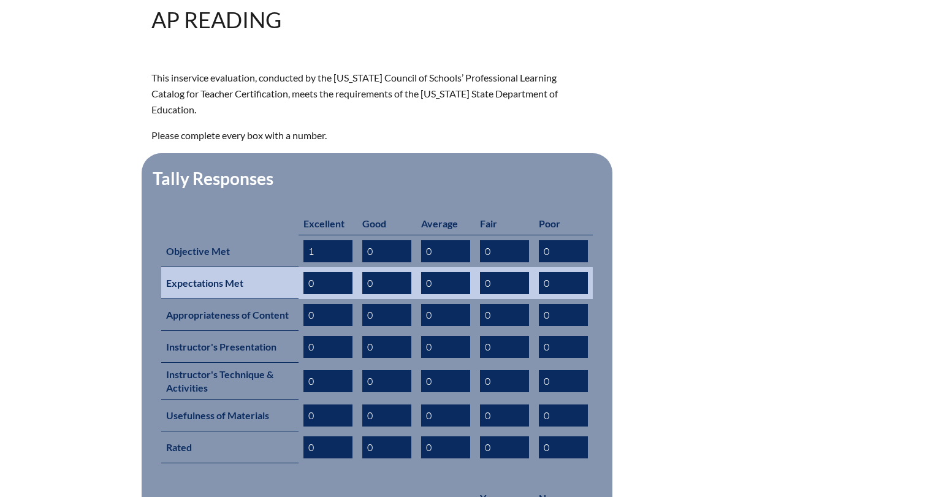
type input "1"
click at [346, 272] on input "0" at bounding box center [327, 283] width 49 height 22
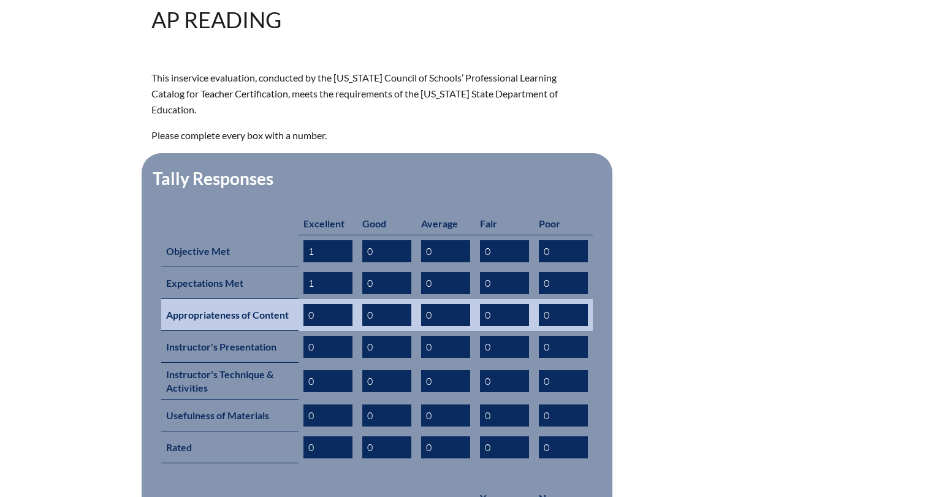
type input "1"
click at [346, 304] on input "0" at bounding box center [327, 315] width 49 height 22
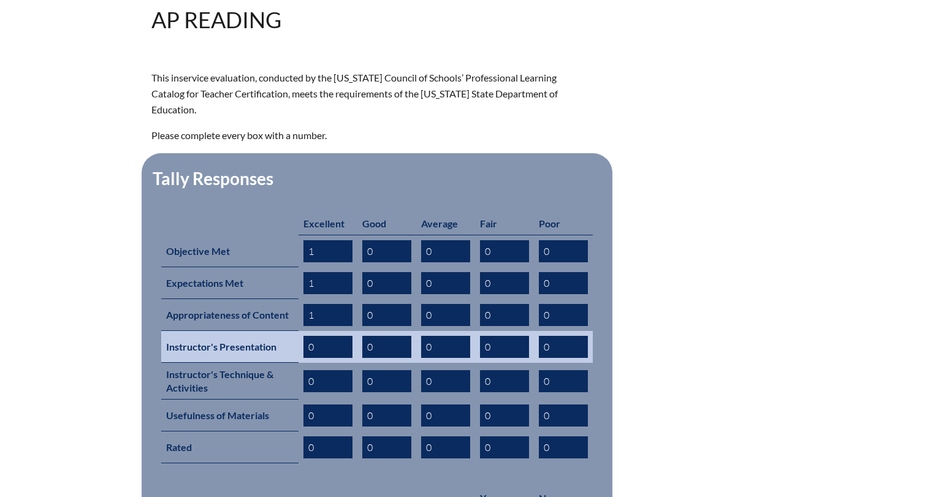
type input "1"
click at [349, 336] on input "0" at bounding box center [327, 347] width 49 height 22
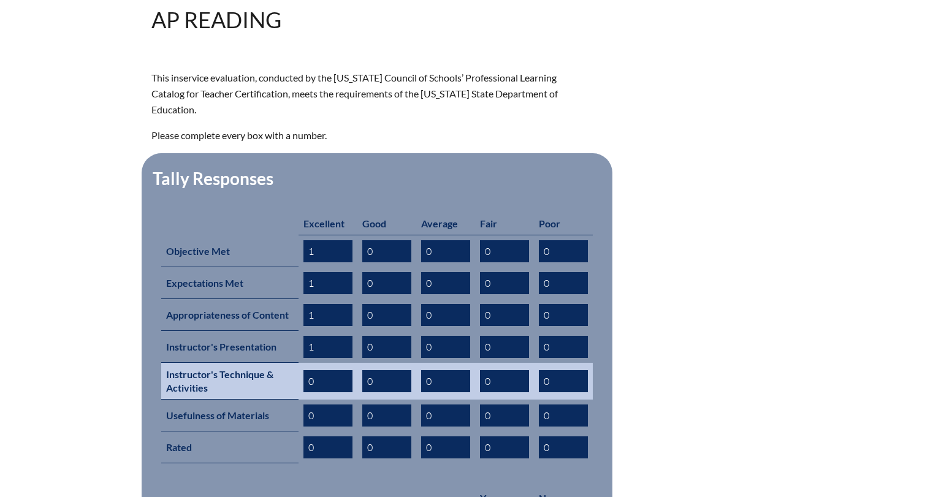
type input "1"
click at [305, 370] on input "0" at bounding box center [327, 381] width 49 height 22
click at [323, 370] on input "0" at bounding box center [327, 381] width 49 height 22
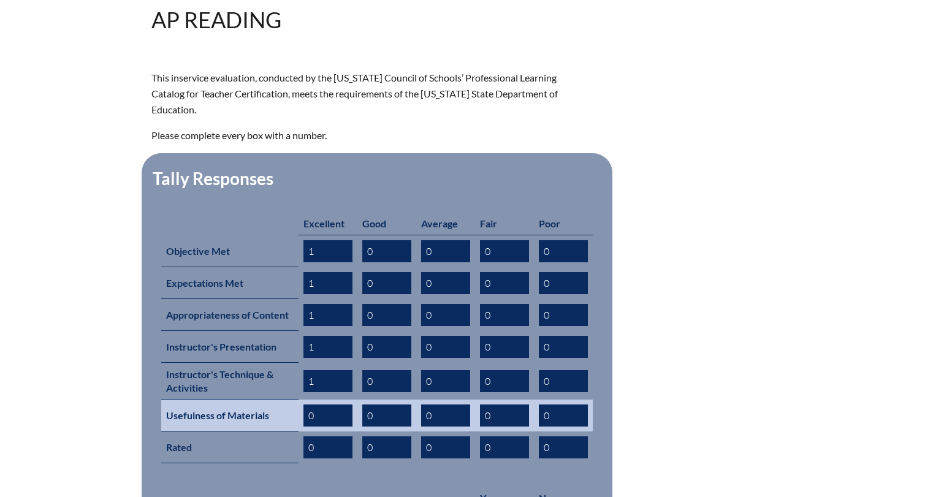
type input "1"
click at [311, 404] on input "0" at bounding box center [327, 415] width 49 height 22
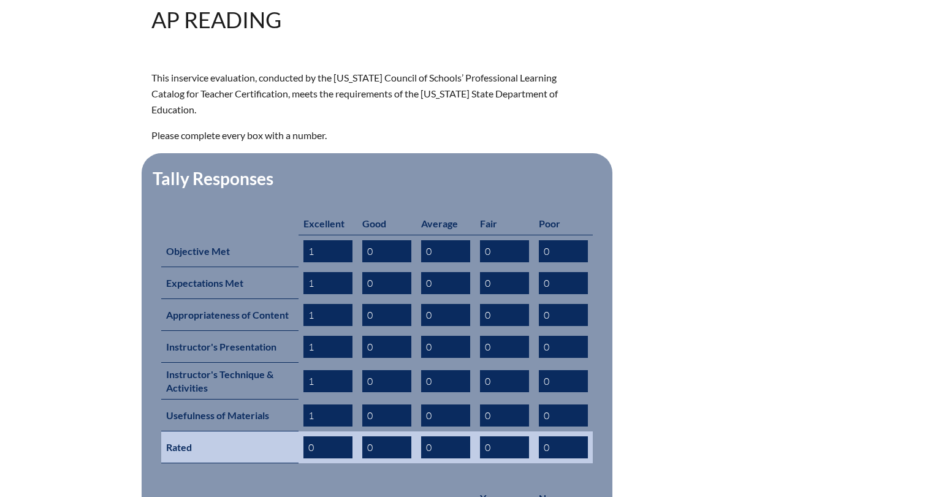
type input "1"
click at [309, 436] on input "0" at bounding box center [327, 447] width 49 height 22
click at [330, 436] on input "0" at bounding box center [327, 447] width 49 height 22
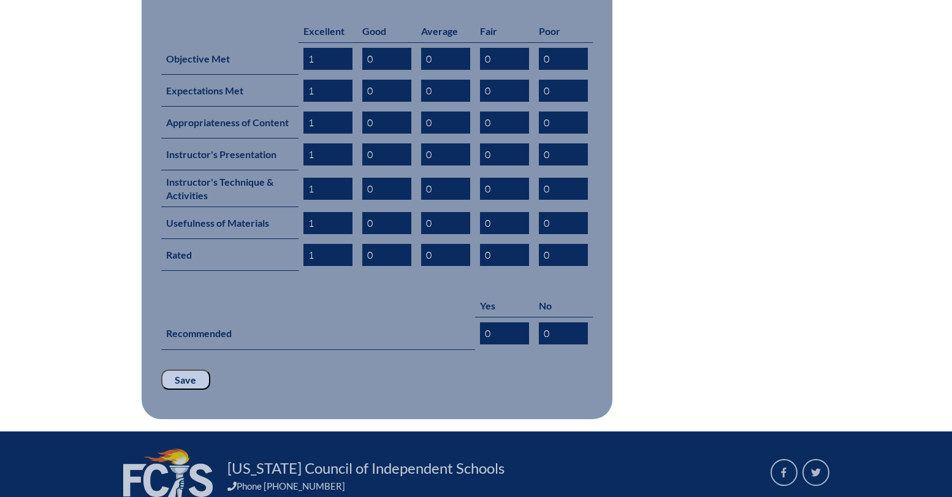
scroll to position [562, 0]
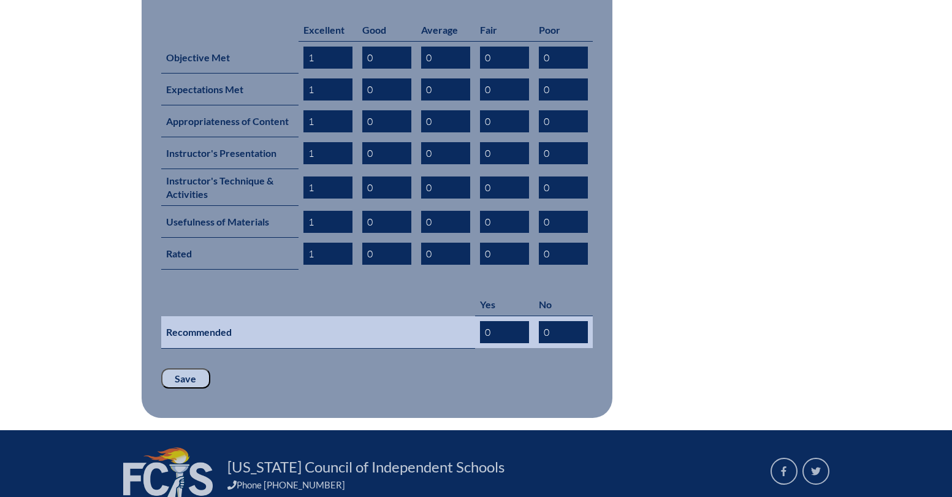
type input "1"
click at [502, 321] on input "0" at bounding box center [504, 332] width 49 height 22
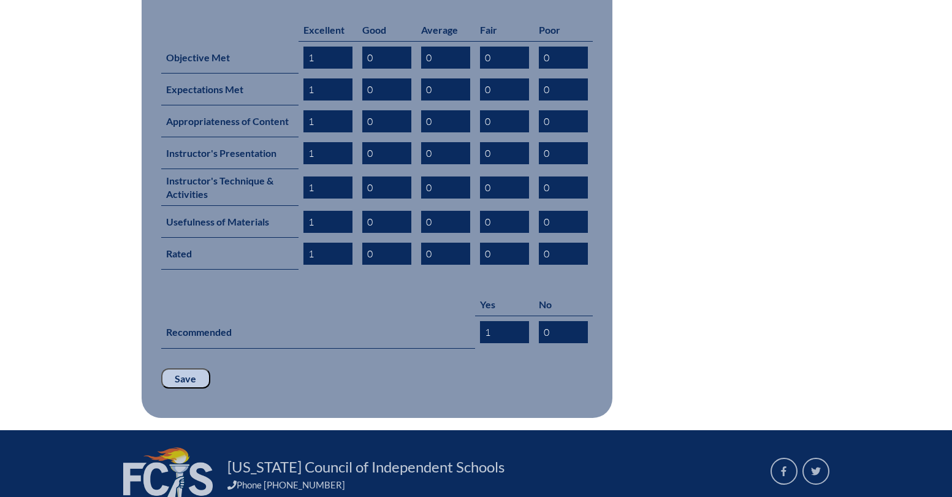
type input "1"
click at [189, 368] on input "Save" at bounding box center [185, 378] width 49 height 21
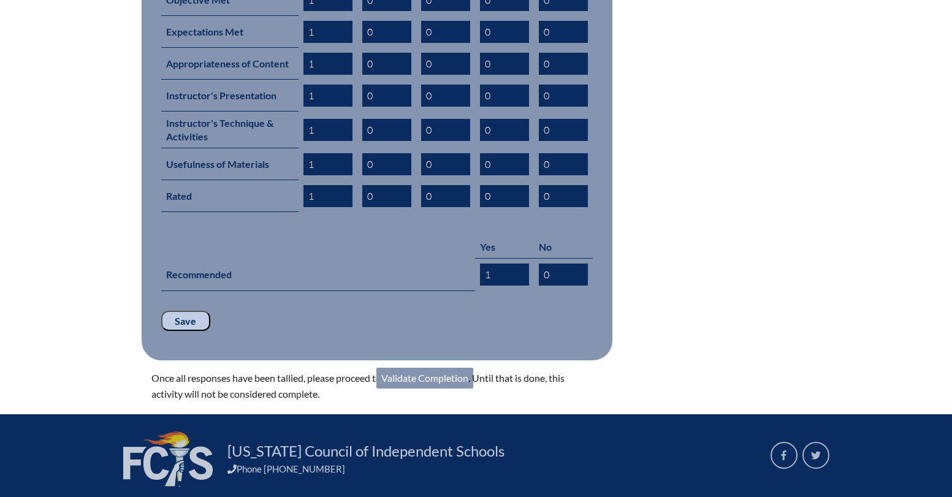
scroll to position [630, 0]
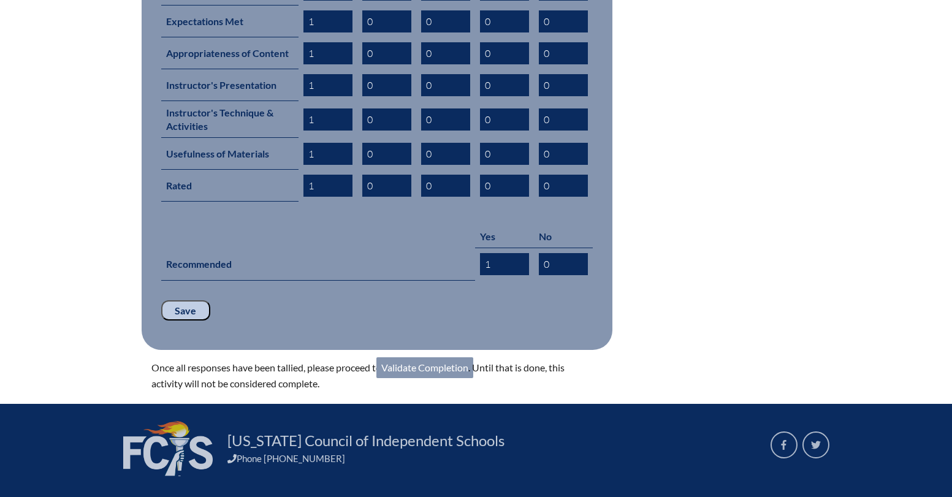
click at [436, 357] on link "Validate Completion" at bounding box center [424, 367] width 97 height 21
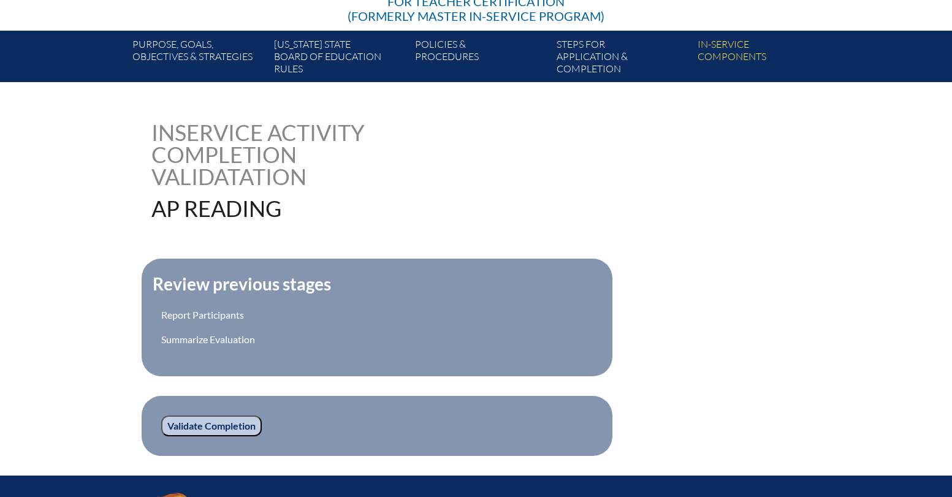
scroll to position [201, 0]
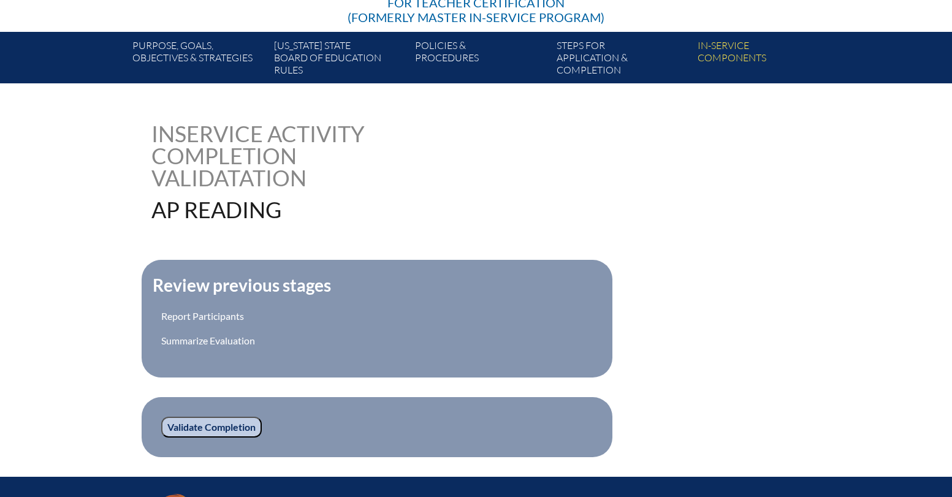
click at [191, 428] on input "Validate Completion" at bounding box center [211, 427] width 100 height 21
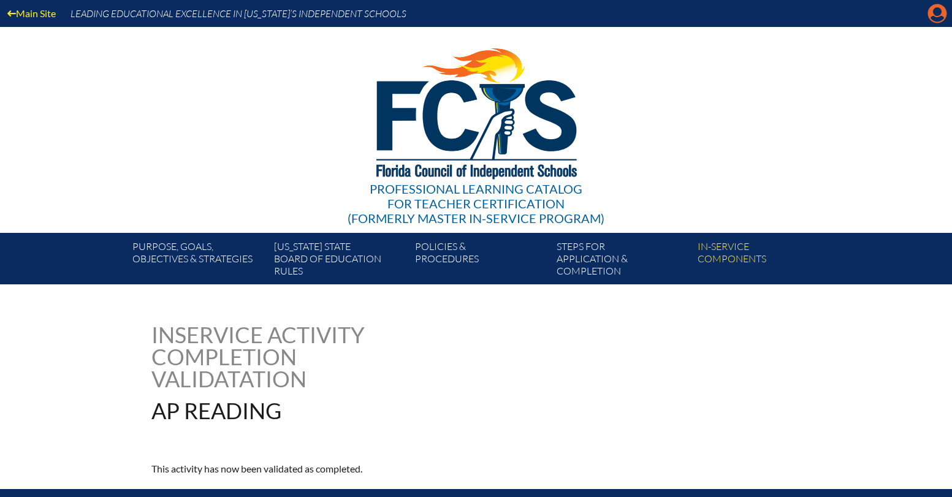
click at [933, 15] on icon at bounding box center [937, 13] width 19 height 19
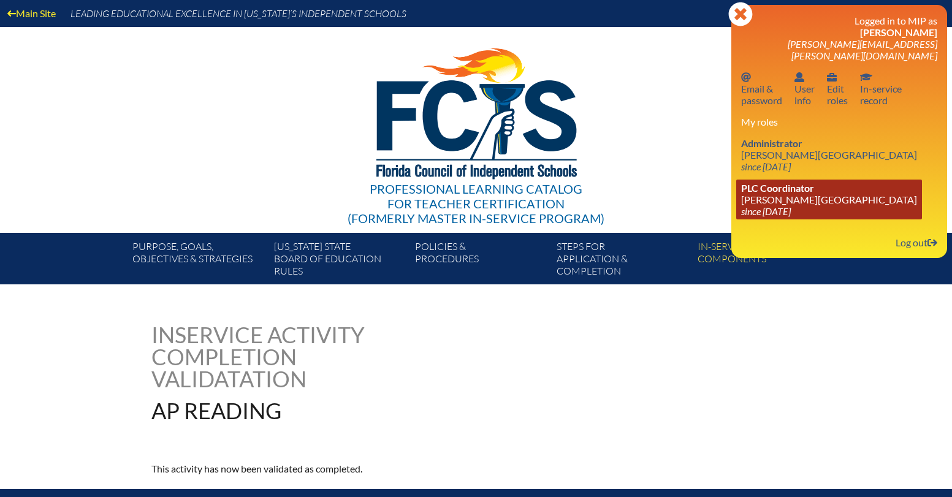
click at [760, 182] on span "PLC Coordinator" at bounding box center [777, 188] width 73 height 12
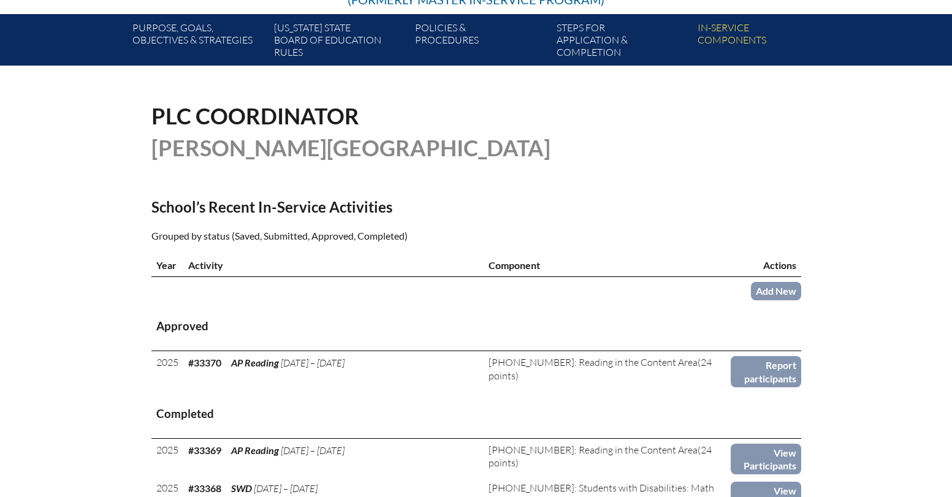
scroll to position [225, 0]
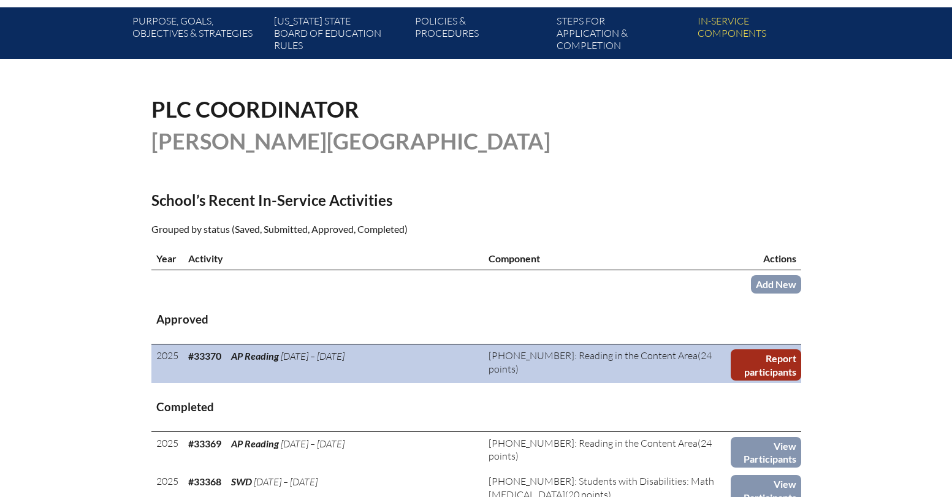
click at [754, 362] on link "Report participants" at bounding box center [765, 364] width 70 height 31
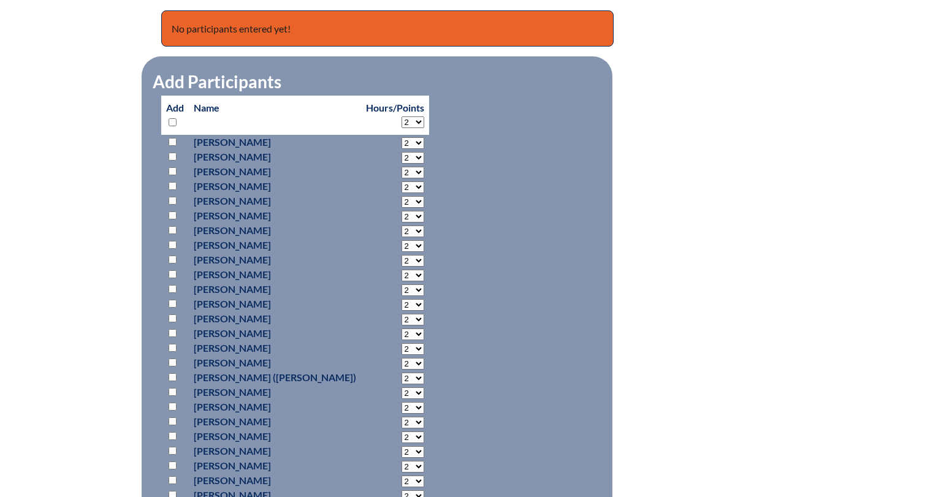
scroll to position [528, 0]
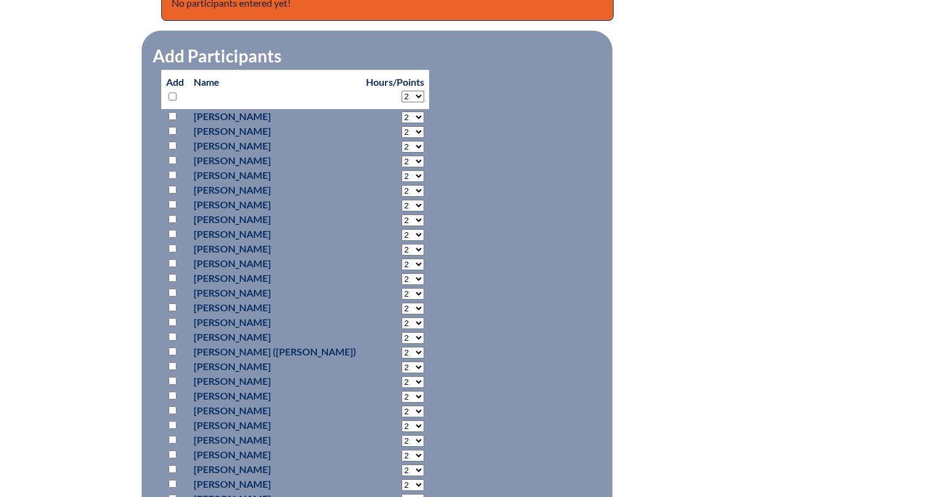
click at [172, 320] on input "checkbox" at bounding box center [172, 322] width 8 height 8
checkbox input "true"
click at [401, 322] on select "2 3 4 5 6 7 8 9 10 11 12 13 14 15 16 17 18 19 20 21 22 23" at bounding box center [412, 323] width 23 height 12
select select "24"
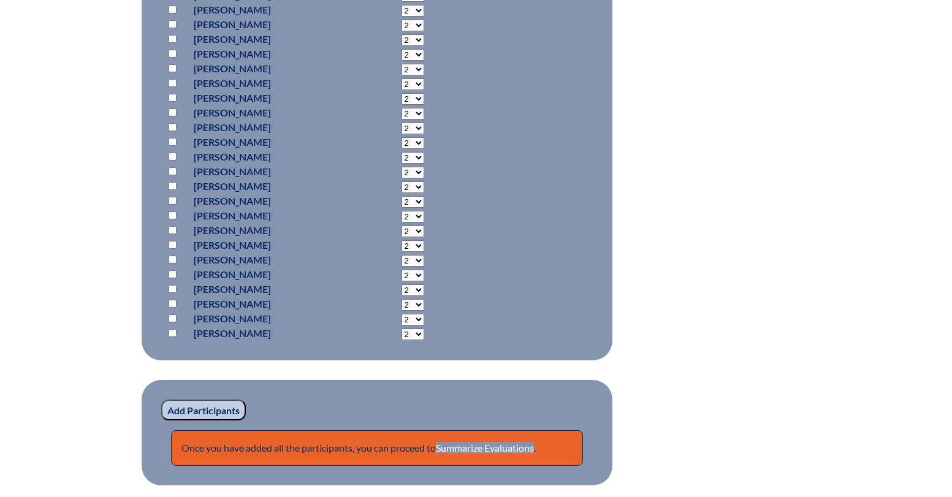
scroll to position [1023, 0]
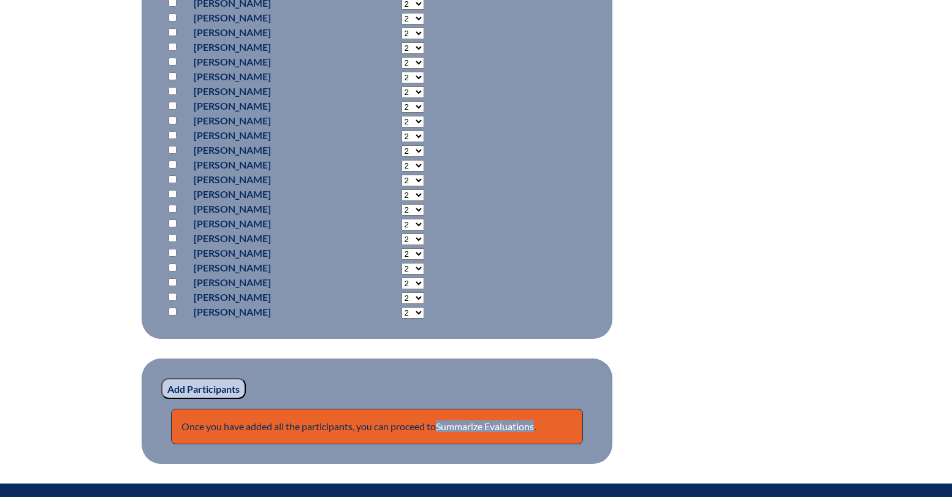
click at [201, 390] on input "Add Participants" at bounding box center [203, 388] width 85 height 21
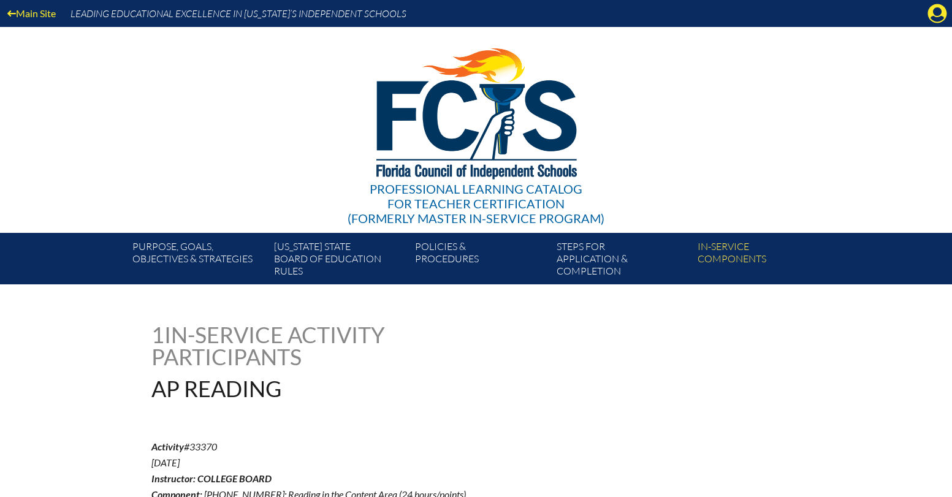
scroll to position [1091, 0]
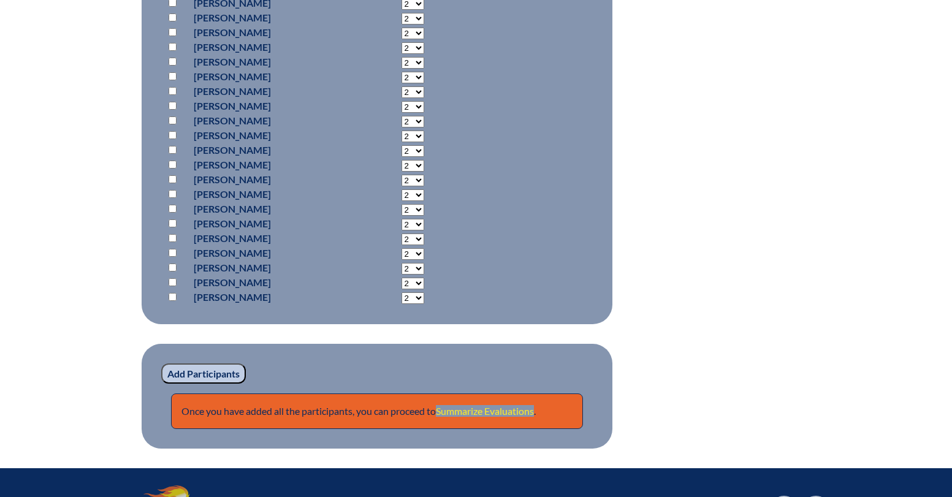
click at [486, 409] on link "Summarize Evaluations" at bounding box center [485, 411] width 98 height 12
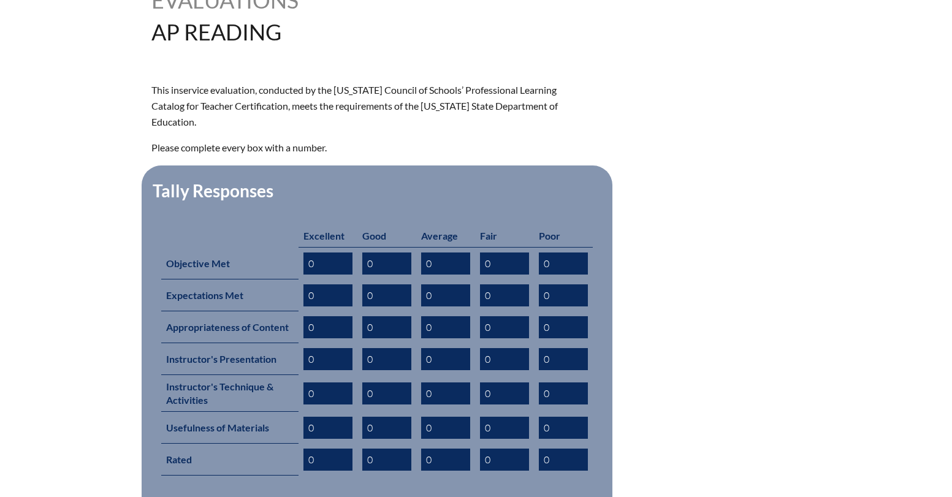
scroll to position [365, 0]
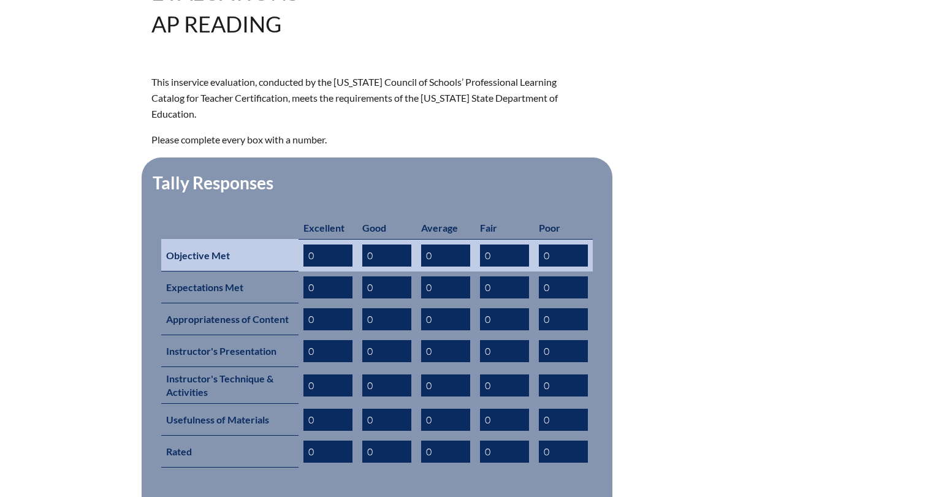
click at [330, 244] on input "0" at bounding box center [327, 255] width 49 height 22
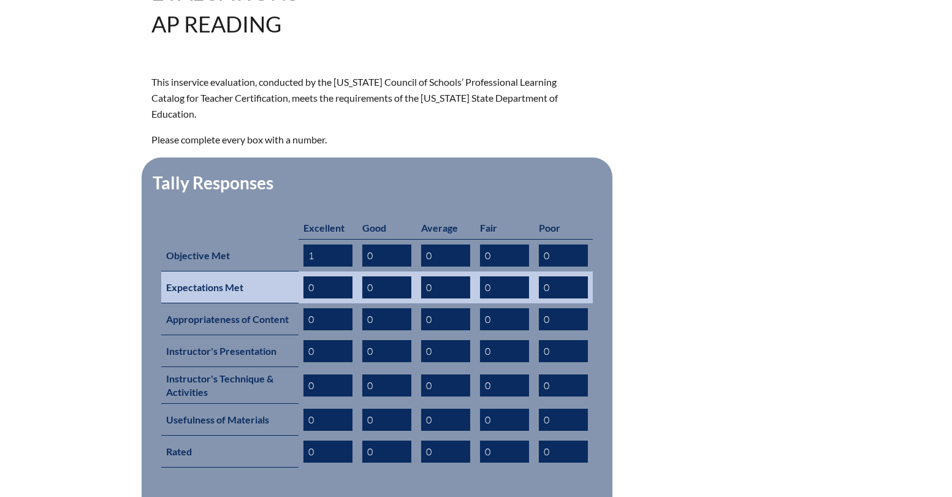
type input "1"
click at [335, 276] on input "0" at bounding box center [327, 287] width 49 height 22
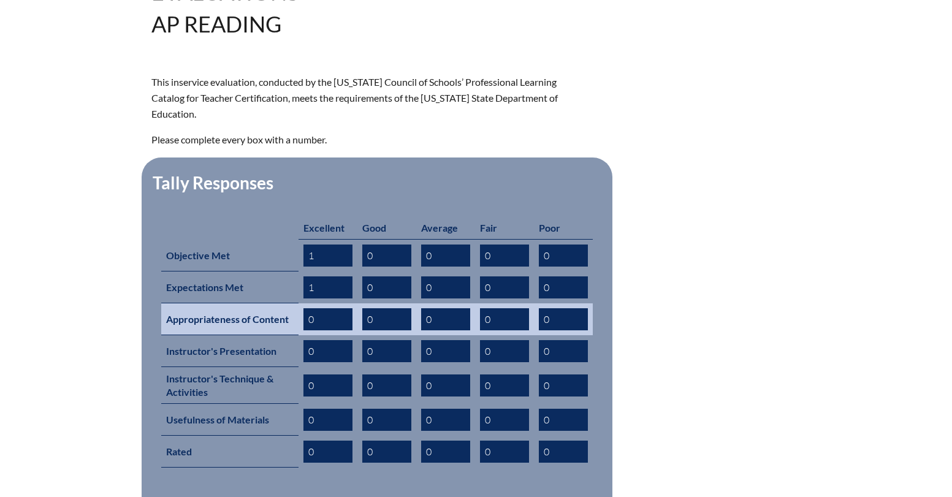
type input "1"
click at [327, 308] on input "0" at bounding box center [327, 319] width 49 height 22
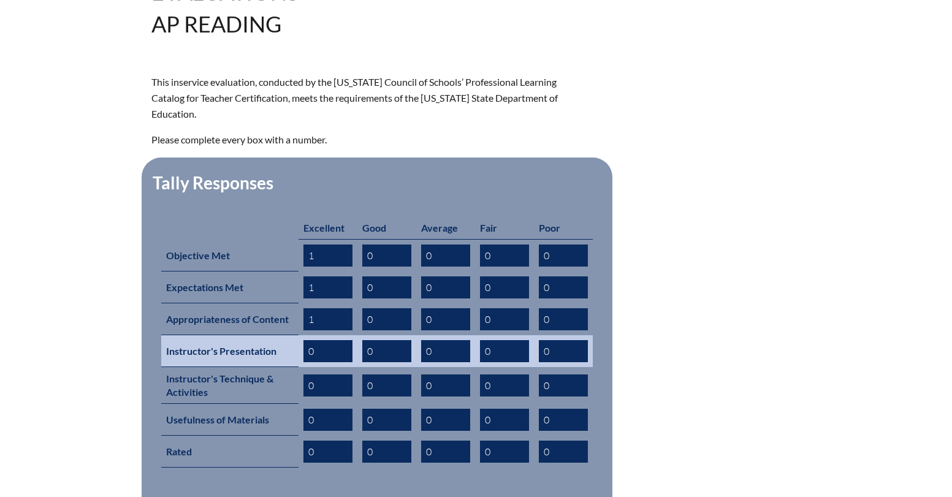
type input "1"
click at [328, 340] on input "0" at bounding box center [327, 351] width 49 height 22
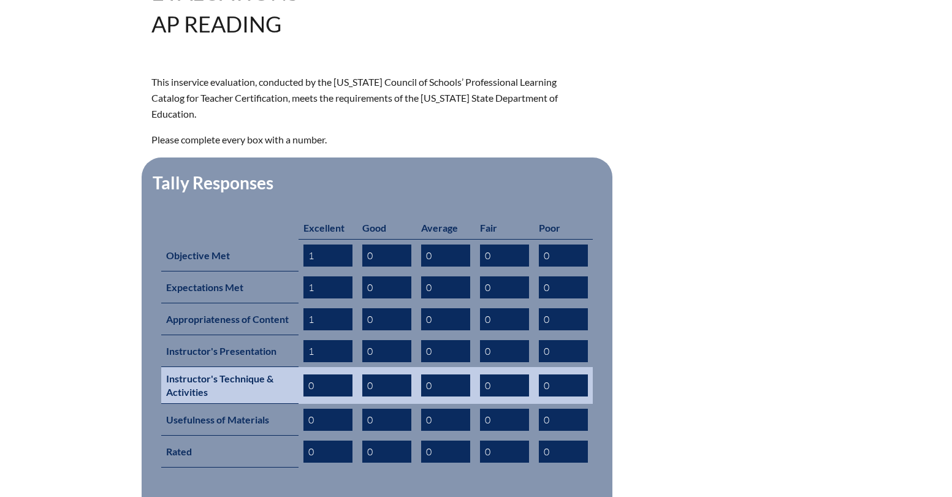
type input "1"
click at [303, 374] on input "0" at bounding box center [327, 385] width 49 height 22
click at [313, 374] on input "0" at bounding box center [327, 385] width 49 height 22
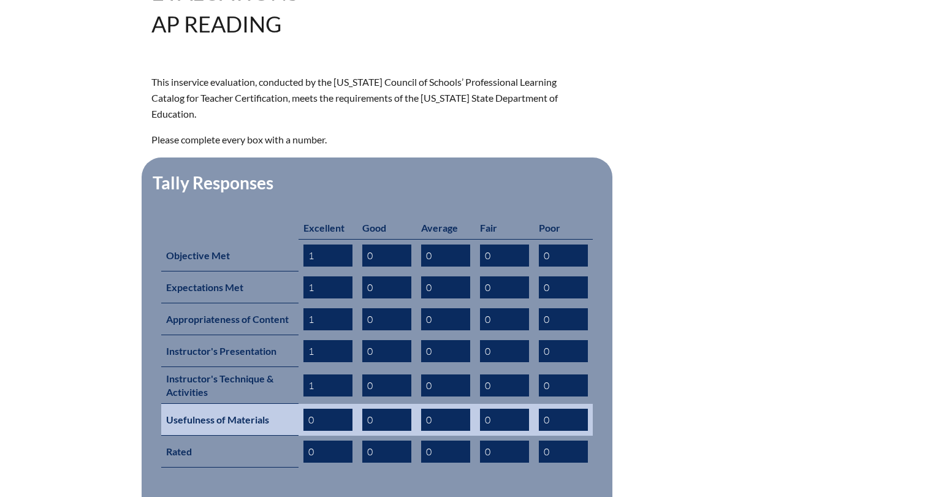
type input "1"
click at [309, 409] on input "0" at bounding box center [327, 420] width 49 height 22
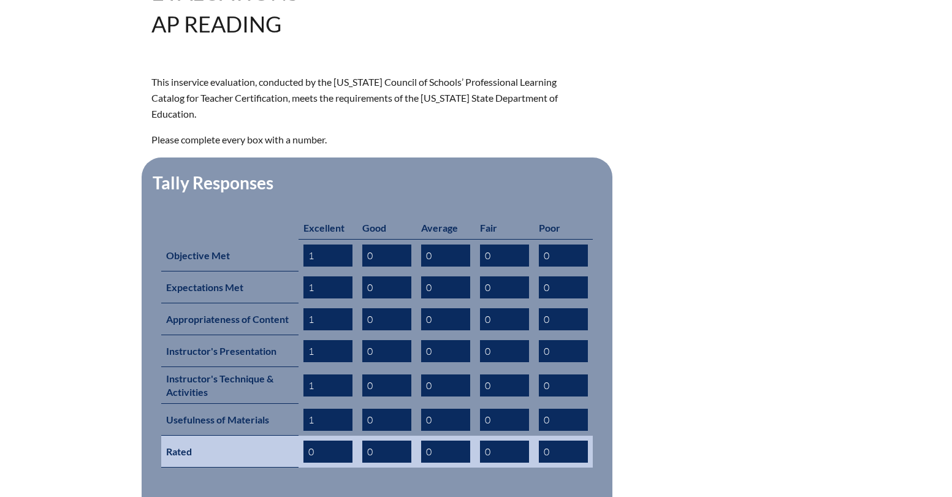
type input "1"
click at [322, 441] on input "0" at bounding box center [327, 452] width 49 height 22
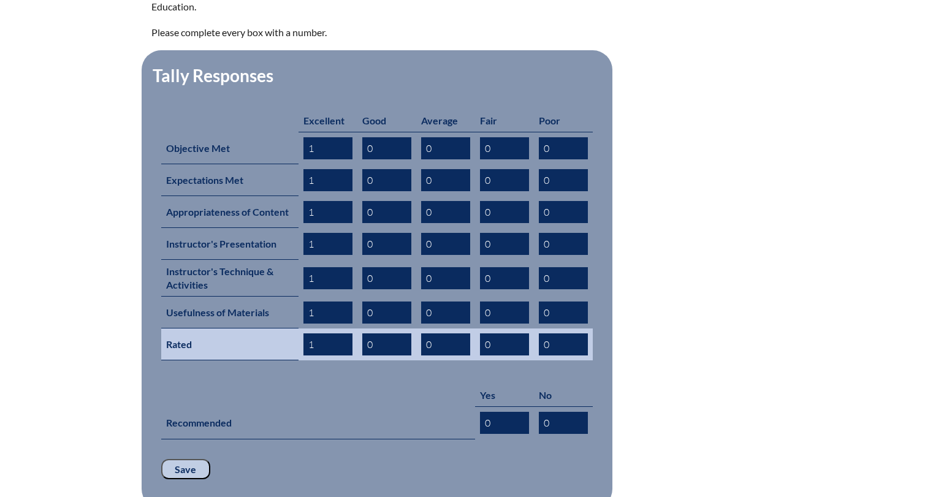
scroll to position [494, 0]
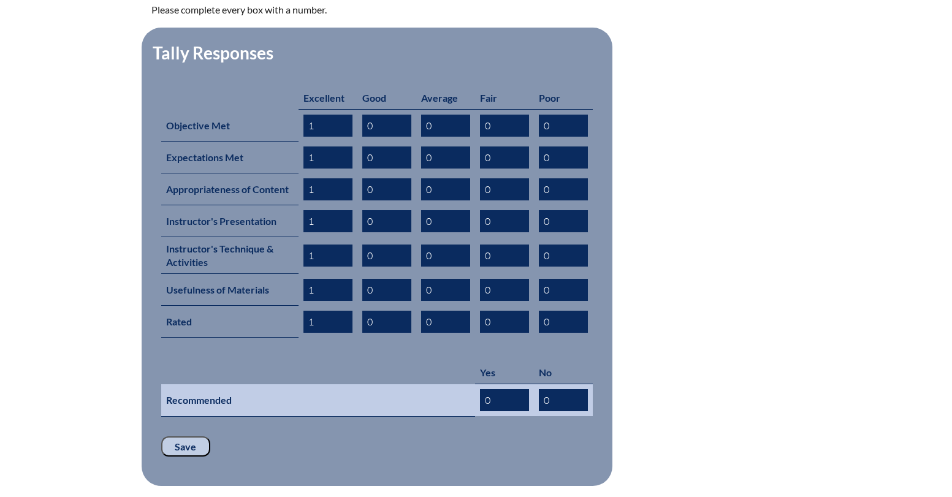
type input "1"
click at [498, 389] on input "0" at bounding box center [504, 400] width 49 height 22
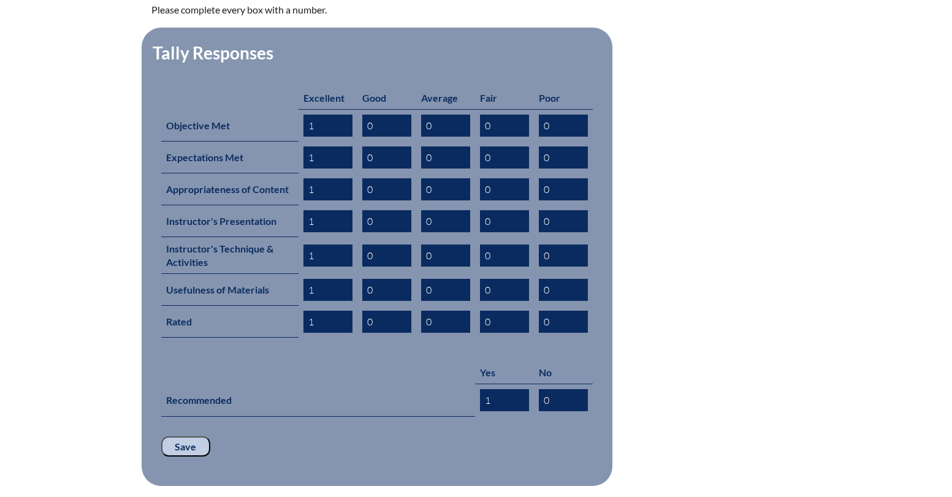
type input "1"
click at [181, 436] on input "Save" at bounding box center [185, 446] width 49 height 21
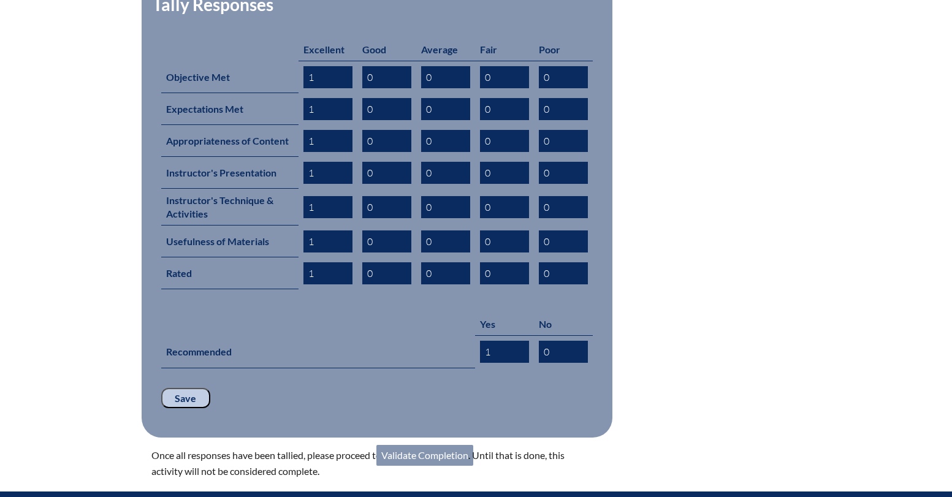
scroll to position [547, 0]
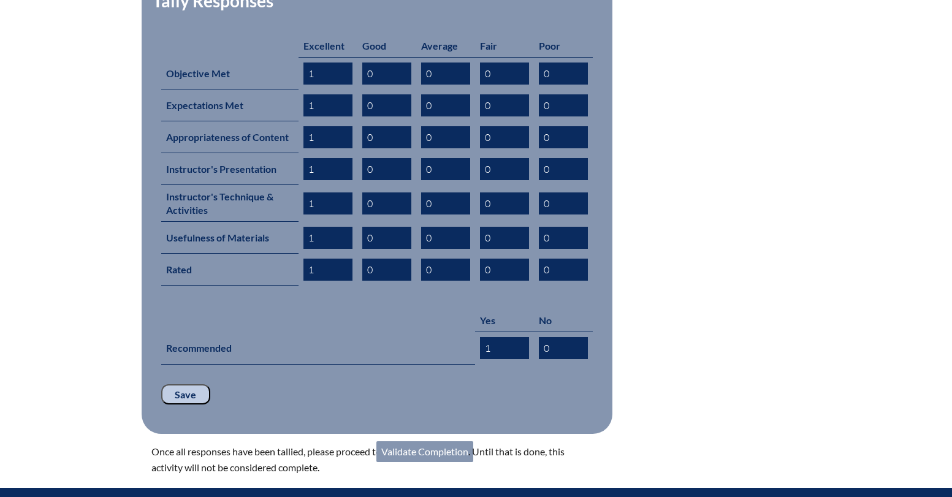
click at [189, 384] on input "Save" at bounding box center [185, 394] width 49 height 21
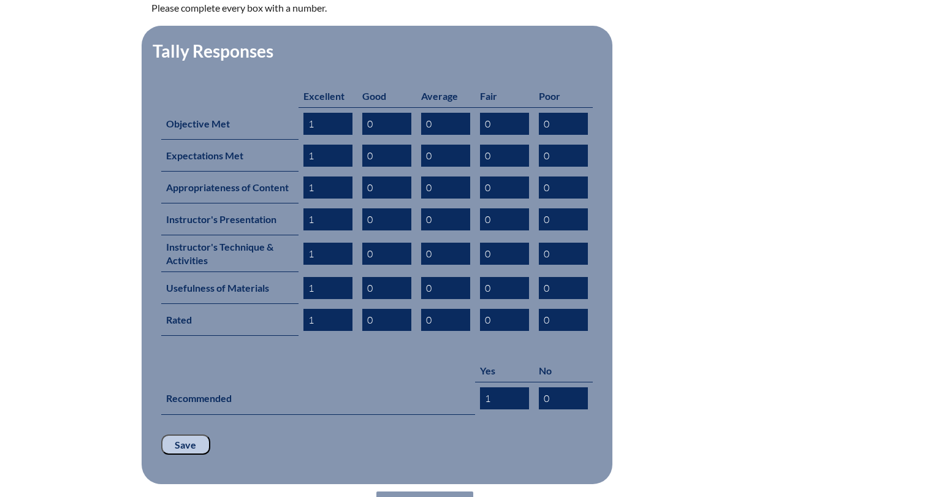
scroll to position [512, 0]
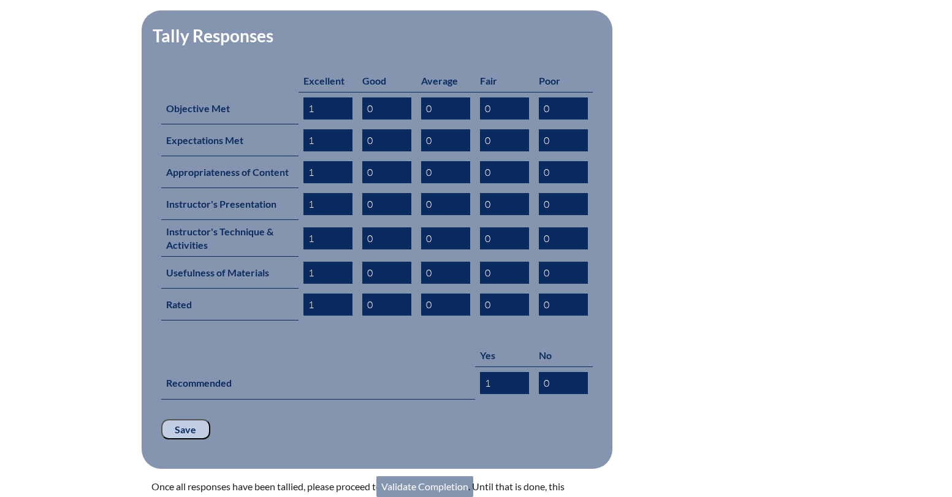
click at [402, 476] on link "Validate Completion" at bounding box center [424, 486] width 97 height 21
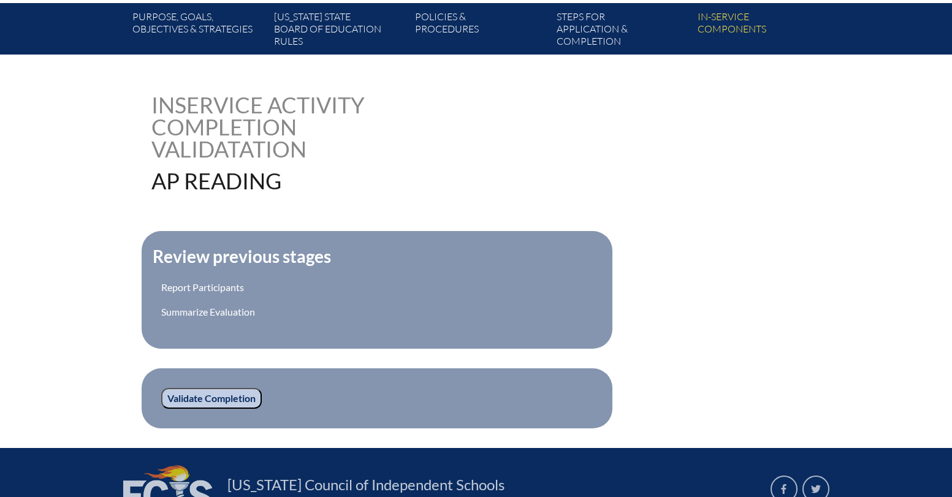
scroll to position [358, 0]
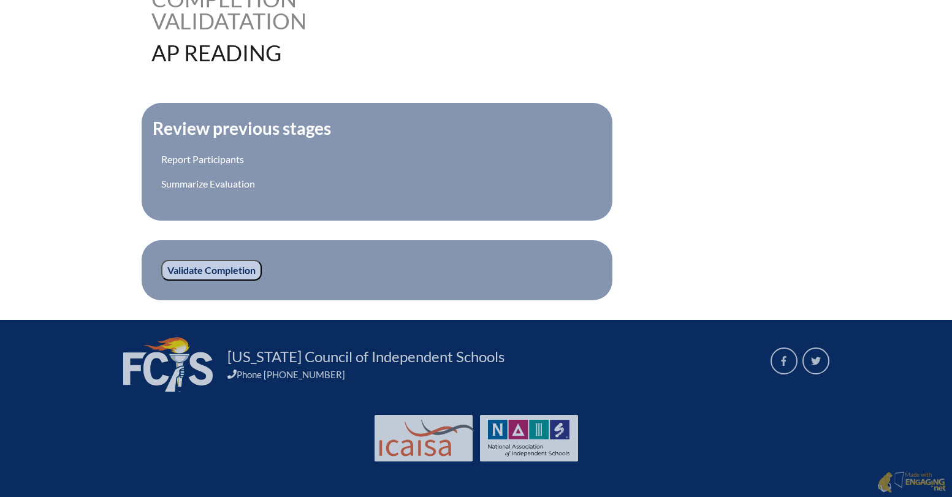
click at [194, 267] on input "Validate Completion" at bounding box center [211, 270] width 100 height 21
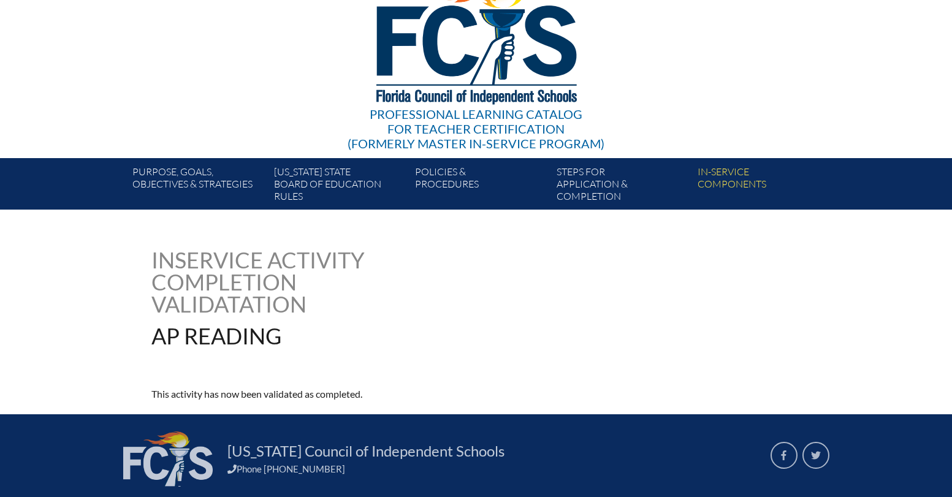
scroll to position [169, 0]
